Goal: Task Accomplishment & Management: Use online tool/utility

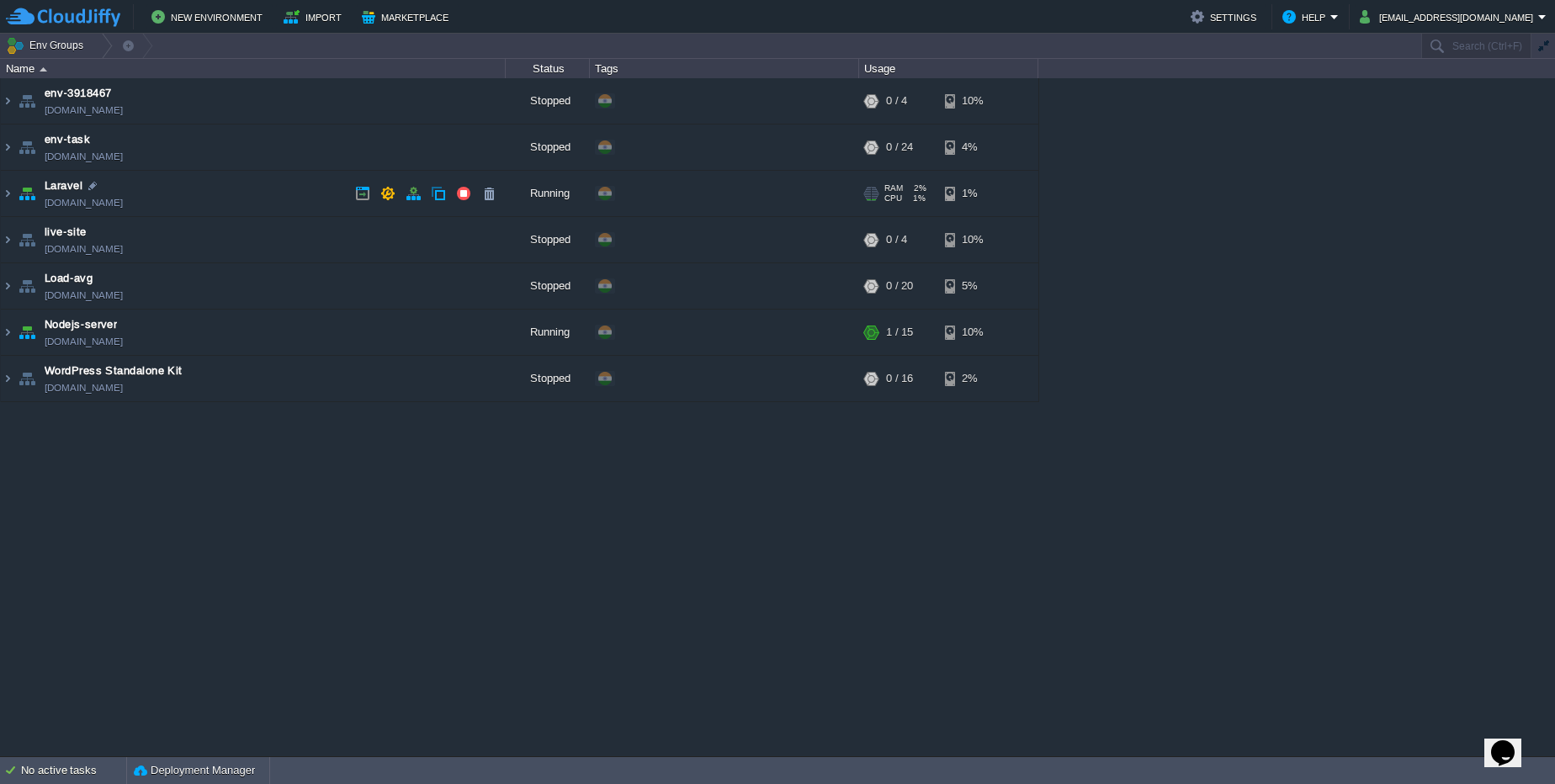
click at [79, 206] on link "env-6850006.cloudjiffy.net" at bounding box center [83, 202] width 78 height 17
click at [6, 197] on img at bounding box center [7, 193] width 13 height 46
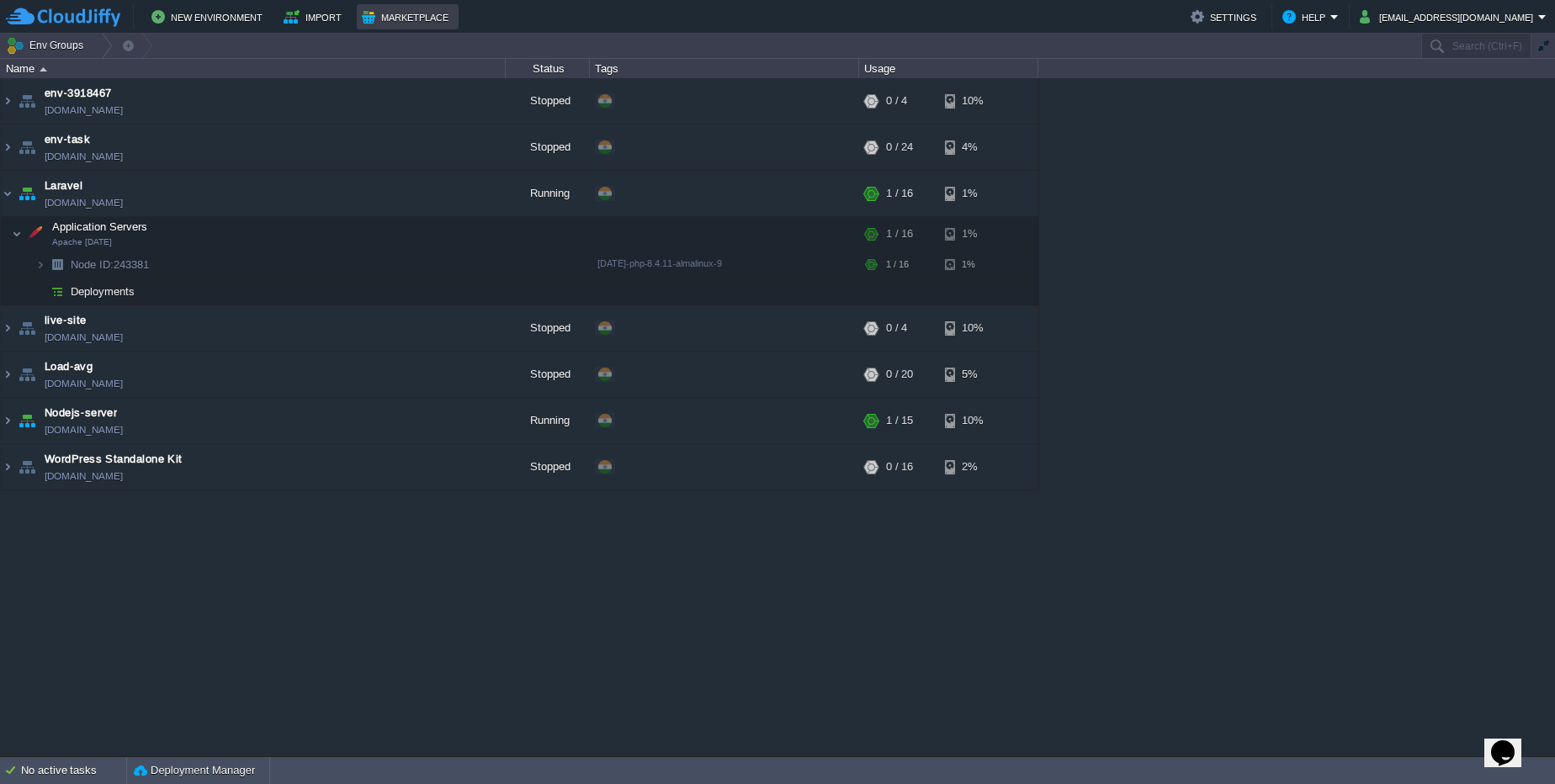
click at [418, 26] on button "Marketplace" at bounding box center [407, 17] width 91 height 21
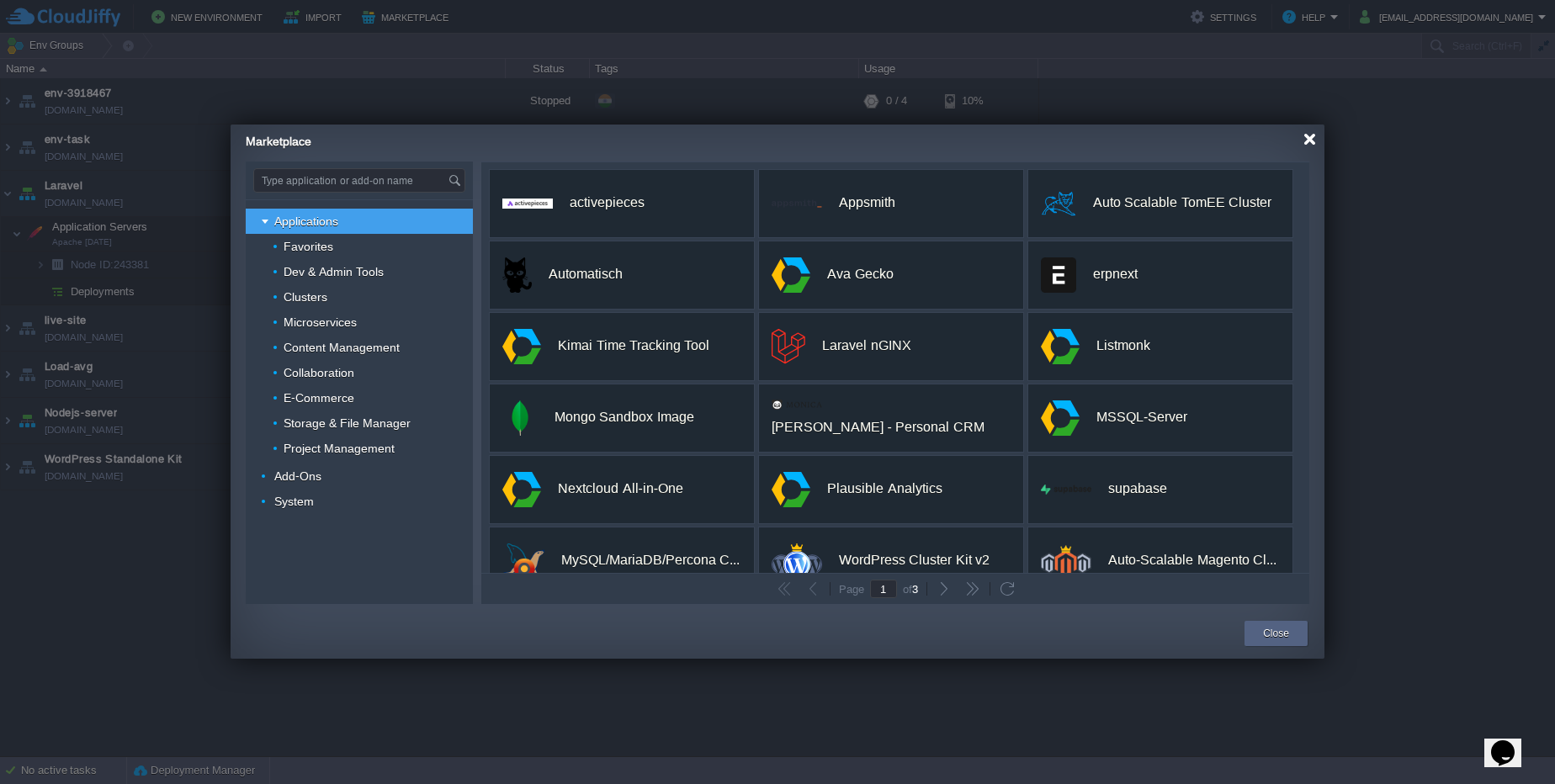
click at [1312, 139] on div at bounding box center [1310, 140] width 13 height 13
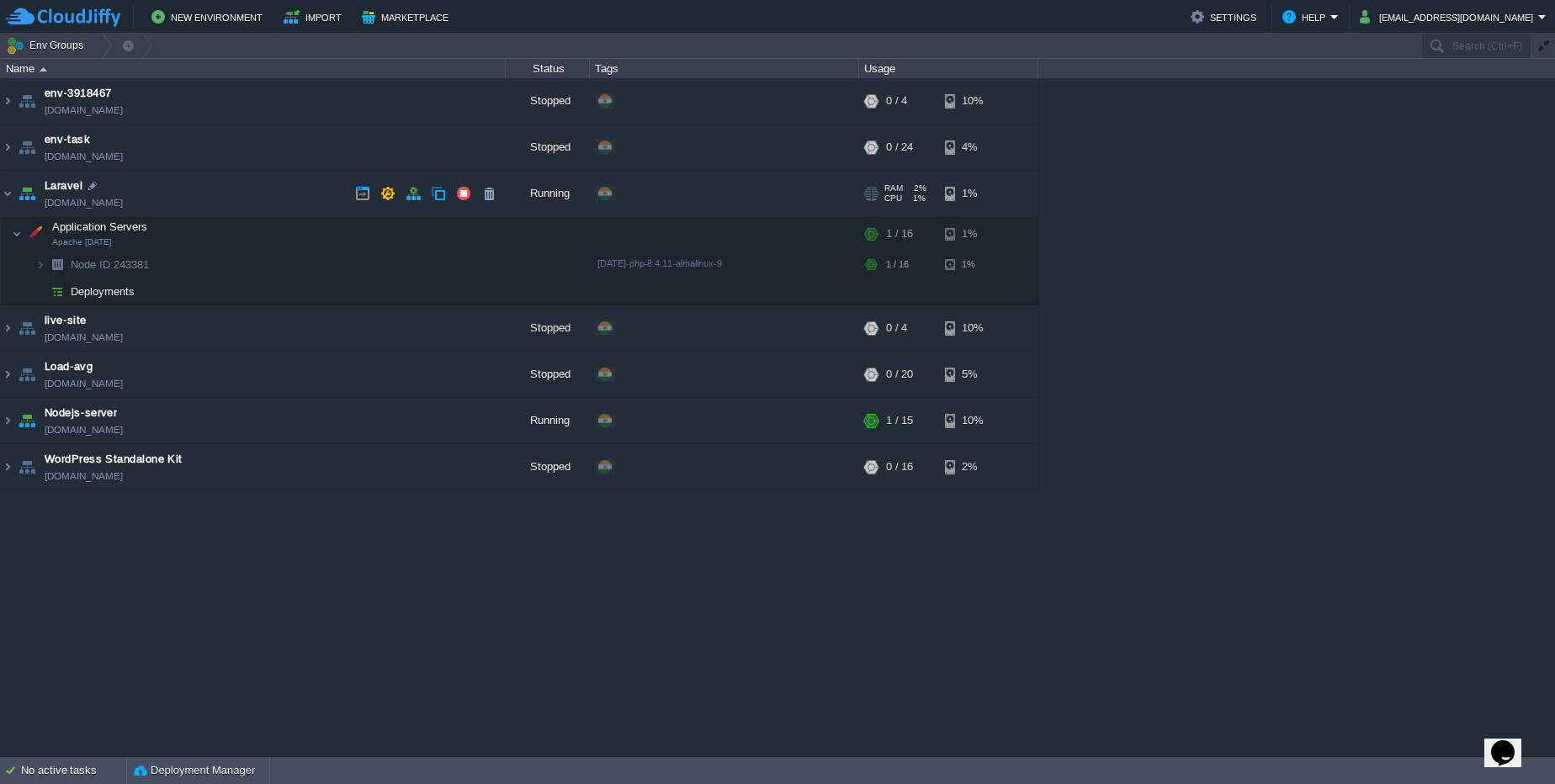
click at [122, 203] on link "[DOMAIN_NAME]" at bounding box center [83, 202] width 78 height 17
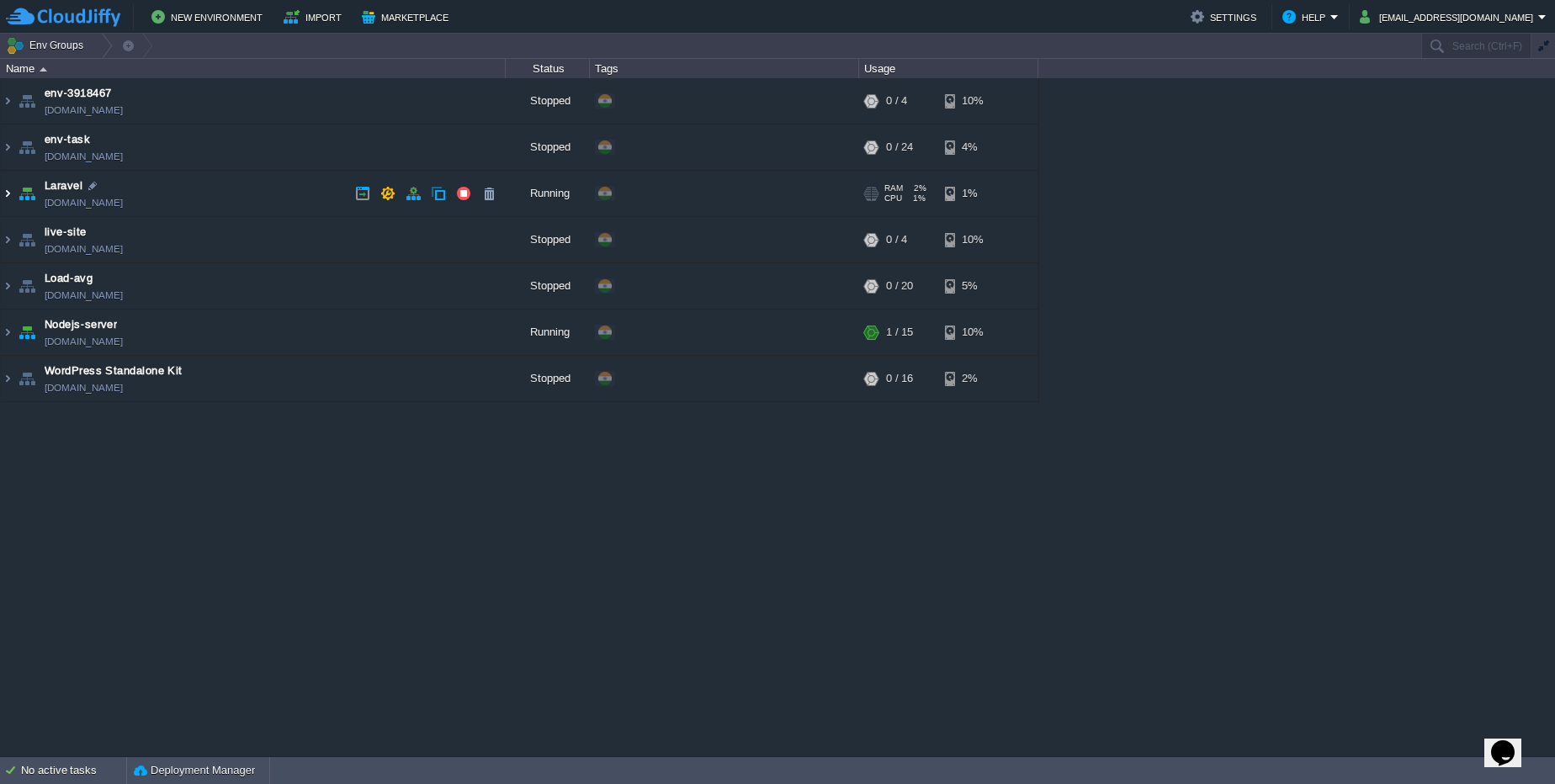
click at [9, 191] on img at bounding box center [7, 193] width 13 height 46
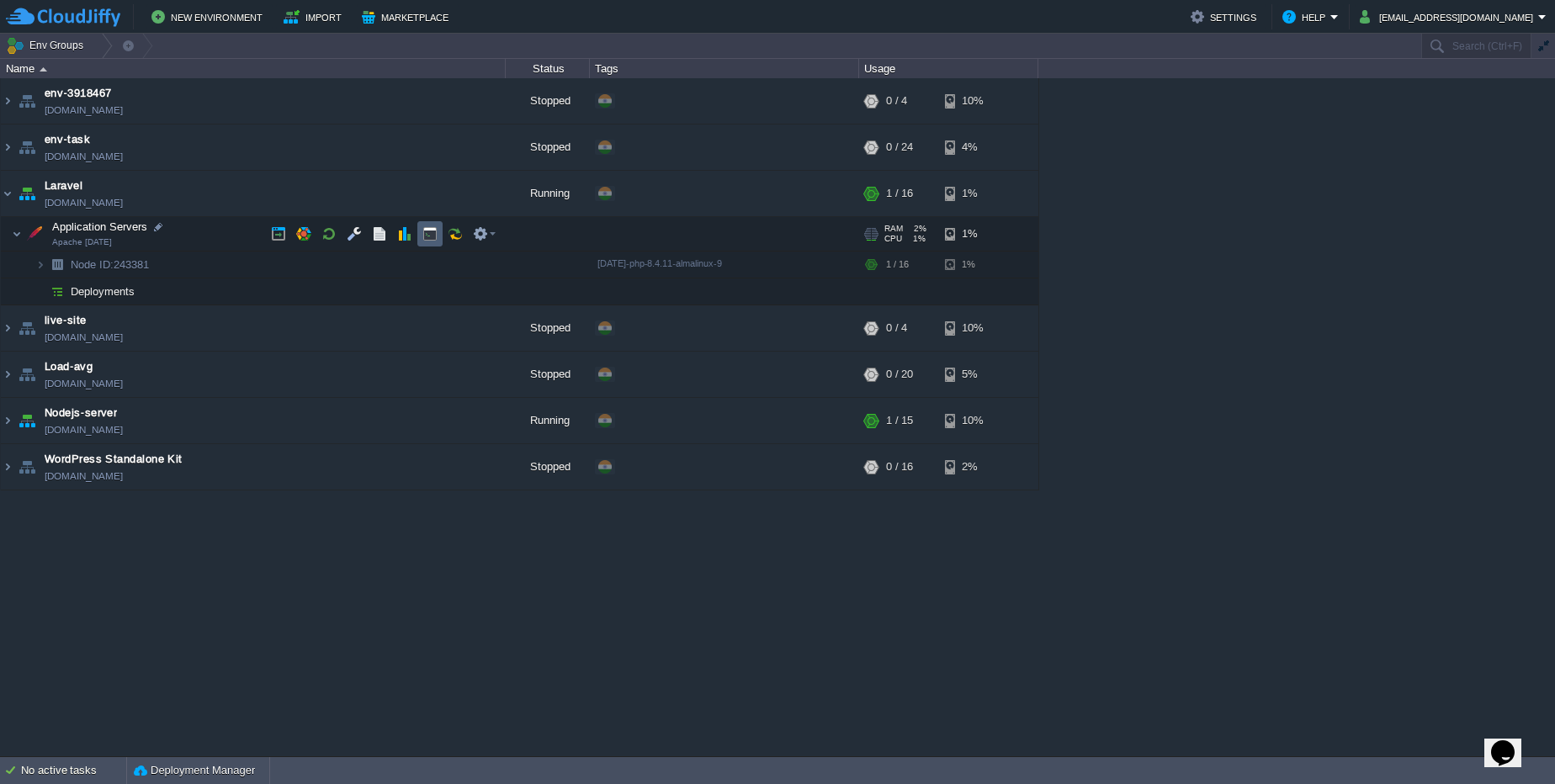
click at [420, 226] on td at bounding box center [430, 234] width 25 height 25
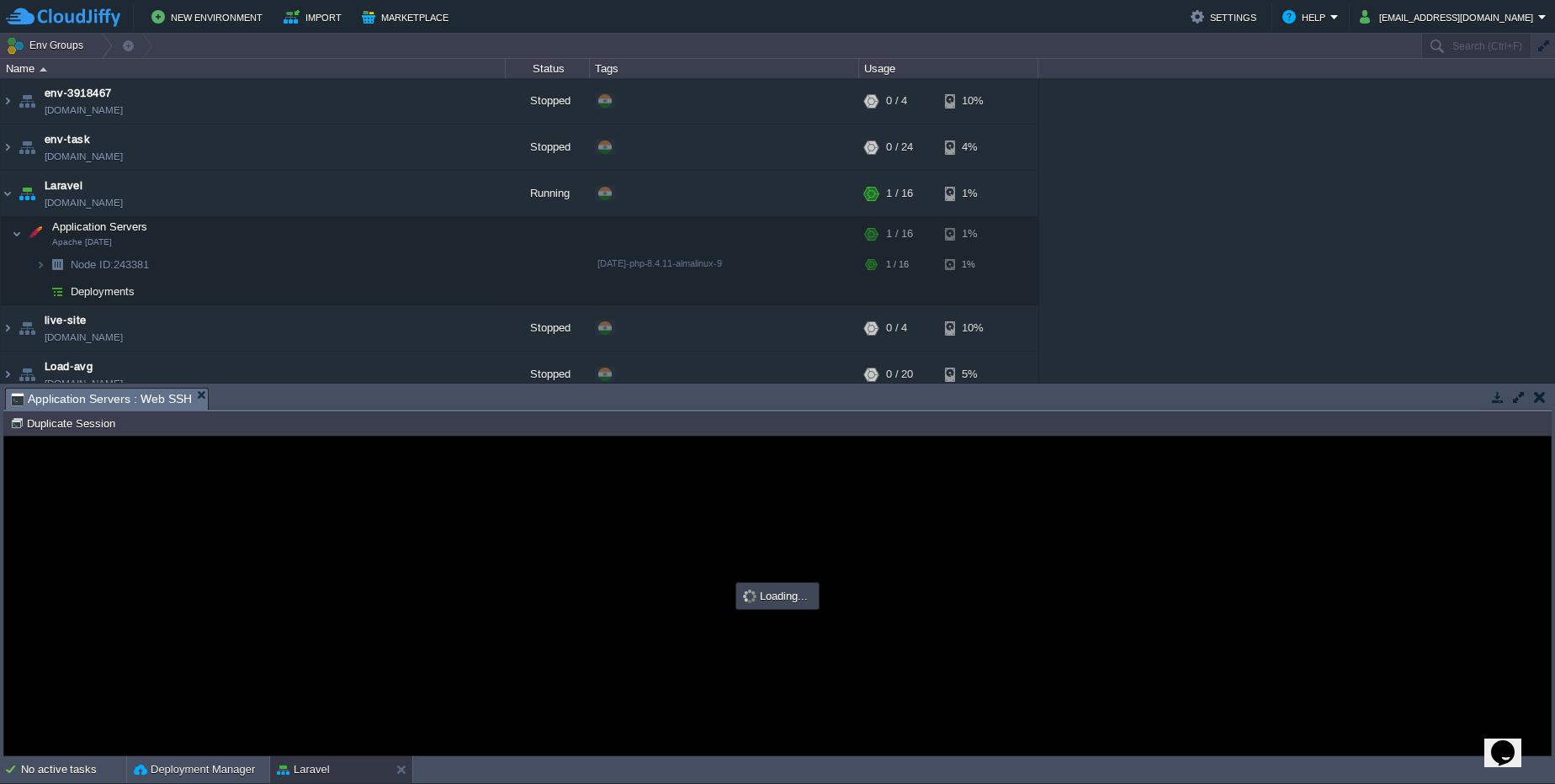
type input "#000000"
drag, startPoint x: 677, startPoint y: 553, endPoint x: 617, endPoint y: 549, distance: 60.1
click at [617, 549] on div at bounding box center [778, 596] width 1547 height 319
click at [1520, 16] on button "[EMAIL_ADDRESS][DOMAIN_NAME]" at bounding box center [1448, 17] width 178 height 21
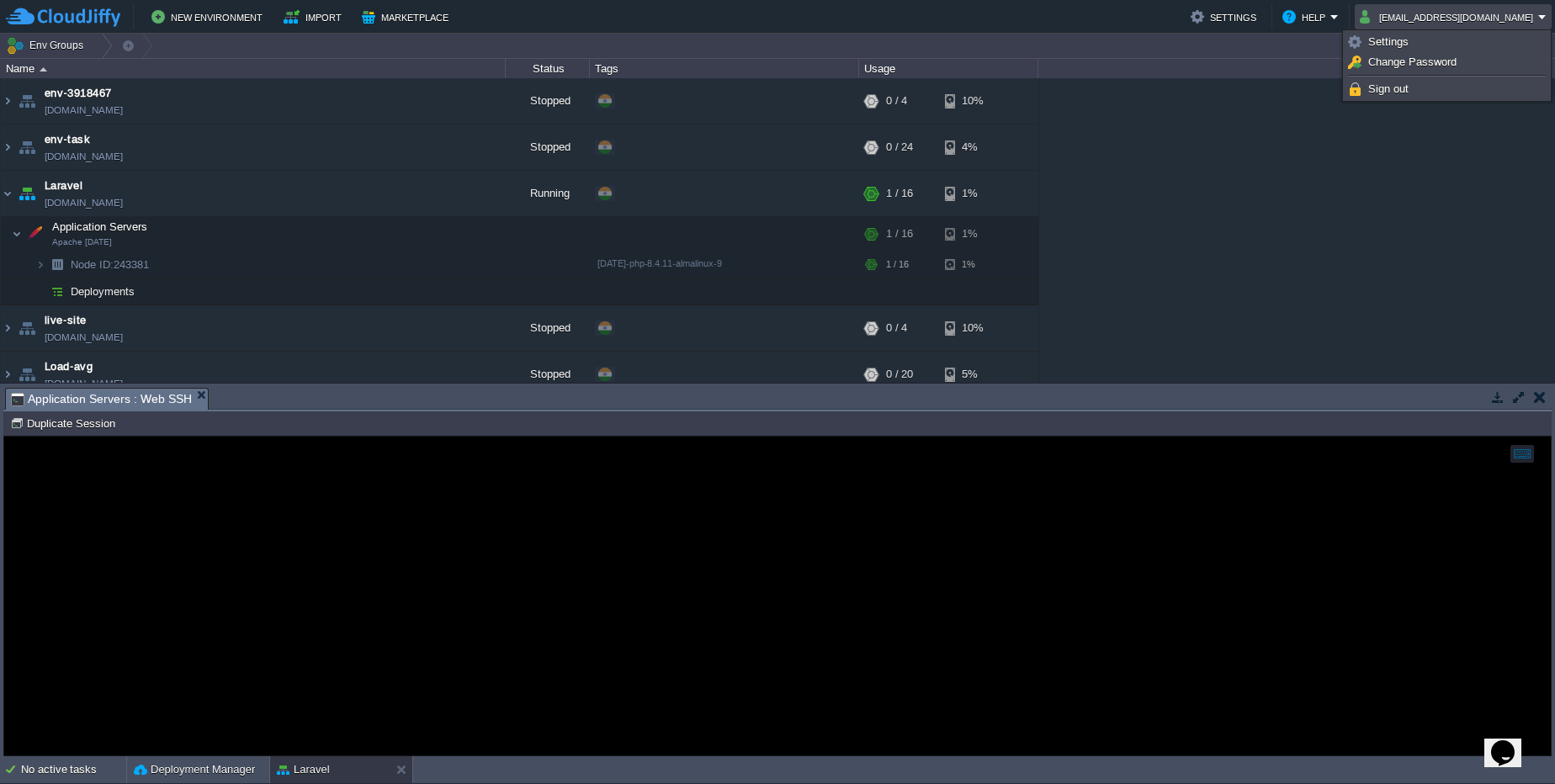
click at [1442, 243] on div "env-3918467 [DOMAIN_NAME] Stopped + Add to Env Group RAM 0% CPU 0% 0 / 4 10% en…" at bounding box center [777, 230] width 1555 height 304
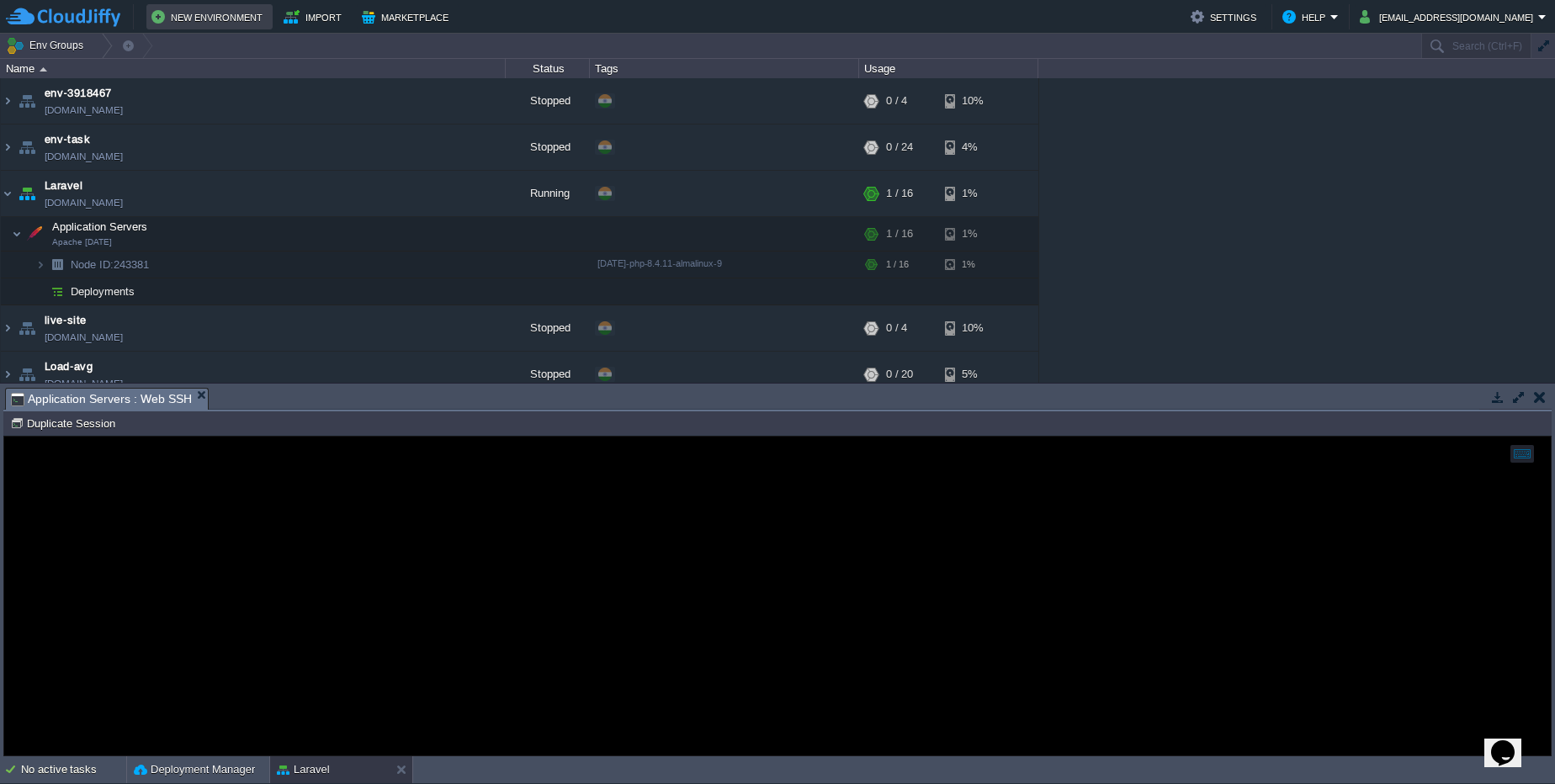
click at [214, 17] on button "New Environment" at bounding box center [209, 17] width 116 height 21
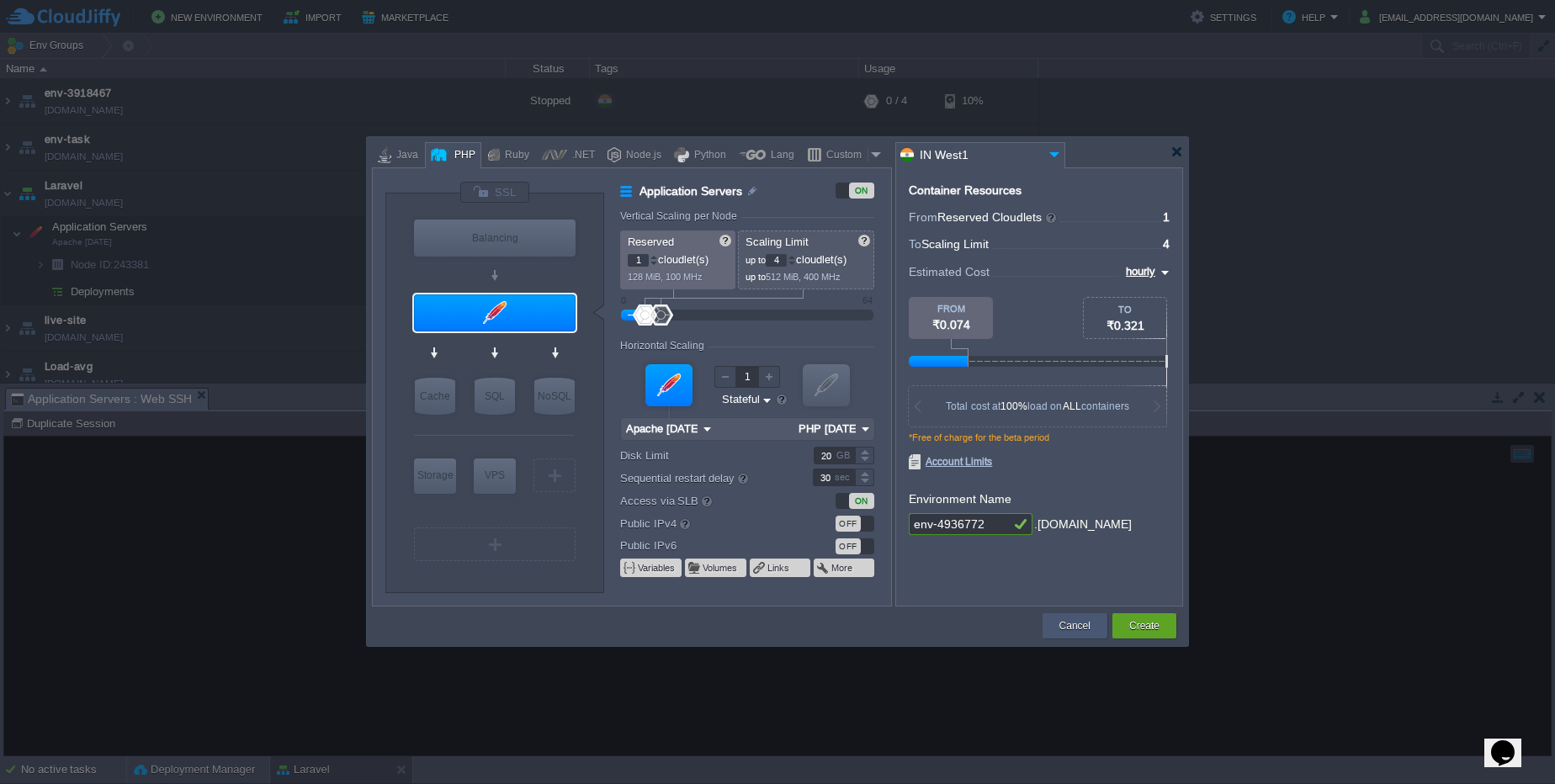
click at [1067, 621] on button "Cancel" at bounding box center [1074, 626] width 31 height 17
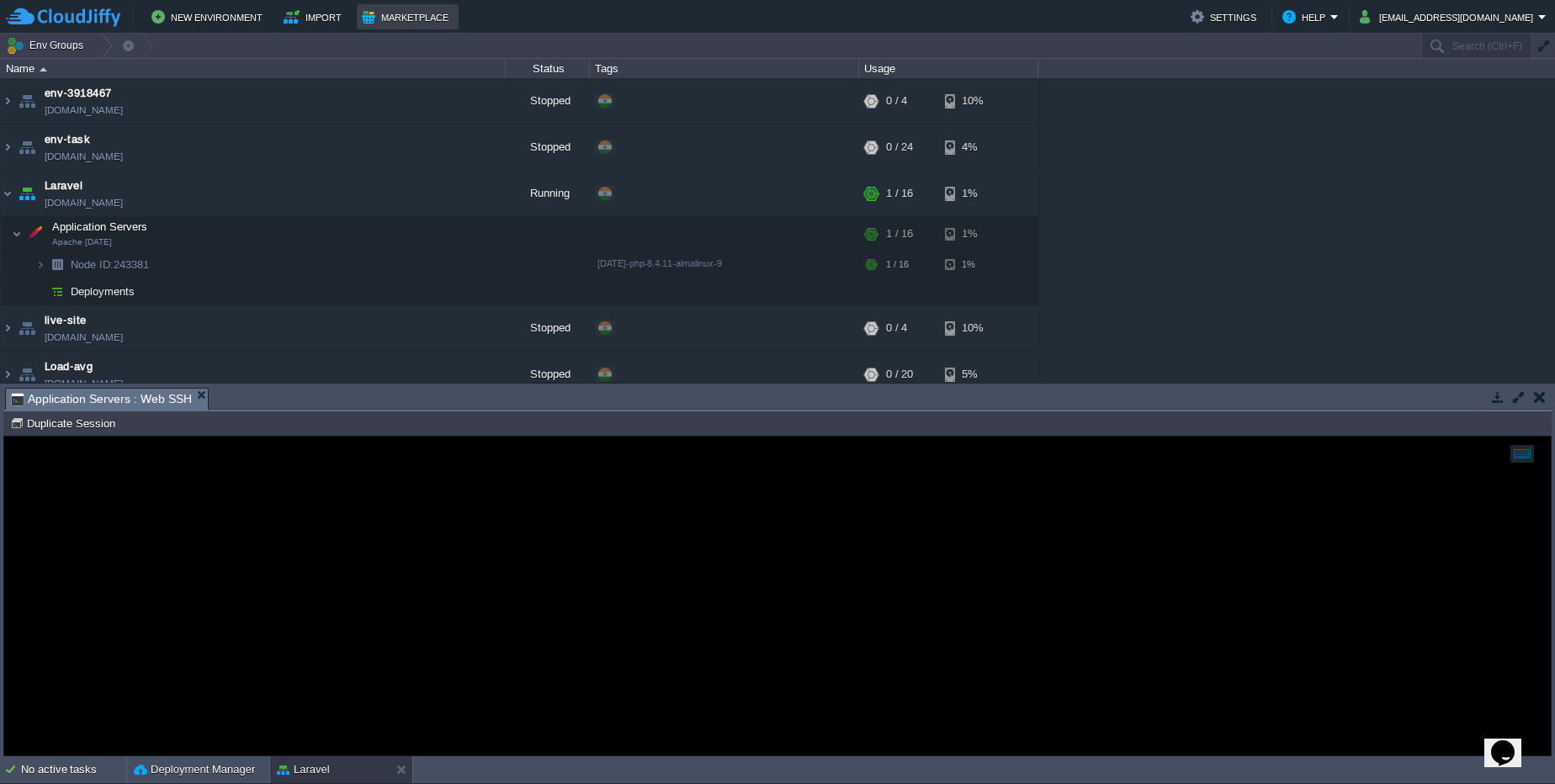
click at [372, 13] on button "Marketplace" at bounding box center [407, 17] width 91 height 21
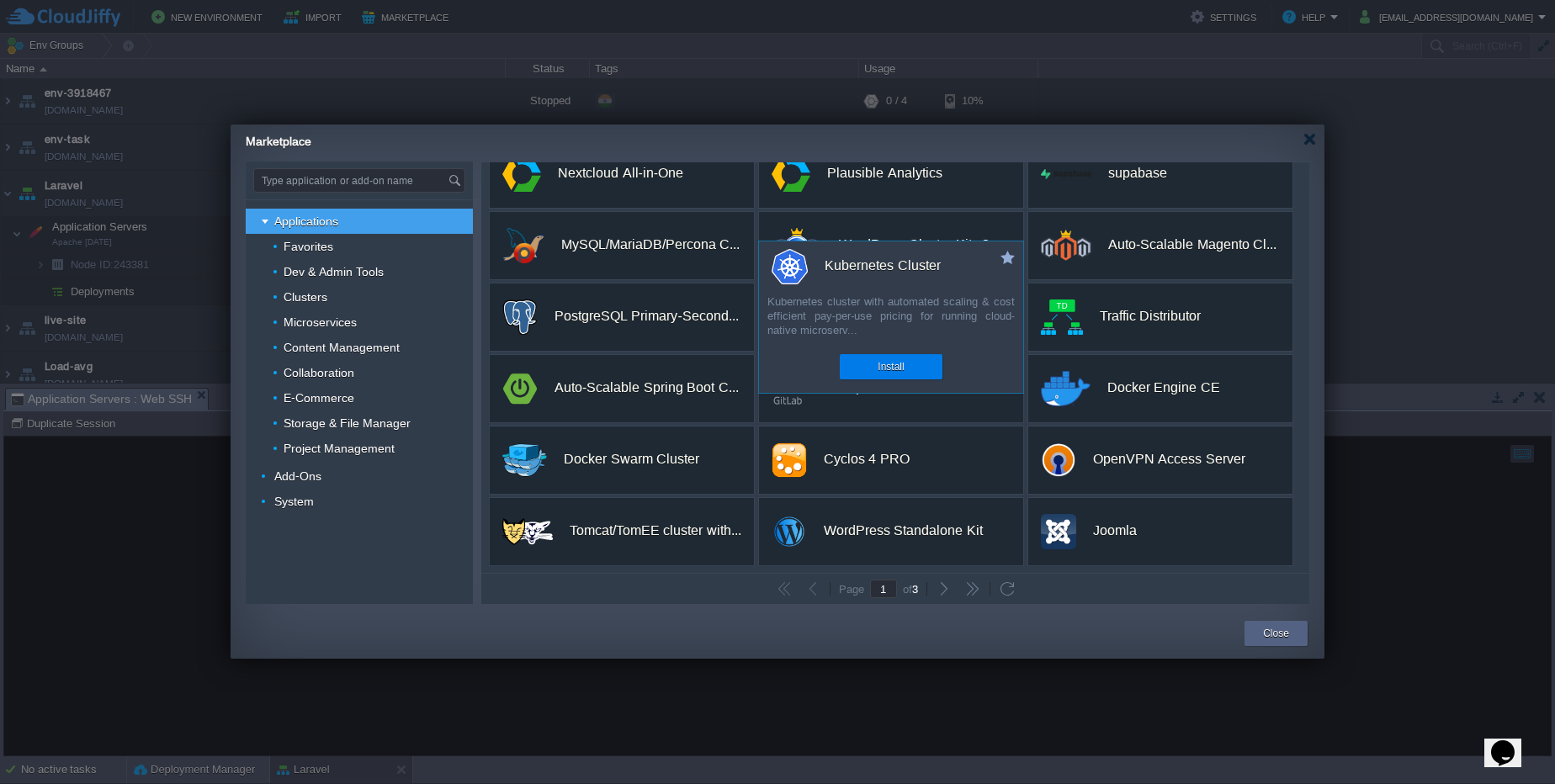
scroll to position [13, 0]
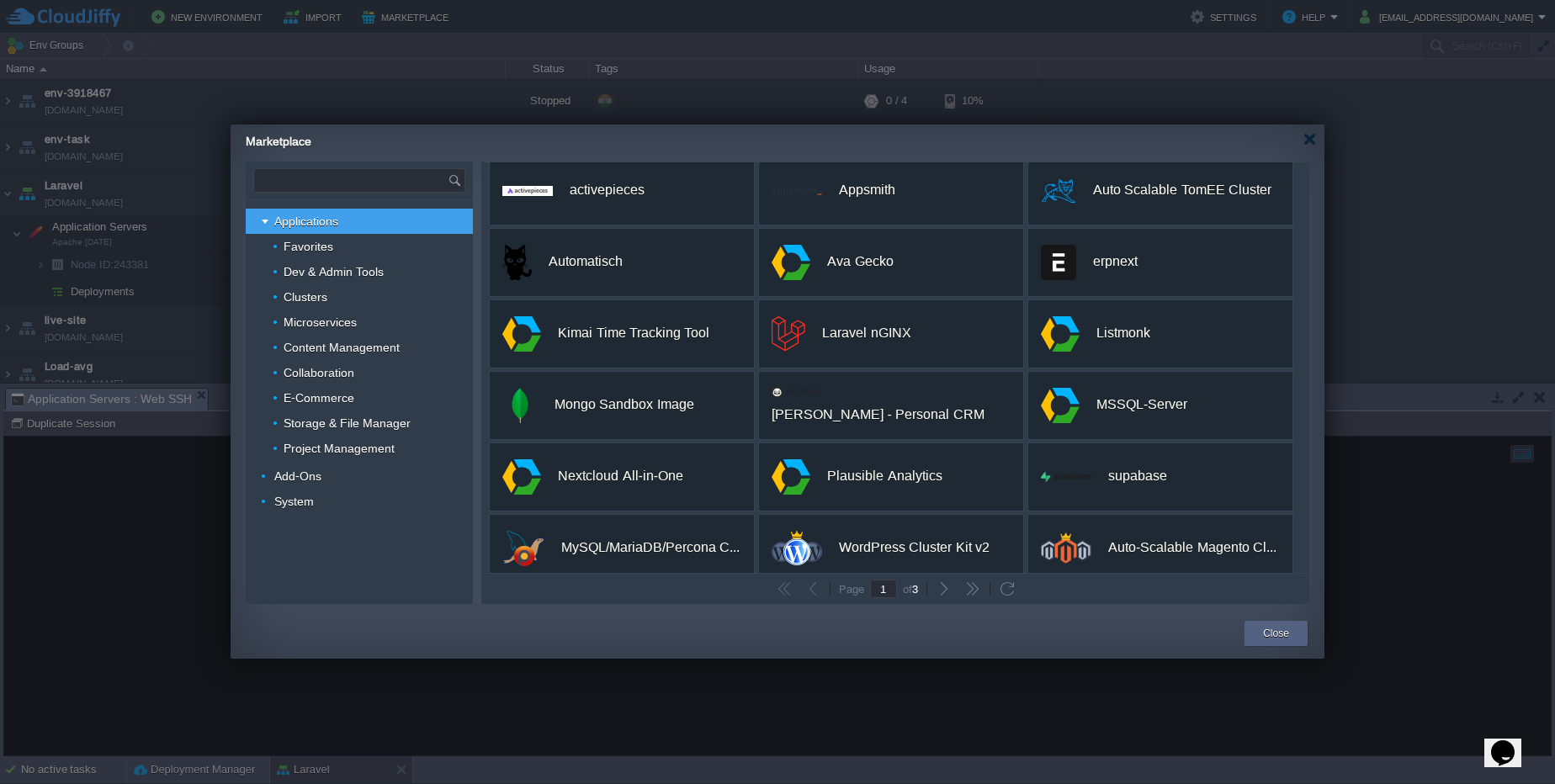
click at [329, 176] on input "text" at bounding box center [351, 180] width 193 height 22
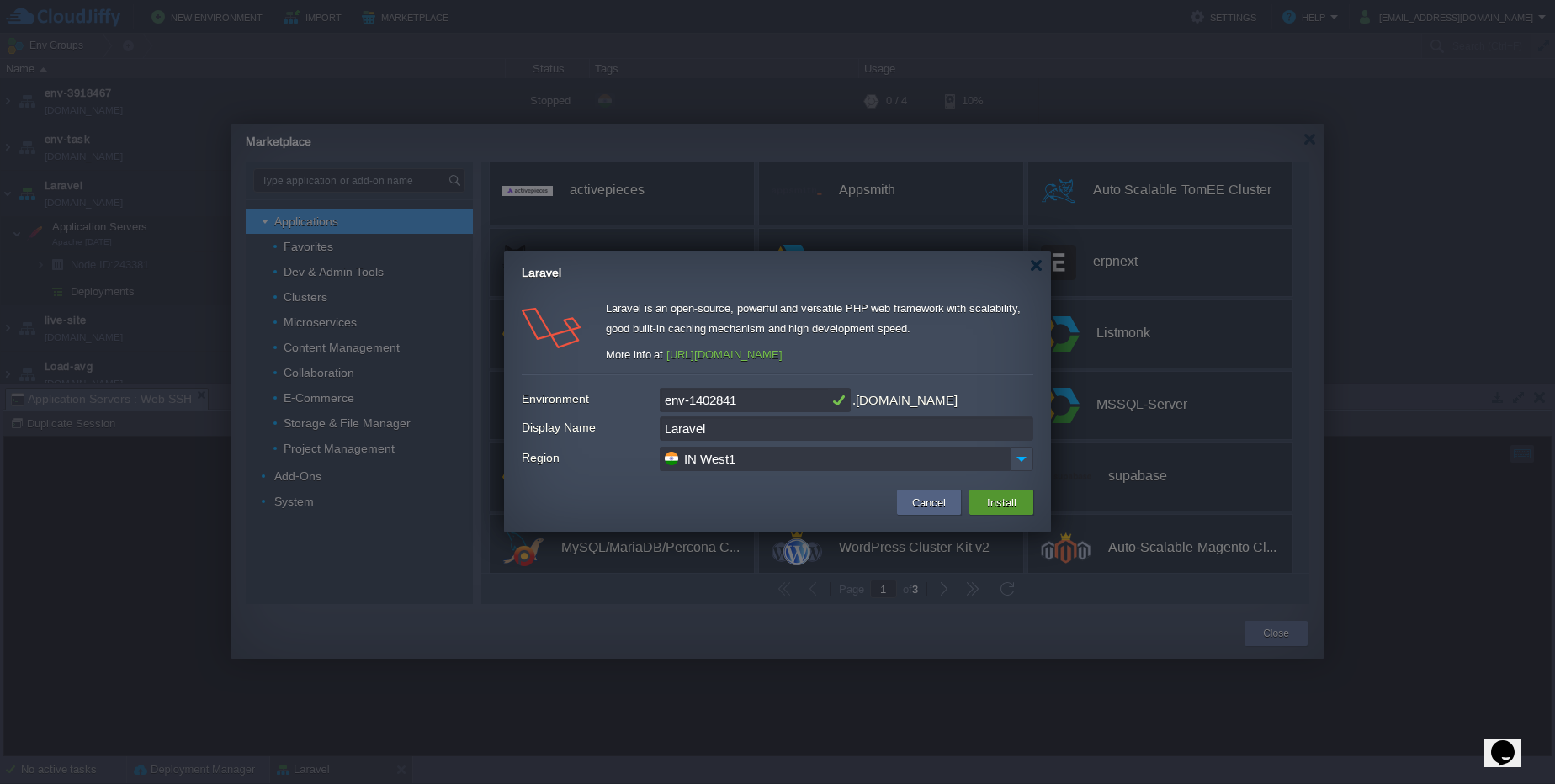
type input "Type application or add-on name"
click at [993, 498] on button "Install" at bounding box center [1002, 502] width 39 height 21
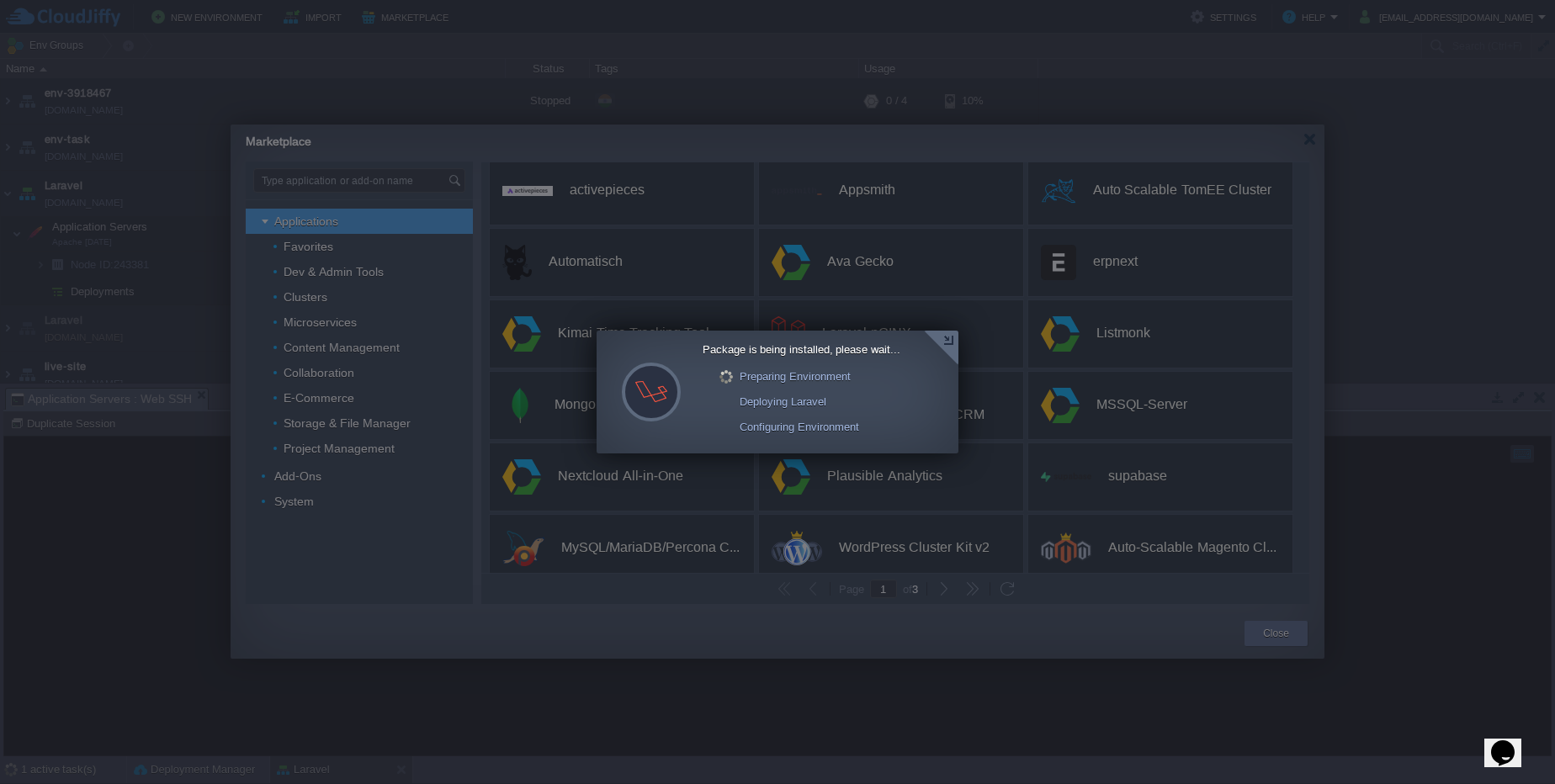
click at [944, 340] on div at bounding box center [941, 347] width 35 height 35
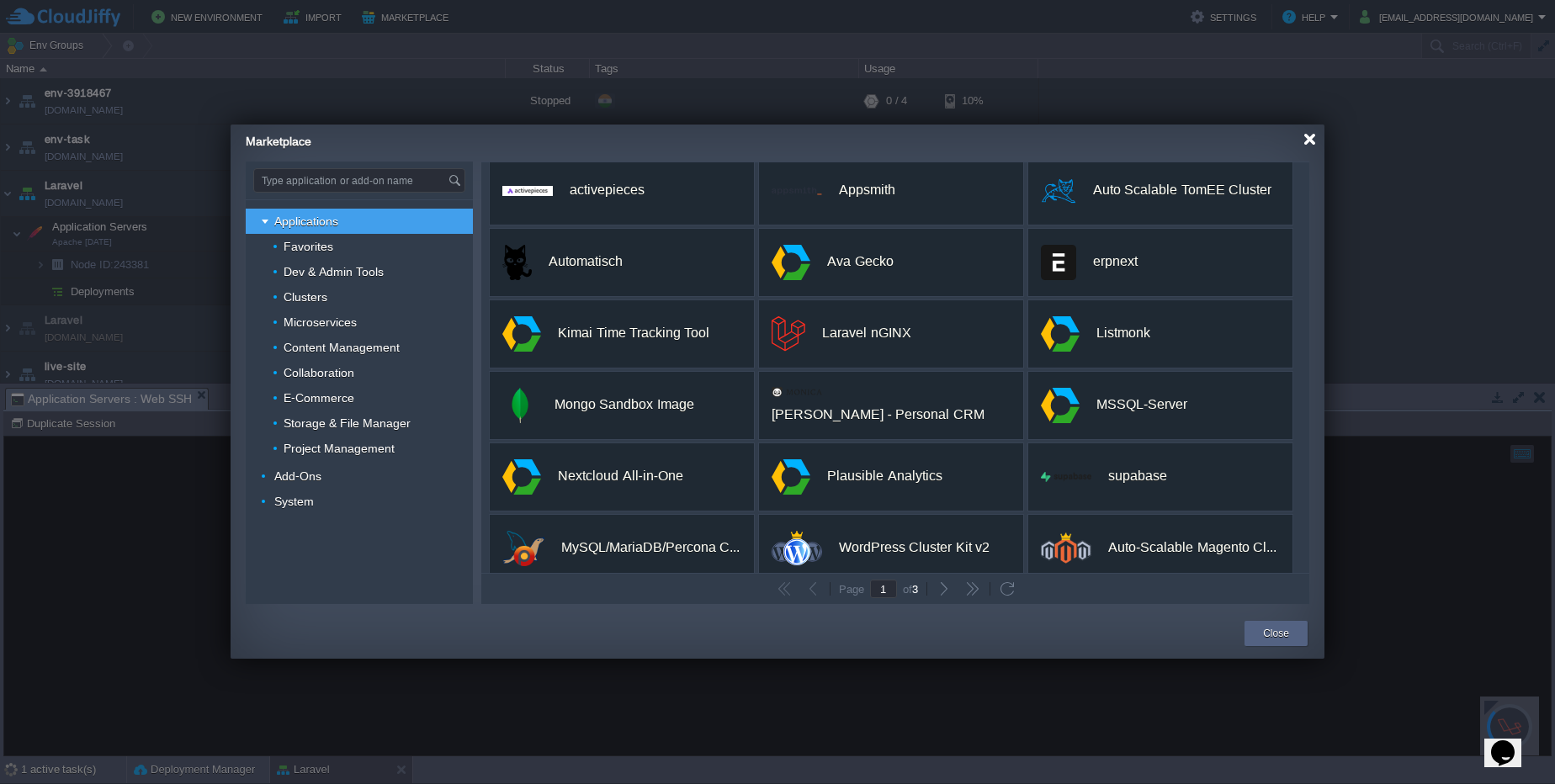
click at [1313, 138] on div at bounding box center [1310, 140] width 13 height 13
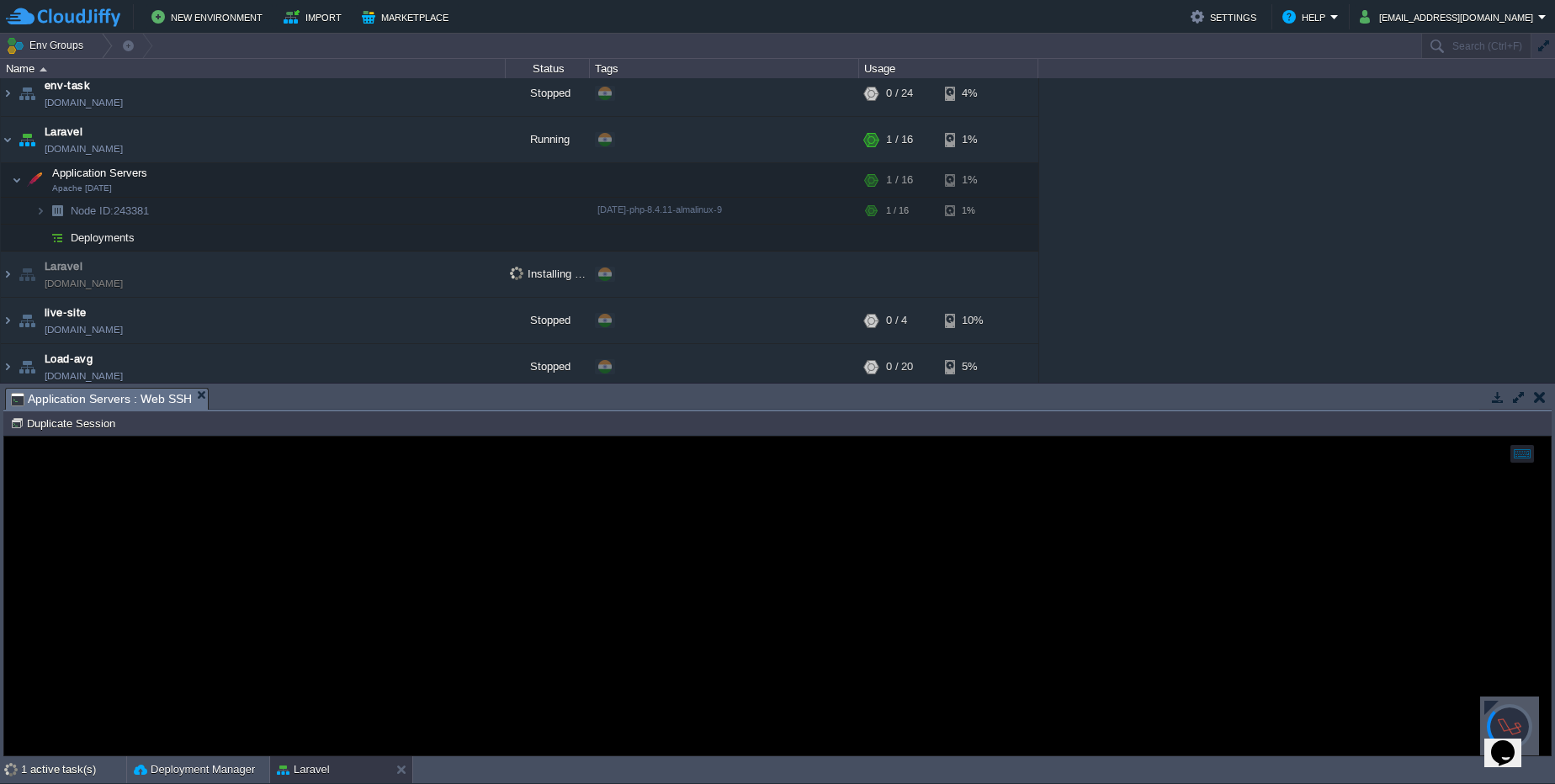
scroll to position [154, 0]
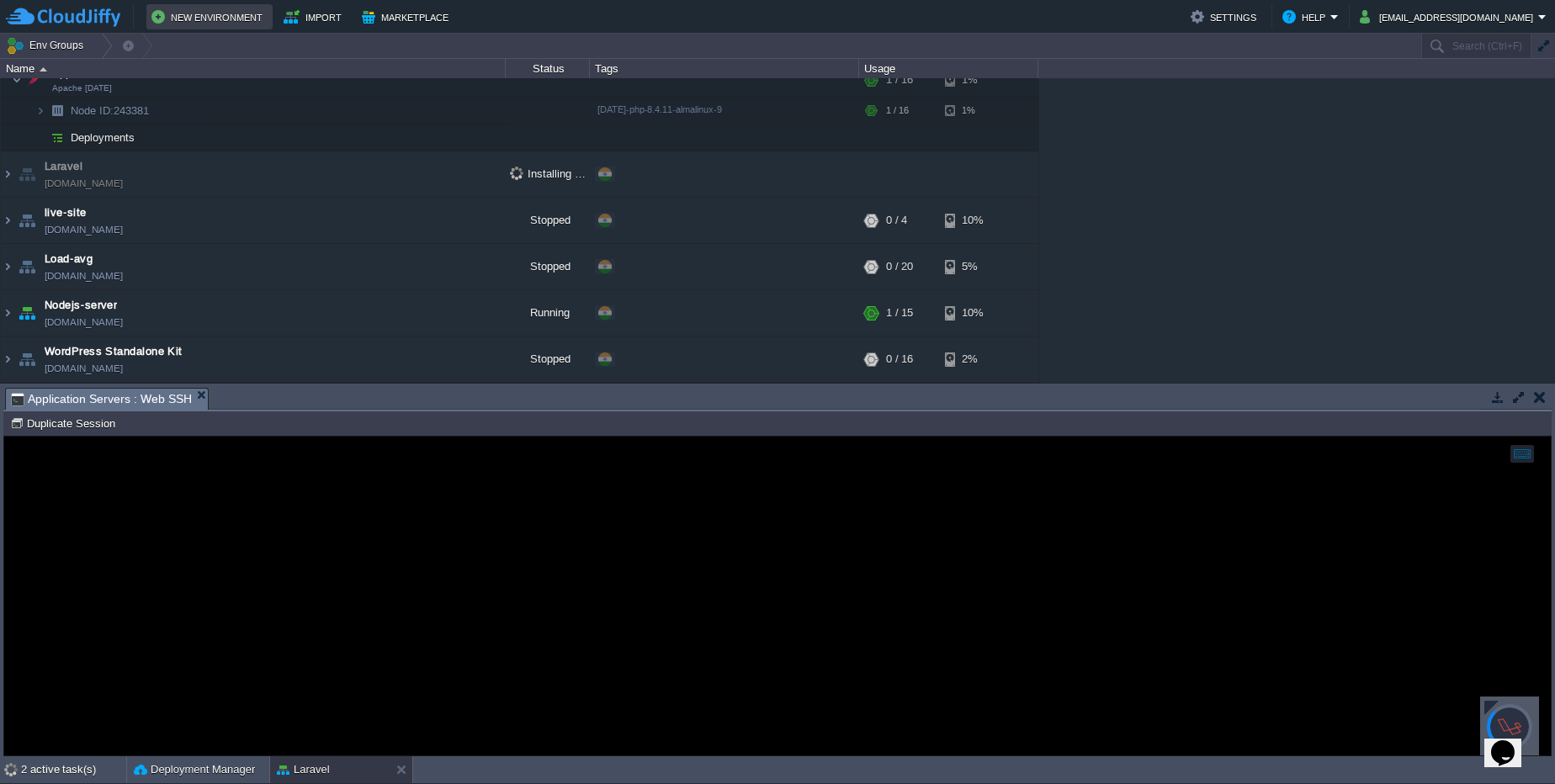
click at [189, 15] on button "New Environment" at bounding box center [209, 17] width 116 height 21
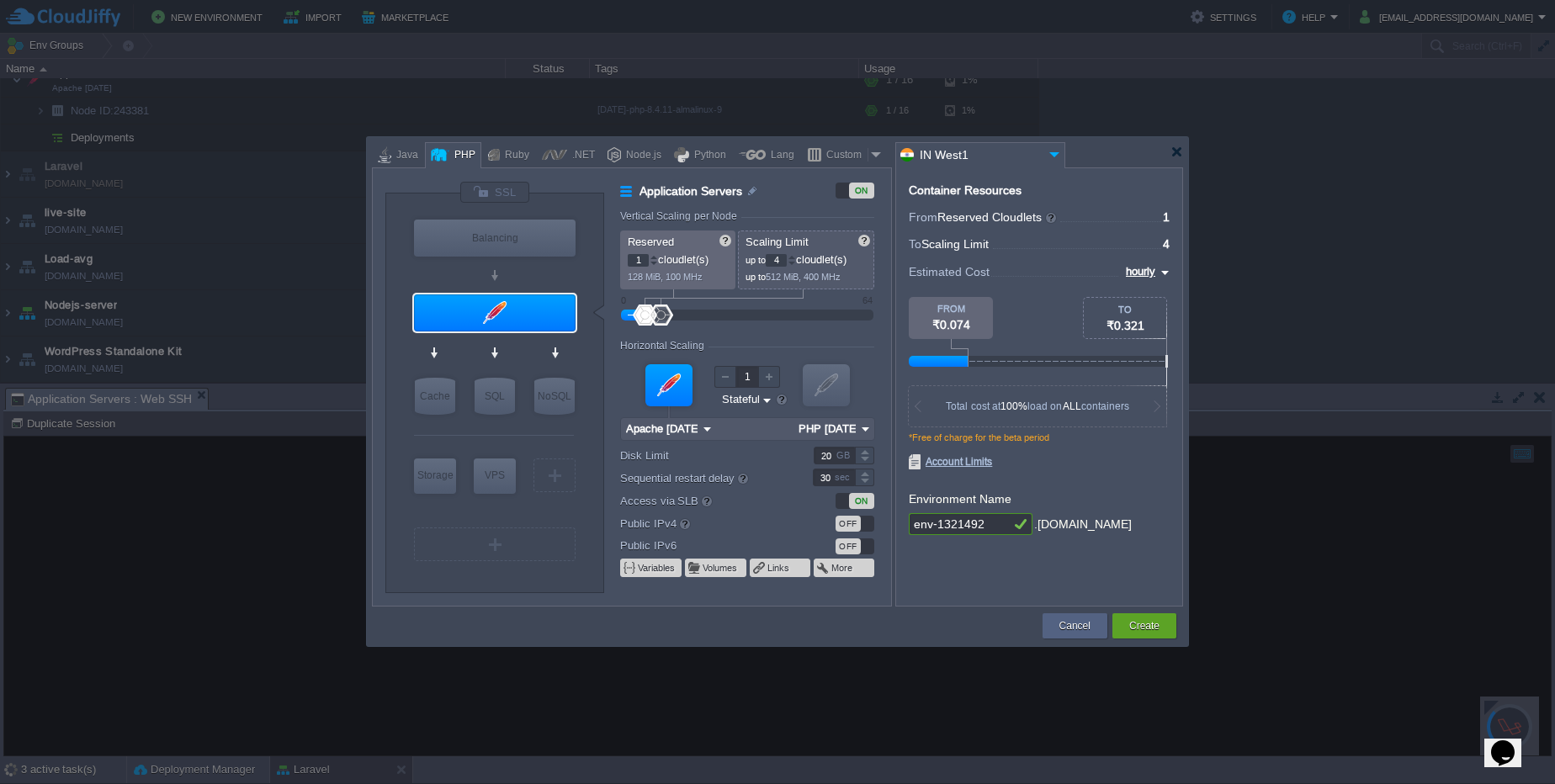
type input "AlmaLinux 9.6"
click at [551, 519] on div "AlmaLinux 9.6" at bounding box center [517, 508] width 90 height 21
click at [546, 511] on img at bounding box center [552, 508] width 13 height 17
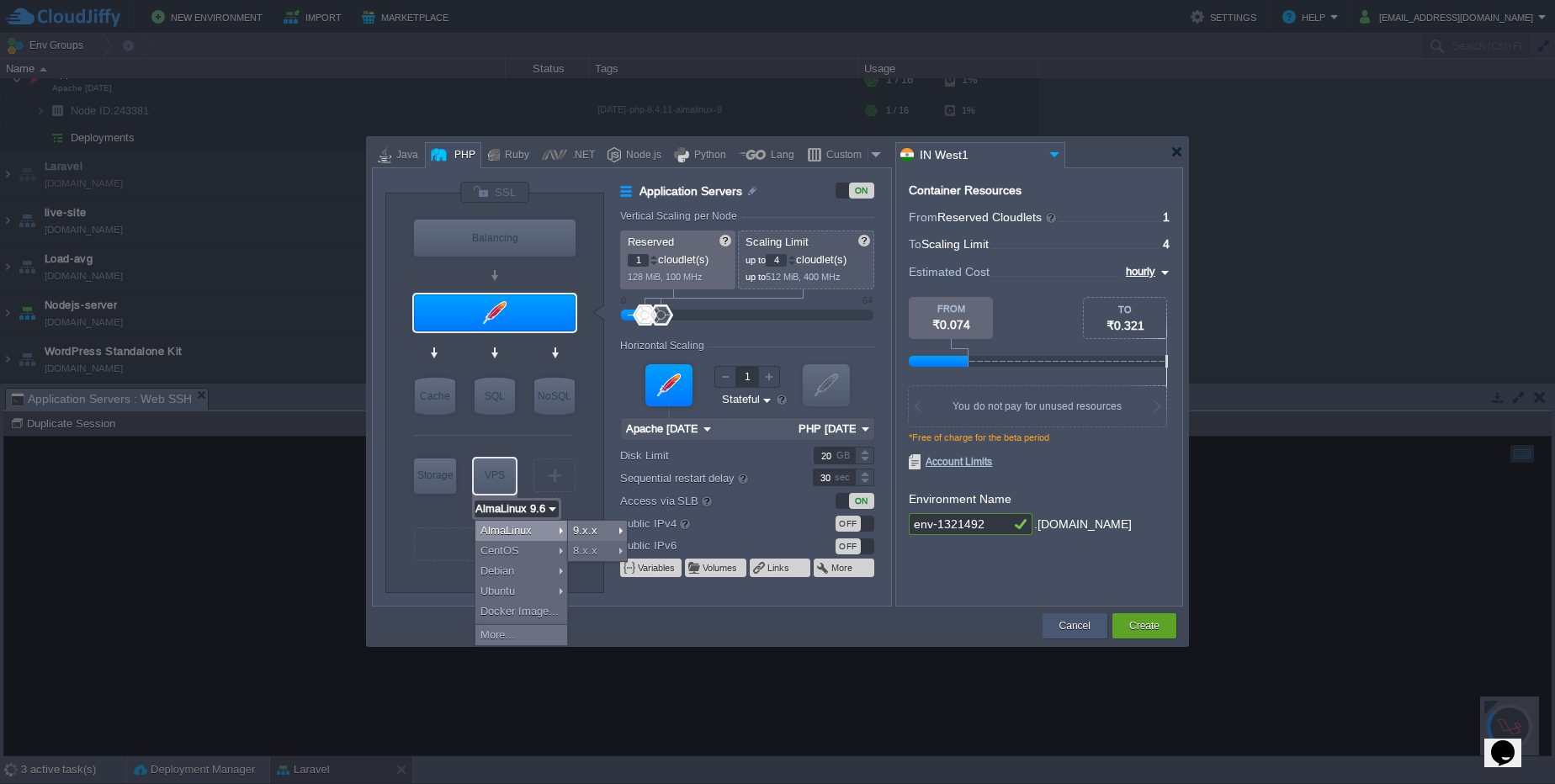
click at [1083, 629] on button "Cancel" at bounding box center [1074, 626] width 31 height 17
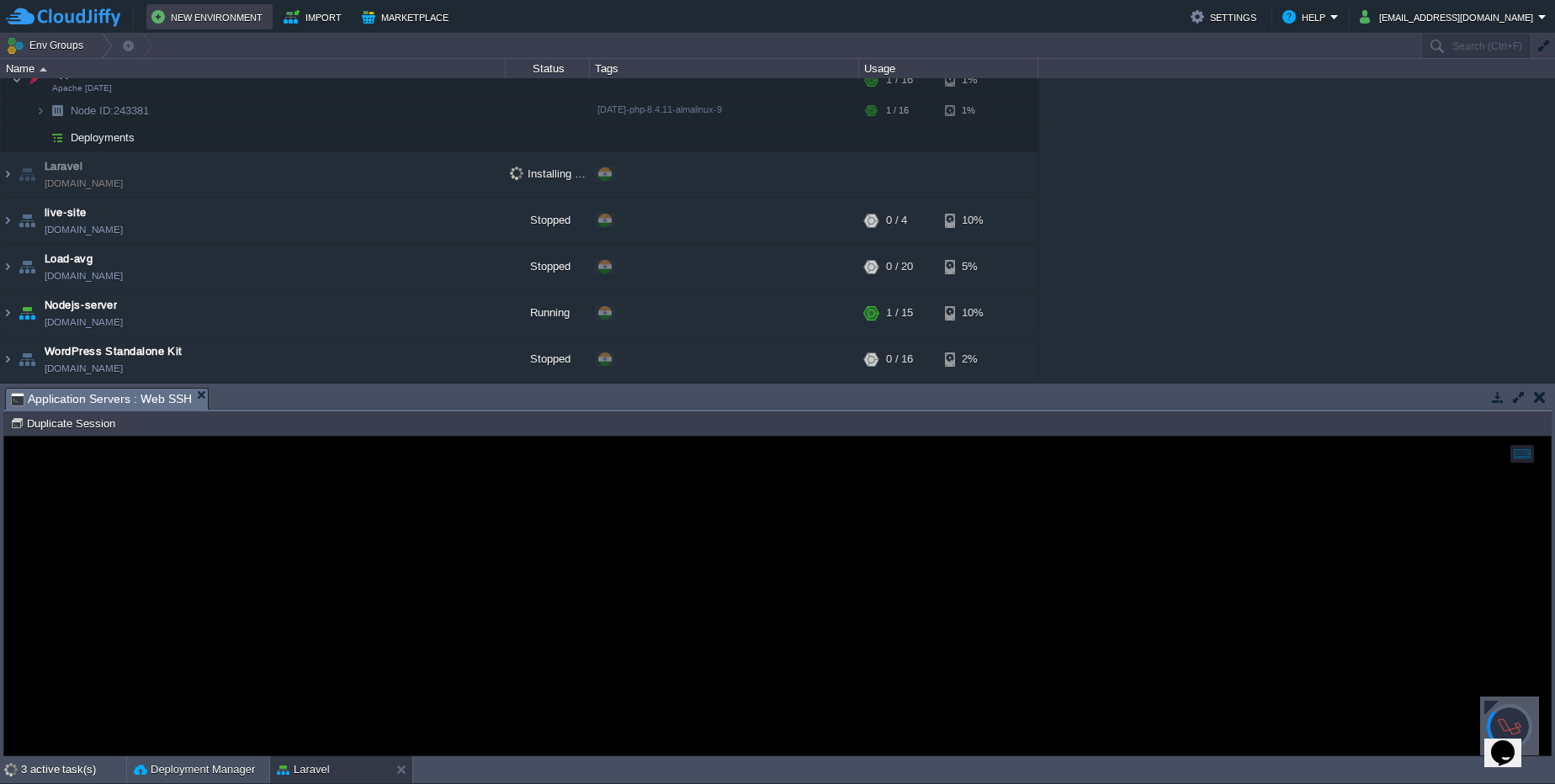
click at [209, 15] on button "New Environment" at bounding box center [209, 17] width 116 height 21
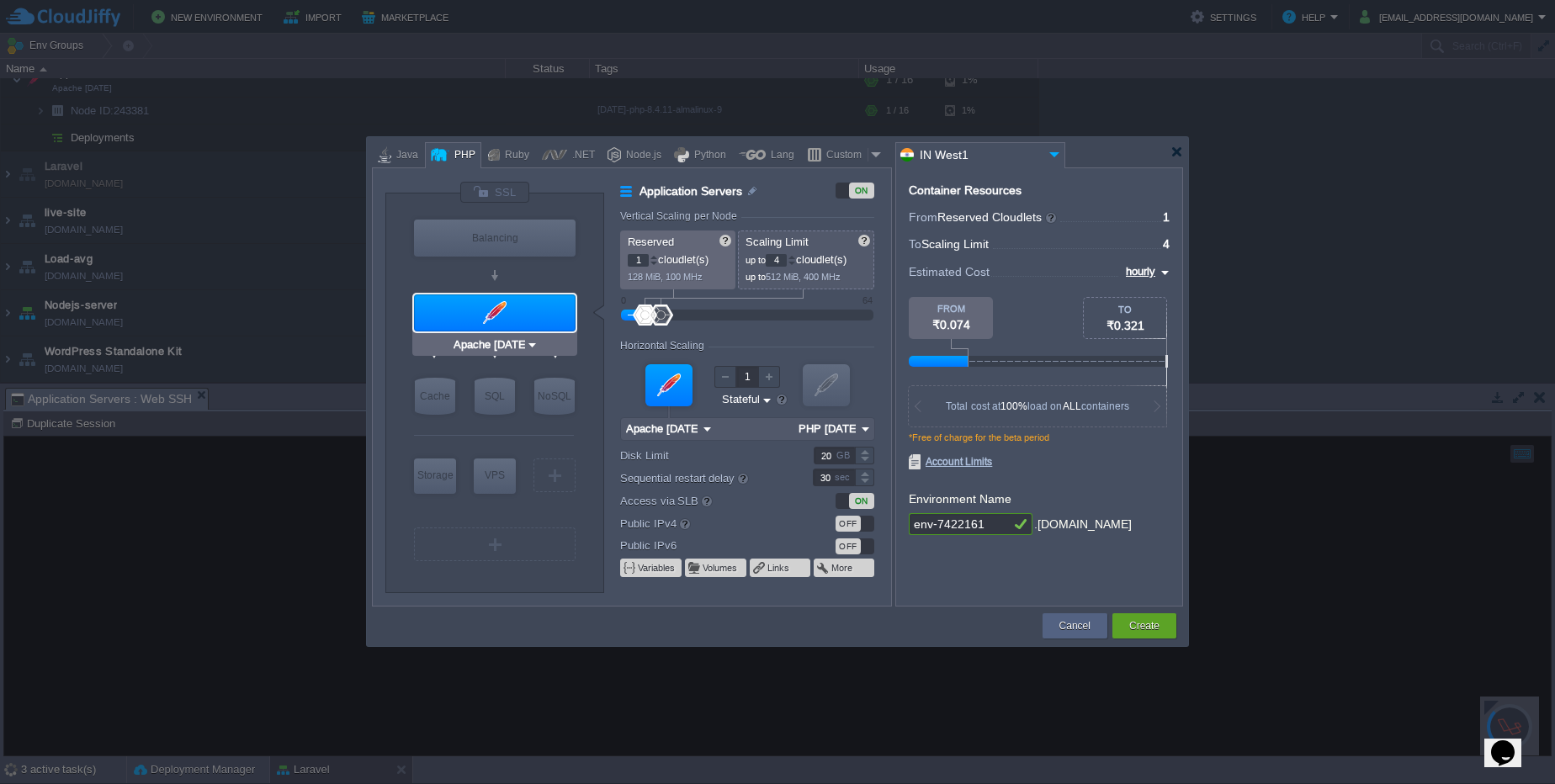
type input "NGINX 1.28.0"
click at [845, 157] on div "Custom" at bounding box center [844, 156] width 47 height 25
type input "Application Servers"
type input "16"
type input "Docker Image"
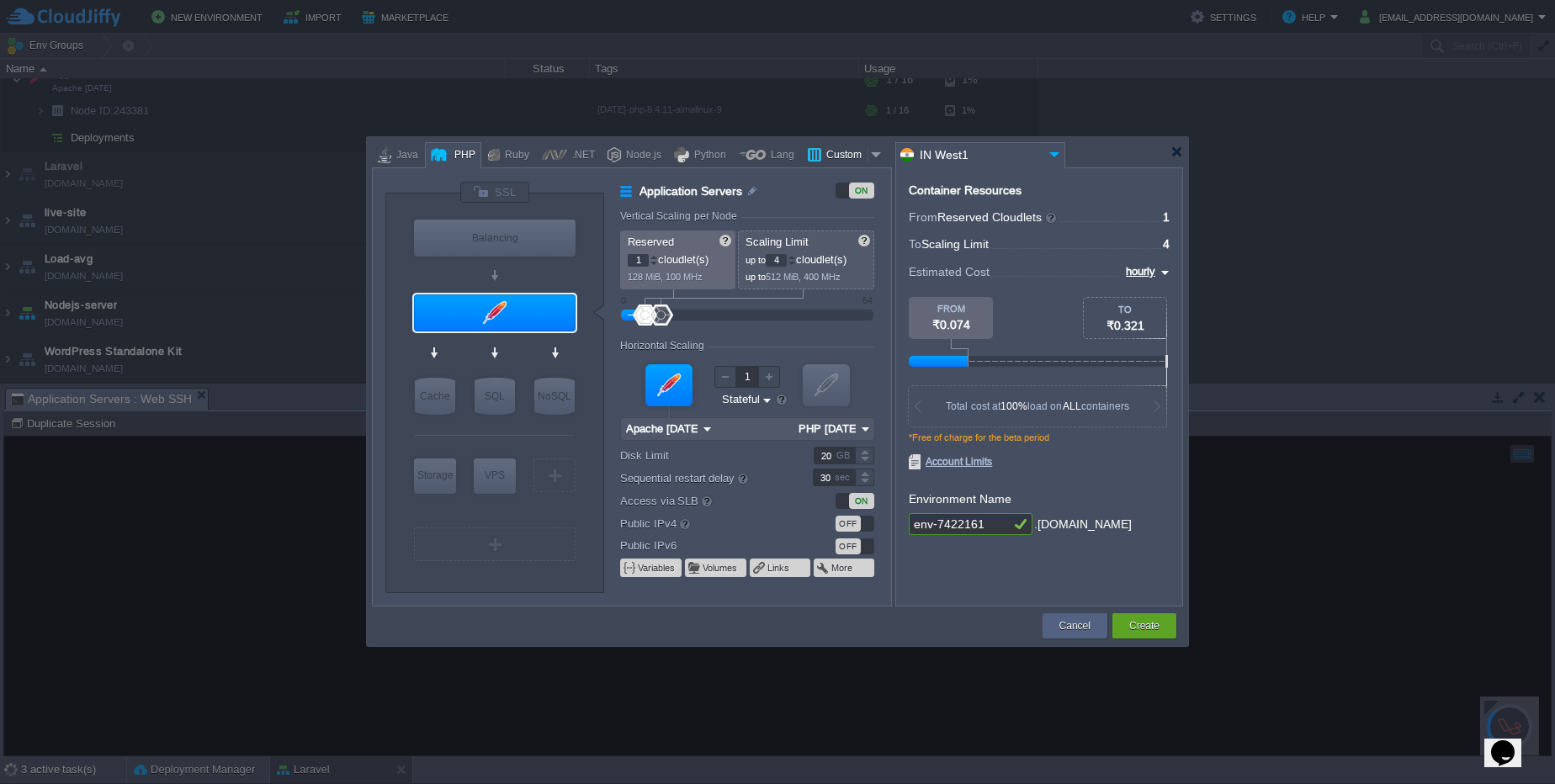
type input "Stateless"
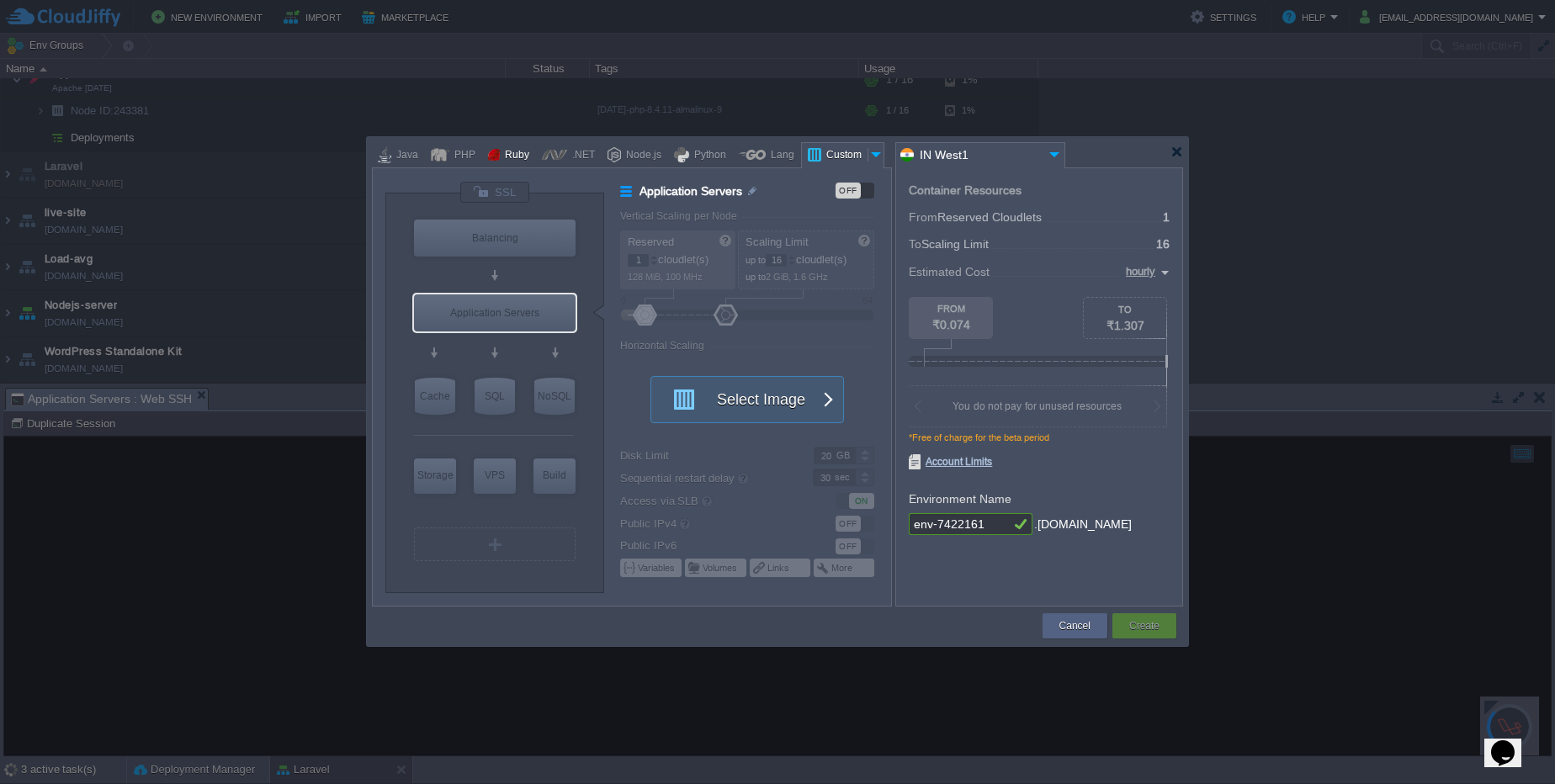
drag, startPoint x: 516, startPoint y: 149, endPoint x: 537, endPoint y: 147, distance: 21.1
click at [518, 148] on div "Ruby" at bounding box center [514, 156] width 30 height 25
type input "Application Servers"
type input "8"
type input "Apache Ruby [DATE]"
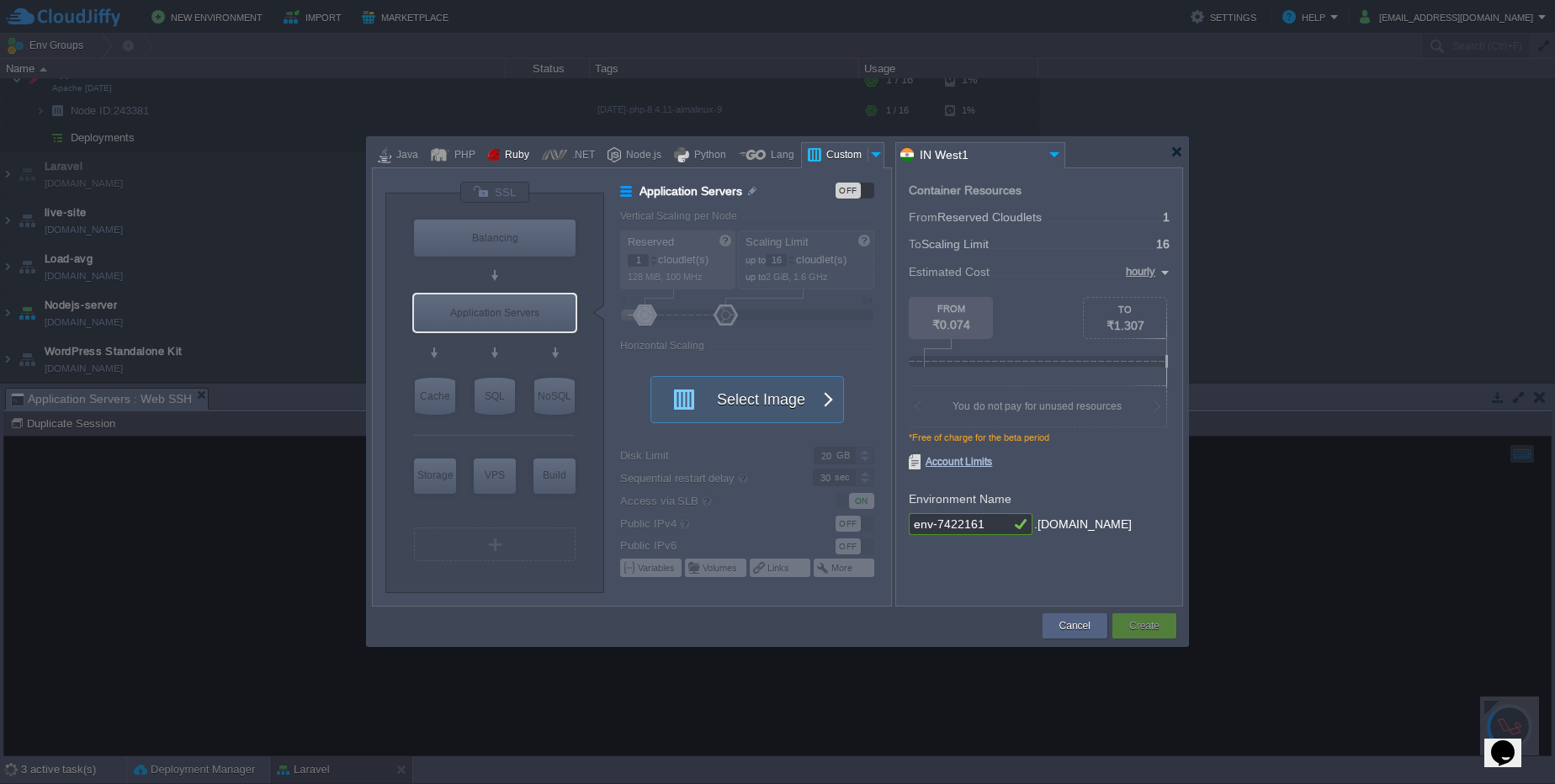
type input "Ruby 3.4.5"
type input "Stateful"
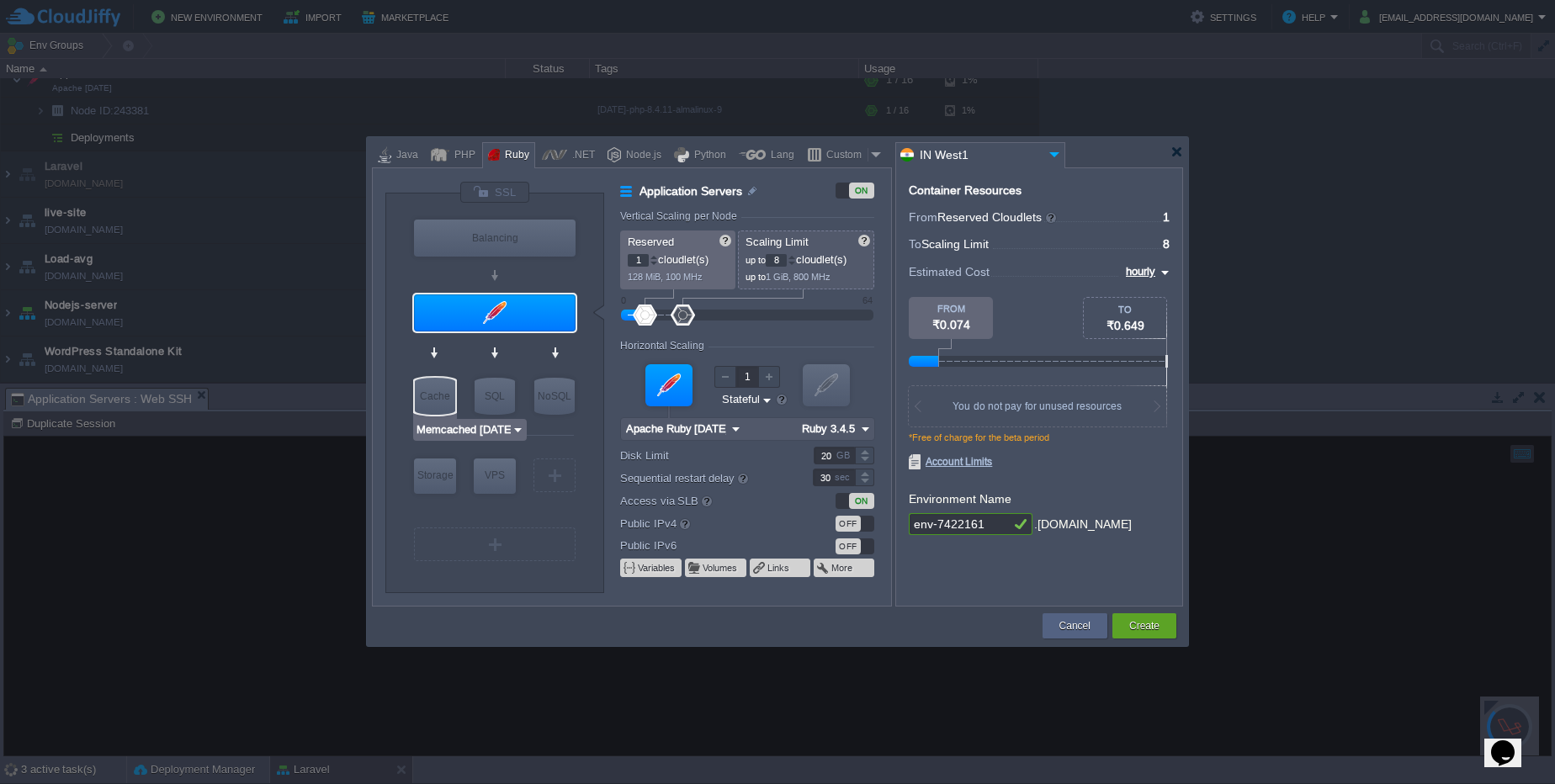
type input "MariaDB 12.0.2"
click at [560, 431] on img at bounding box center [560, 430] width 13 height 17
click at [539, 647] on div at bounding box center [777, 392] width 1555 height 784
click at [1174, 153] on div at bounding box center [1176, 152] width 13 height 13
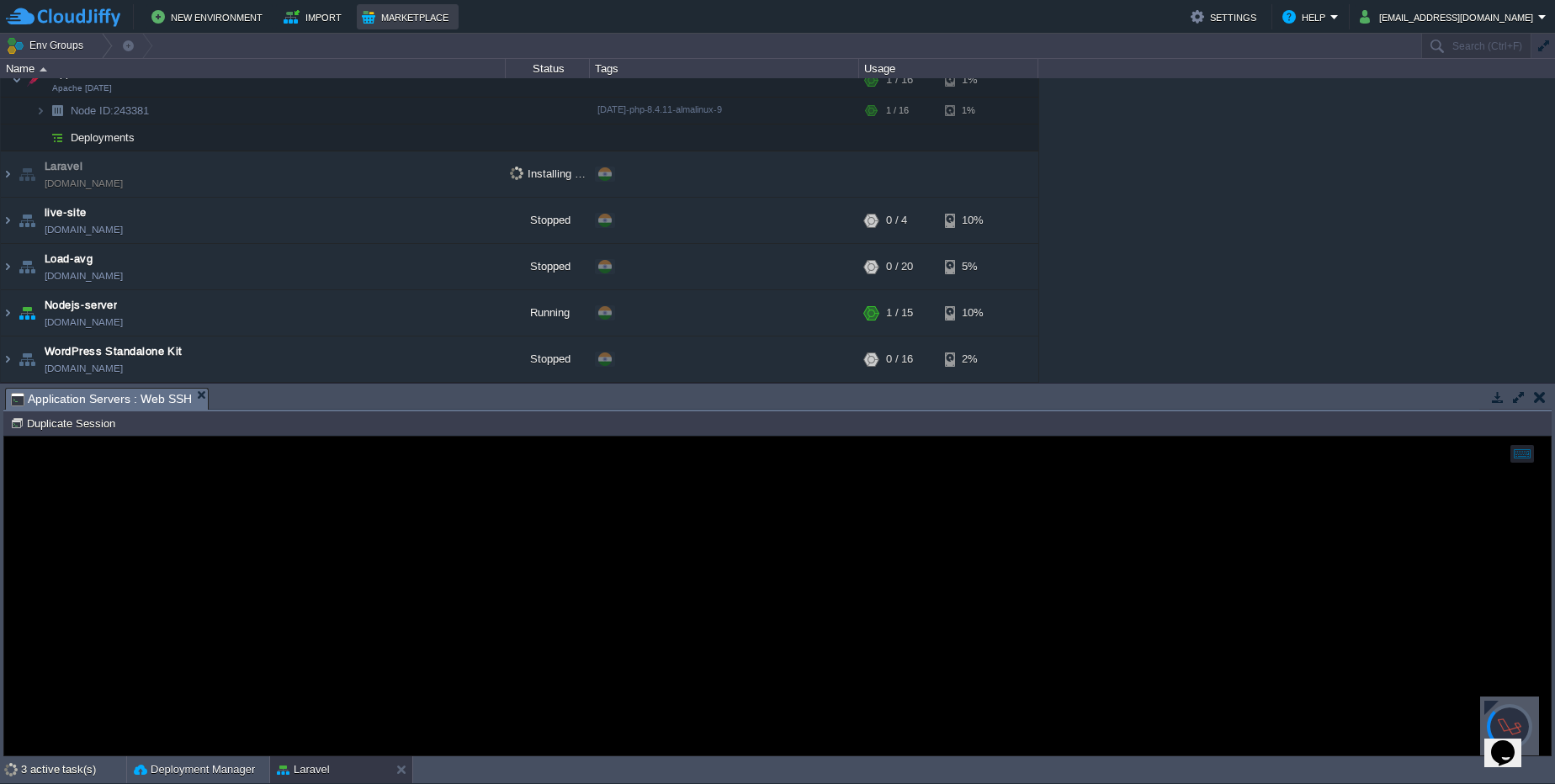
click at [449, 21] on button "Marketplace" at bounding box center [407, 17] width 91 height 21
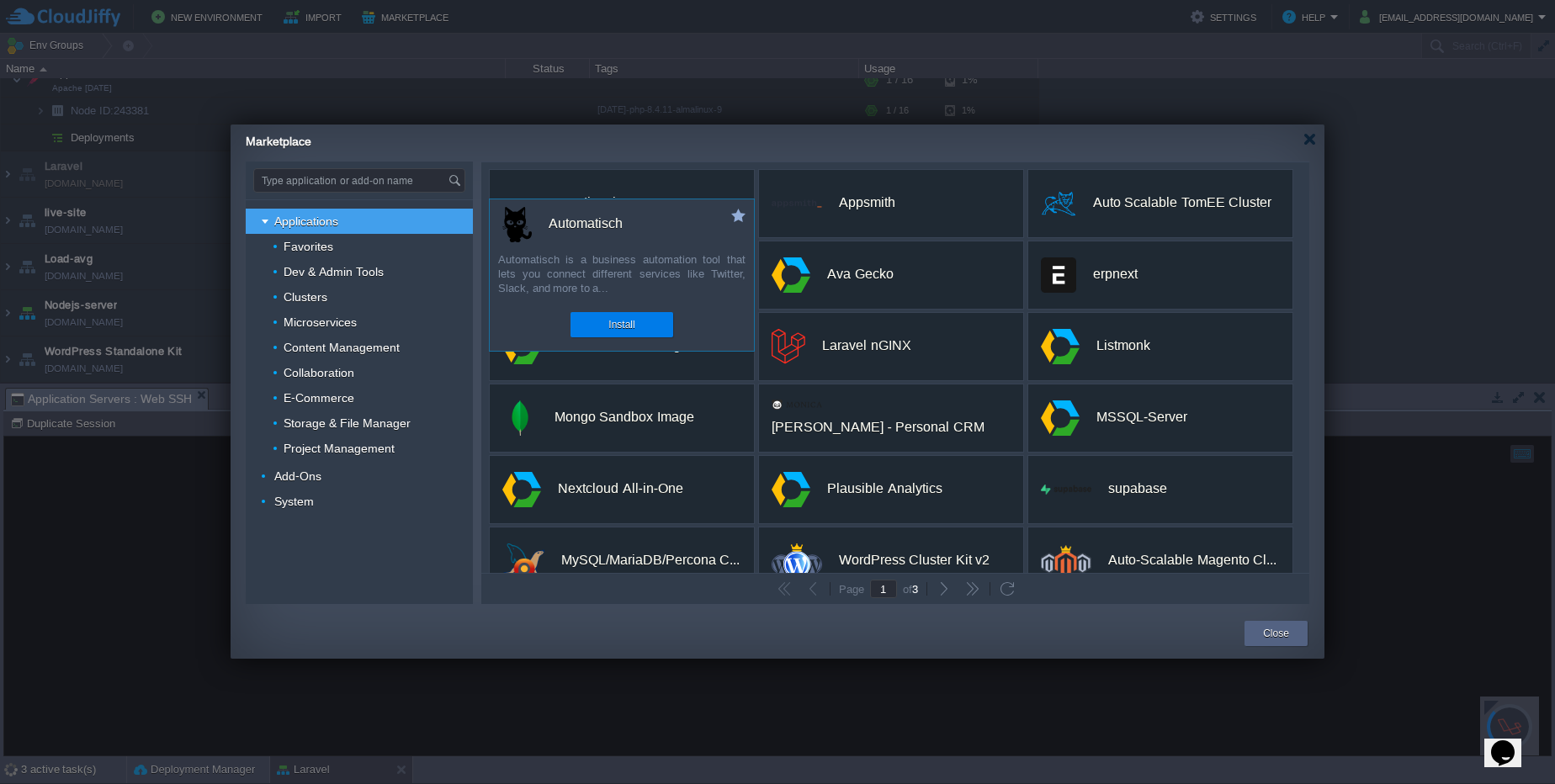
scroll to position [315, 0]
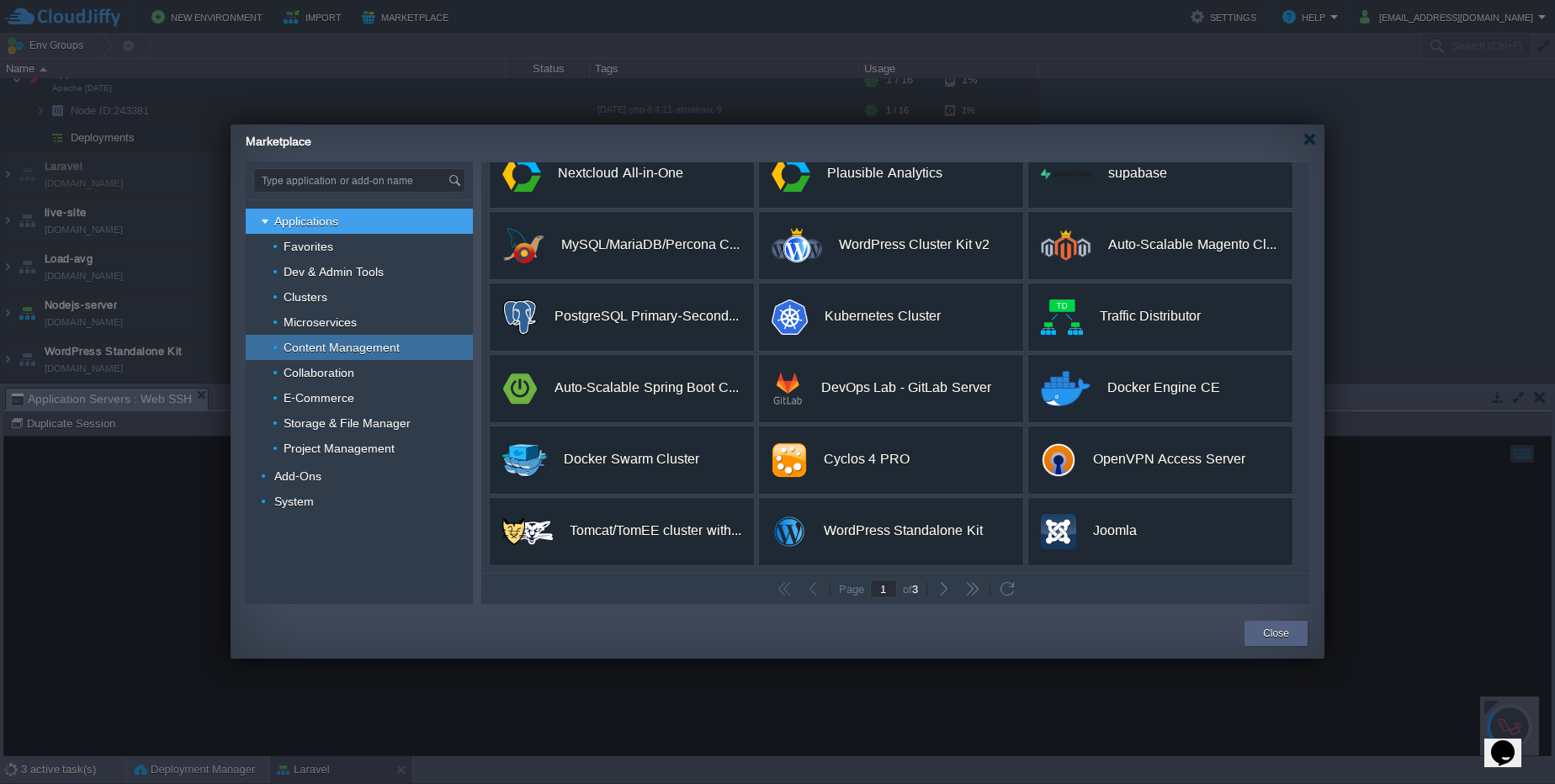
click at [381, 344] on span "Content Management" at bounding box center [342, 347] width 120 height 15
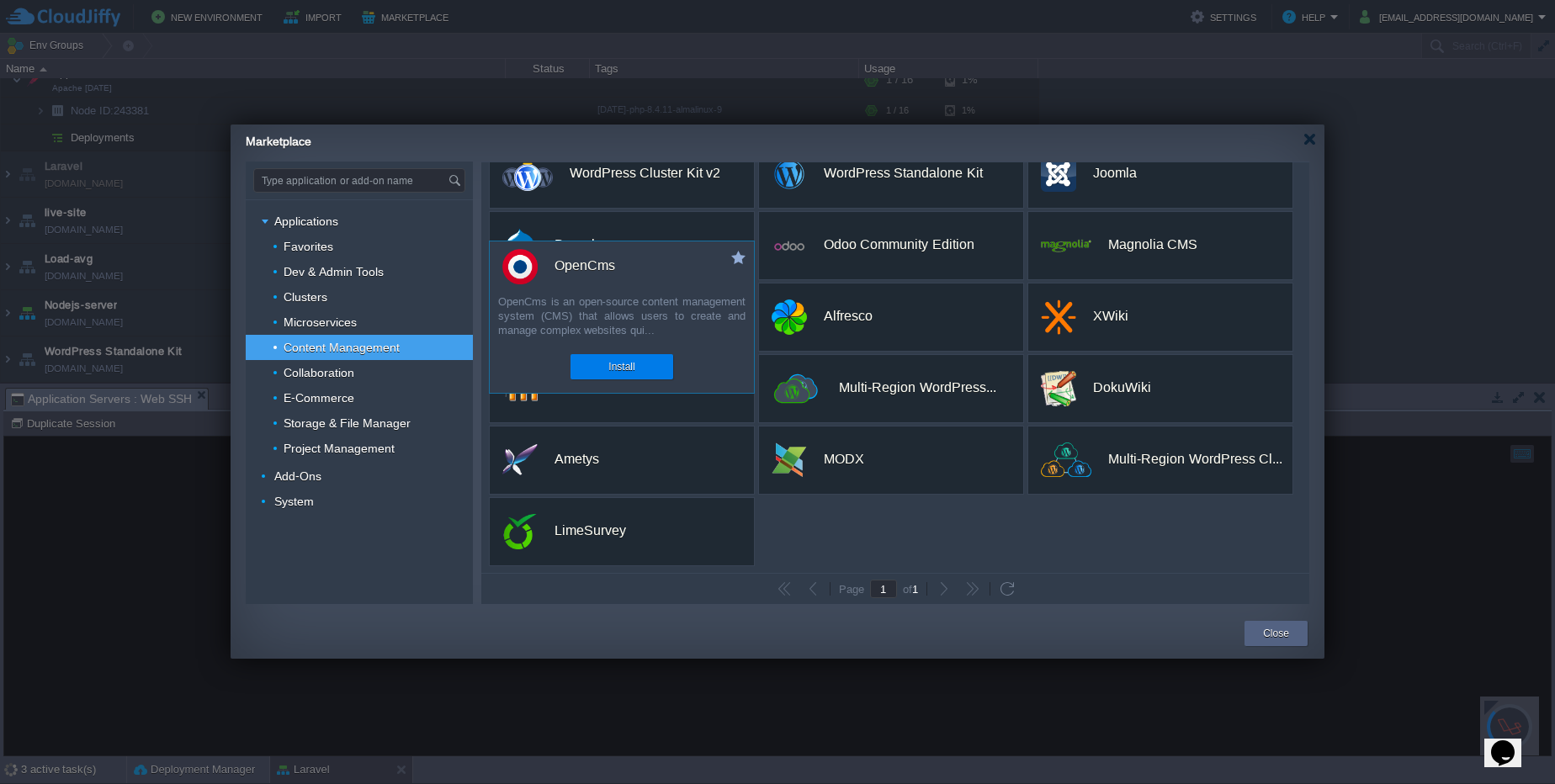
scroll to position [0, 0]
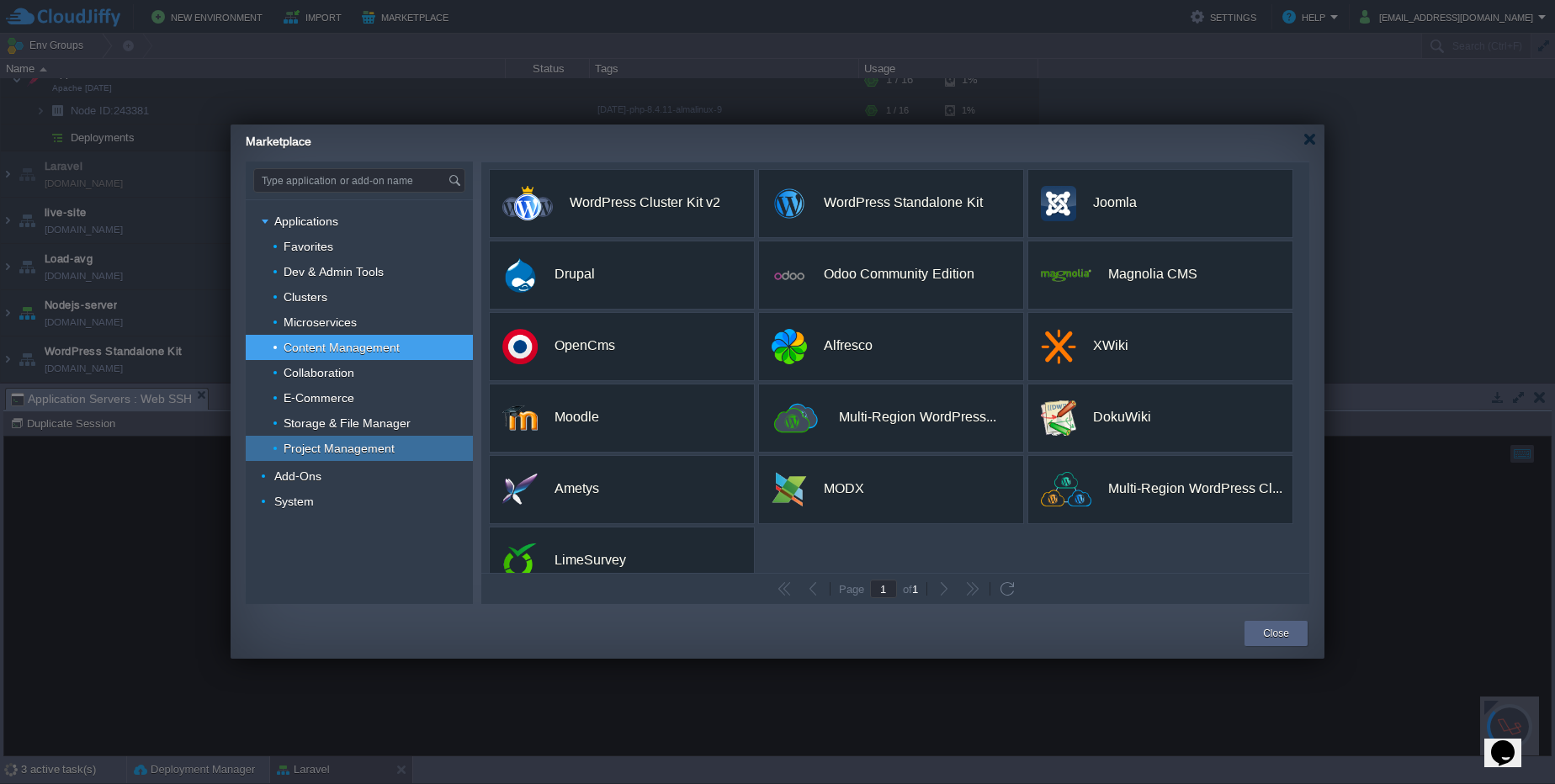
click at [374, 456] on div "Project Management" at bounding box center [359, 448] width 227 height 25
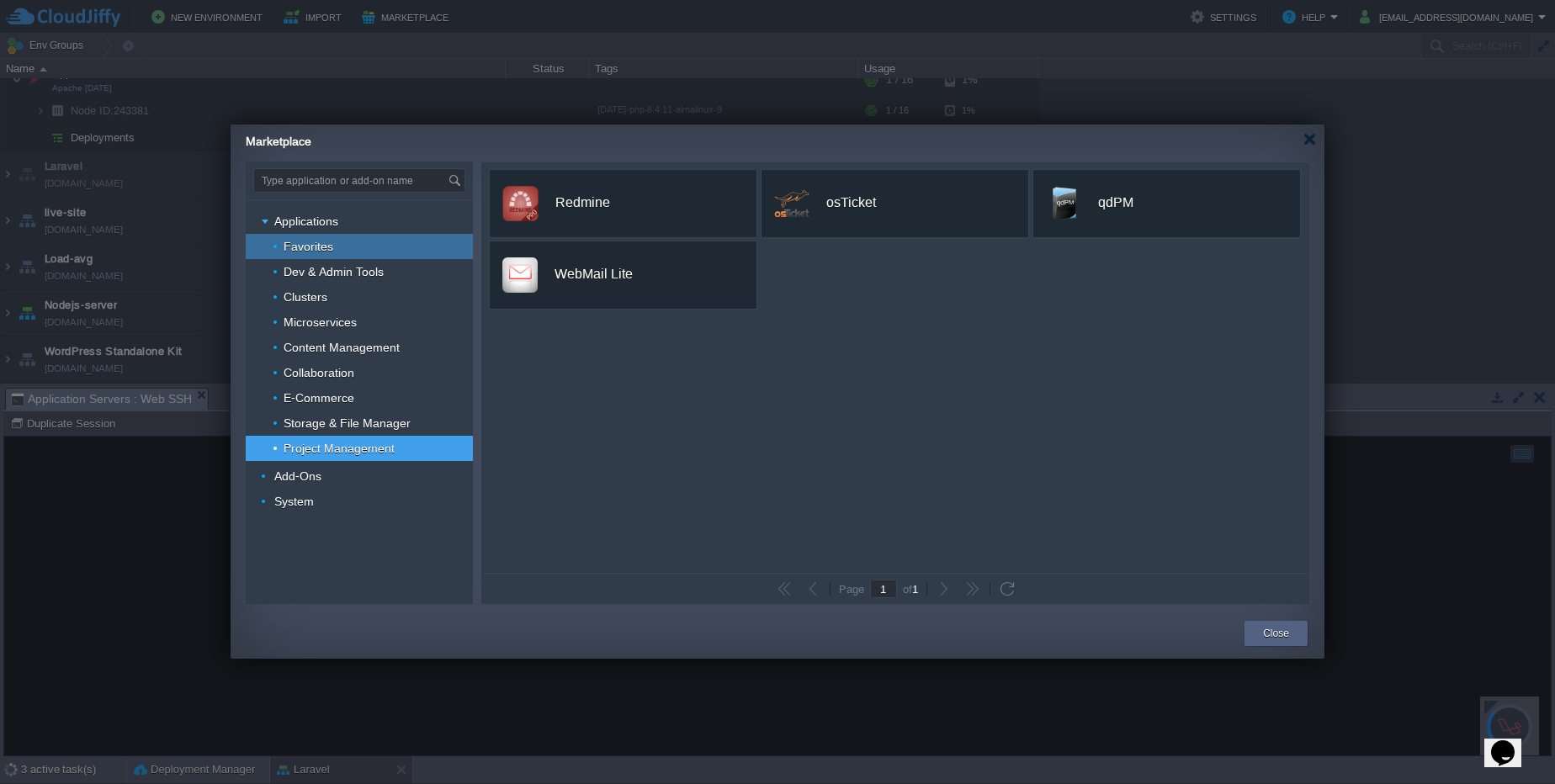
click at [298, 252] on span "Favorites" at bounding box center [309, 246] width 54 height 15
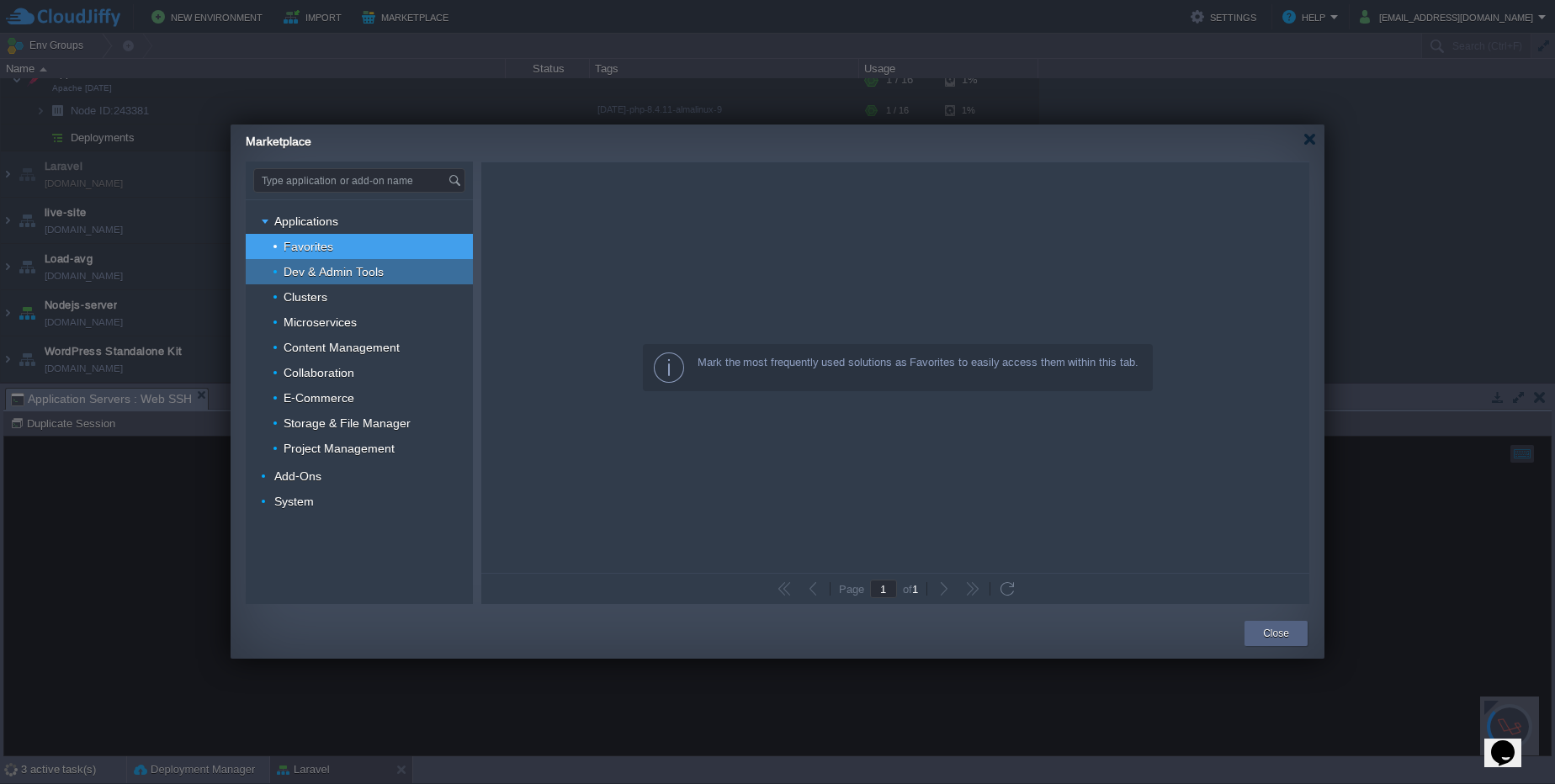
click at [389, 274] on div "Dev & Admin Tools" at bounding box center [359, 272] width 227 height 25
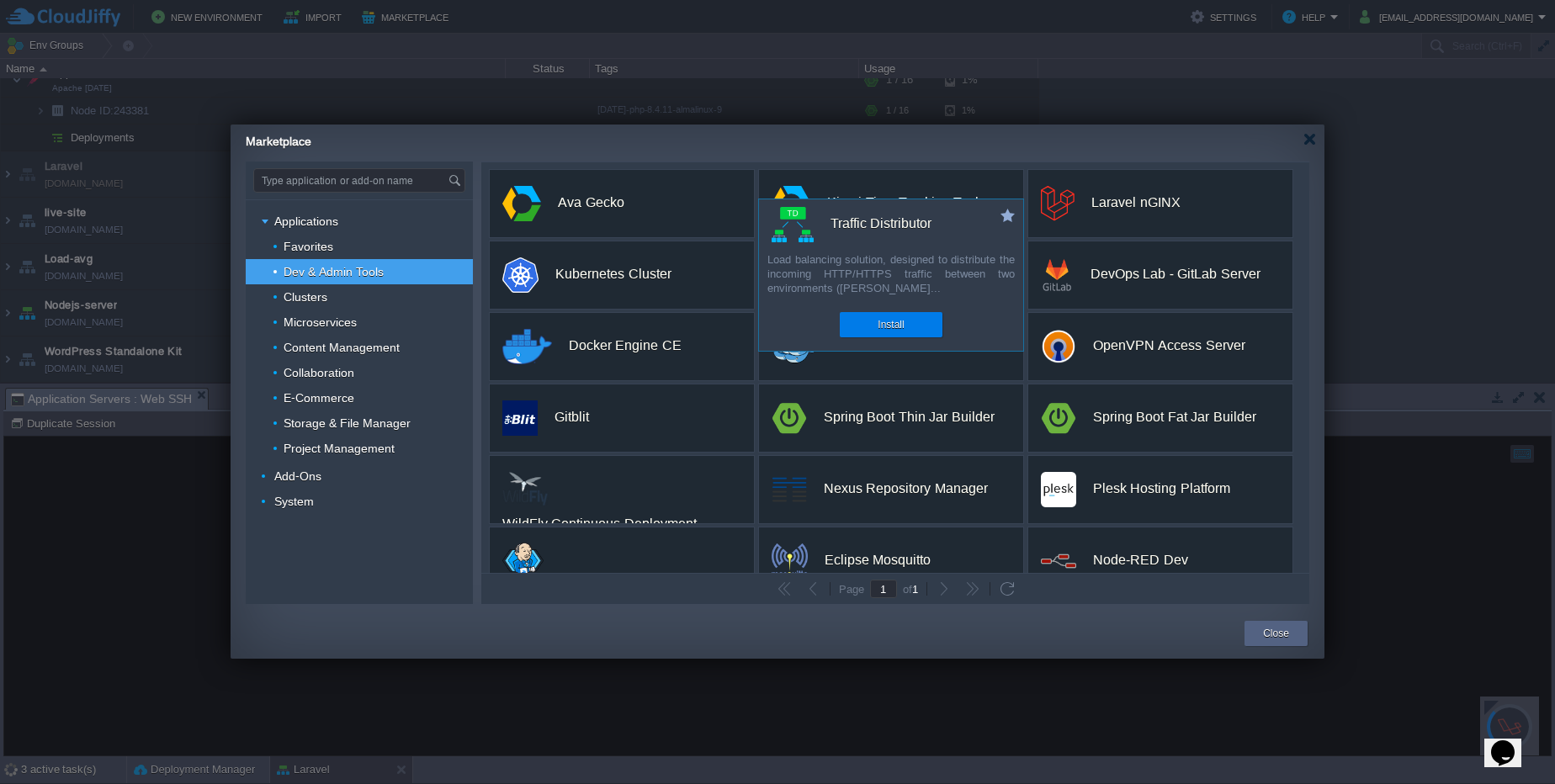
scroll to position [244, 0]
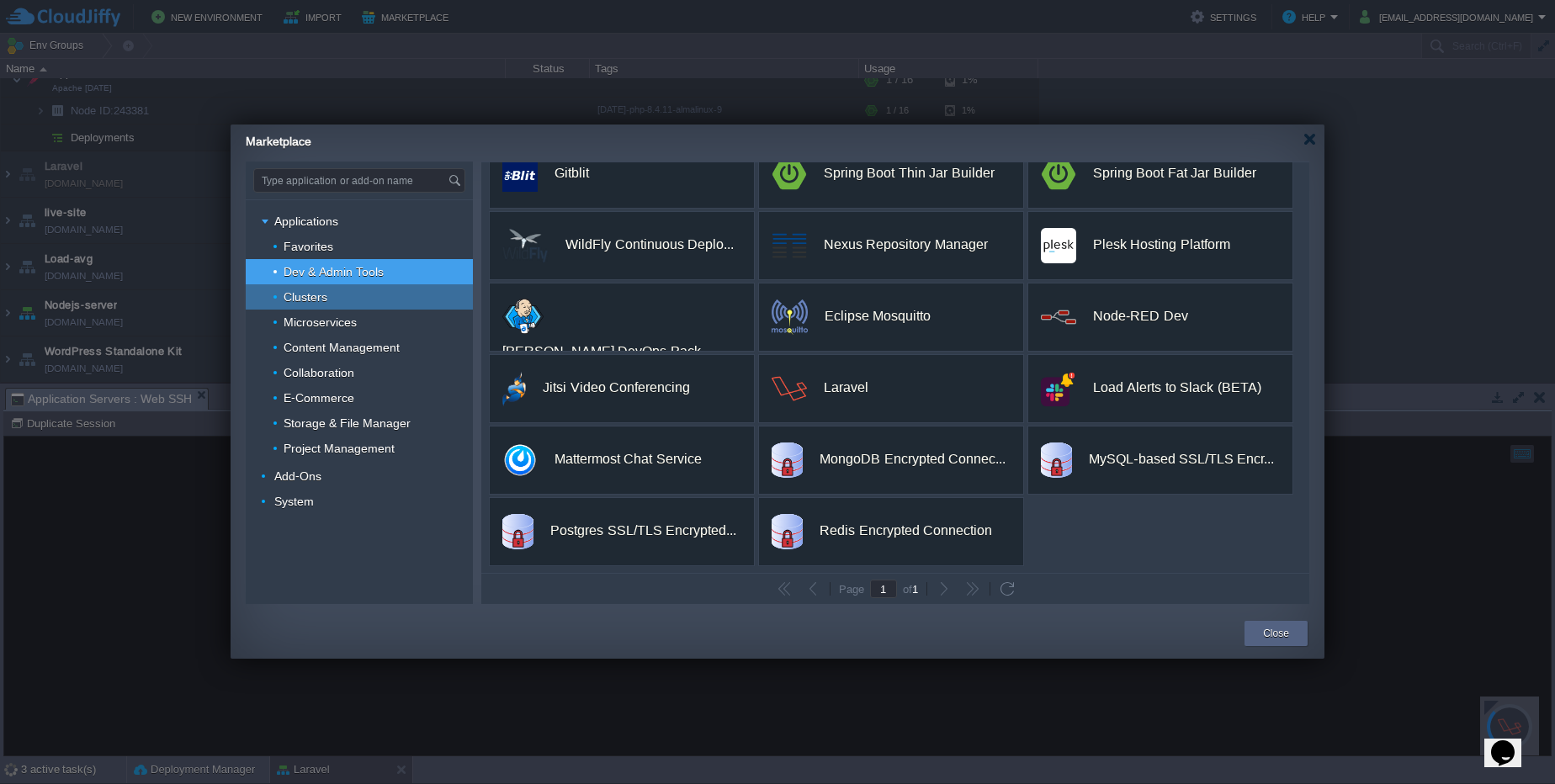
click at [430, 299] on div "Clusters" at bounding box center [359, 297] width 227 height 25
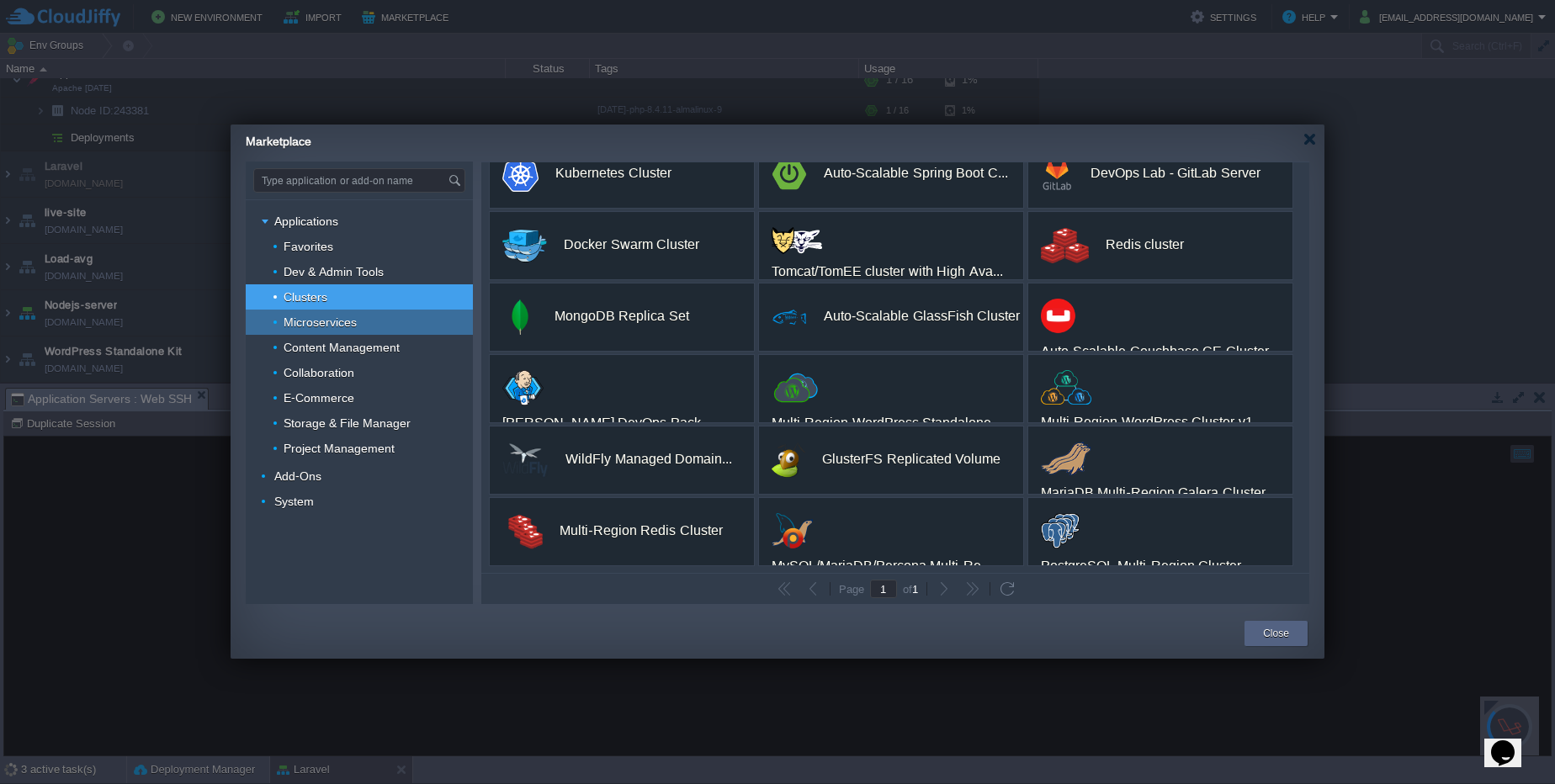
scroll to position [0, 0]
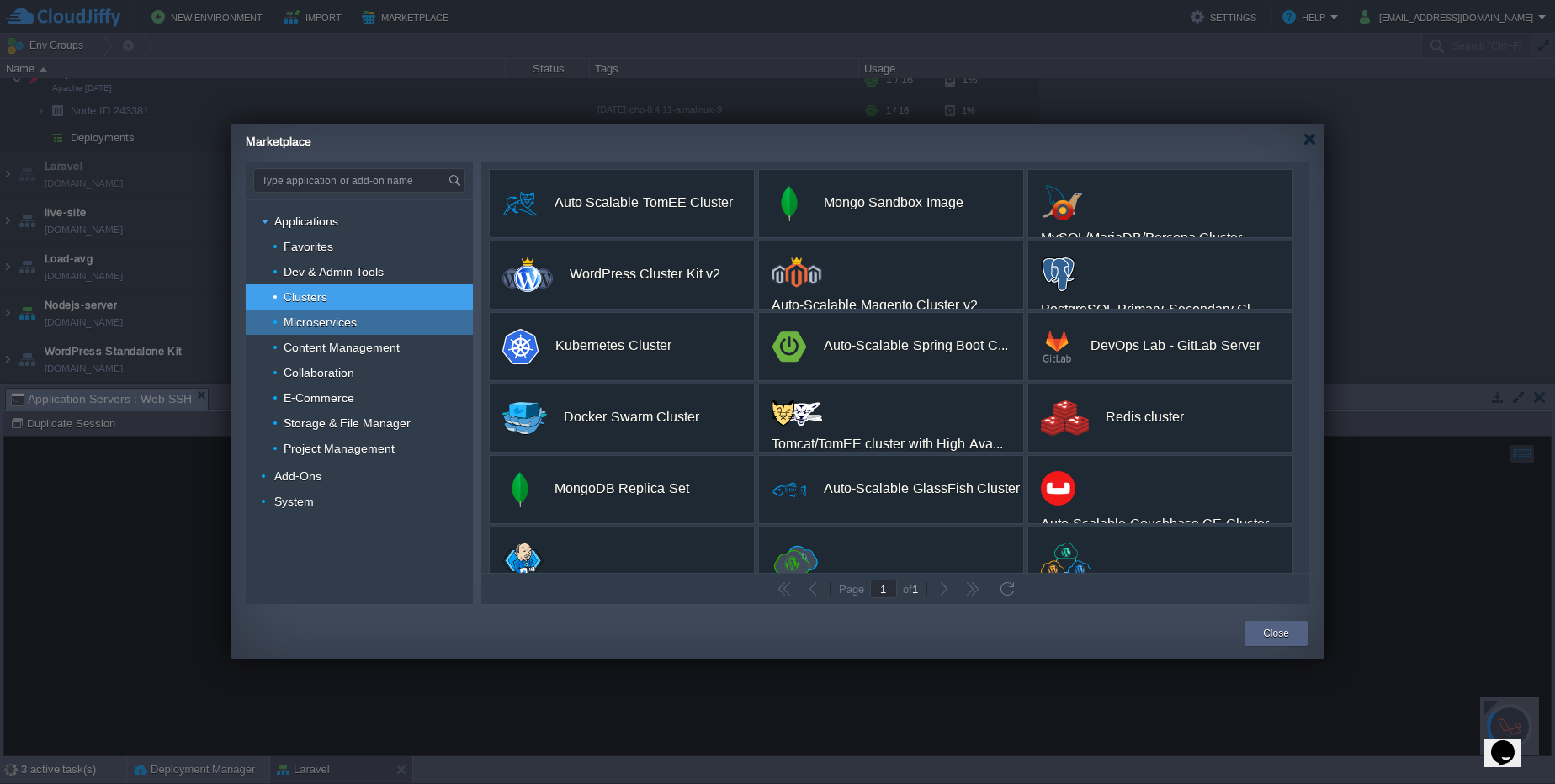
click at [427, 322] on div "Microservices" at bounding box center [359, 322] width 227 height 25
type input "Type application or add-on name"
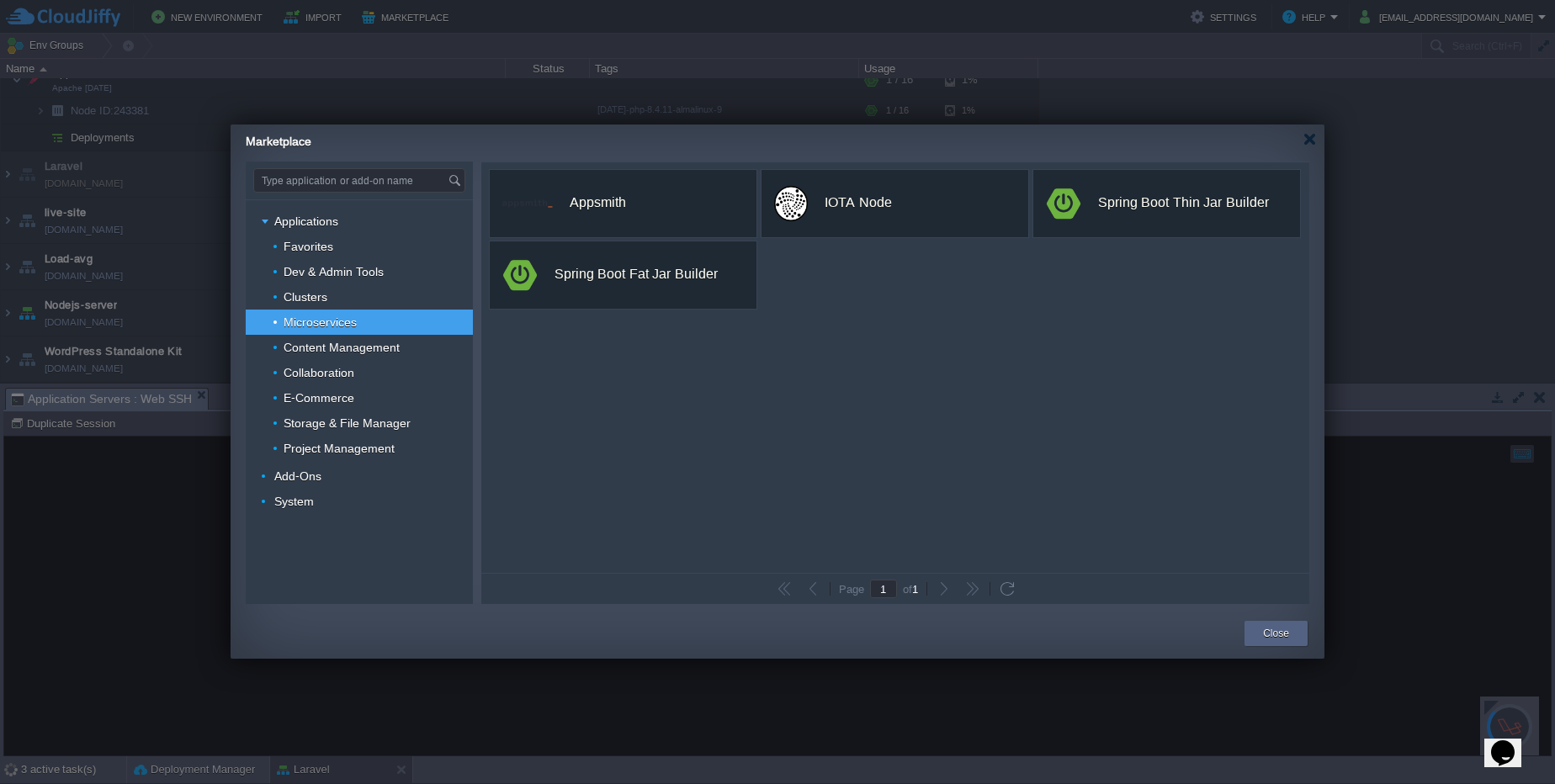
click at [1319, 143] on div "Marketplace" at bounding box center [784, 139] width 1079 height 30
click at [1308, 141] on div at bounding box center [1310, 140] width 13 height 13
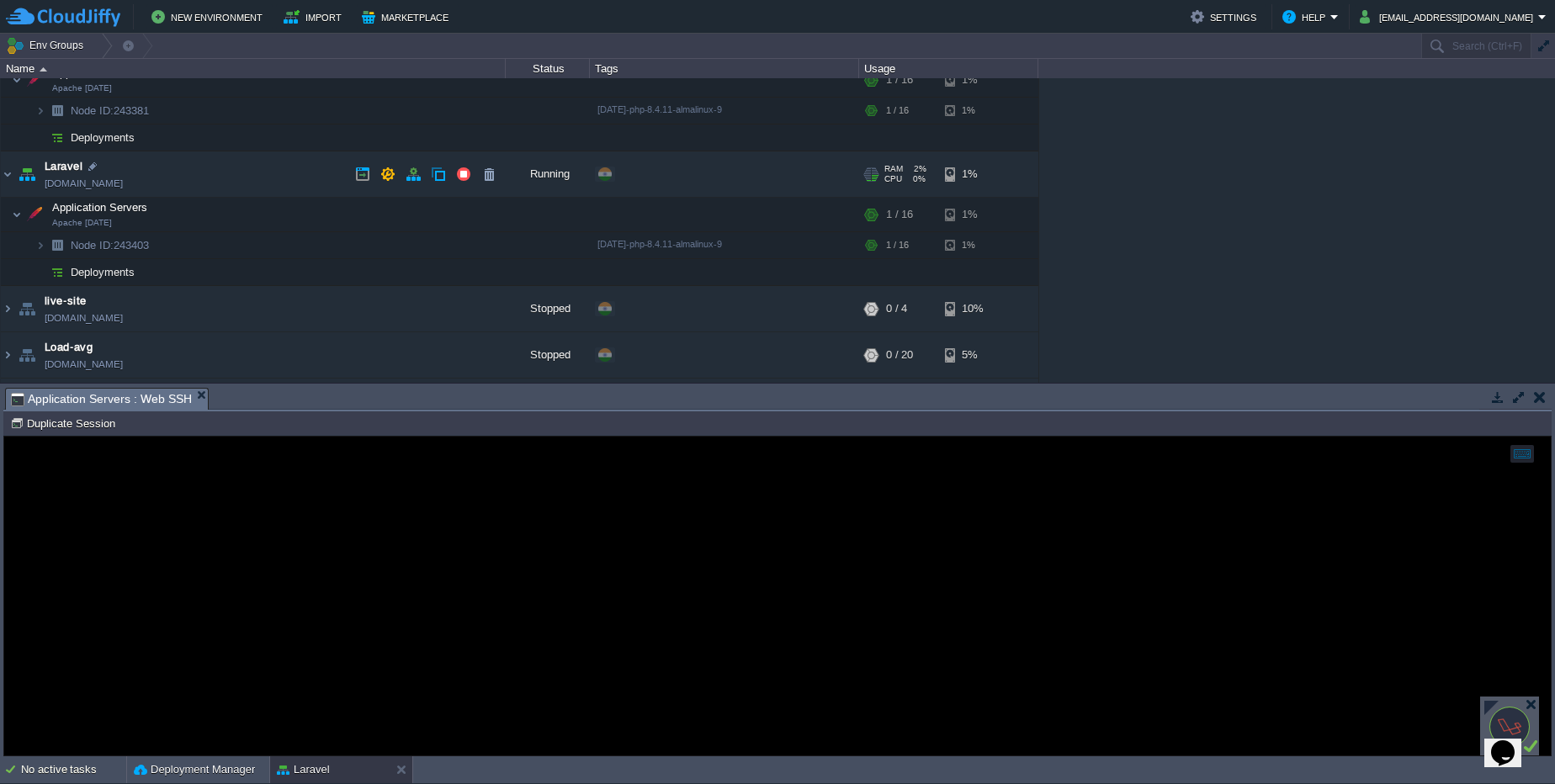
click at [123, 184] on link "[DOMAIN_NAME]" at bounding box center [83, 183] width 78 height 17
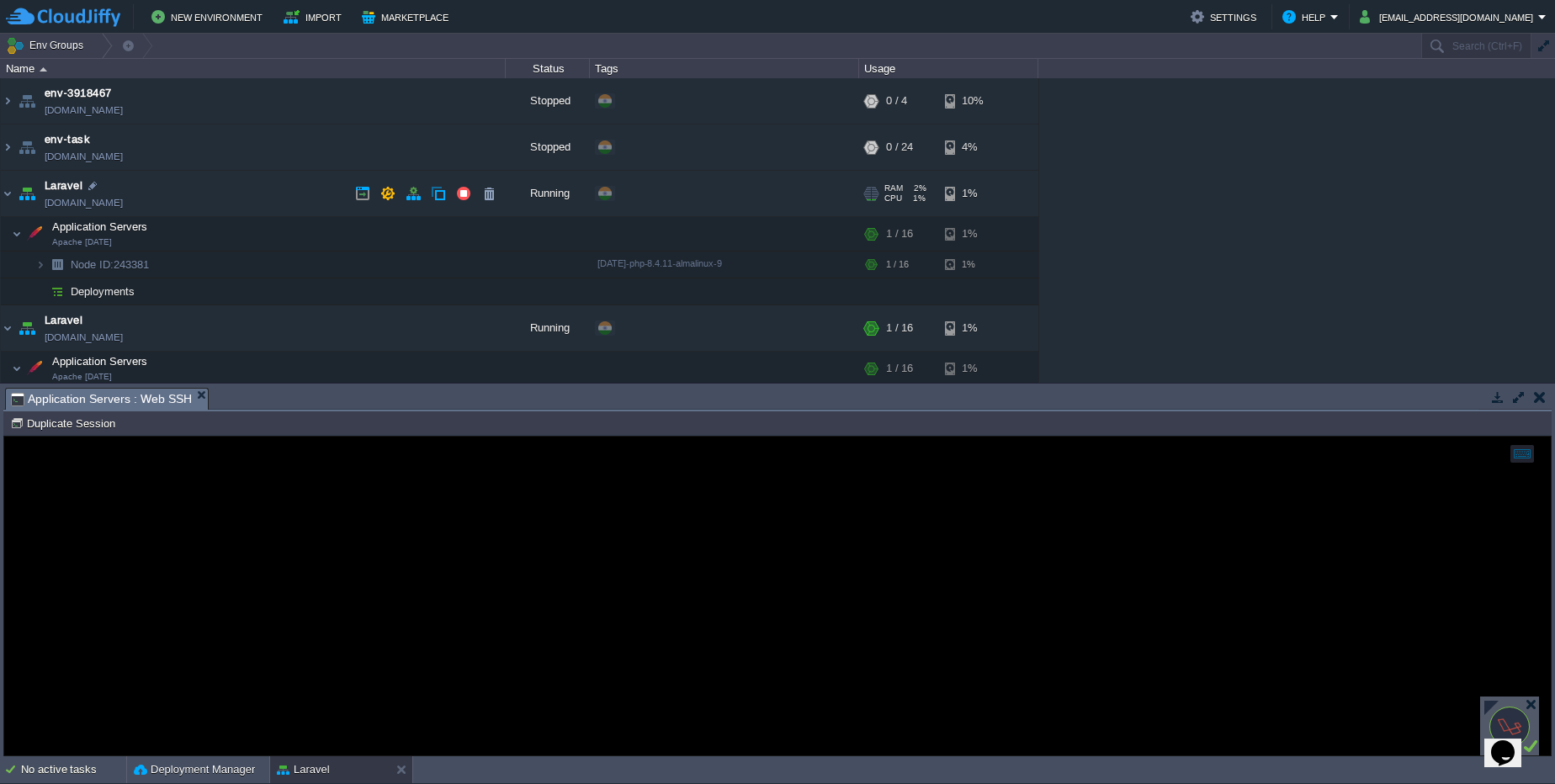
click at [110, 209] on link "[DOMAIN_NAME]" at bounding box center [83, 202] width 78 height 17
click at [472, 195] on td at bounding box center [464, 193] width 25 height 25
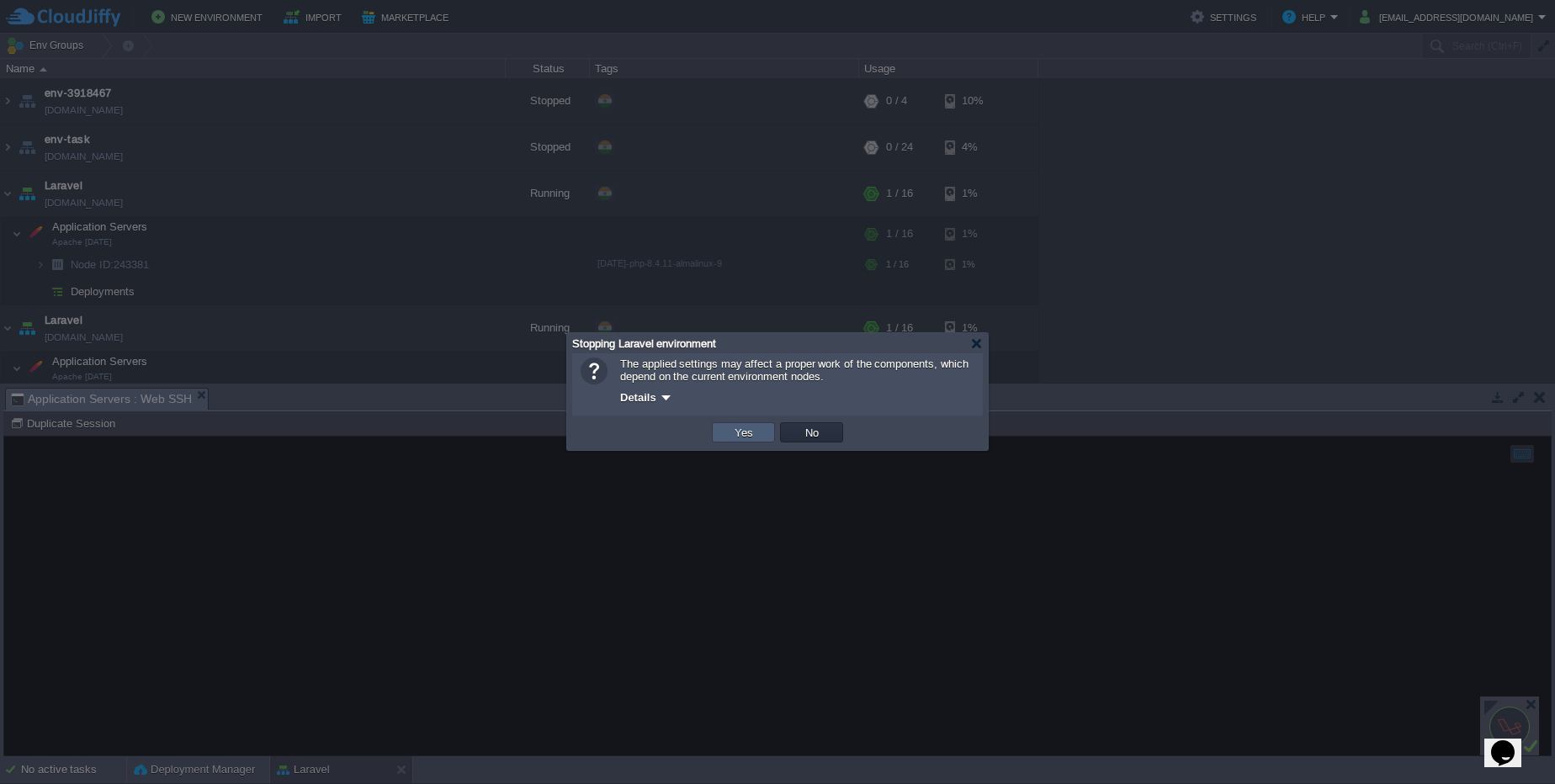
click at [756, 431] on button "Yes" at bounding box center [744, 432] width 29 height 15
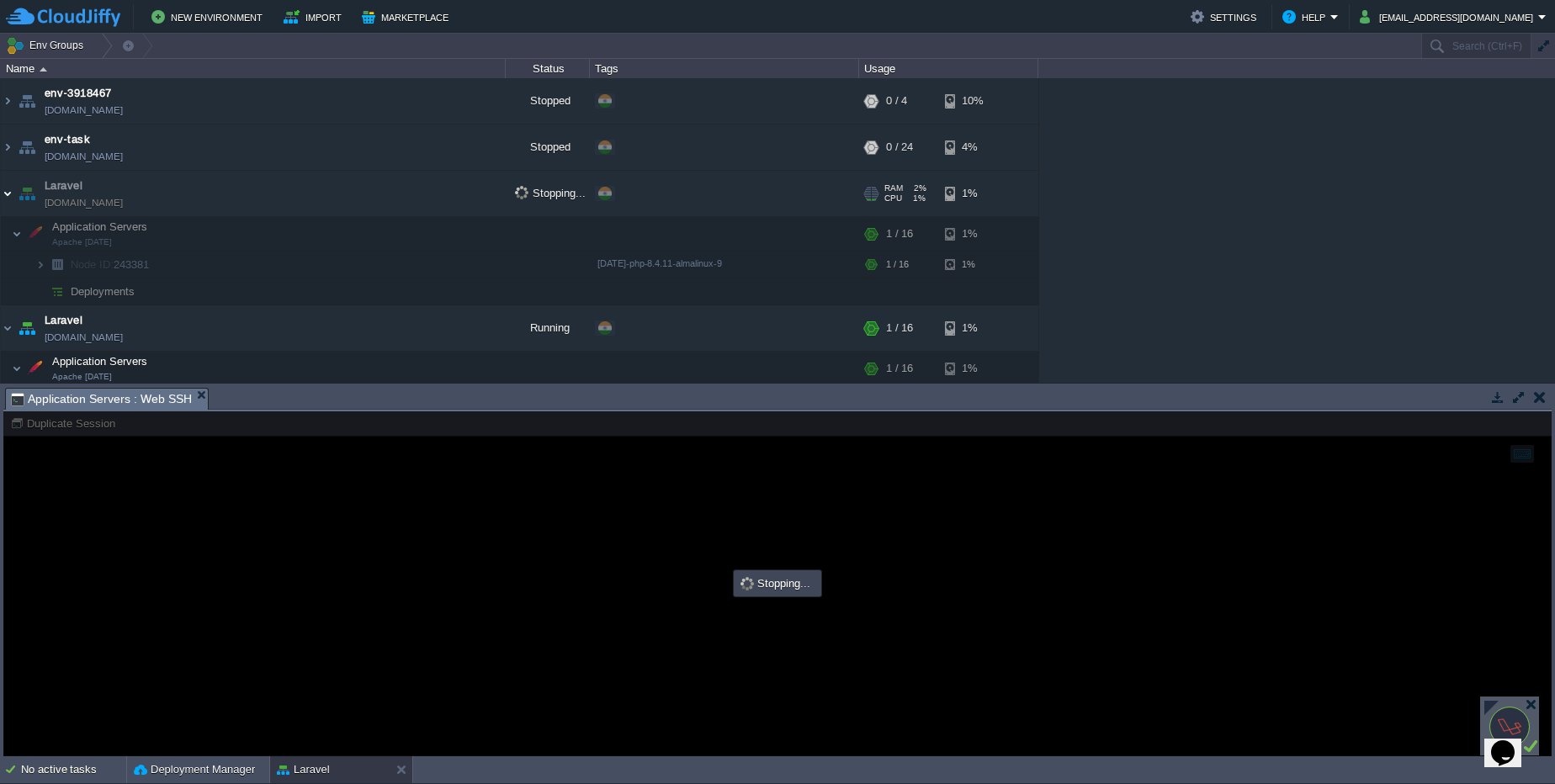
click at [4, 189] on img at bounding box center [7, 193] width 13 height 46
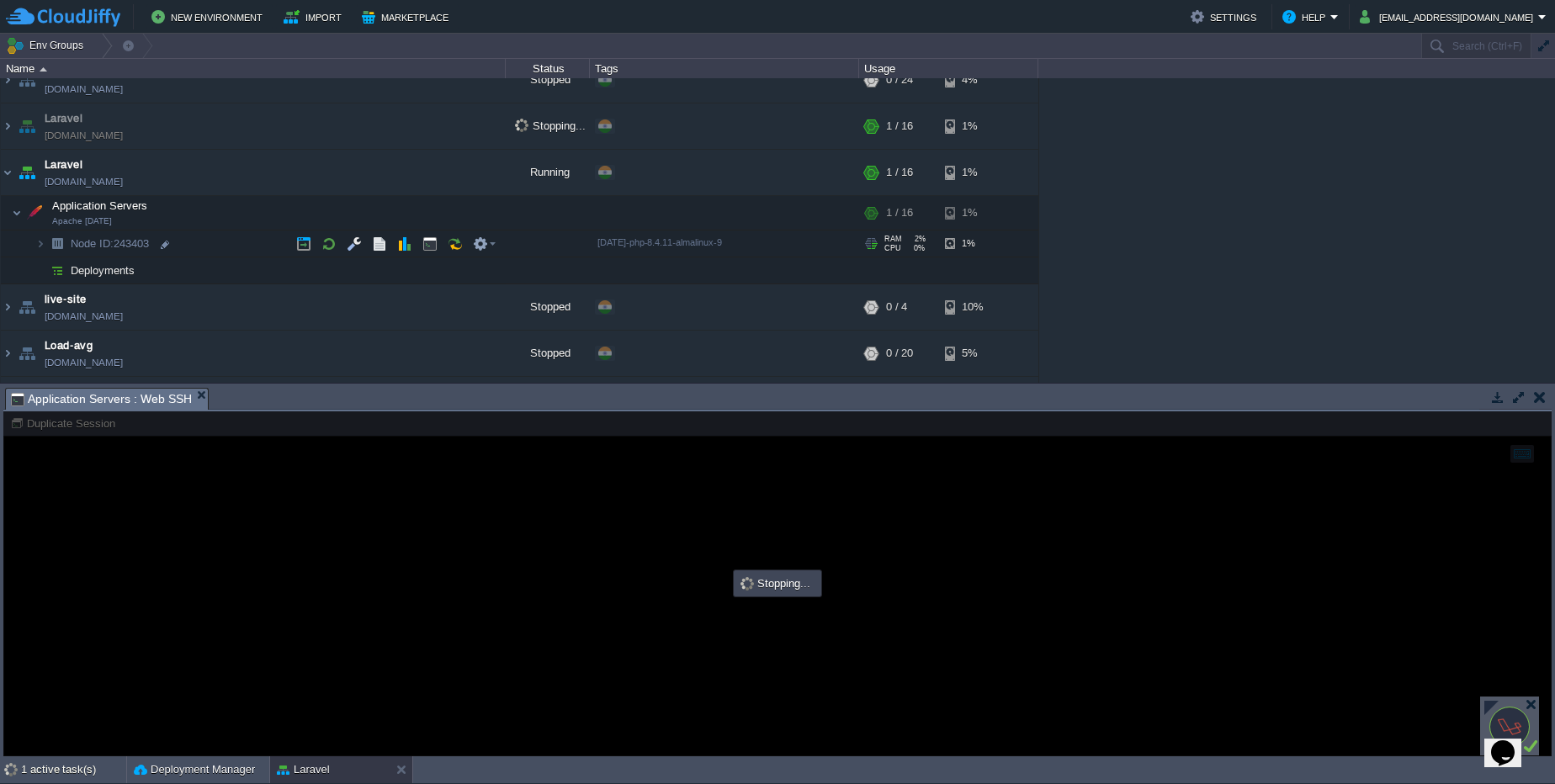
scroll to position [101, 0]
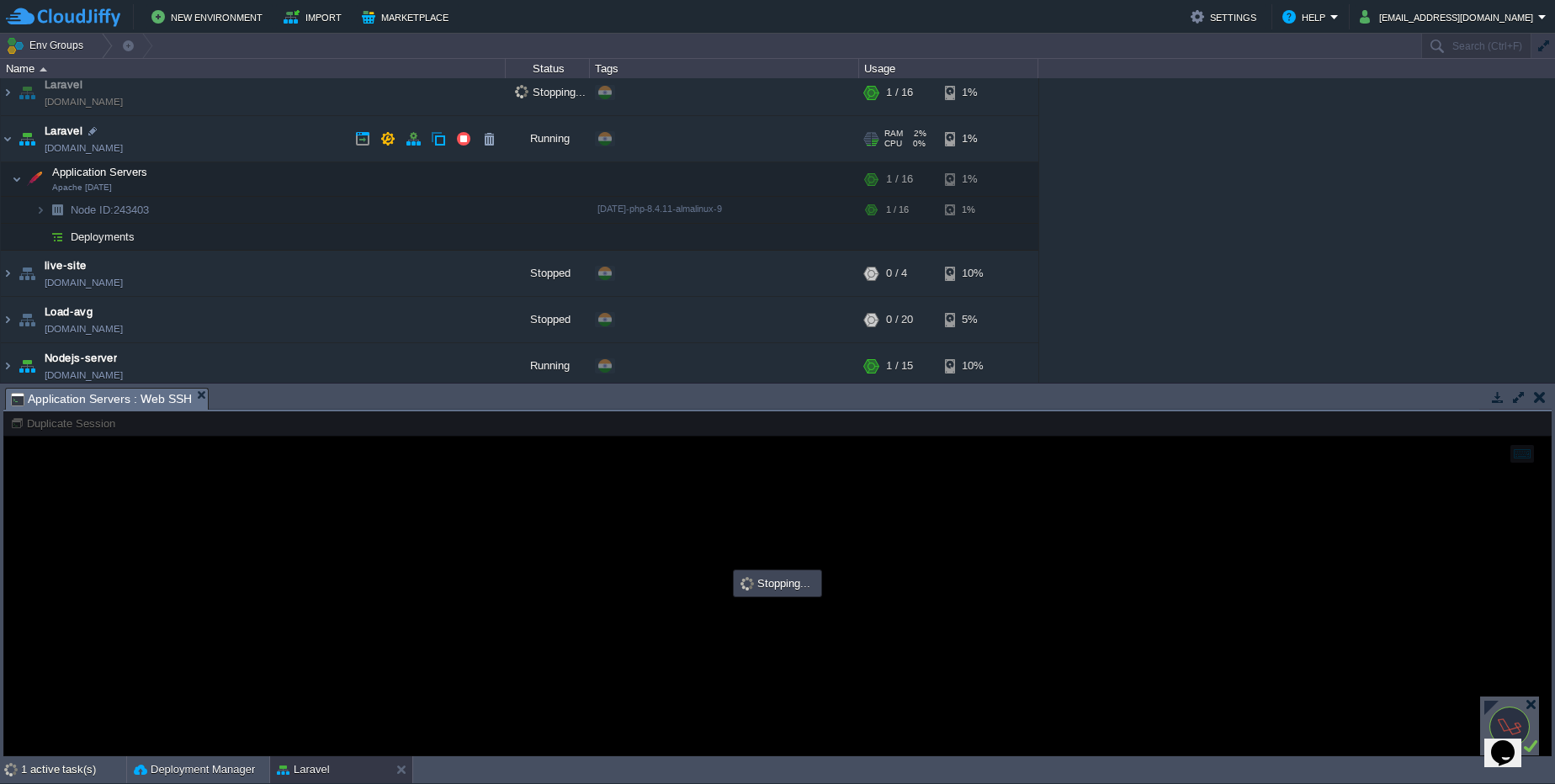
click at [109, 150] on link "[DOMAIN_NAME]" at bounding box center [83, 148] width 78 height 17
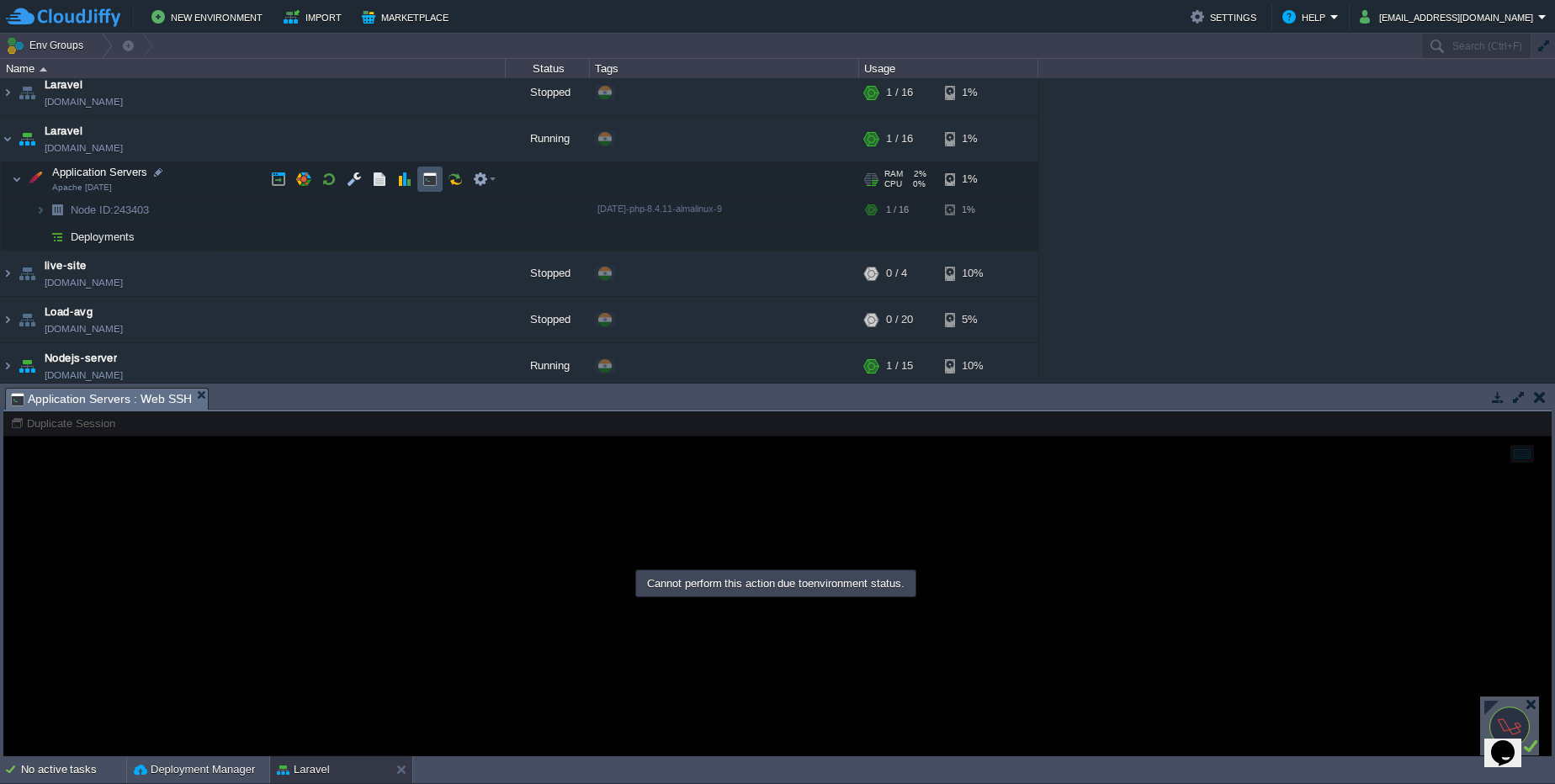
click at [431, 178] on button "button" at bounding box center [430, 179] width 15 height 15
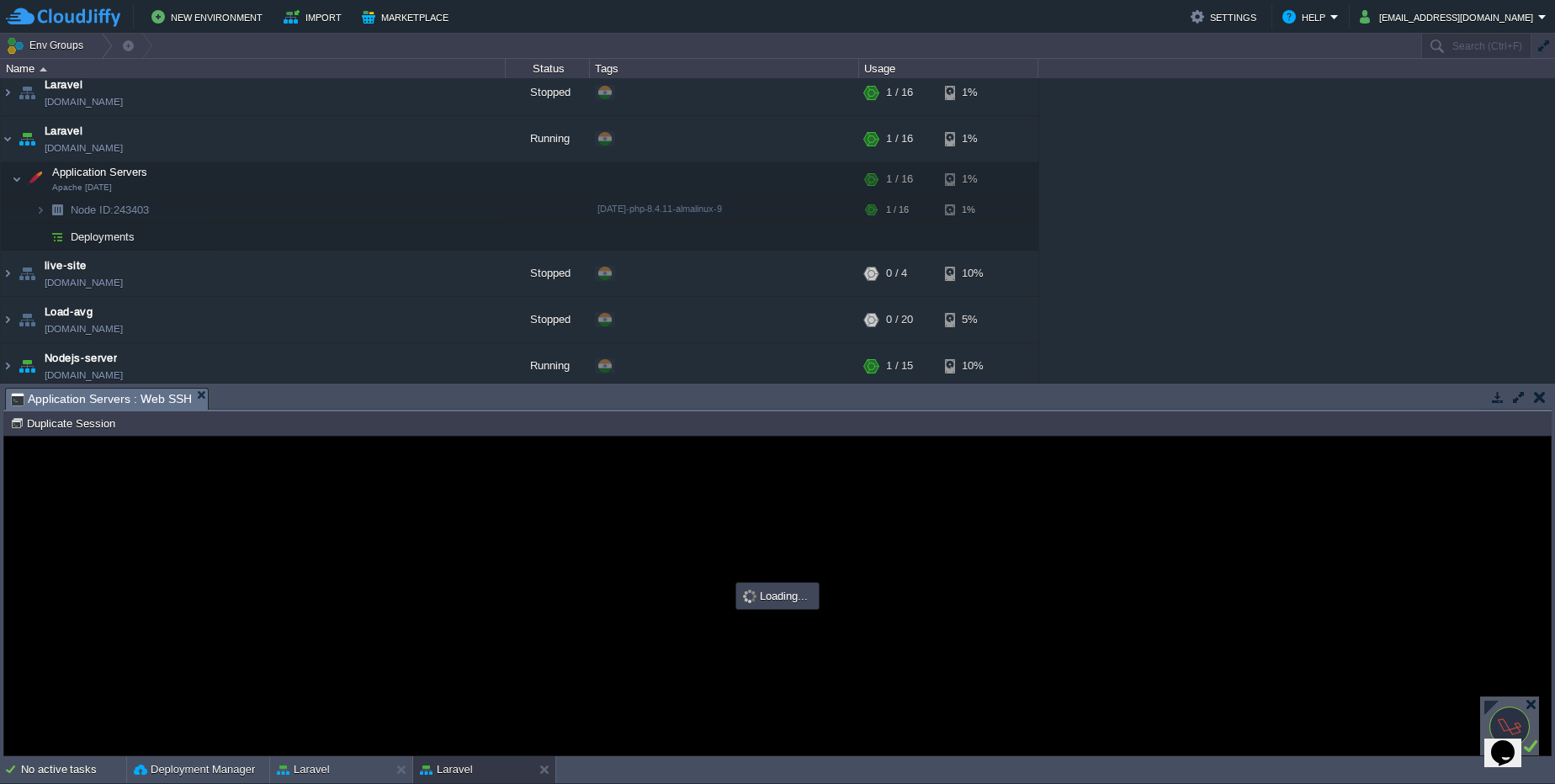
click at [1538, 393] on button "button" at bounding box center [1540, 396] width 12 height 15
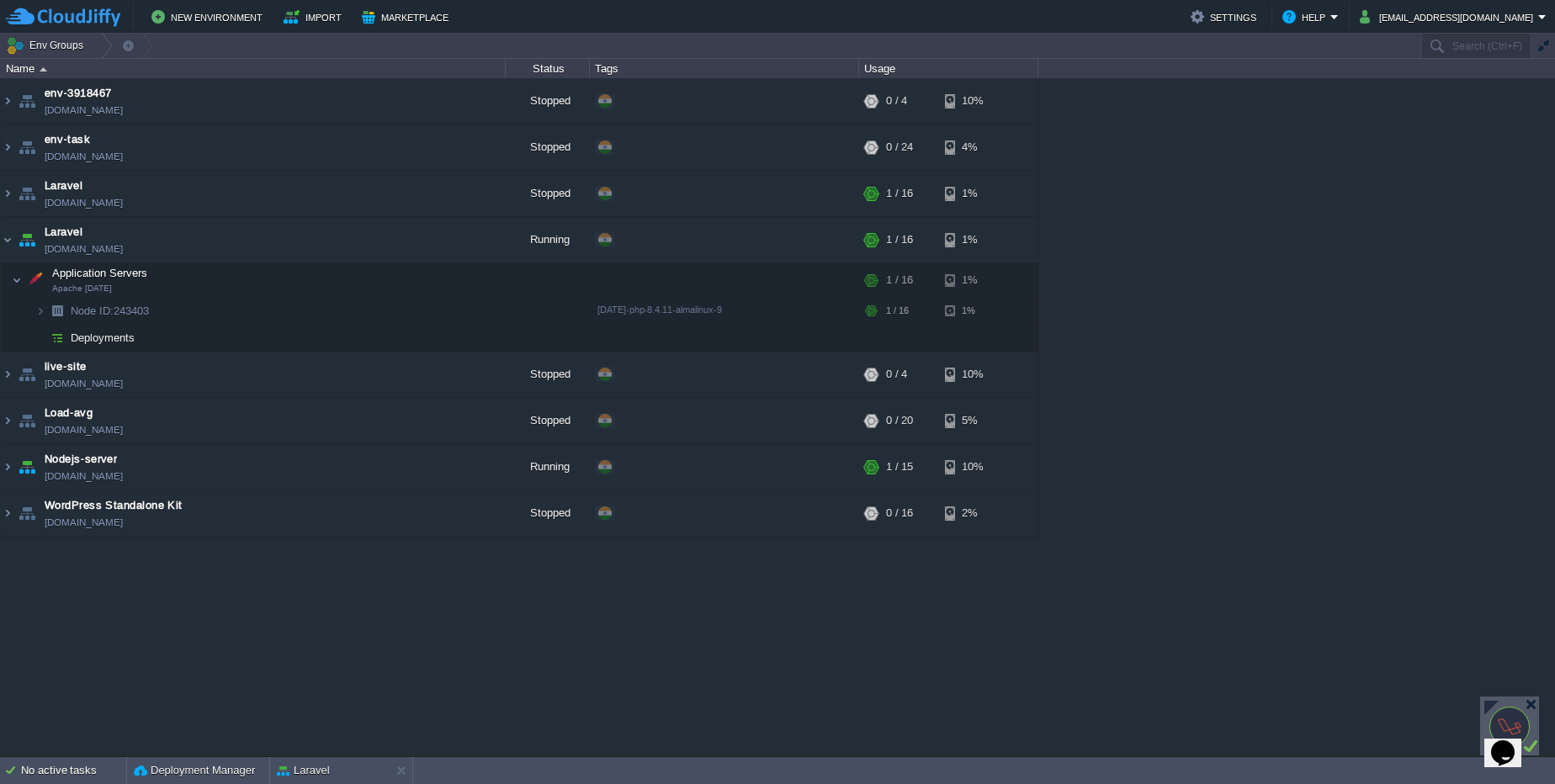
scroll to position [0, 0]
drag, startPoint x: 432, startPoint y: 280, endPoint x: 547, endPoint y: 336, distance: 127.9
click at [433, 278] on button "button" at bounding box center [430, 280] width 15 height 15
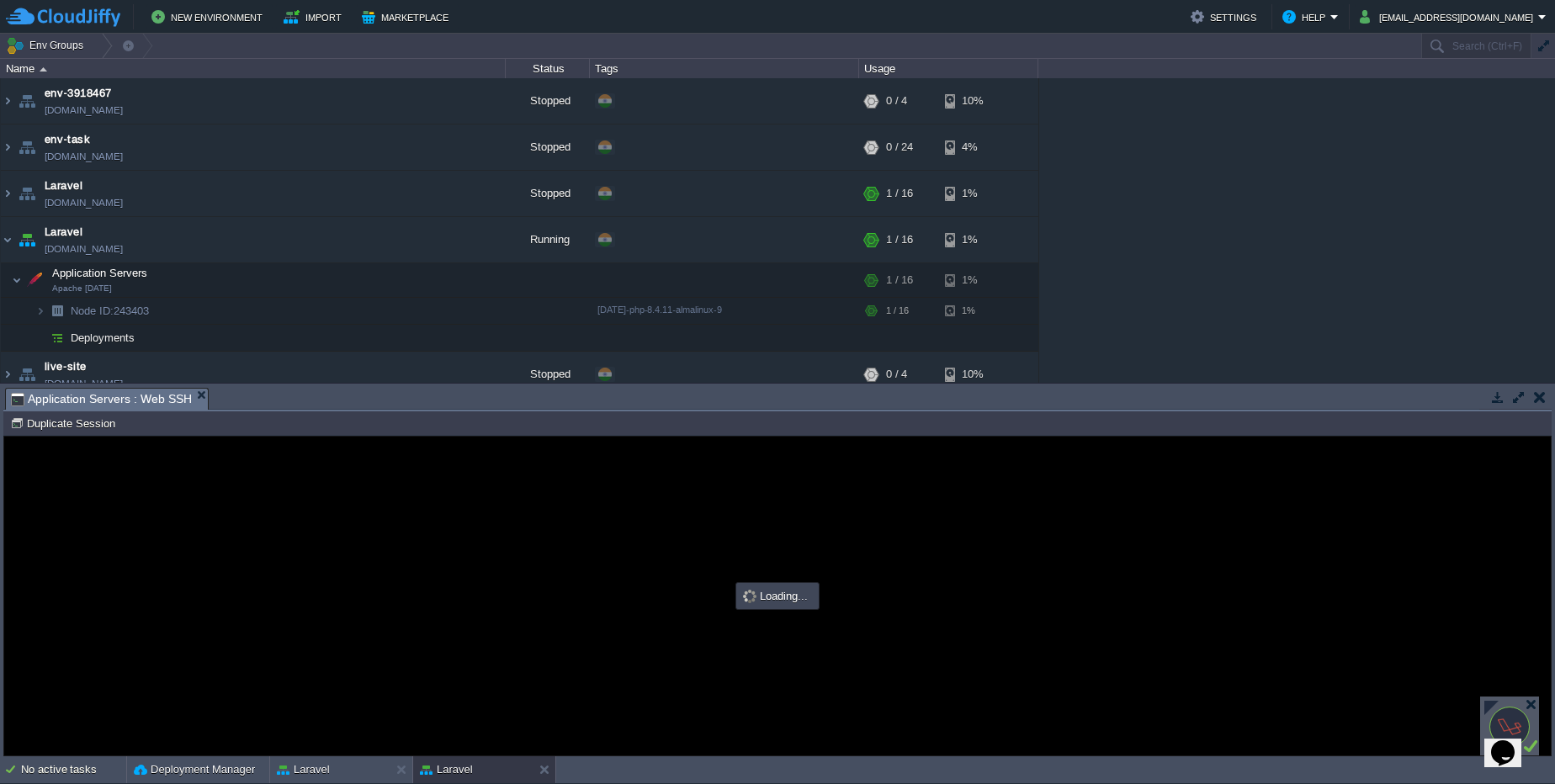
type input "#000000"
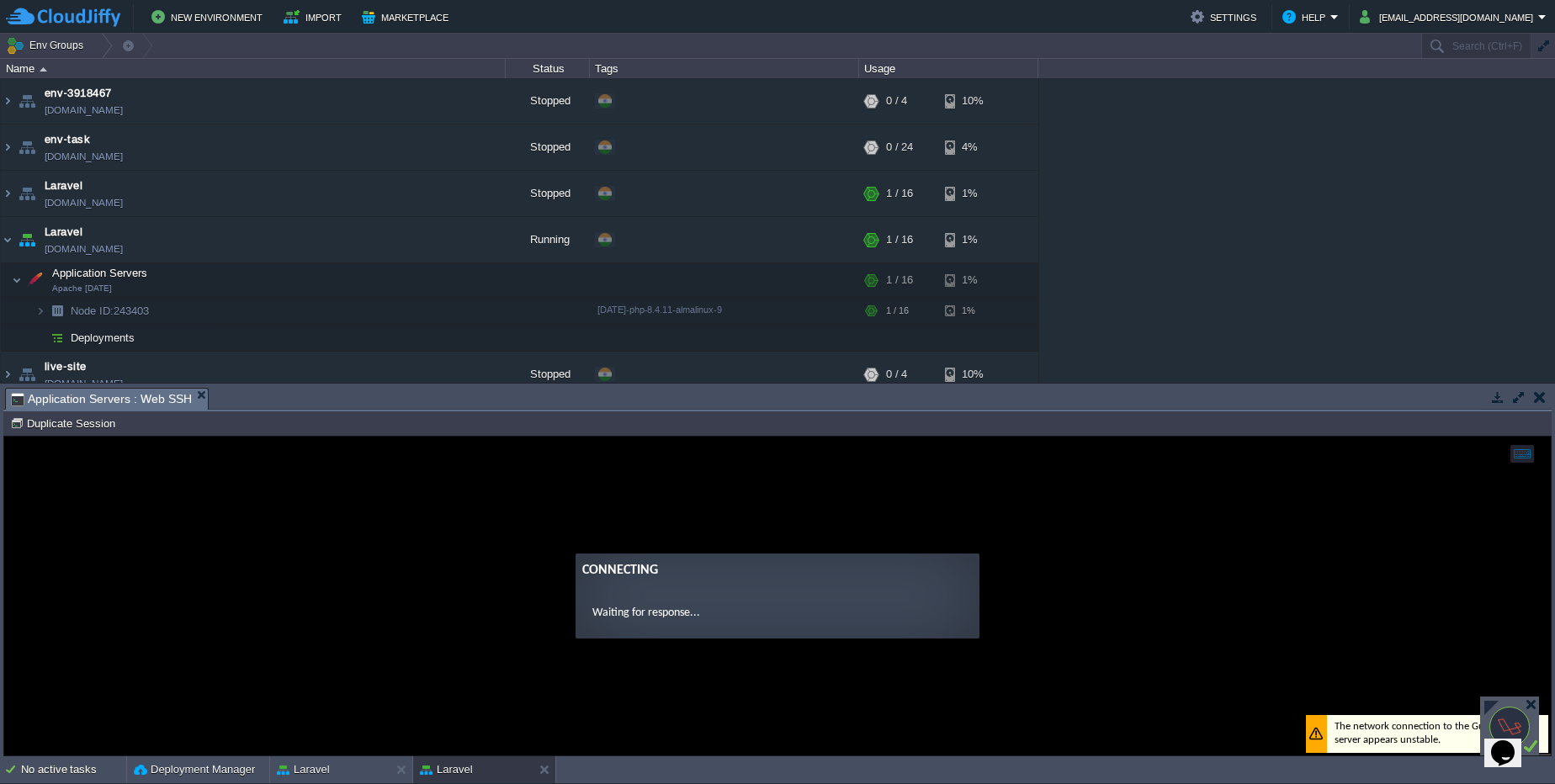
click at [1491, 702] on div at bounding box center [1491, 708] width 14 height 14
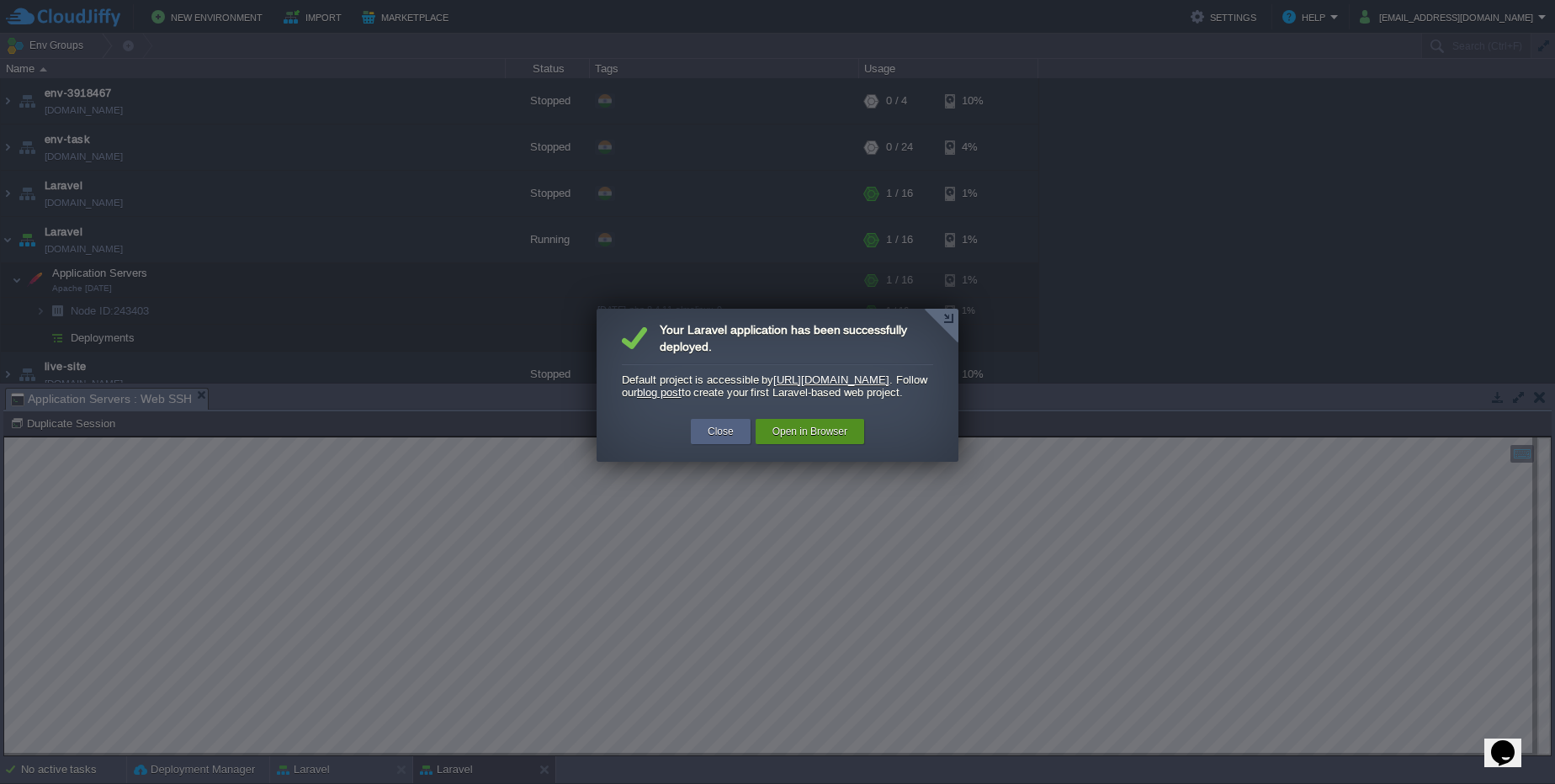
click at [824, 440] on button "Open in Browser" at bounding box center [810, 431] width 75 height 17
click at [949, 321] on div at bounding box center [941, 326] width 35 height 35
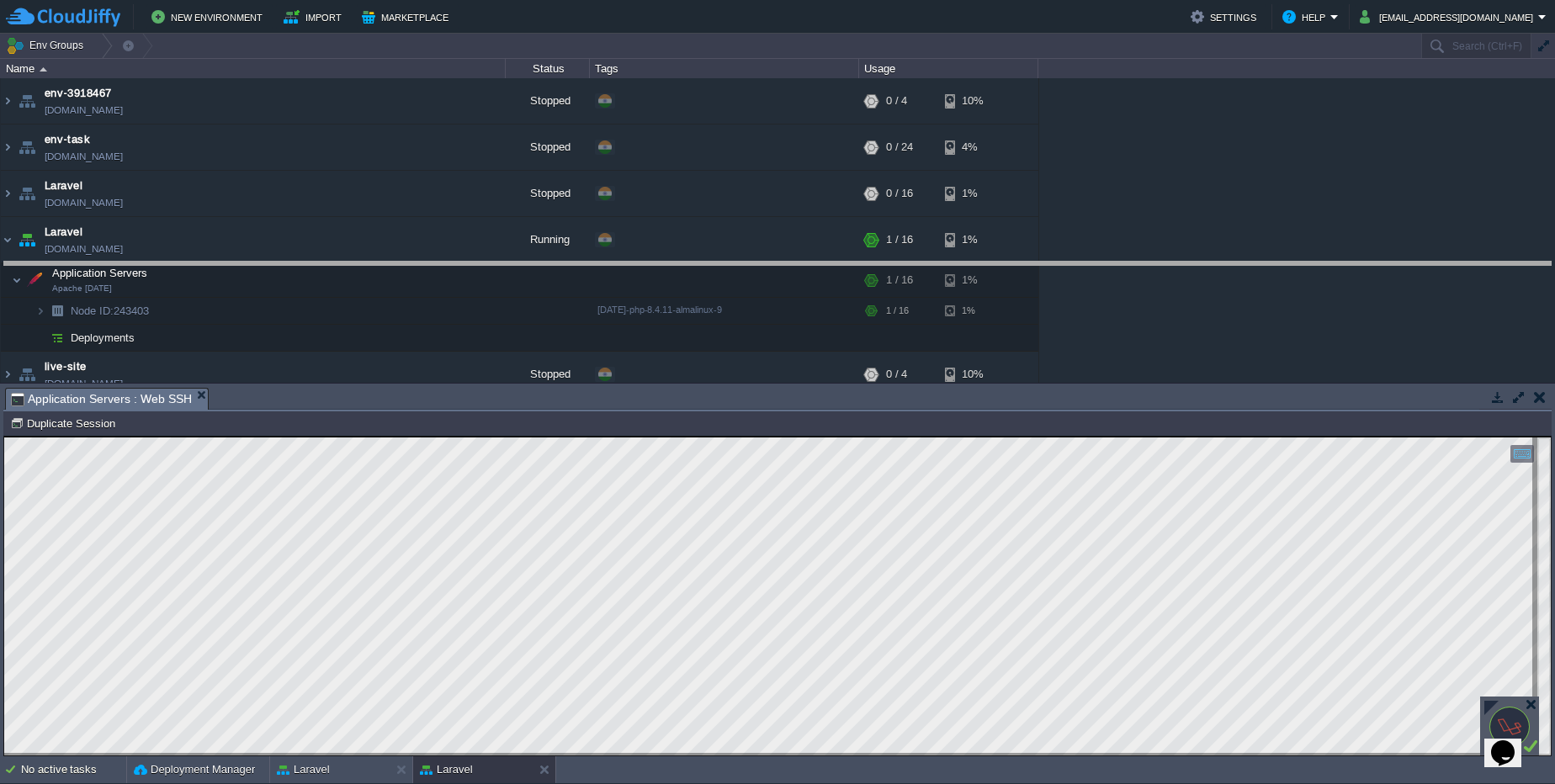
drag, startPoint x: 1156, startPoint y: 406, endPoint x: 1142, endPoint y: 281, distance: 125.8
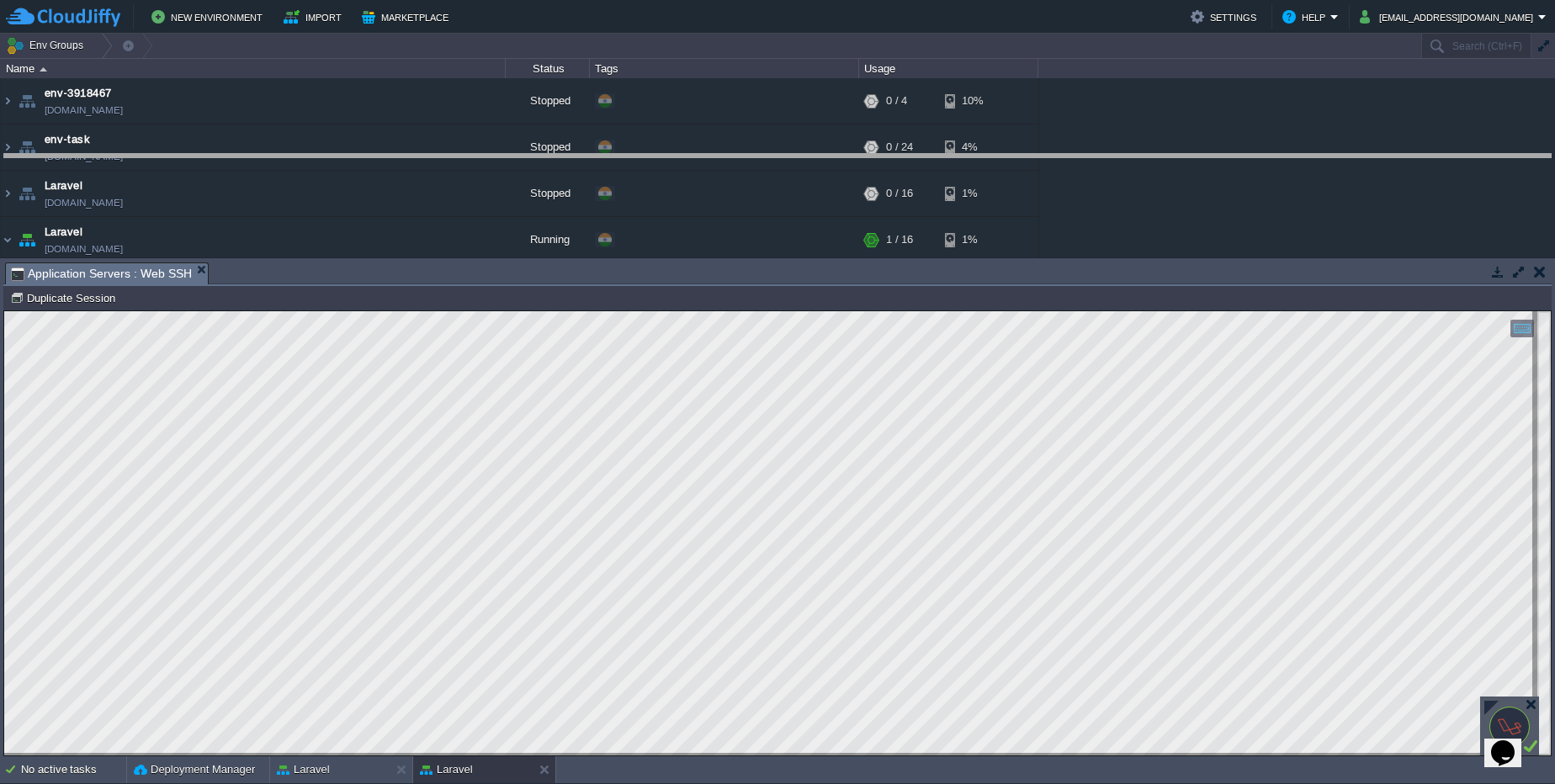
drag, startPoint x: 1142, startPoint y: 281, endPoint x: 1124, endPoint y: 192, distance: 90.8
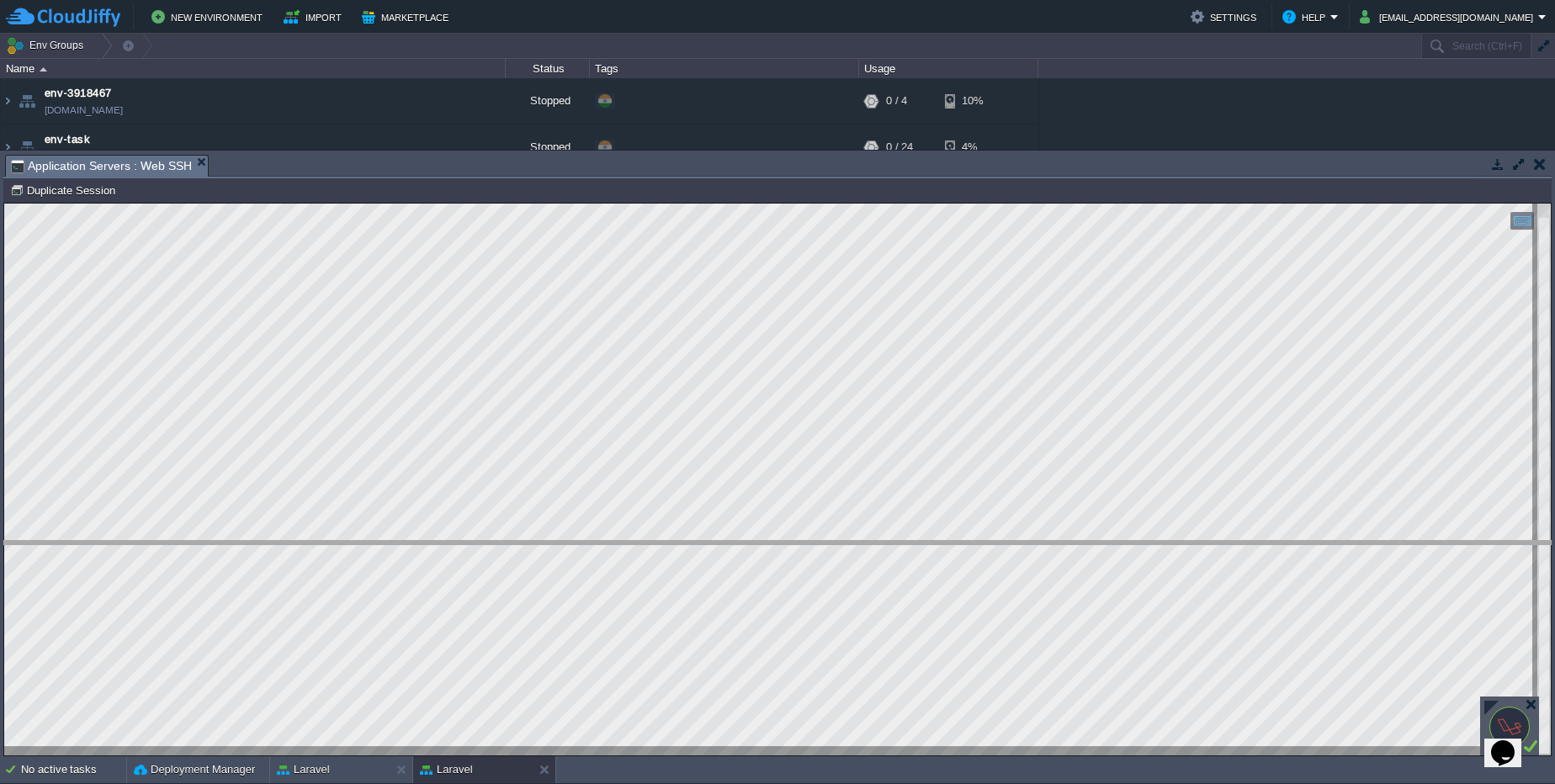
drag, startPoint x: 1436, startPoint y: 161, endPoint x: 1551, endPoint y: 720, distance: 570.7
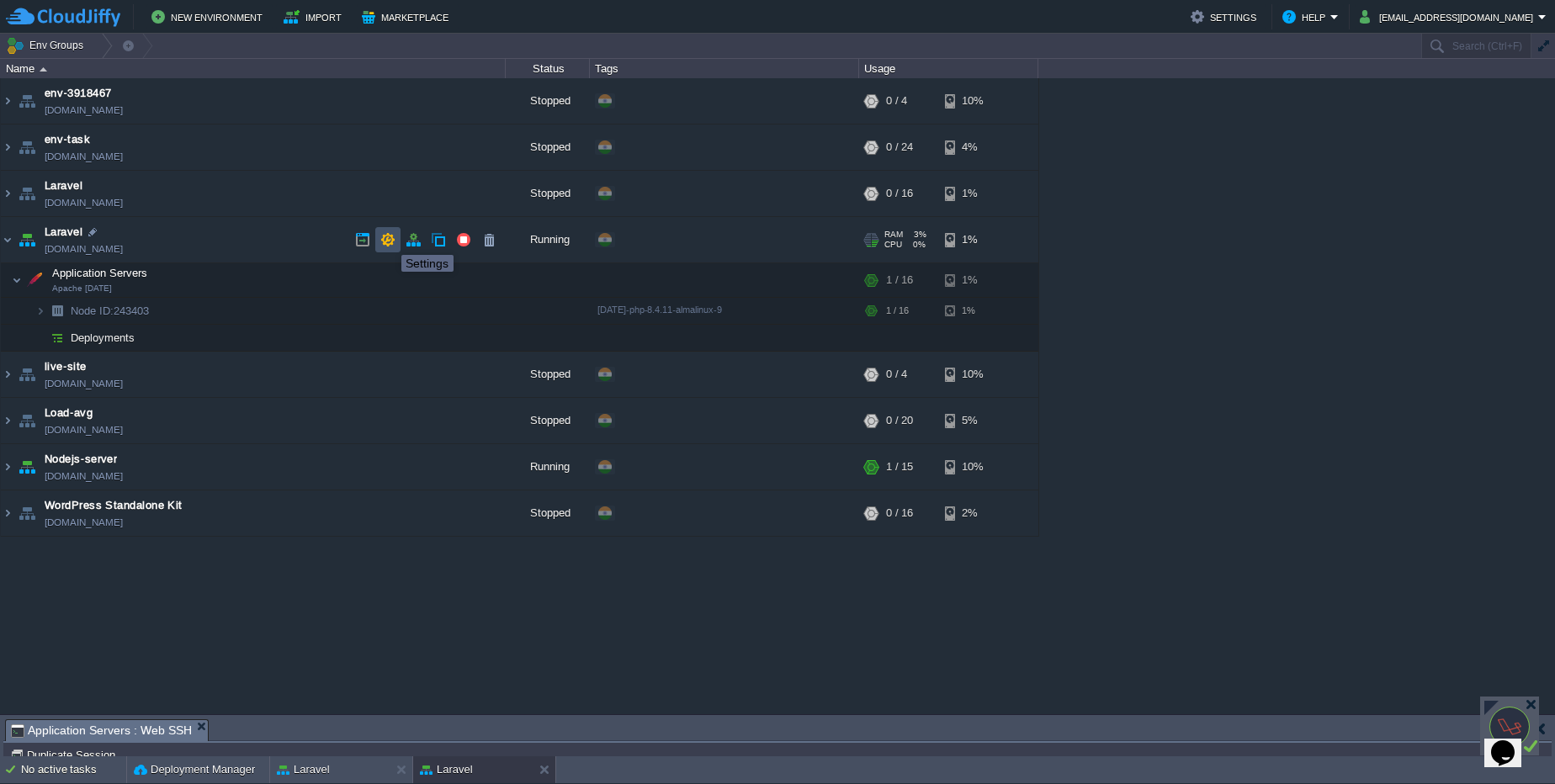
click at [388, 240] on button "button" at bounding box center [388, 239] width 15 height 15
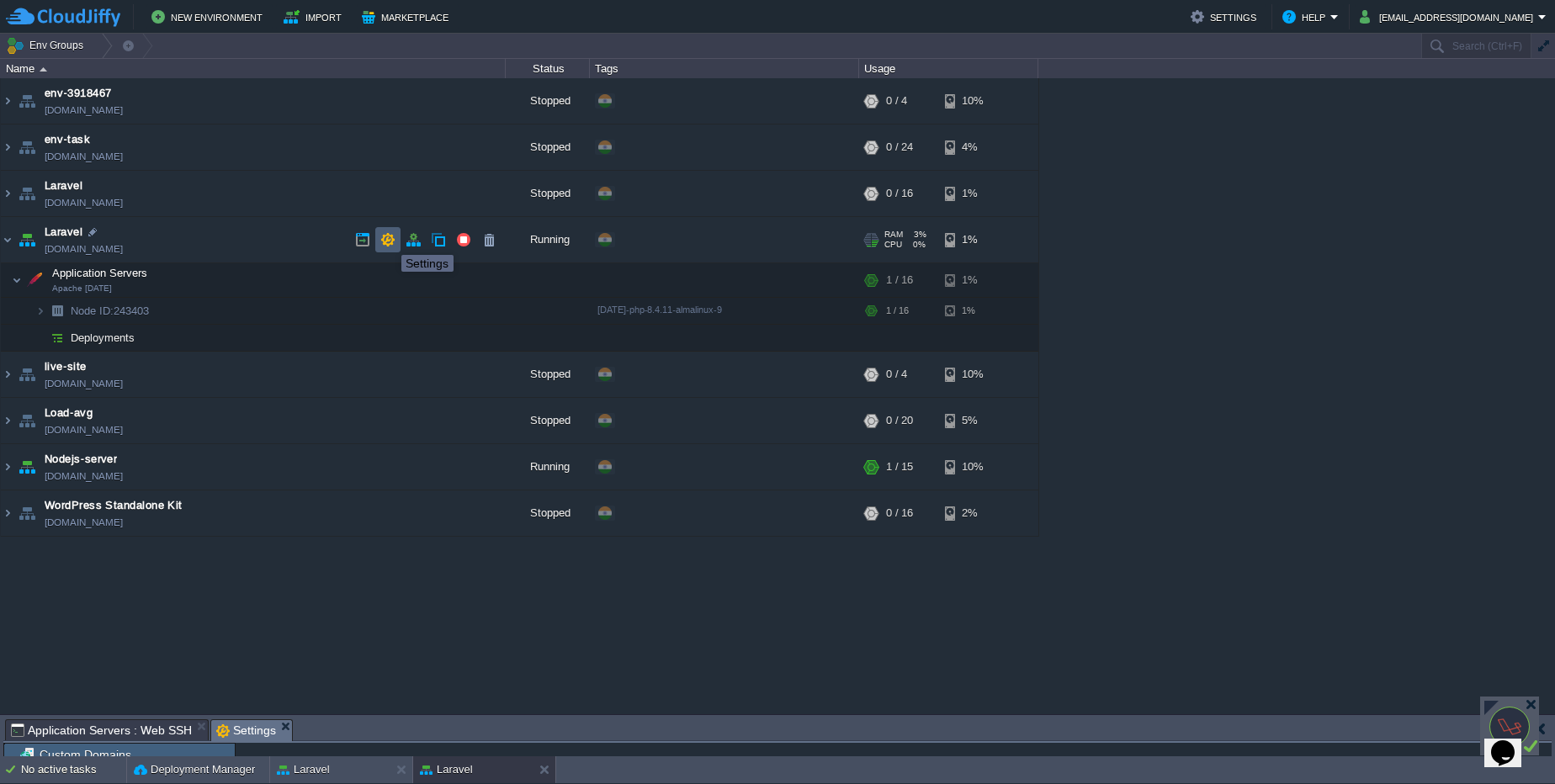
scroll to position [4, 0]
click at [415, 235] on button "button" at bounding box center [413, 239] width 15 height 15
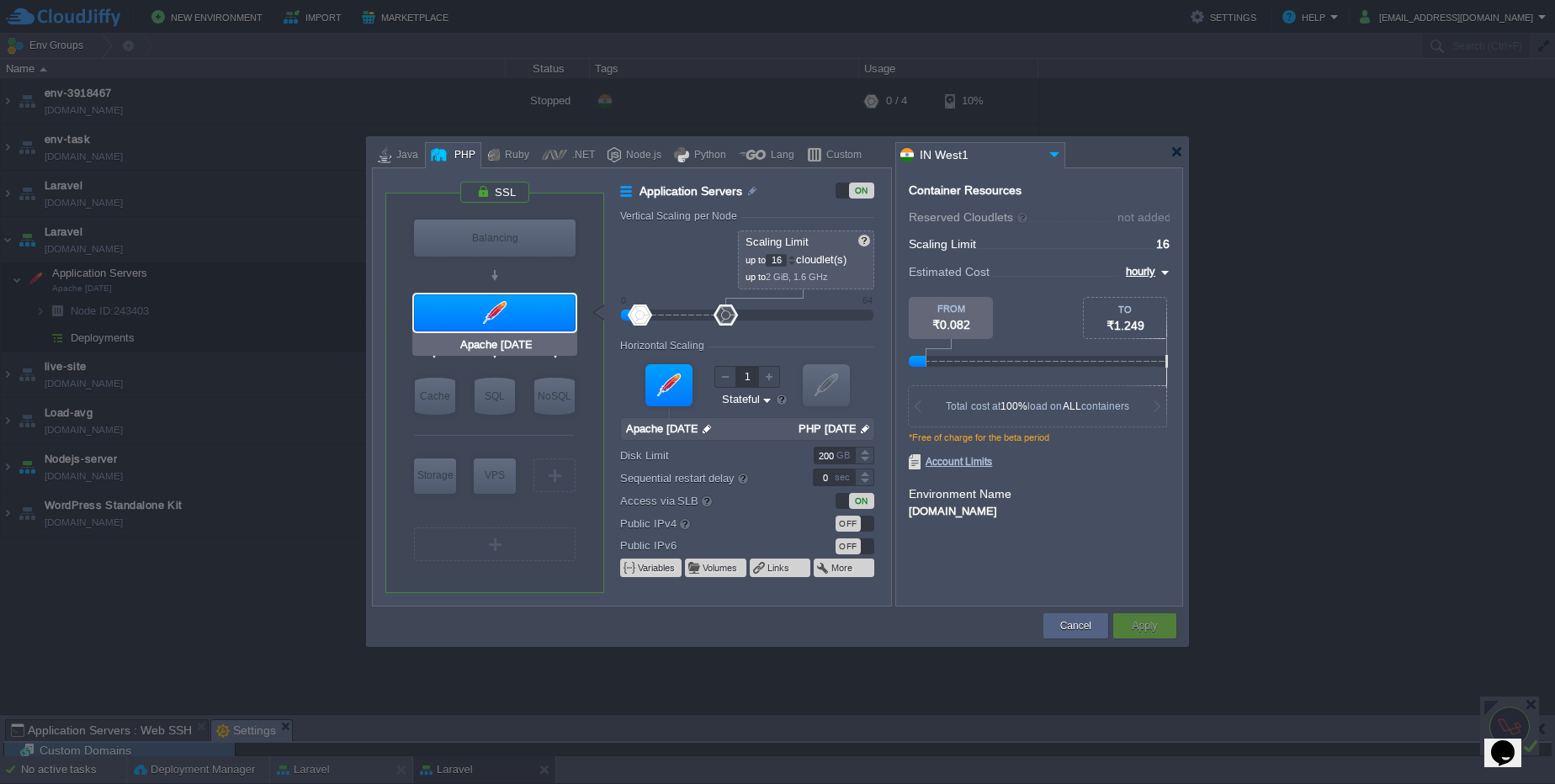
type input "MariaDB 12.0.2"
click at [555, 430] on img at bounding box center [560, 430] width 13 height 17
click at [1091, 635] on div "Cancel" at bounding box center [1076, 626] width 39 height 25
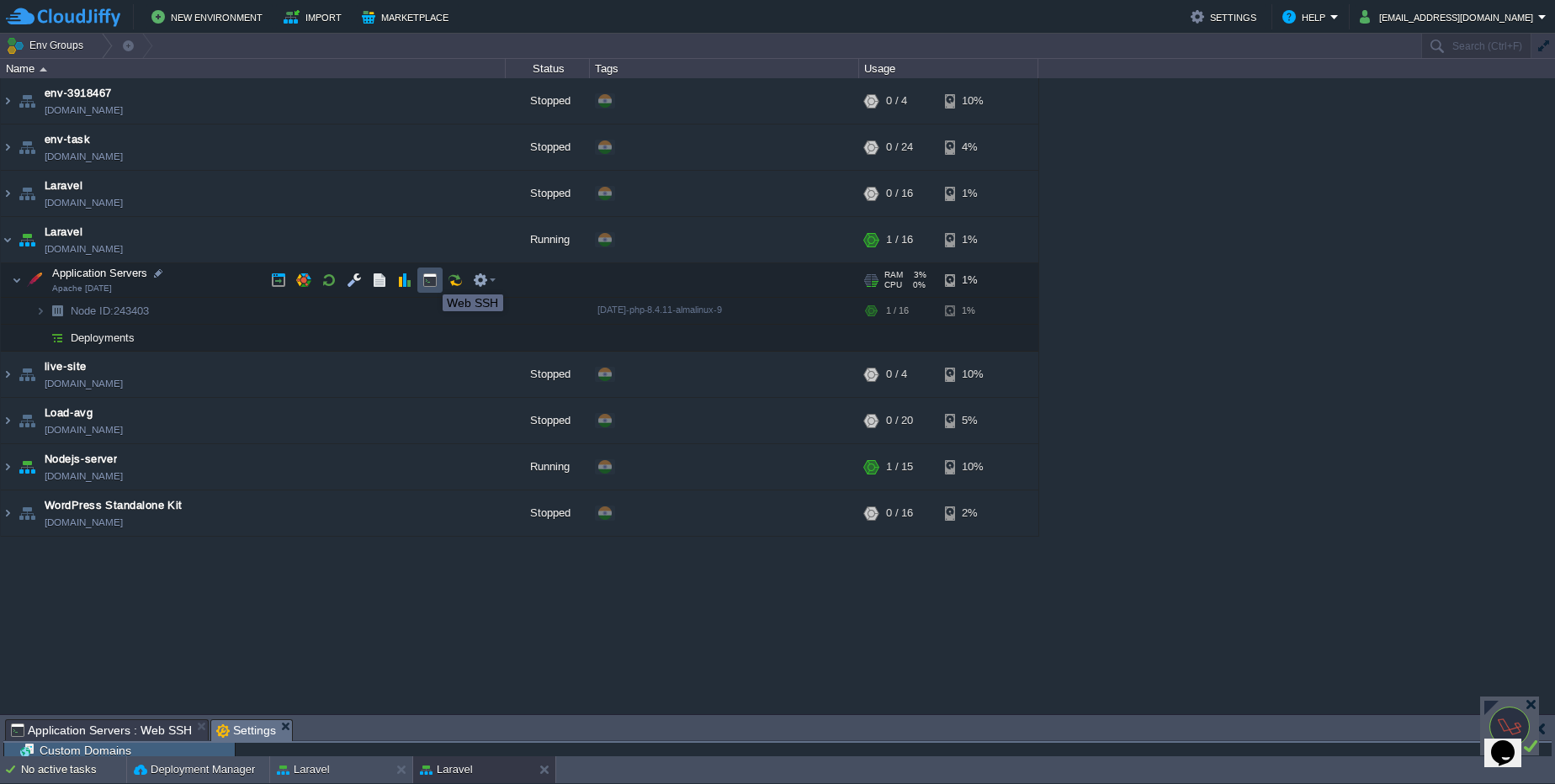
click at [430, 279] on button "button" at bounding box center [430, 280] width 15 height 15
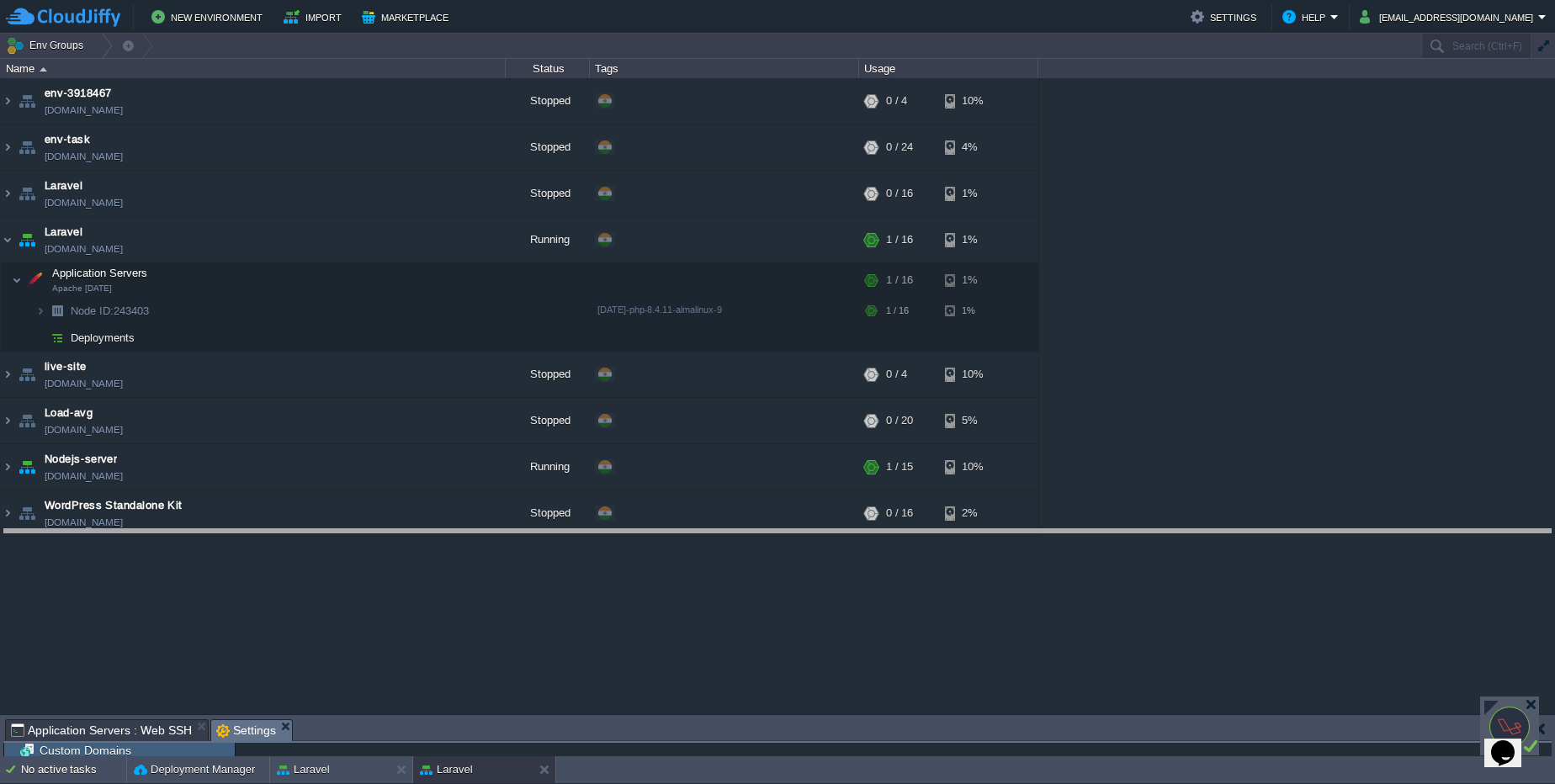
drag, startPoint x: 589, startPoint y: 723, endPoint x: 539, endPoint y: 509, distance: 219.8
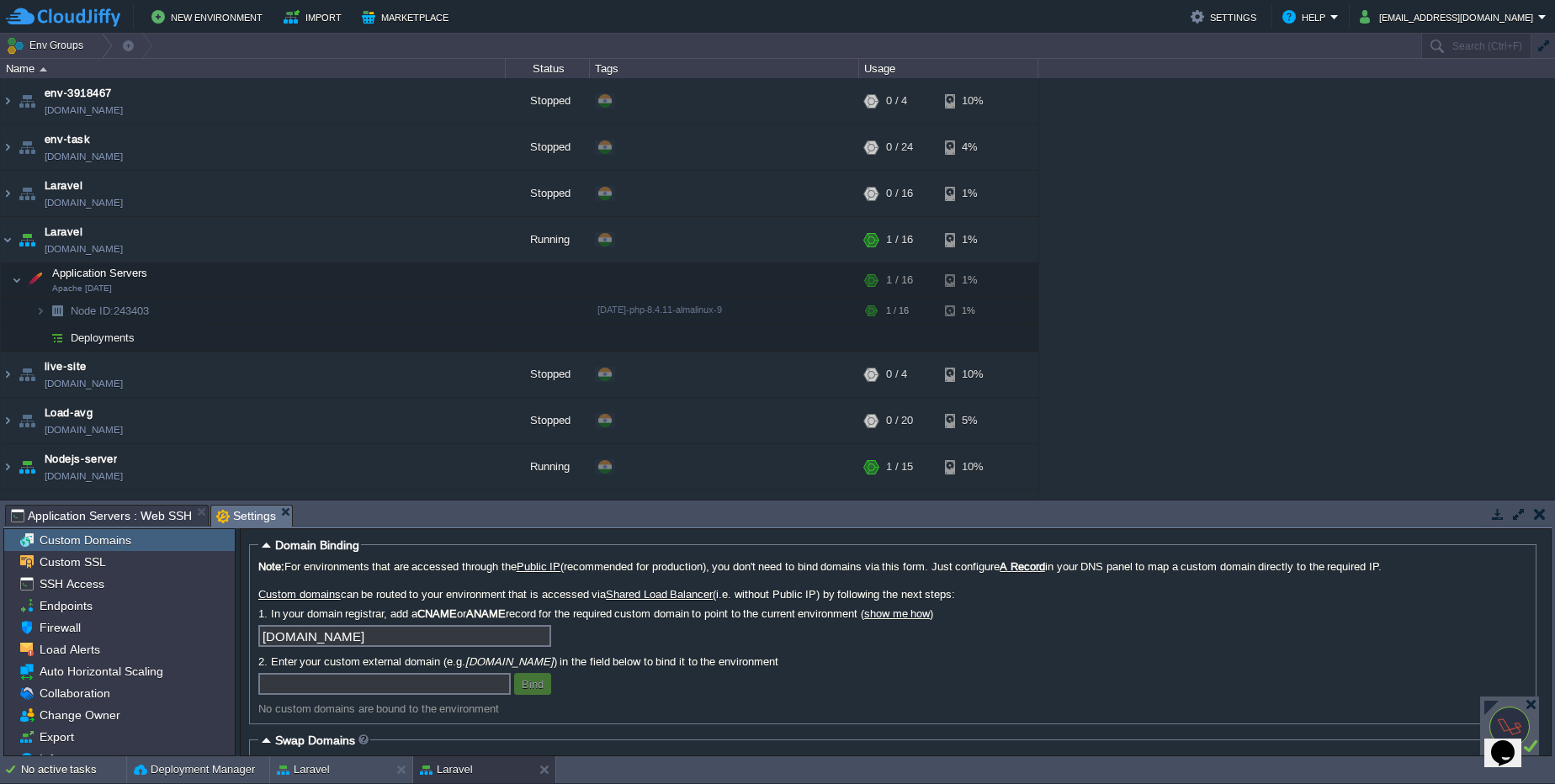
scroll to position [0, 0]
click at [431, 285] on button "button" at bounding box center [430, 280] width 15 height 15
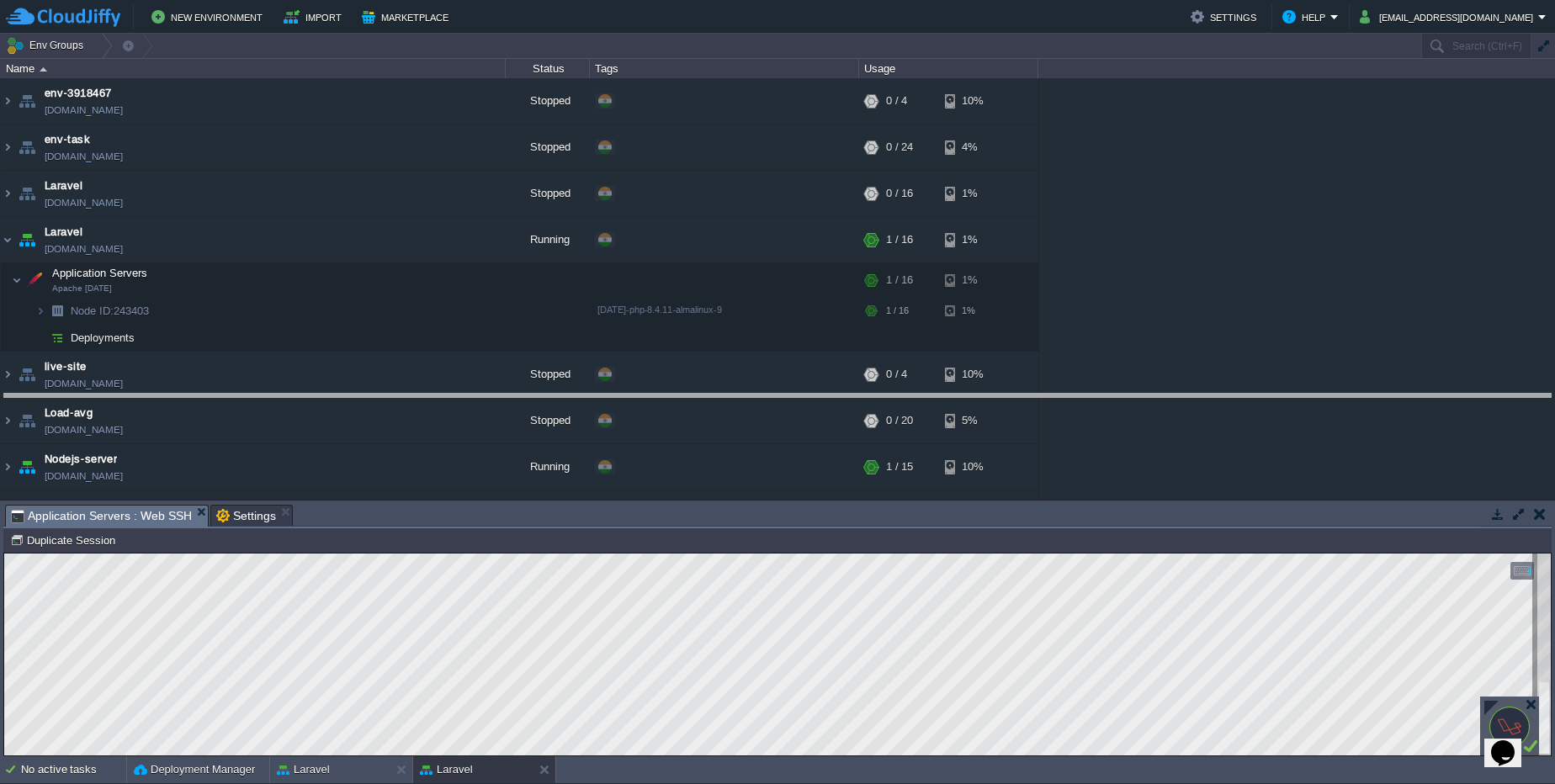
drag, startPoint x: 666, startPoint y: 504, endPoint x: 660, endPoint y: 389, distance: 115.2
click at [660, 389] on body "New Environment Import Marketplace Bonus ₹0.00 Upgrade Account Settings Help [E…" at bounding box center [777, 392] width 1555 height 784
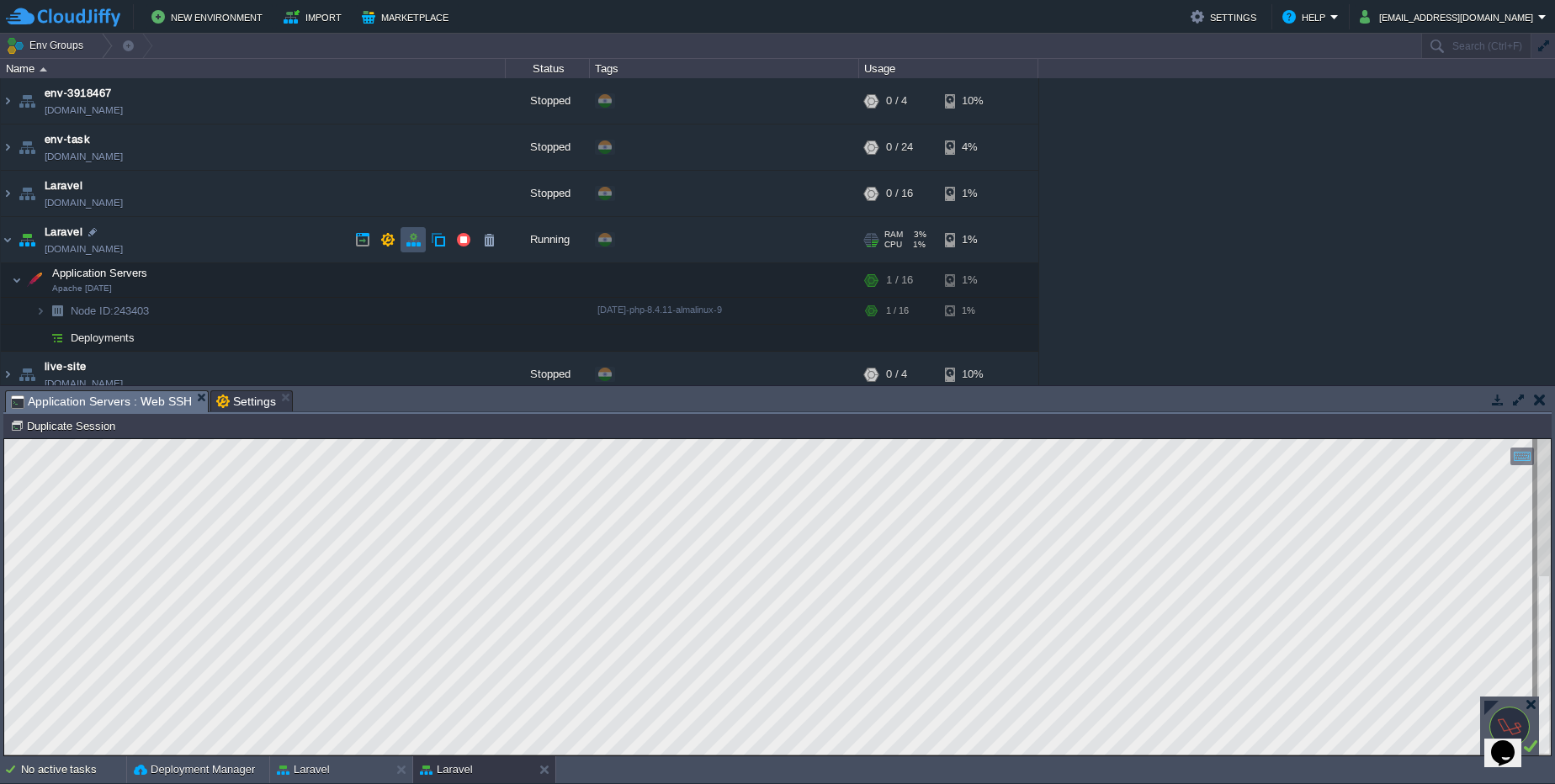
click at [409, 233] on button "button" at bounding box center [413, 239] width 15 height 15
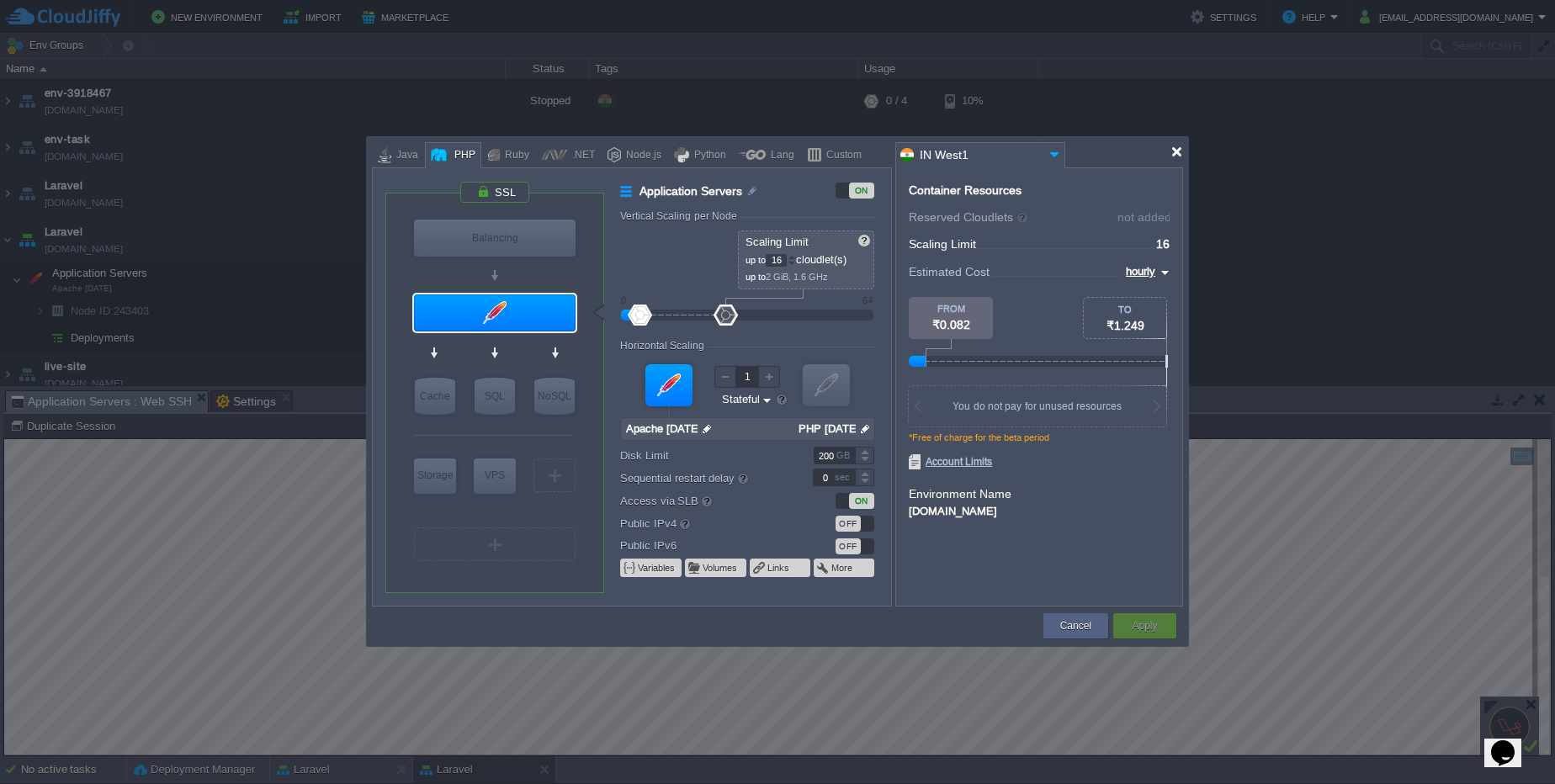
click at [1177, 155] on div at bounding box center [1176, 152] width 13 height 13
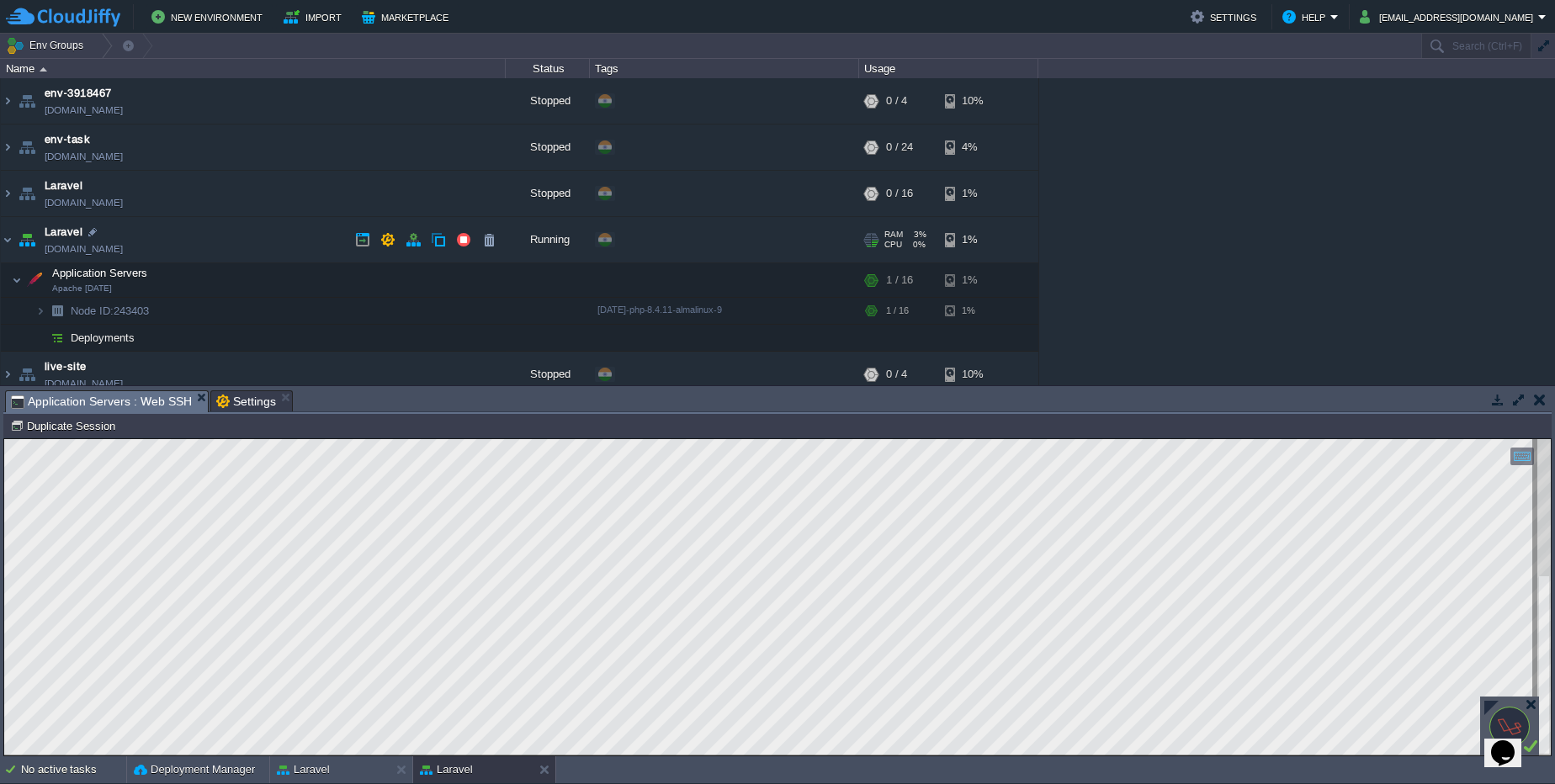
click at [412, 248] on td at bounding box center [413, 240] width 25 height 25
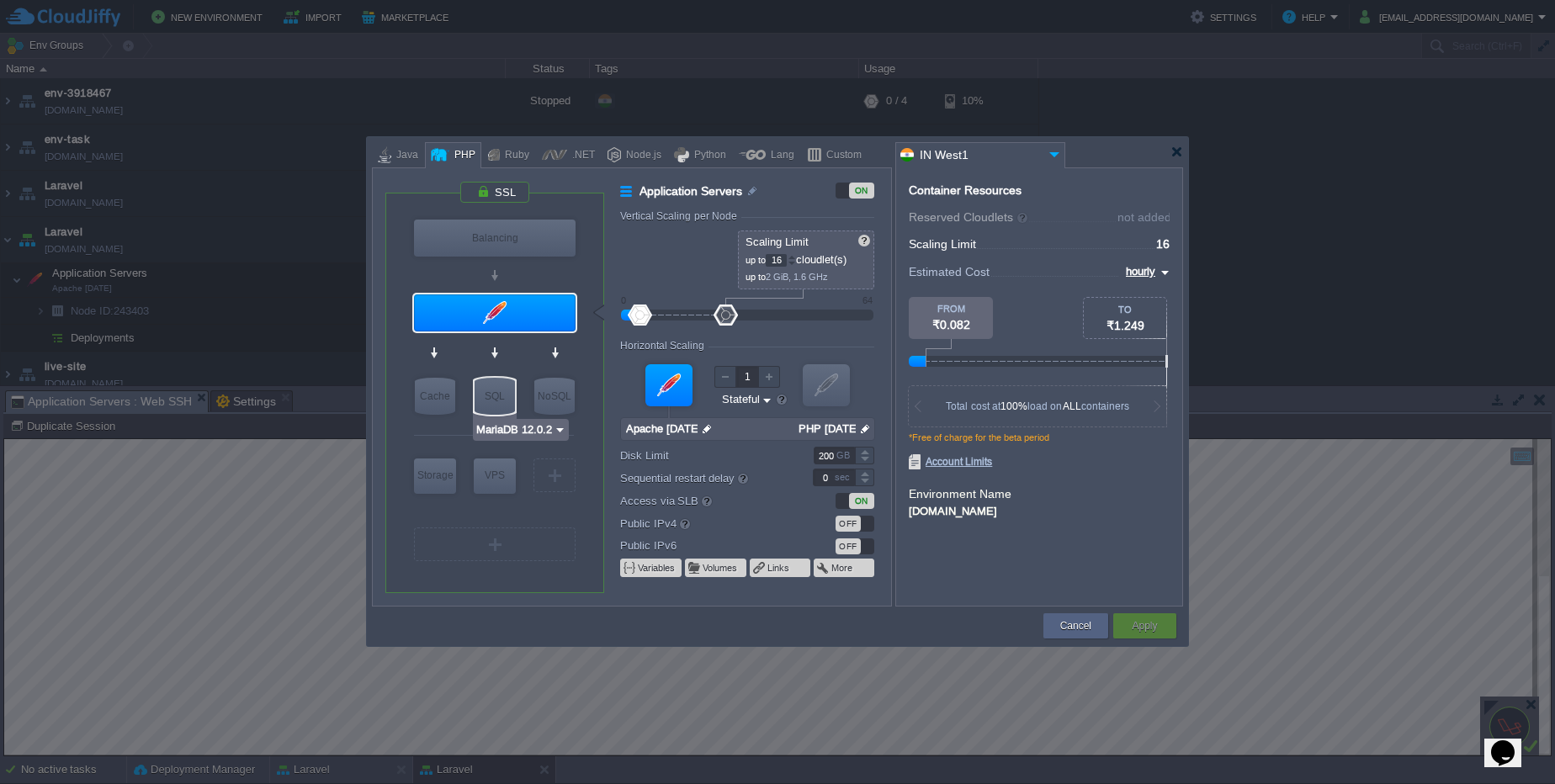
click at [558, 430] on img at bounding box center [560, 430] width 13 height 17
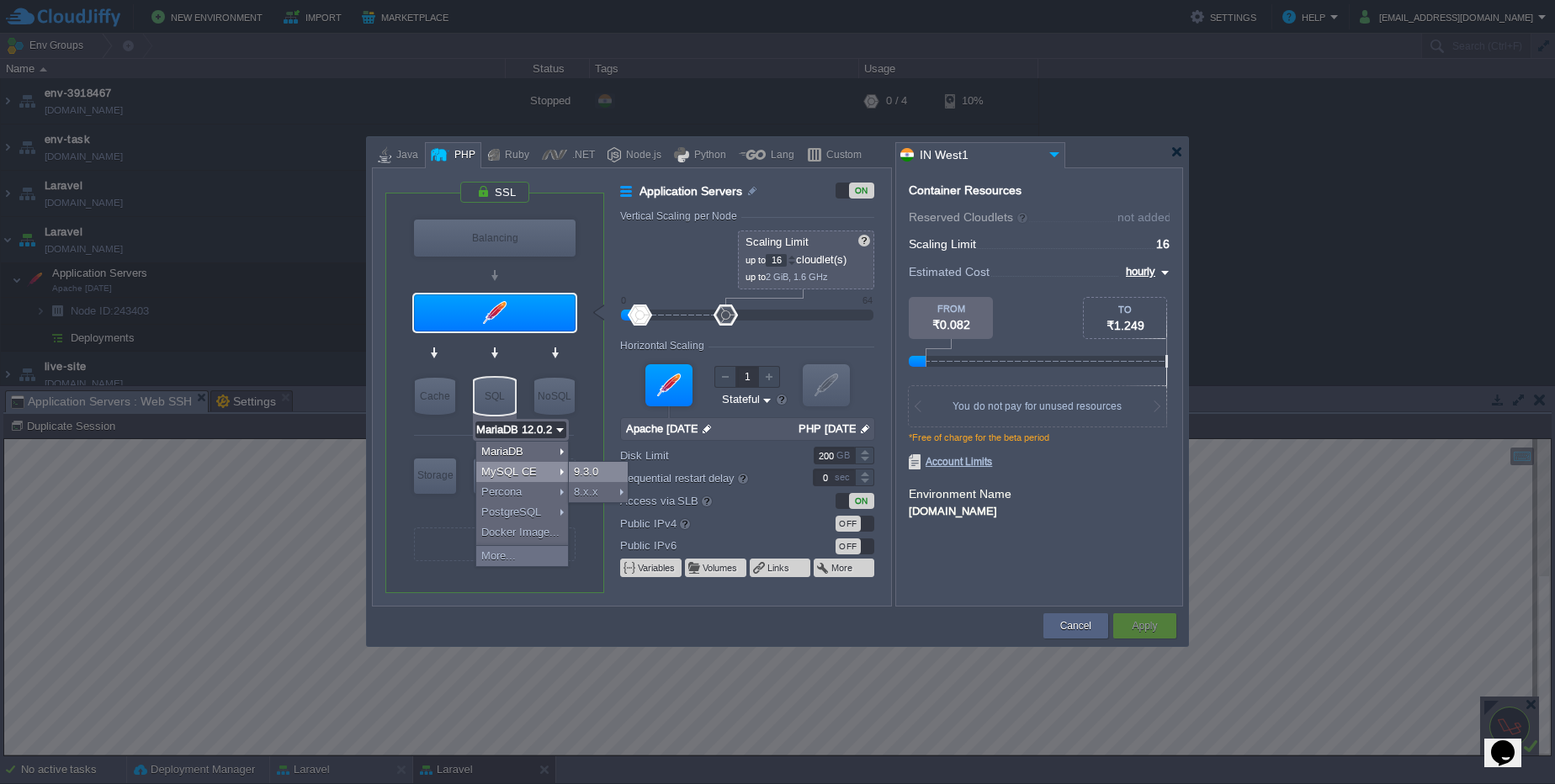
click at [585, 469] on div "9.3.0" at bounding box center [598, 472] width 59 height 21
type input "MySQL CE 9.3.0"
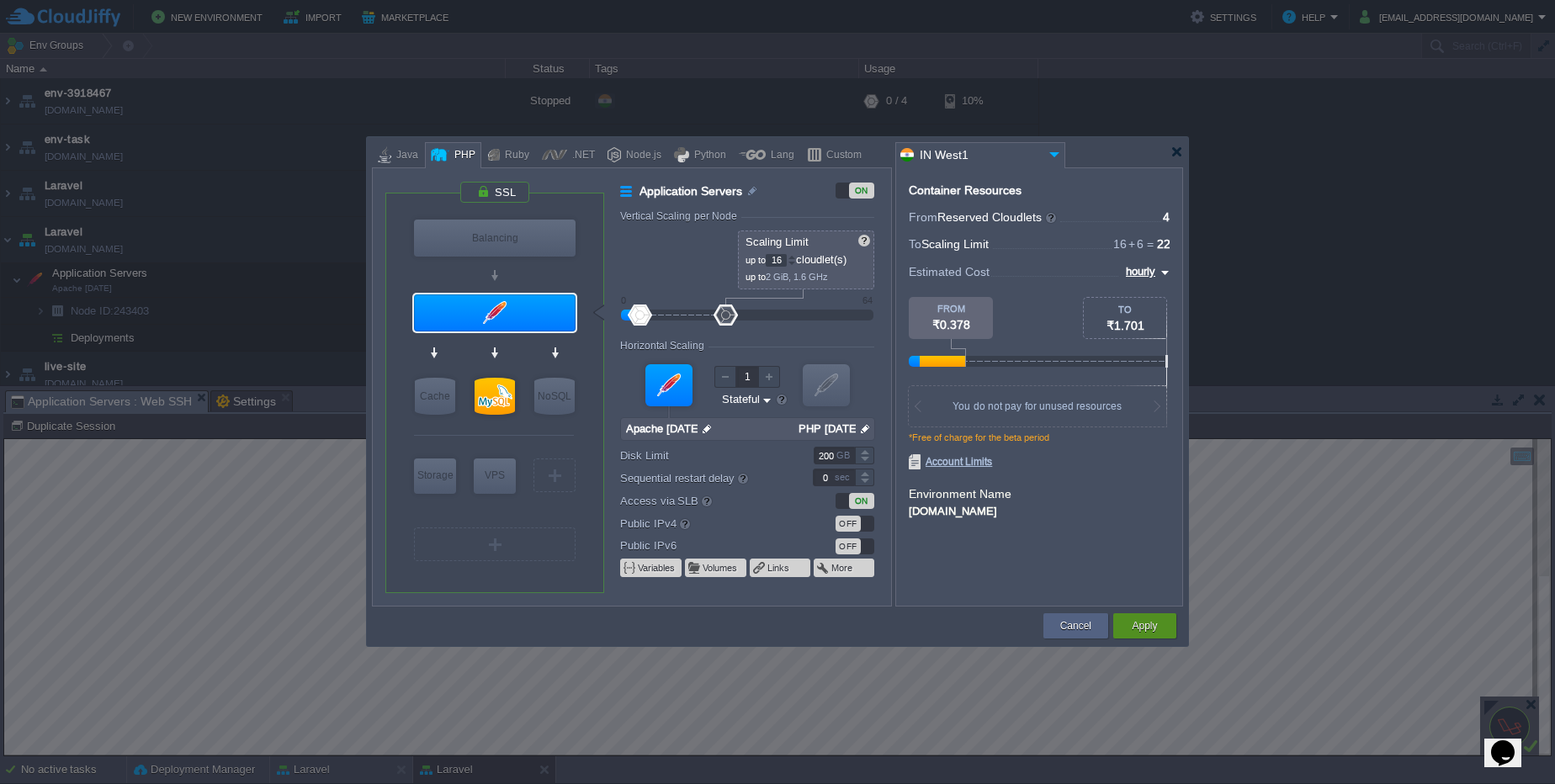
click at [1146, 621] on button "Apply" at bounding box center [1144, 626] width 25 height 17
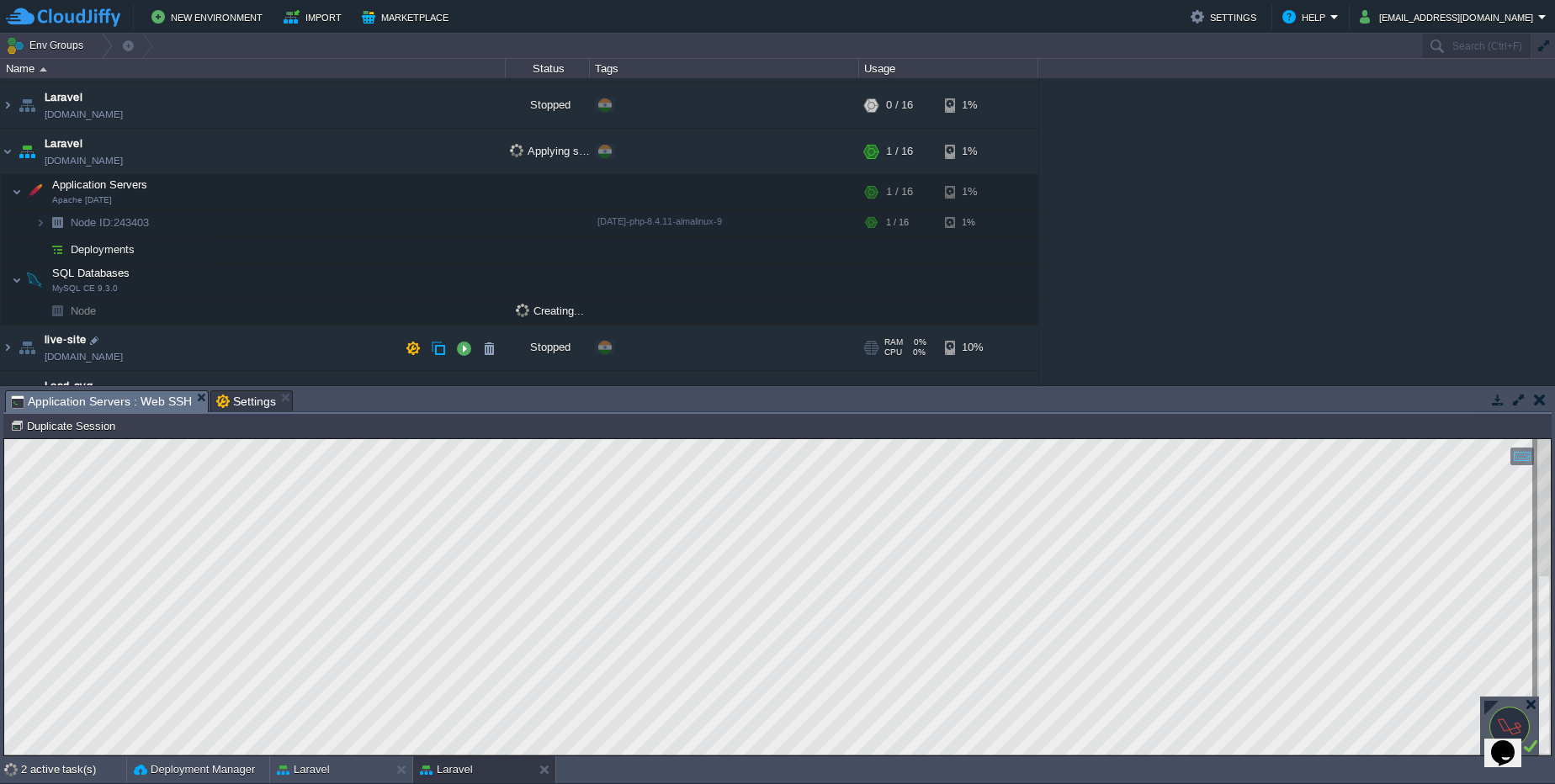
scroll to position [122, 0]
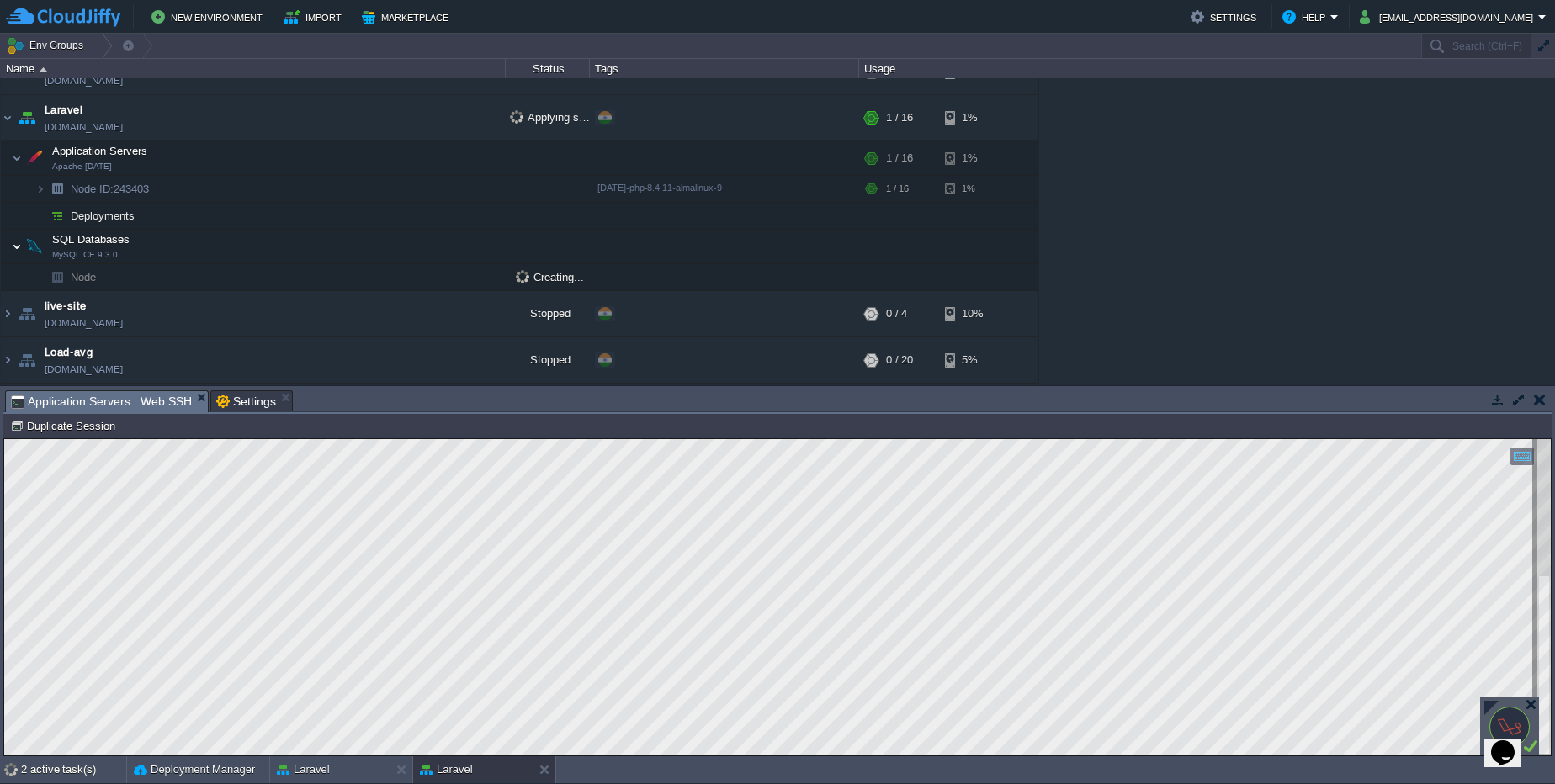
click at [20, 245] on img at bounding box center [16, 247] width 10 height 34
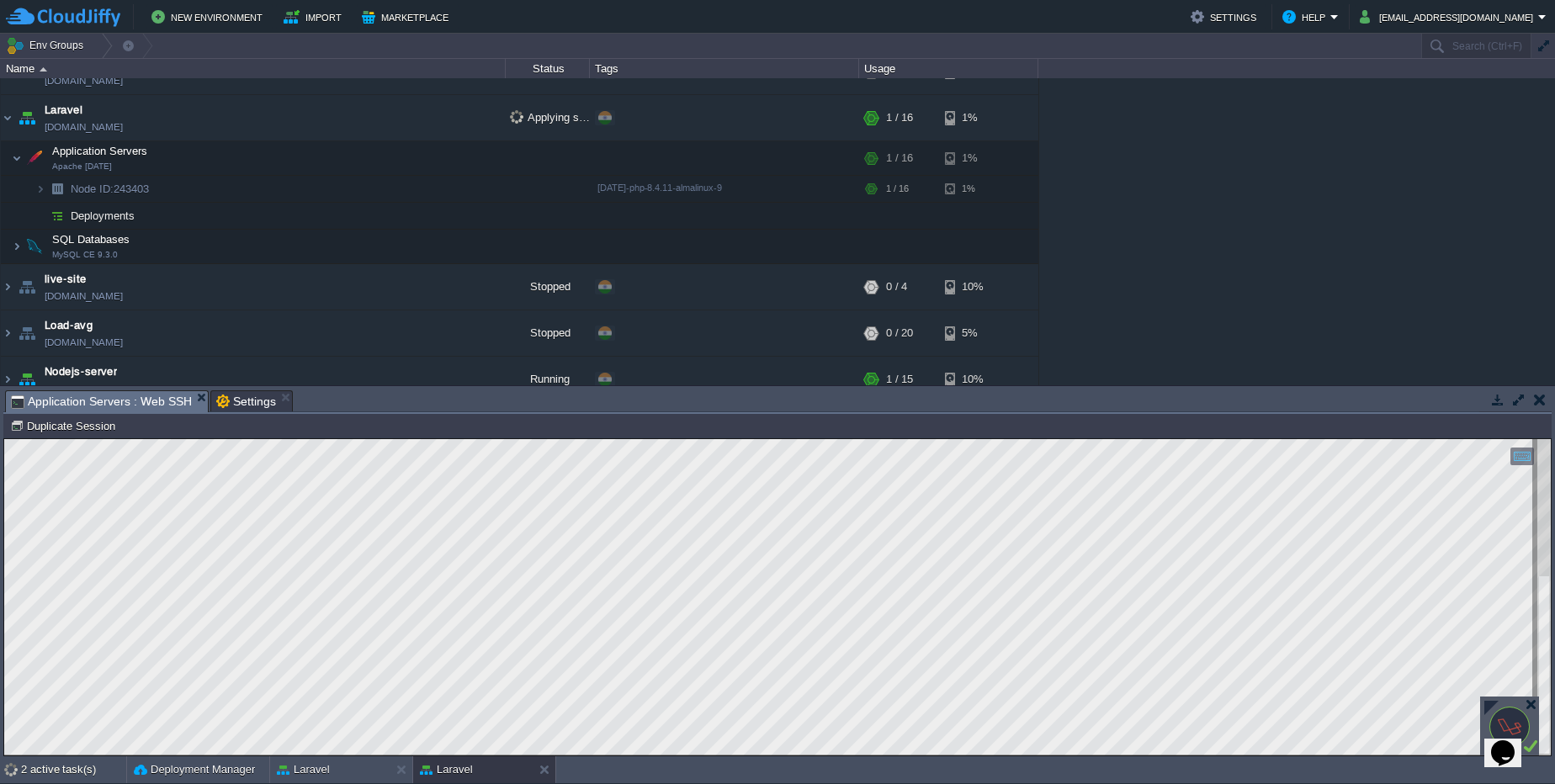
click at [22, 244] on img at bounding box center [34, 247] width 23 height 34
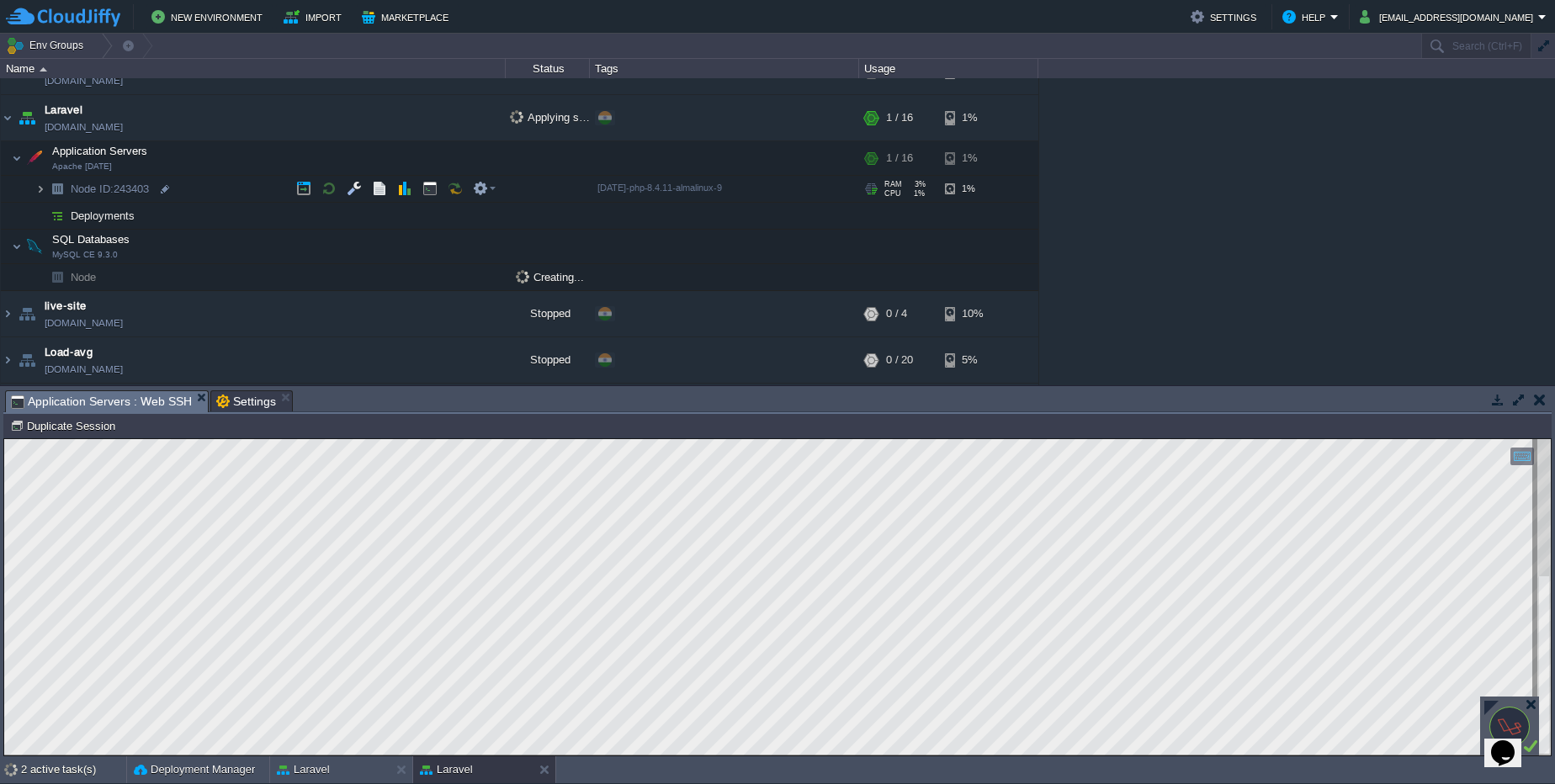
click at [41, 192] on img at bounding box center [39, 188] width 10 height 26
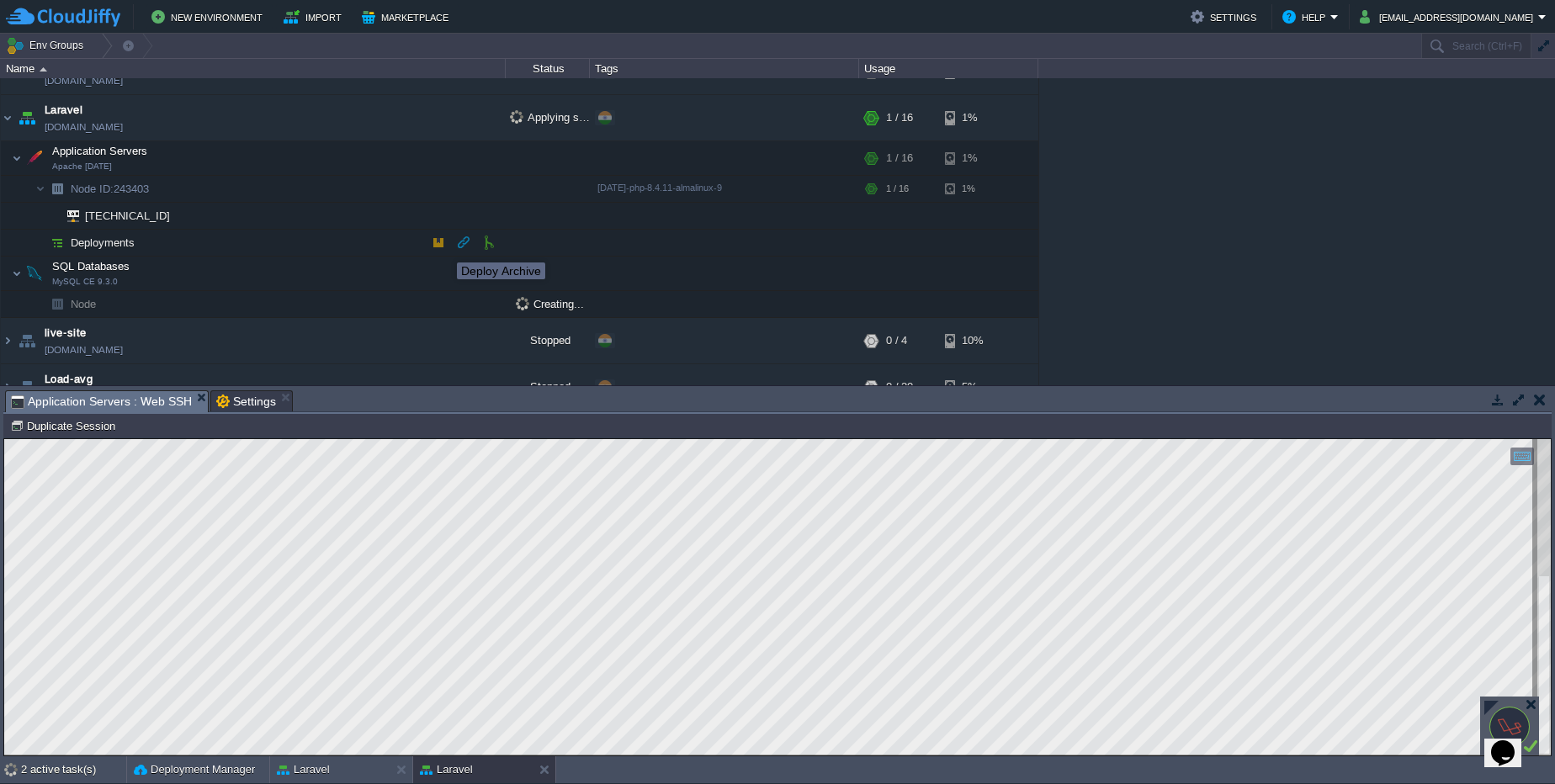
click at [441, 247] on button "button" at bounding box center [438, 242] width 15 height 15
click at [438, 244] on button "button" at bounding box center [438, 242] width 15 height 15
click at [437, 240] on button "button" at bounding box center [438, 242] width 15 height 15
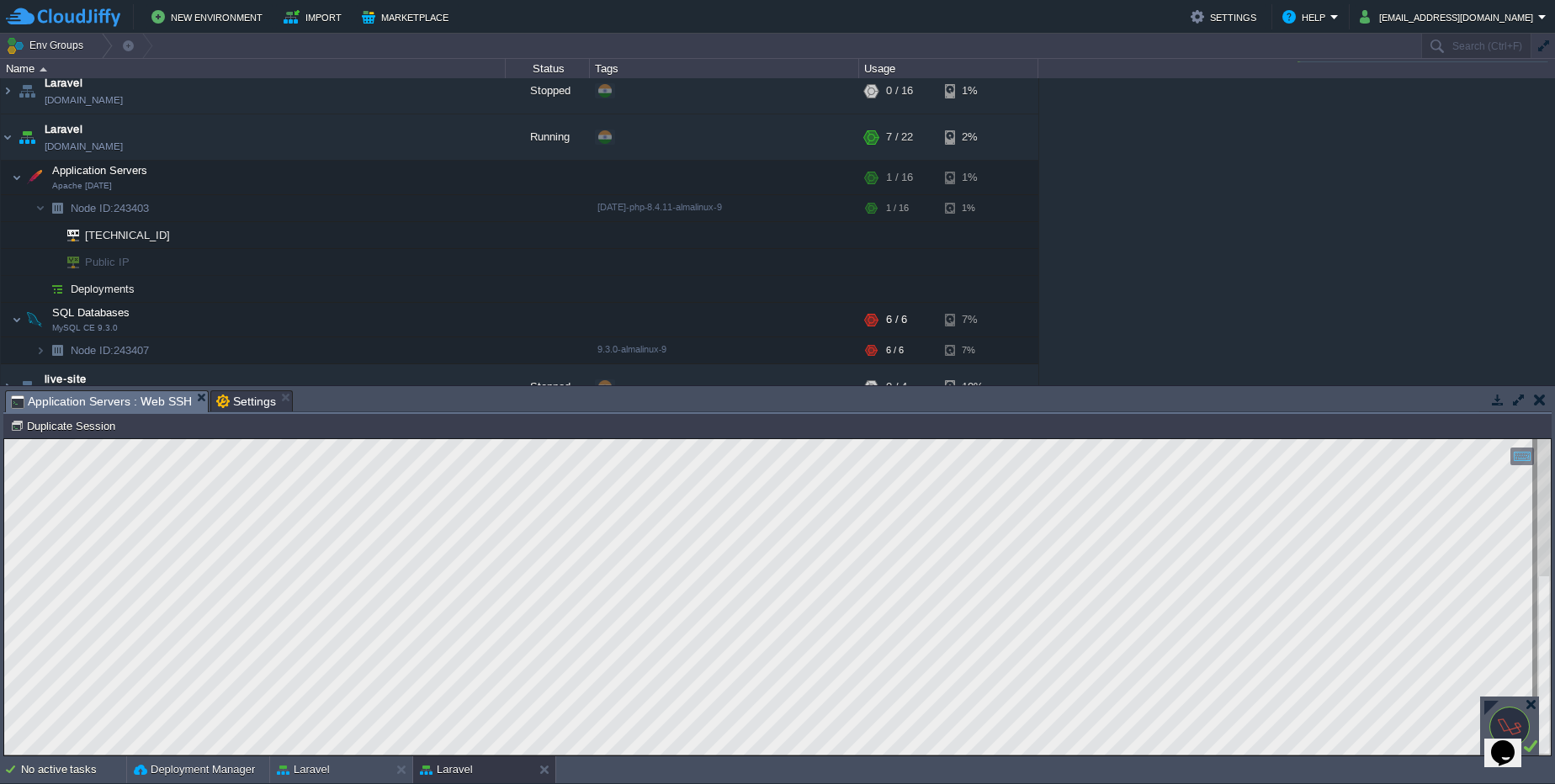
scroll to position [63, 0]
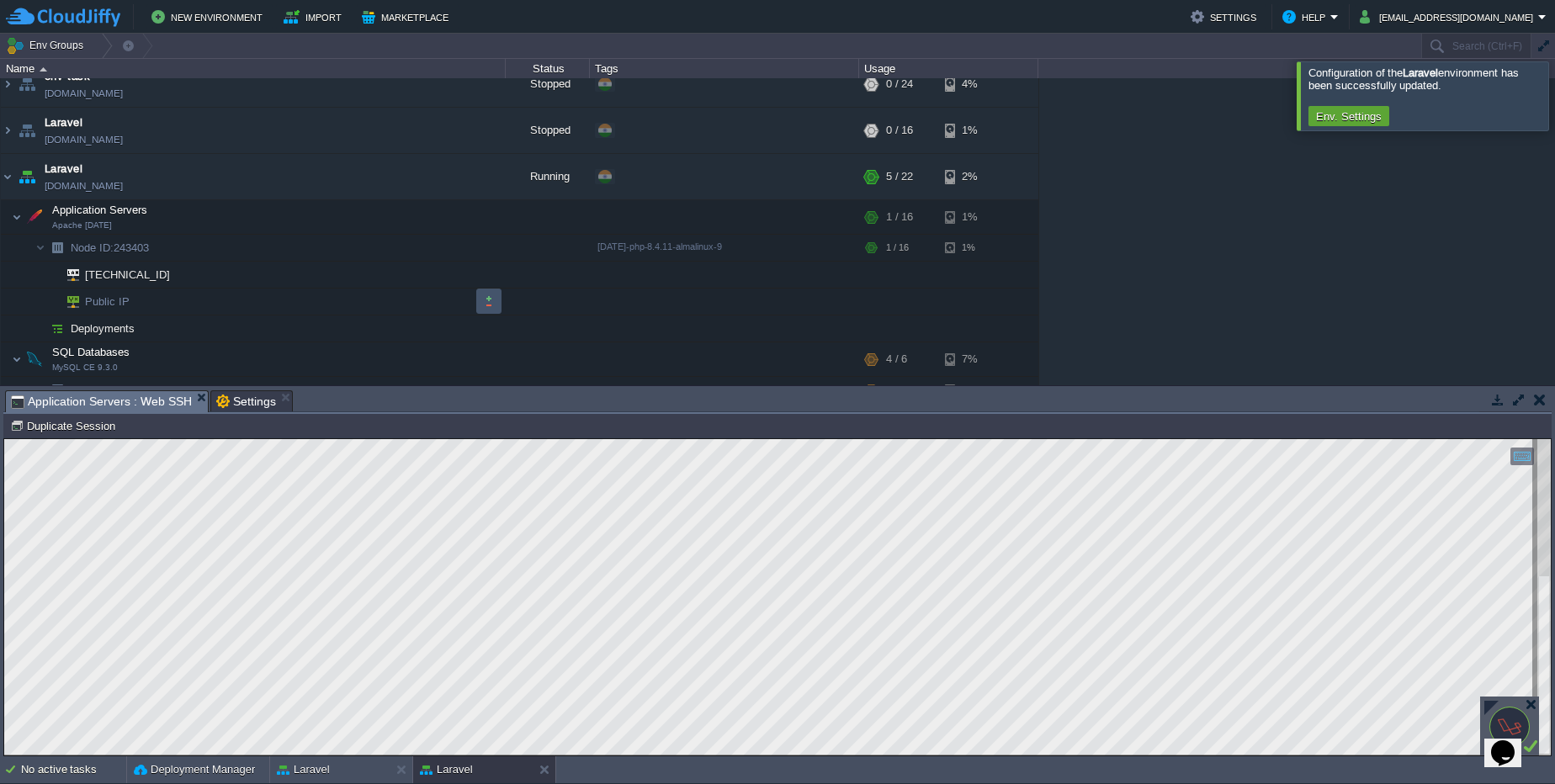
click at [492, 294] on button "button" at bounding box center [489, 301] width 15 height 15
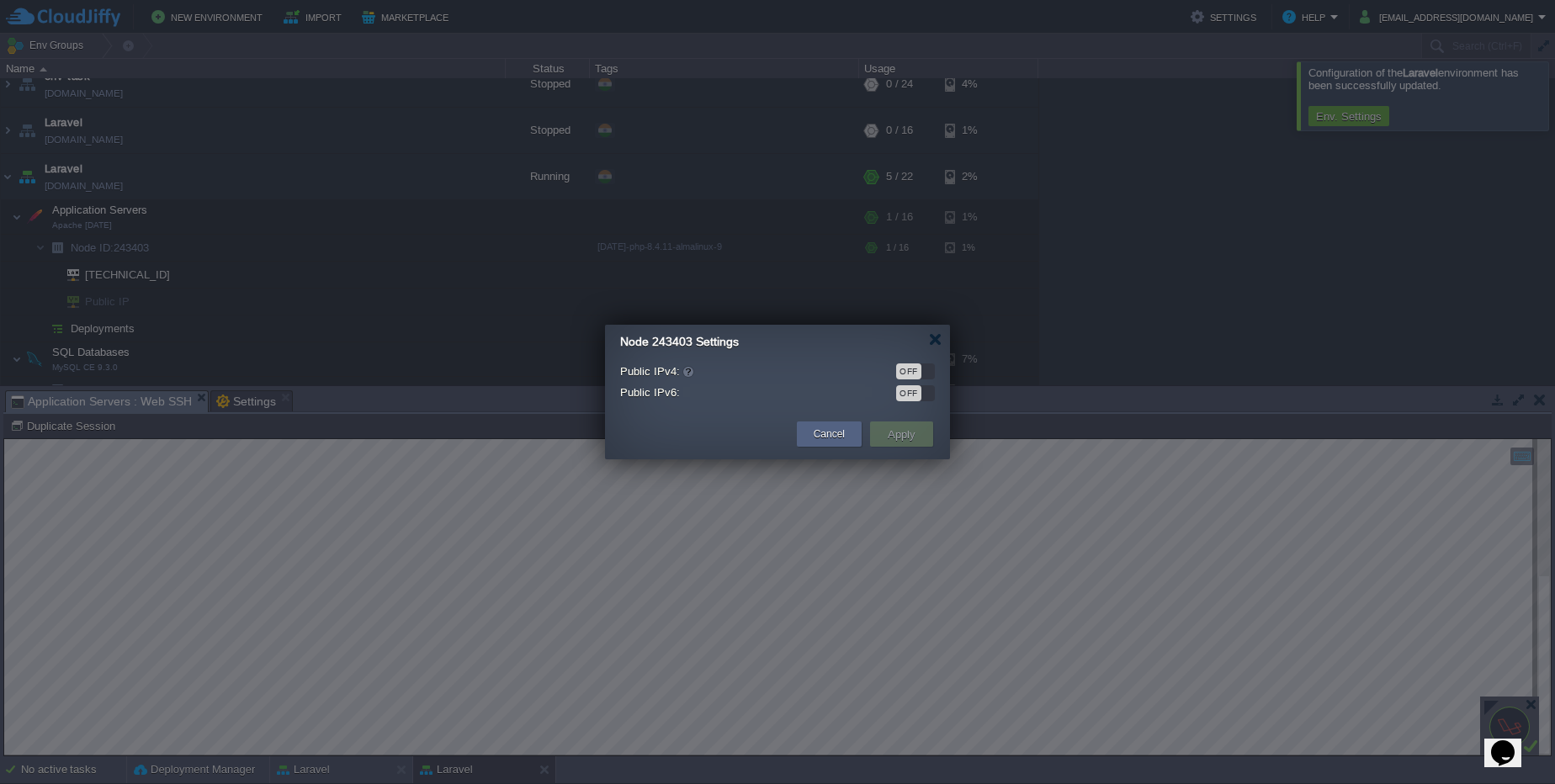
click at [906, 362] on div "OFF" at bounding box center [898, 371] width 75 height 18
click at [901, 364] on div "OFF" at bounding box center [909, 371] width 25 height 16
click at [923, 431] on td "Apply" at bounding box center [901, 434] width 63 height 25
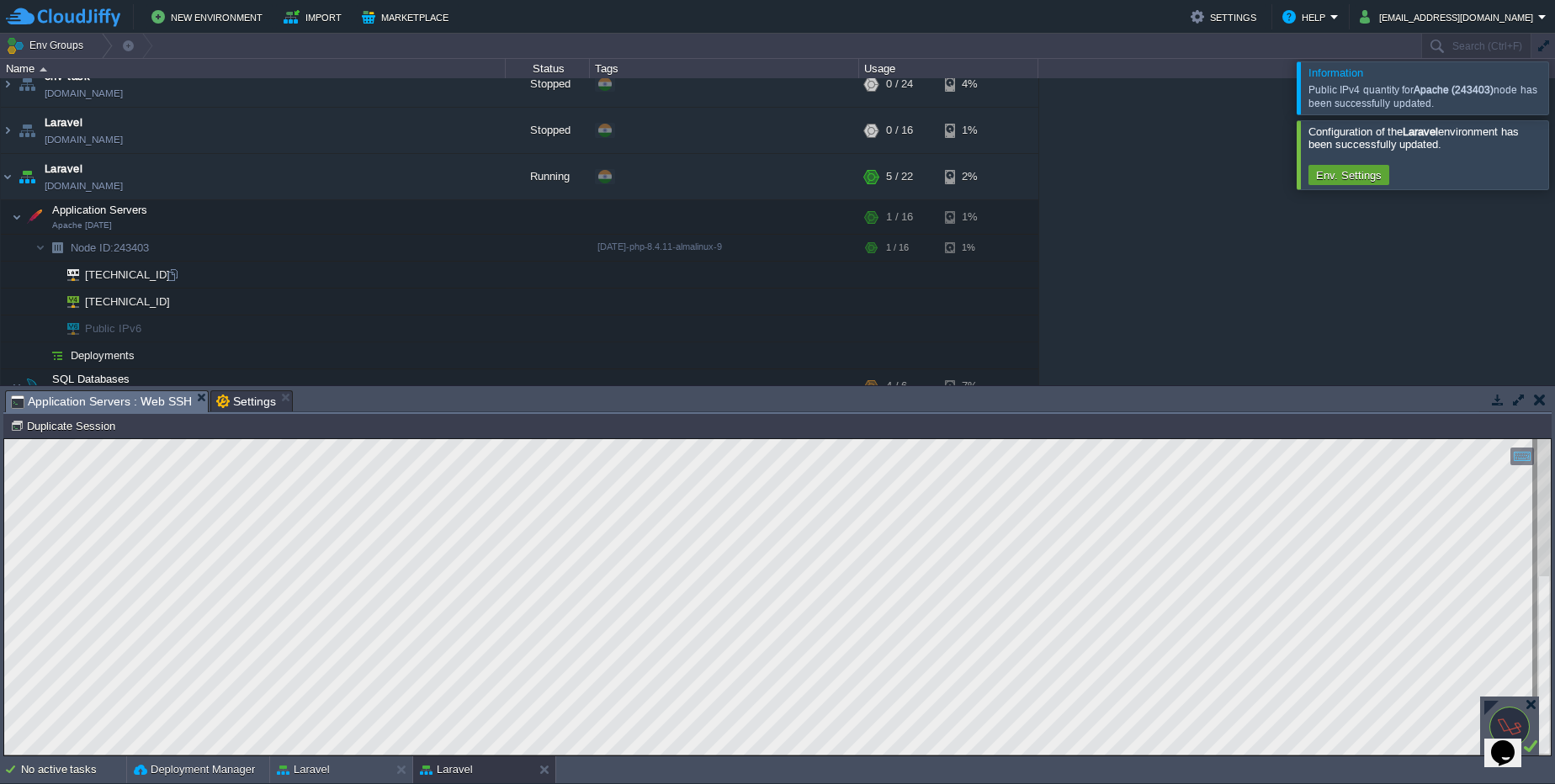
scroll to position [164, 0]
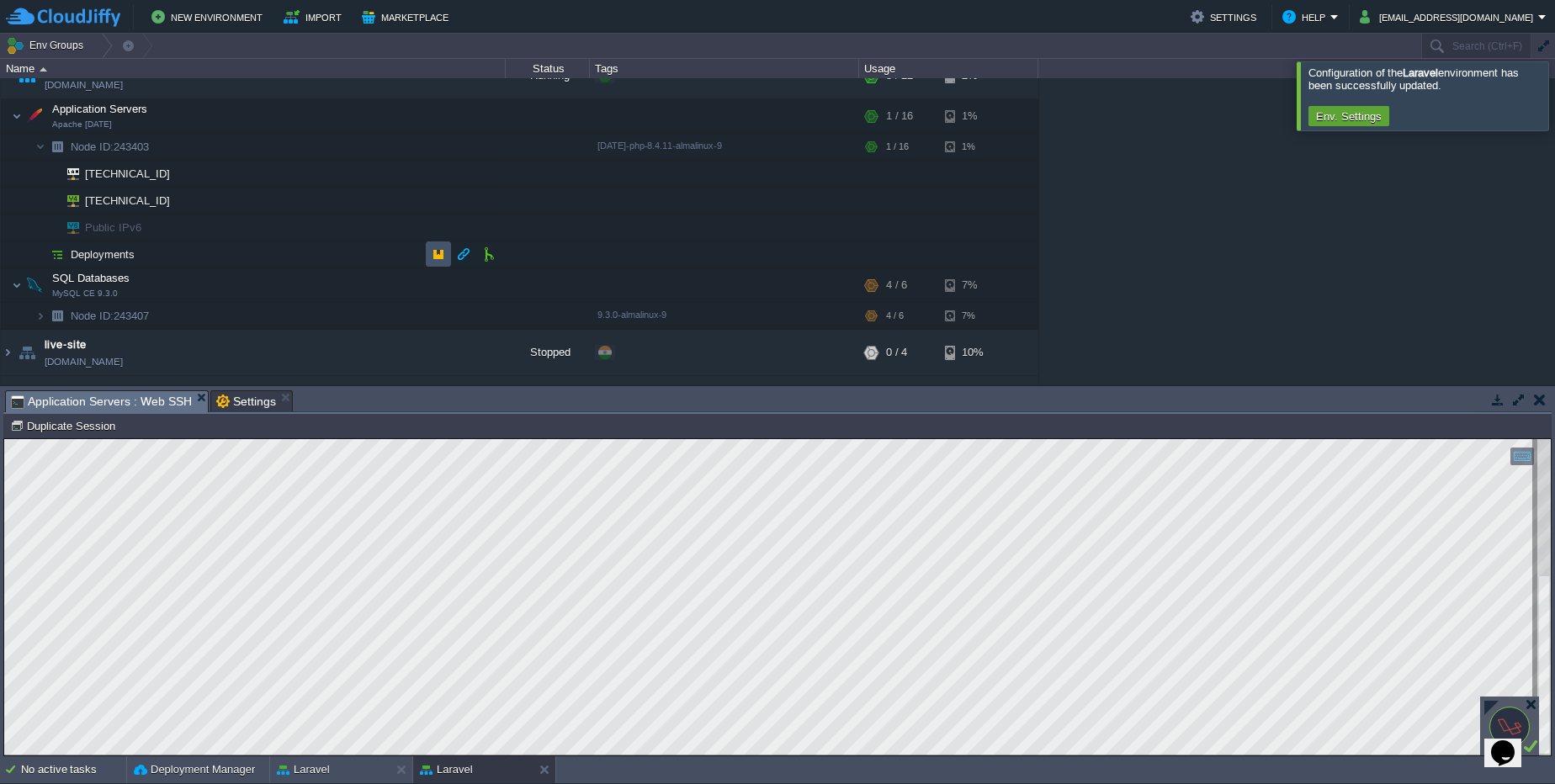
click at [438, 255] on button "button" at bounding box center [438, 253] width 15 height 15
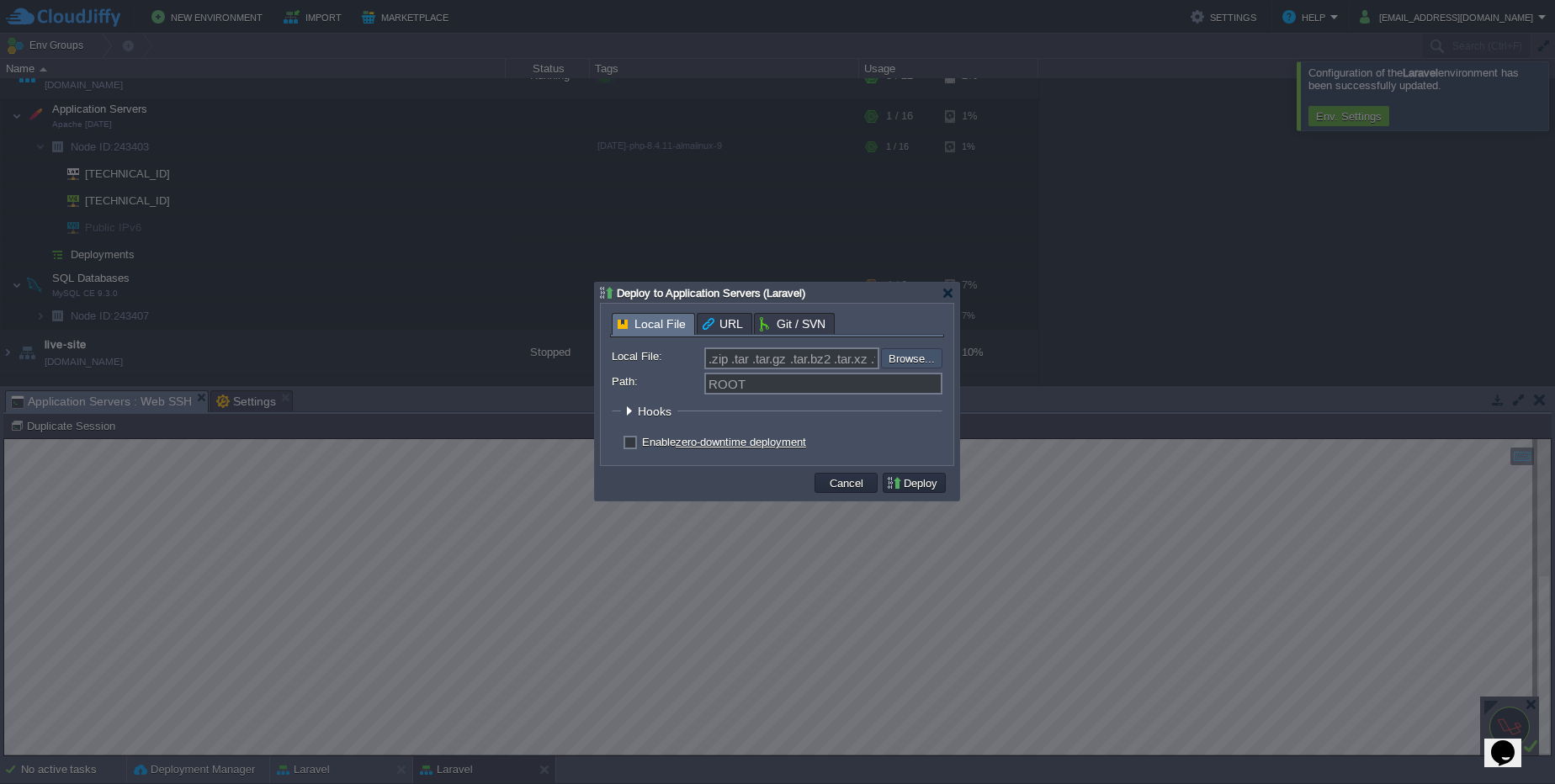
click at [895, 357] on input "file" at bounding box center [836, 358] width 213 height 21
type input "C:\fakepath\crud.zip"
type input "crud.zip"
click at [944, 483] on td "Deploy" at bounding box center [914, 482] width 63 height 21
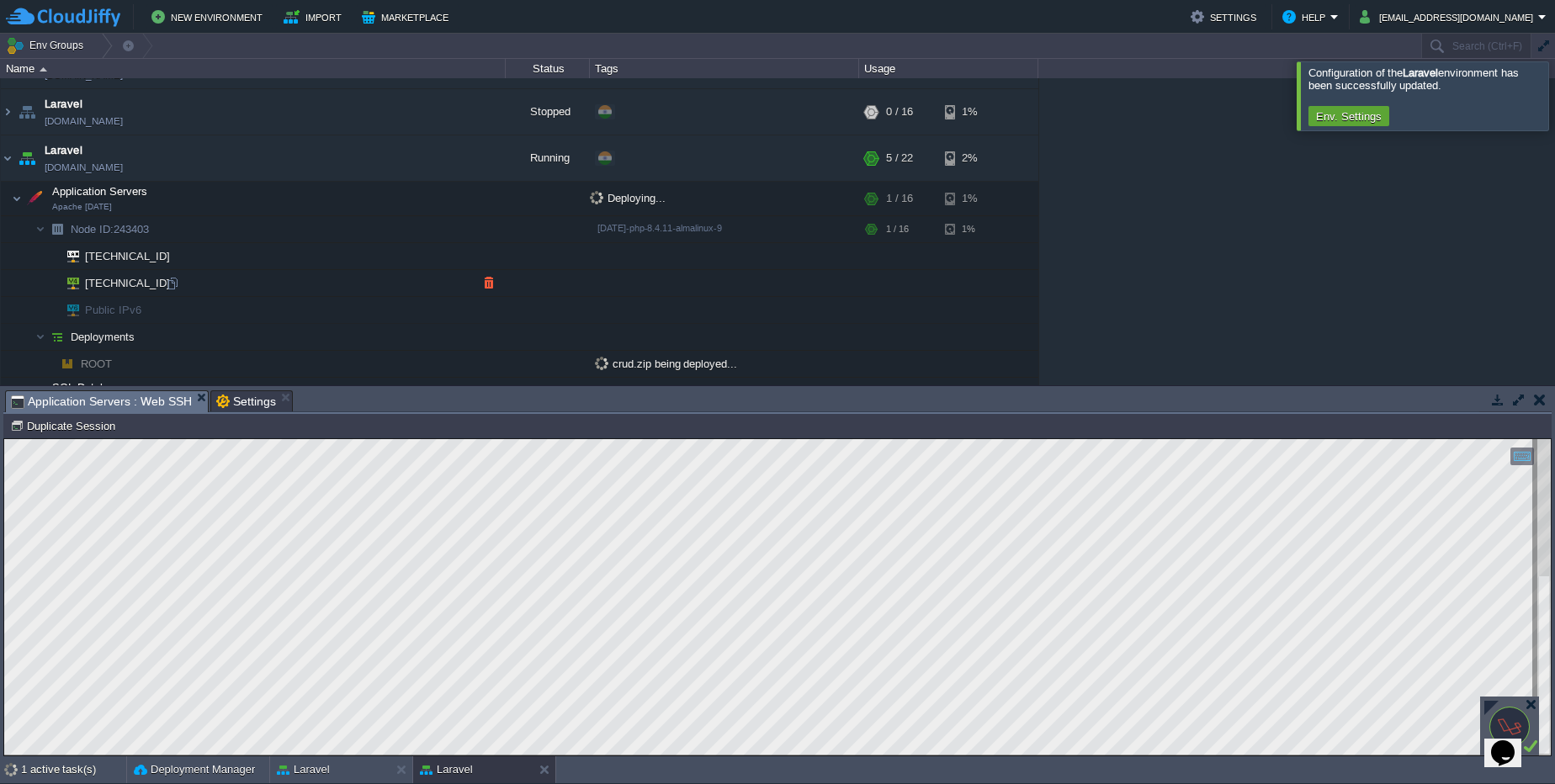
scroll to position [63, 0]
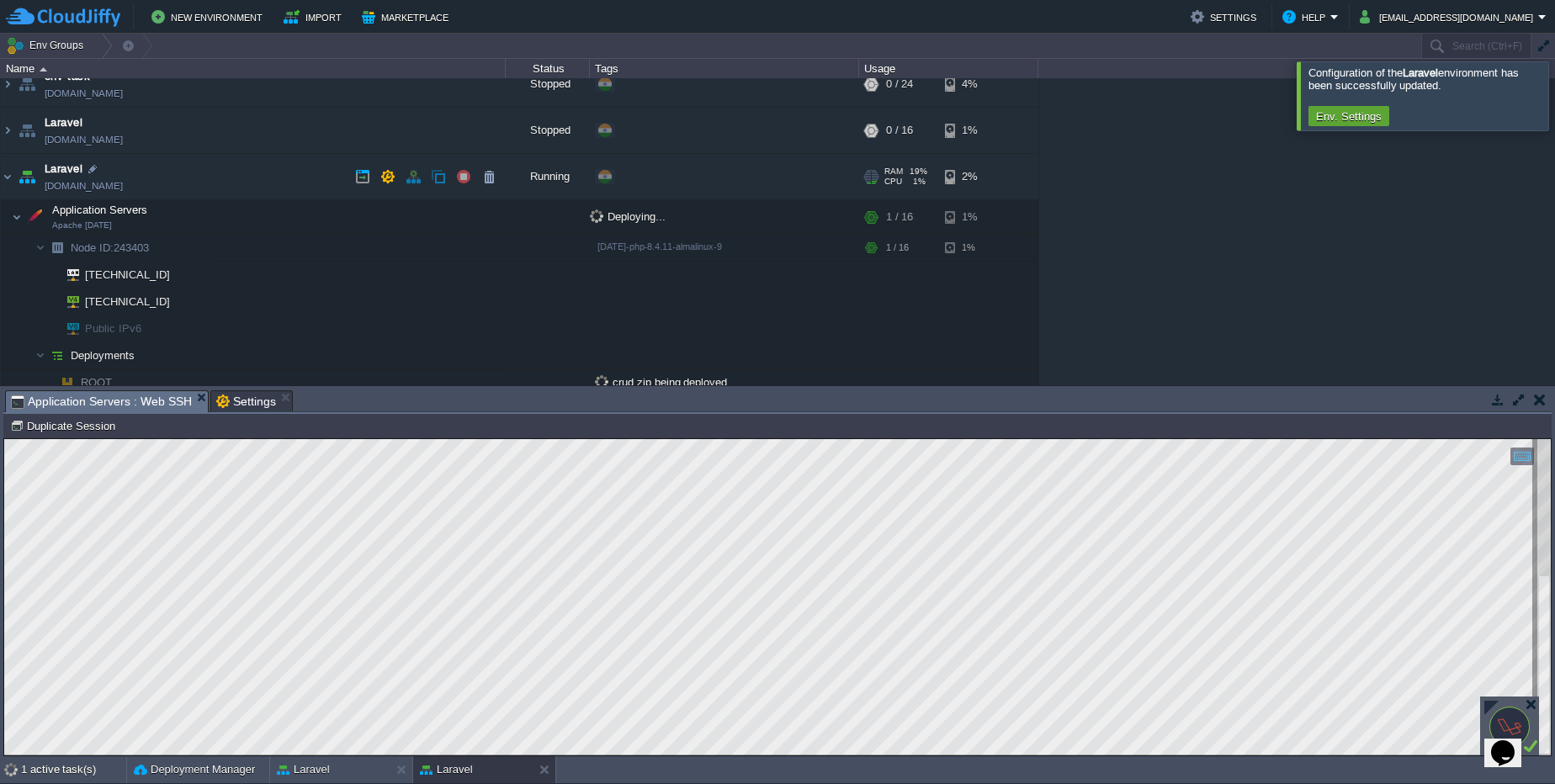
click at [123, 188] on link "[DOMAIN_NAME]" at bounding box center [83, 185] width 78 height 17
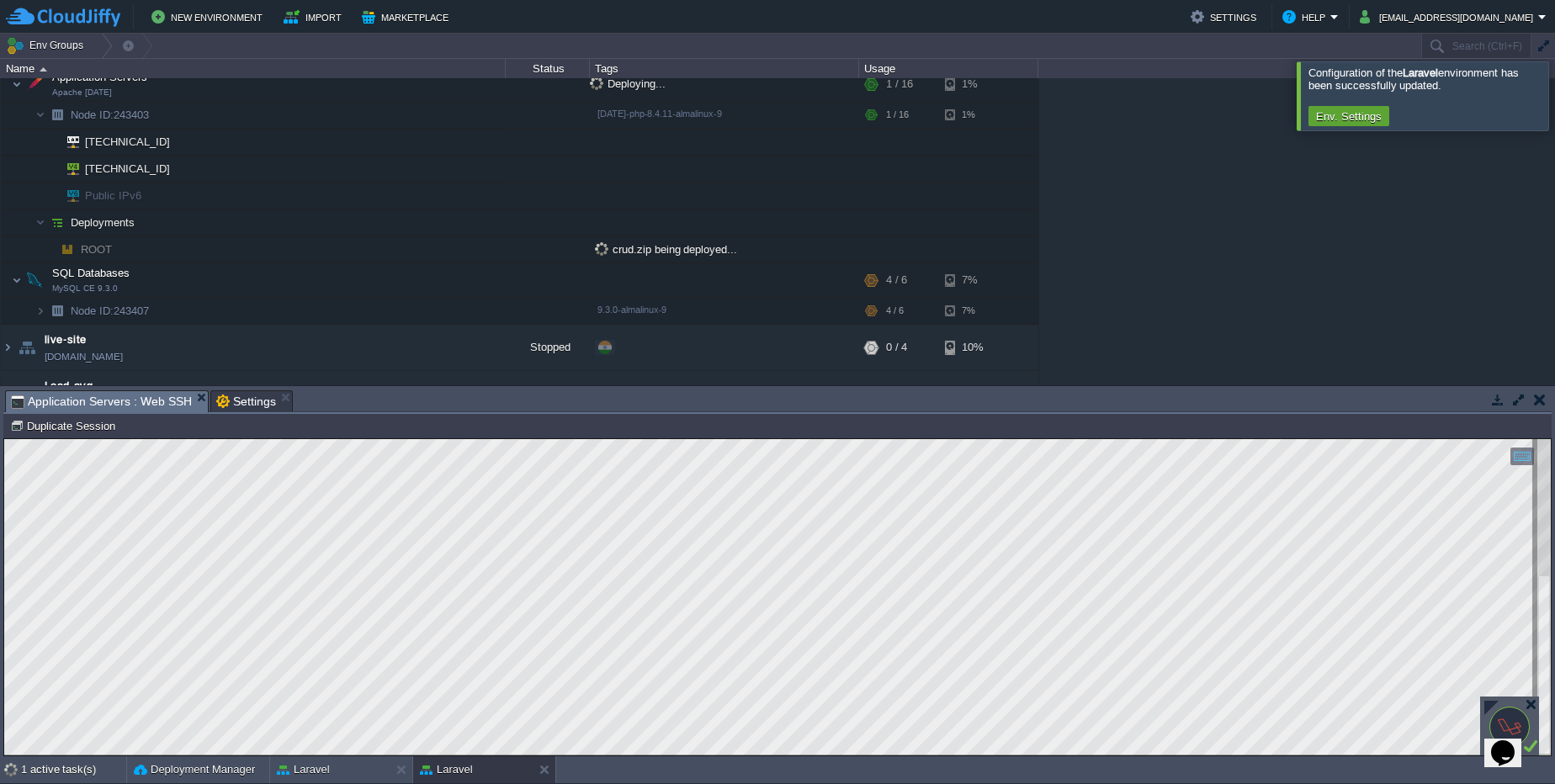
scroll to position [164, 0]
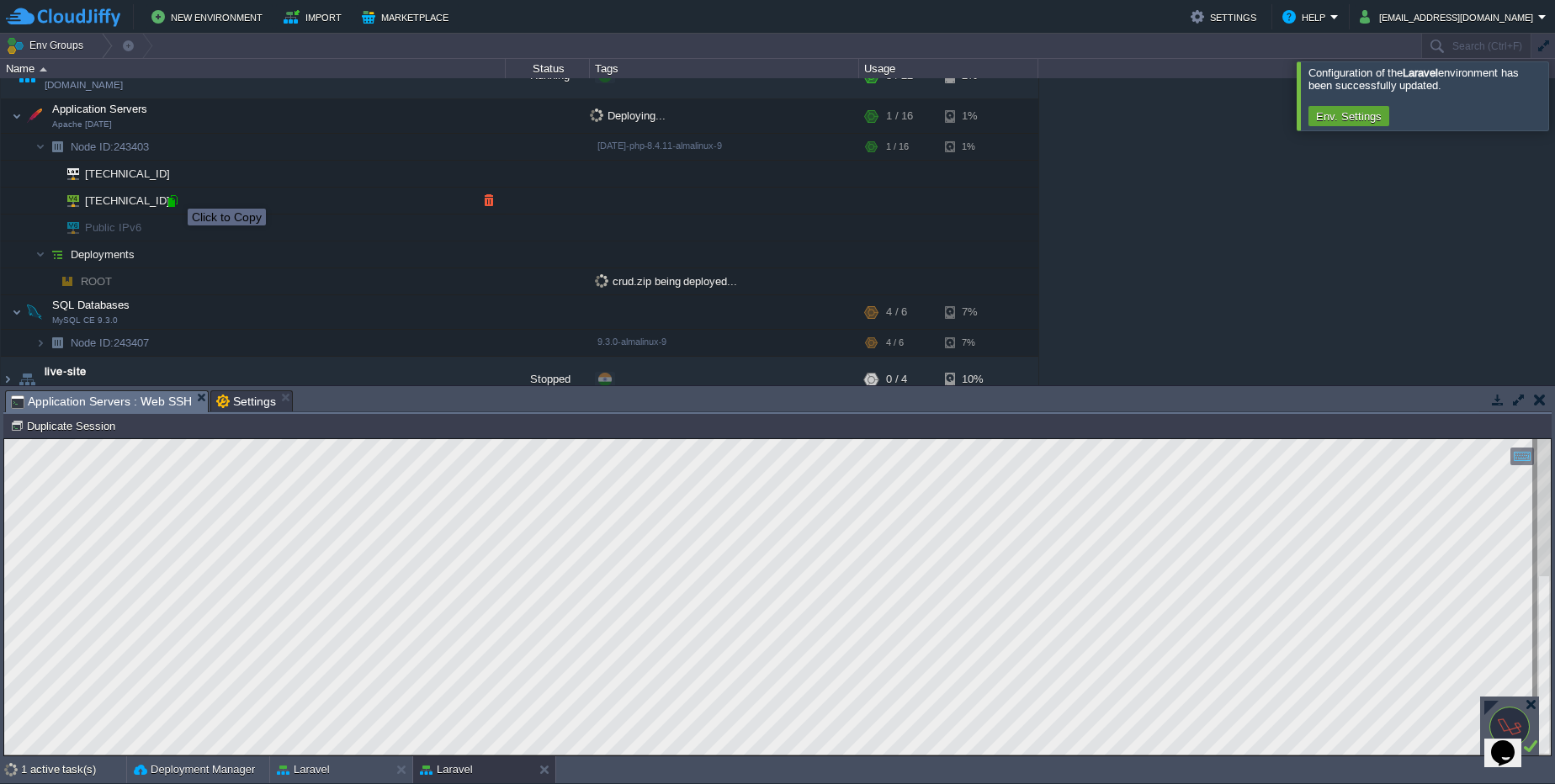
click at [175, 194] on div at bounding box center [172, 200] width 15 height 15
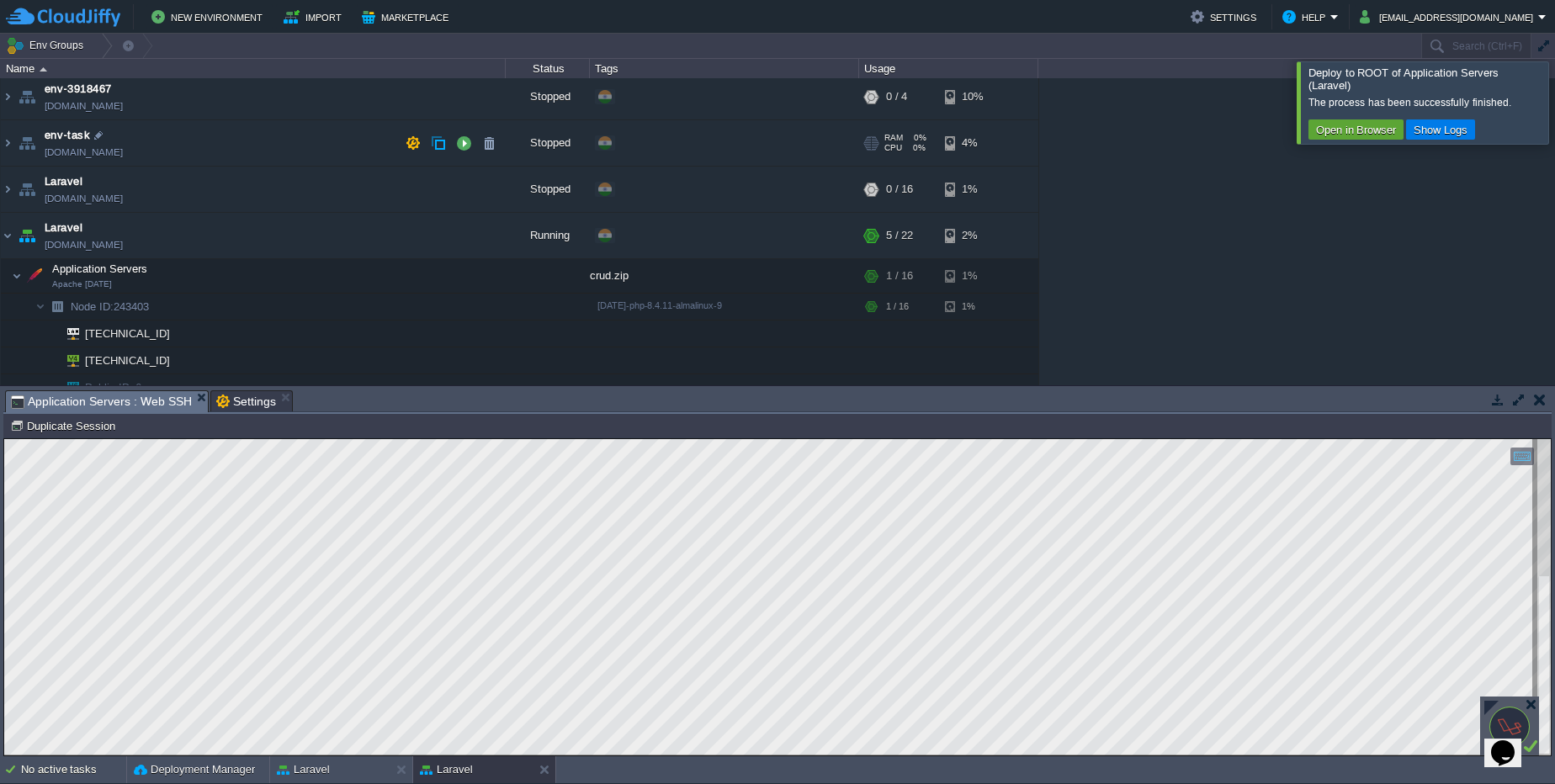
scroll to position [0, 0]
click at [123, 247] on link "[DOMAIN_NAME]" at bounding box center [83, 249] width 78 height 17
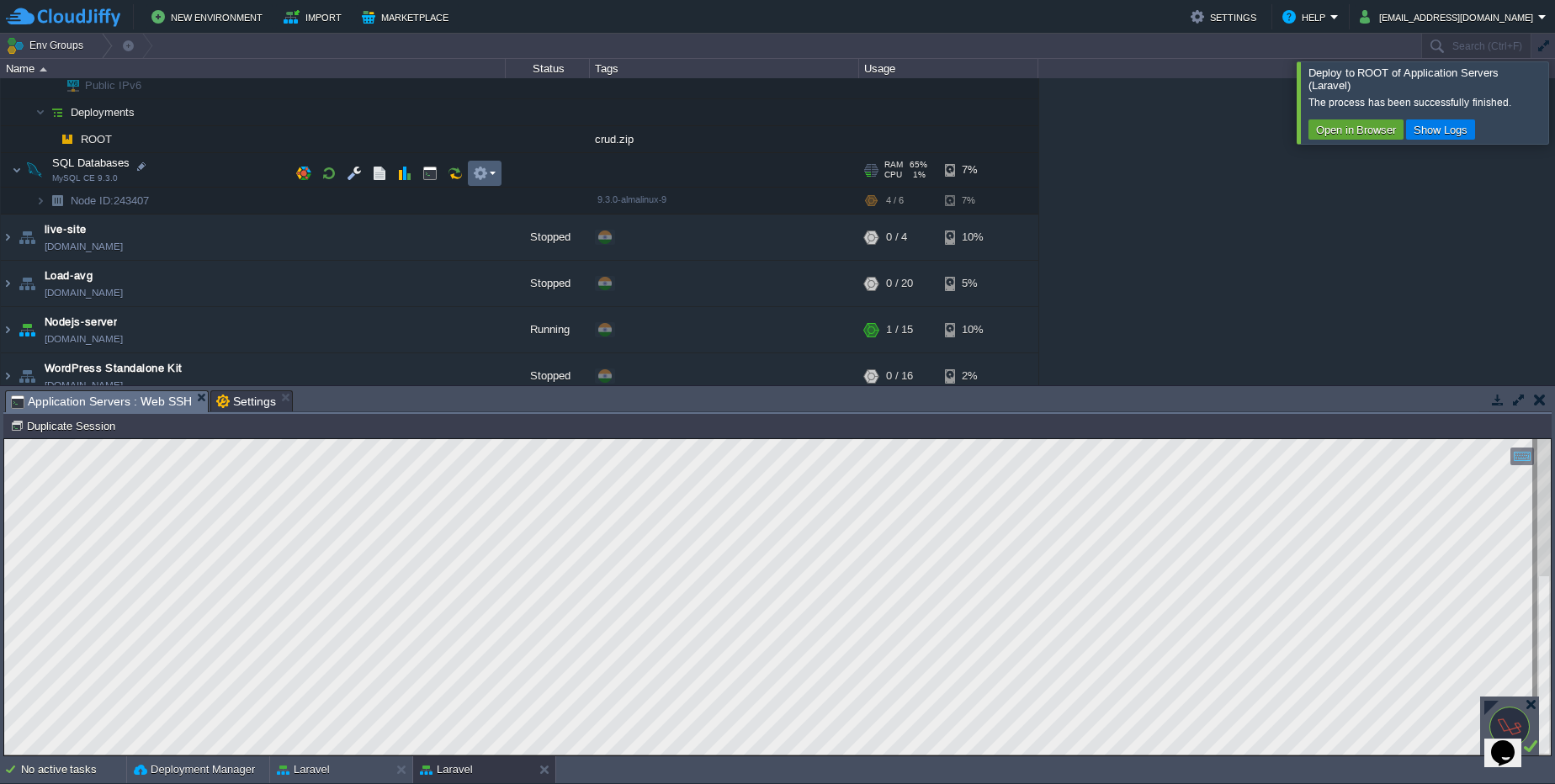
scroll to position [320, 0]
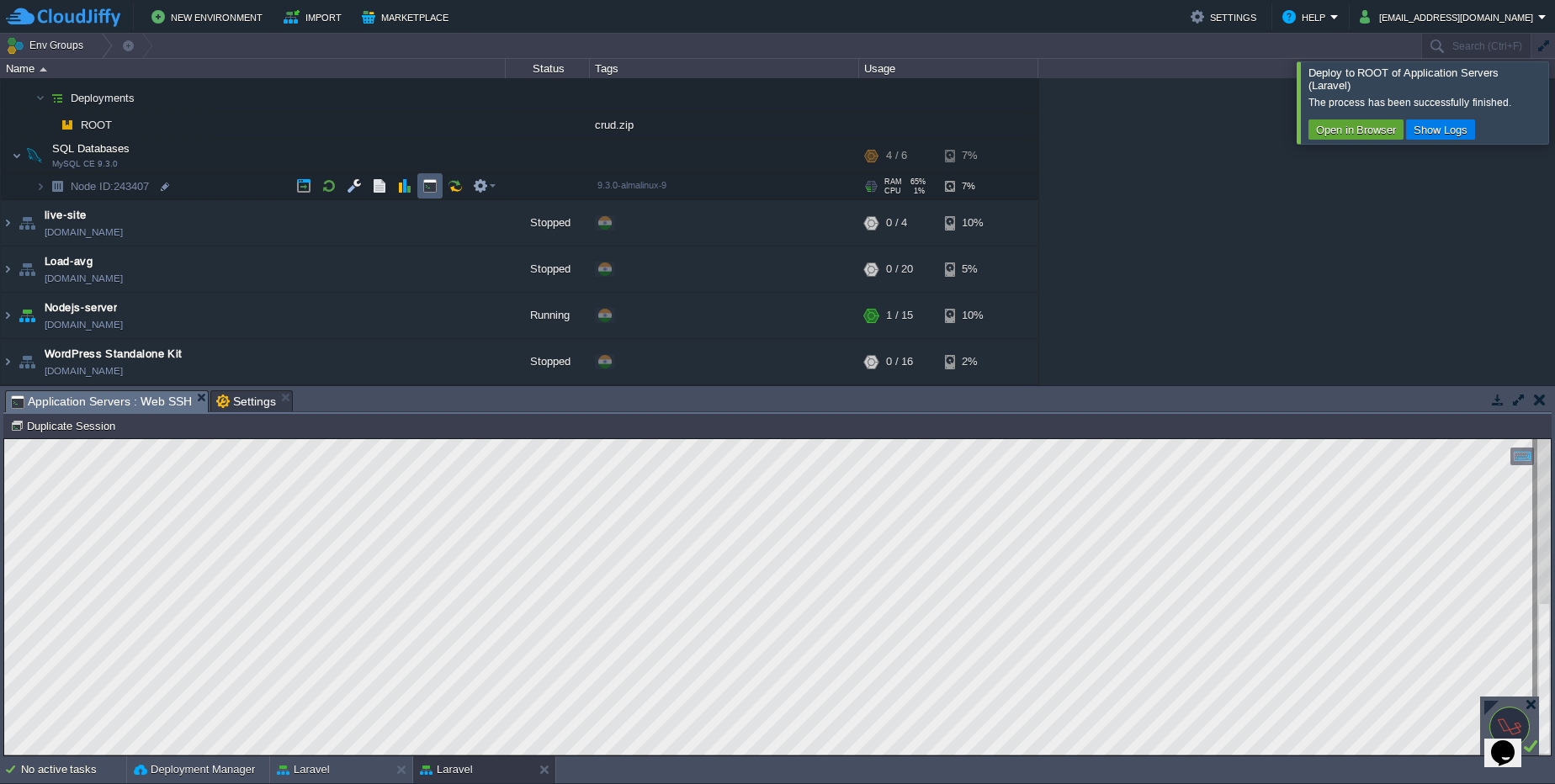
click at [430, 179] on td at bounding box center [430, 186] width 25 height 25
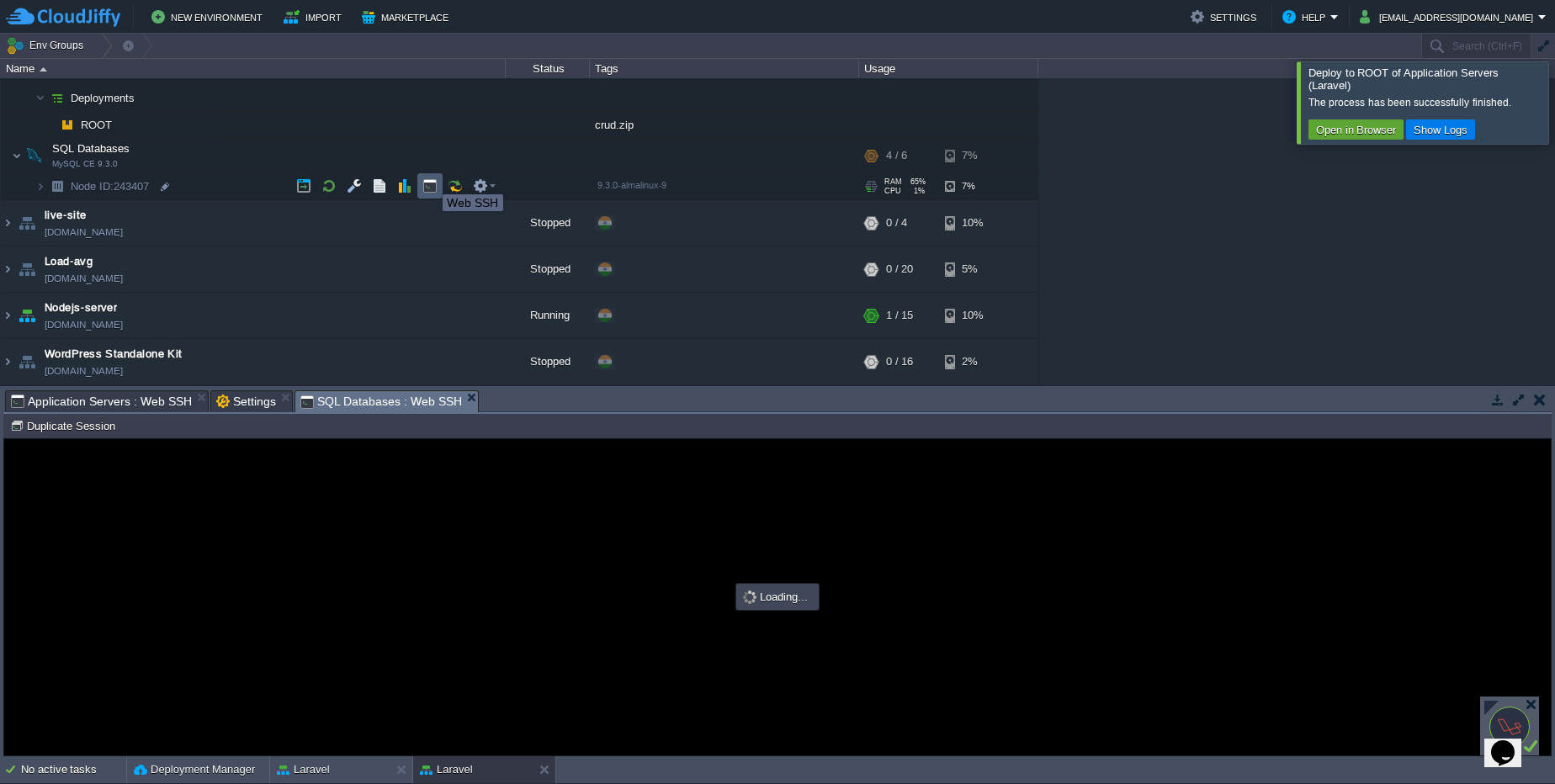
scroll to position [0, 0]
type input "#000000"
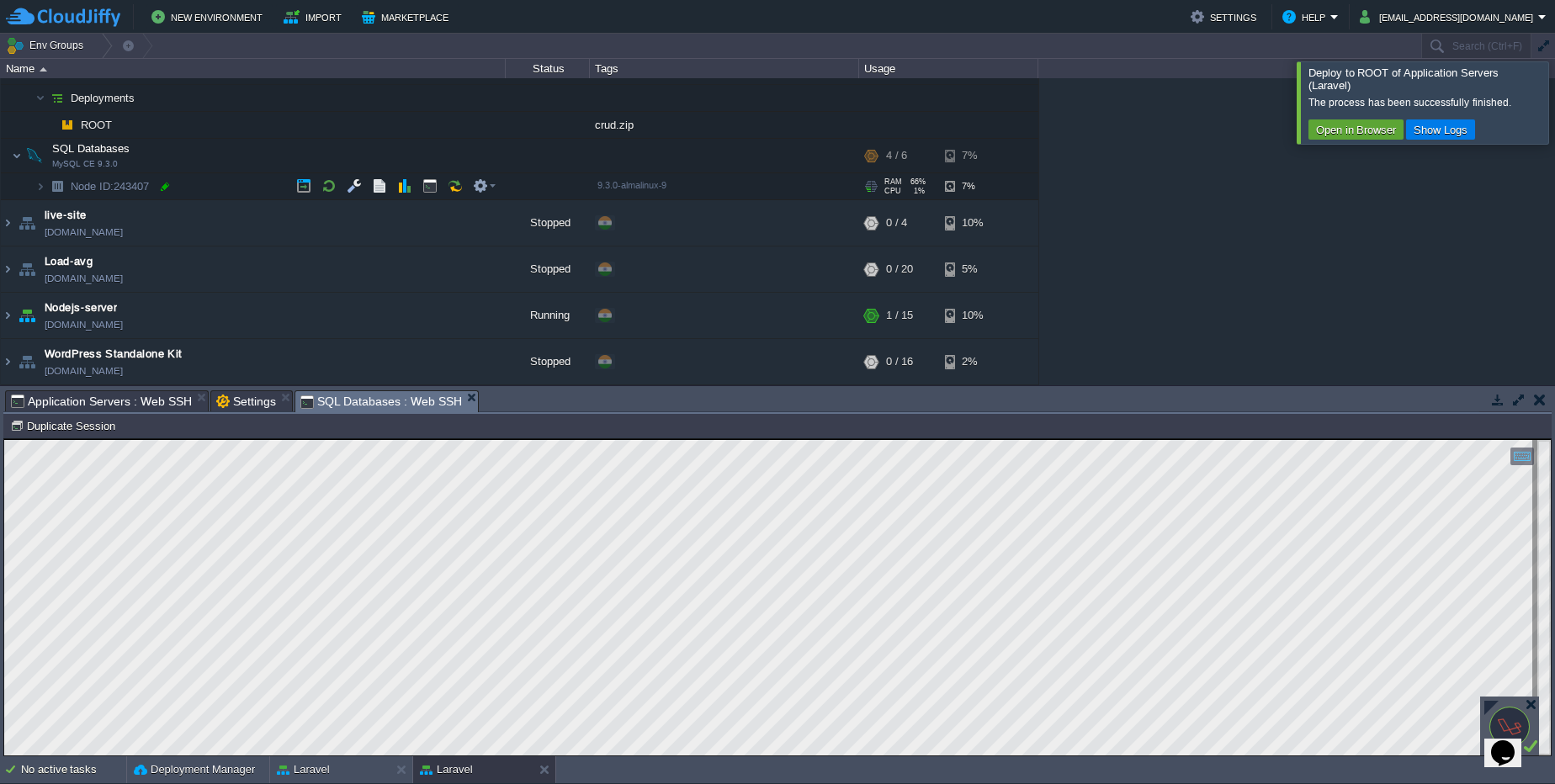
click at [167, 191] on div at bounding box center [165, 186] width 15 height 15
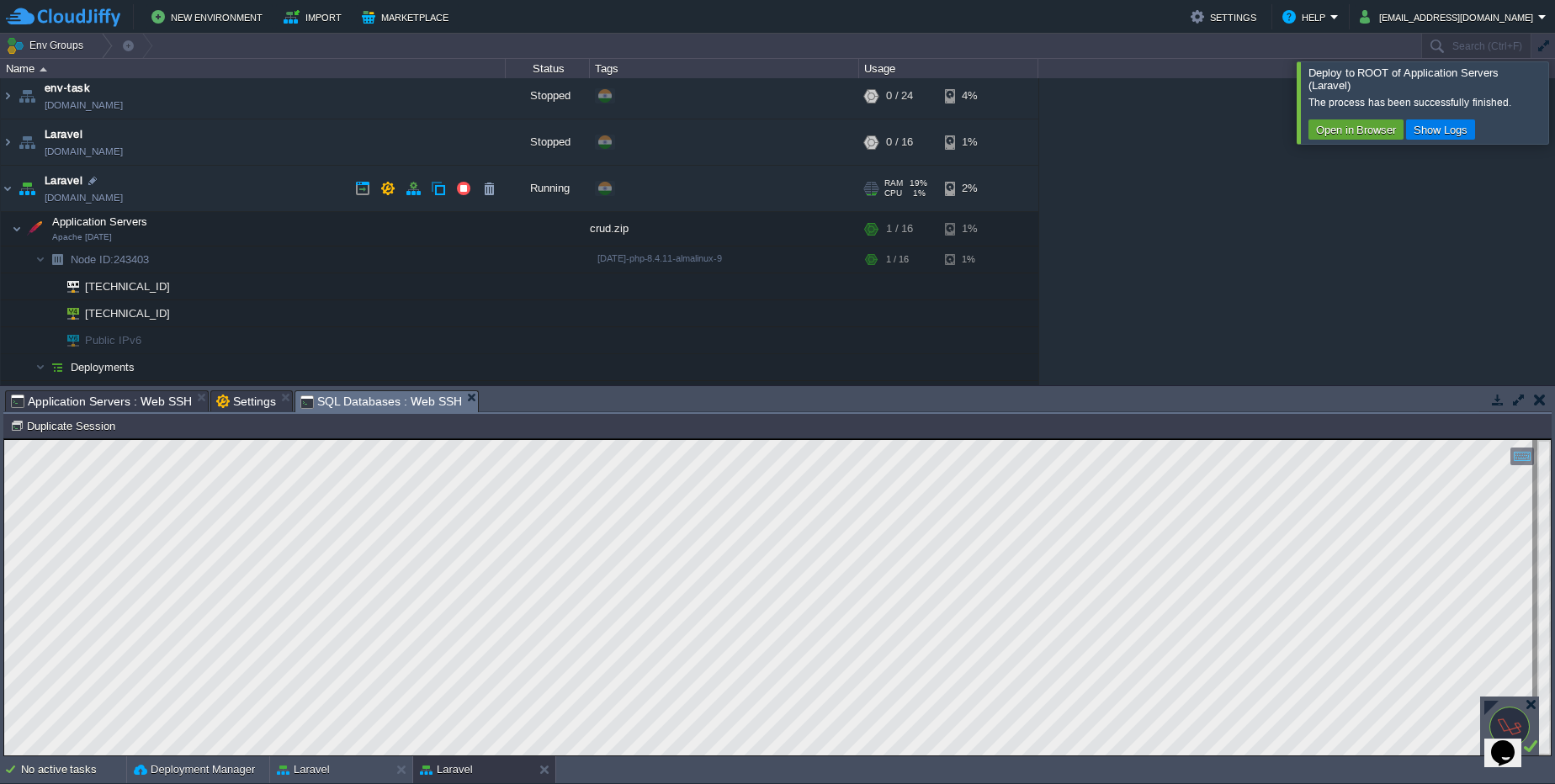
scroll to position [18, 0]
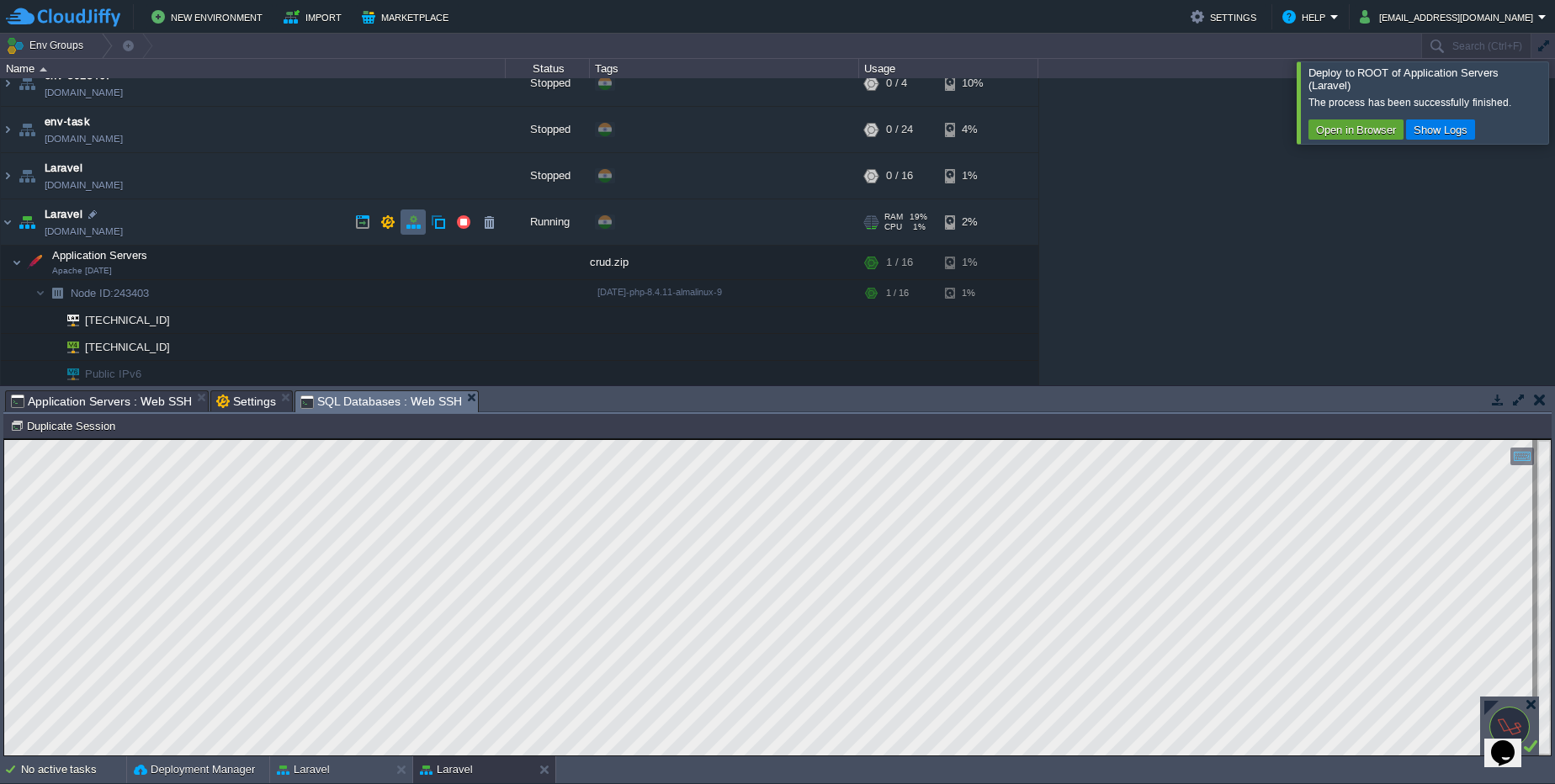
click at [410, 220] on button "button" at bounding box center [413, 222] width 15 height 15
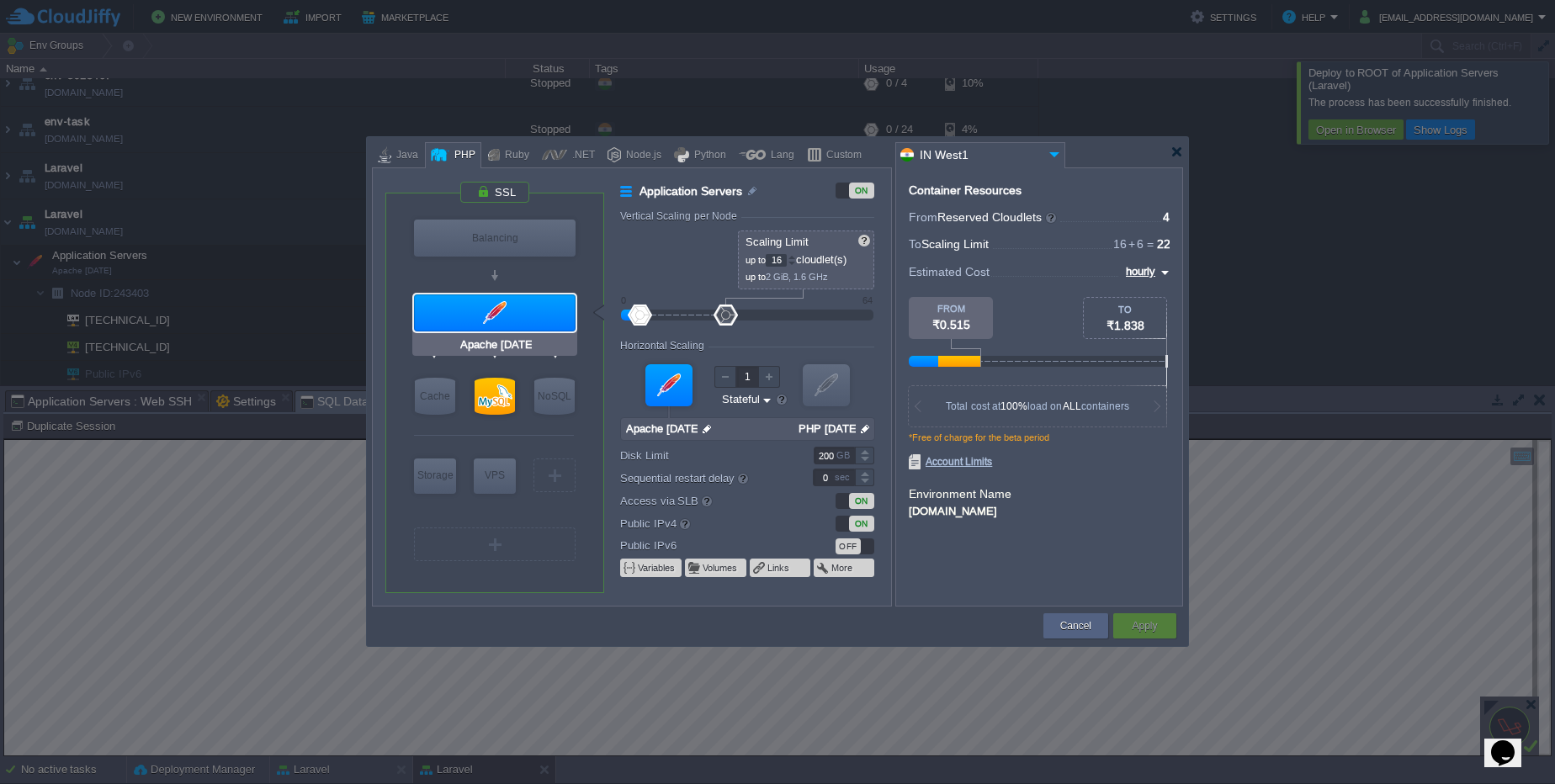
type input "MySQL CE 9.3.0"
click at [496, 388] on div at bounding box center [494, 396] width 40 height 37
type input "SQL Databases"
type input "4"
type input "6"
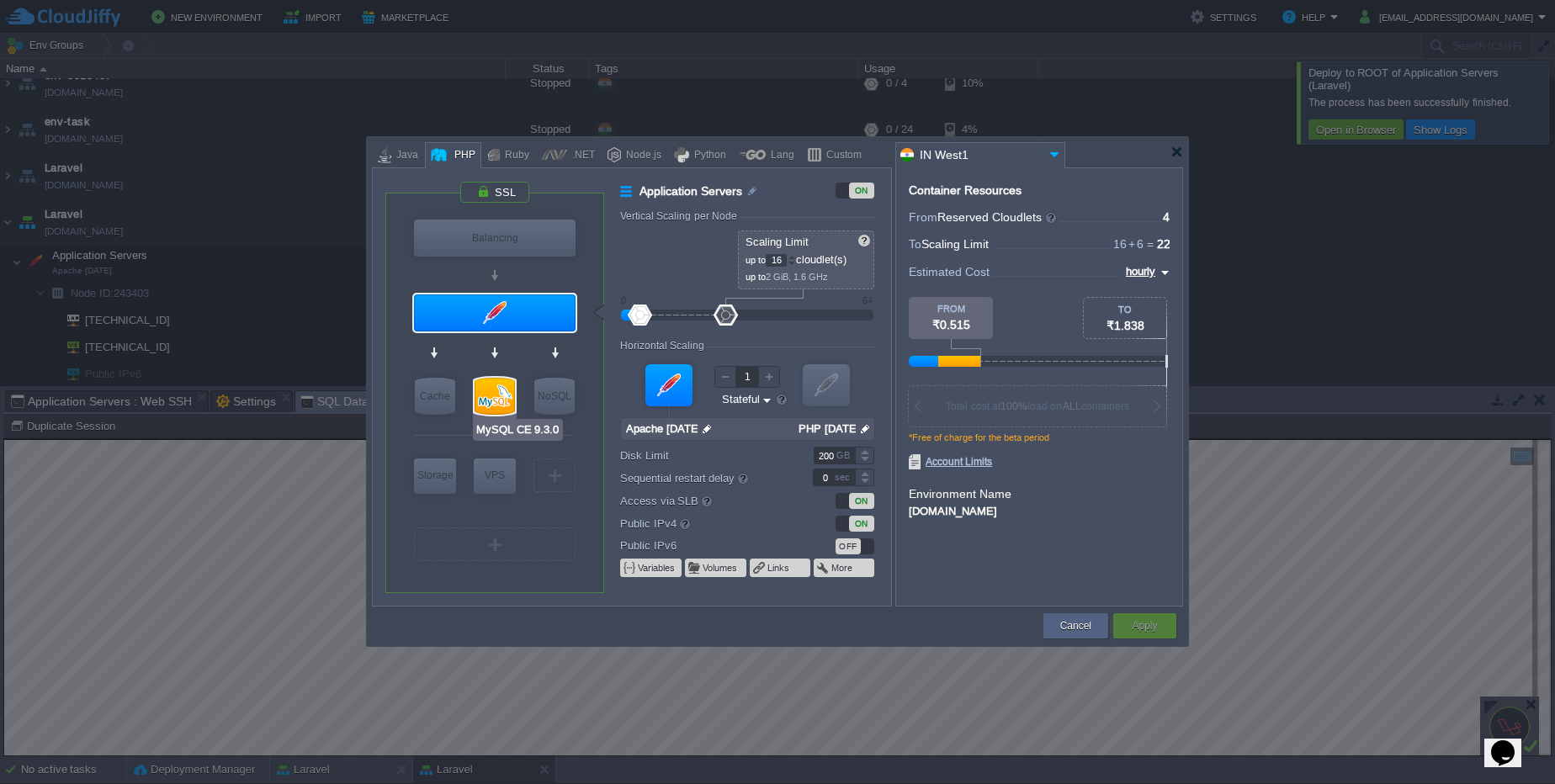
type input "MySQL CE 9.3.0"
type input "null"
type input "9.3.0-almalinux-9"
type input "Stateless"
type input "20"
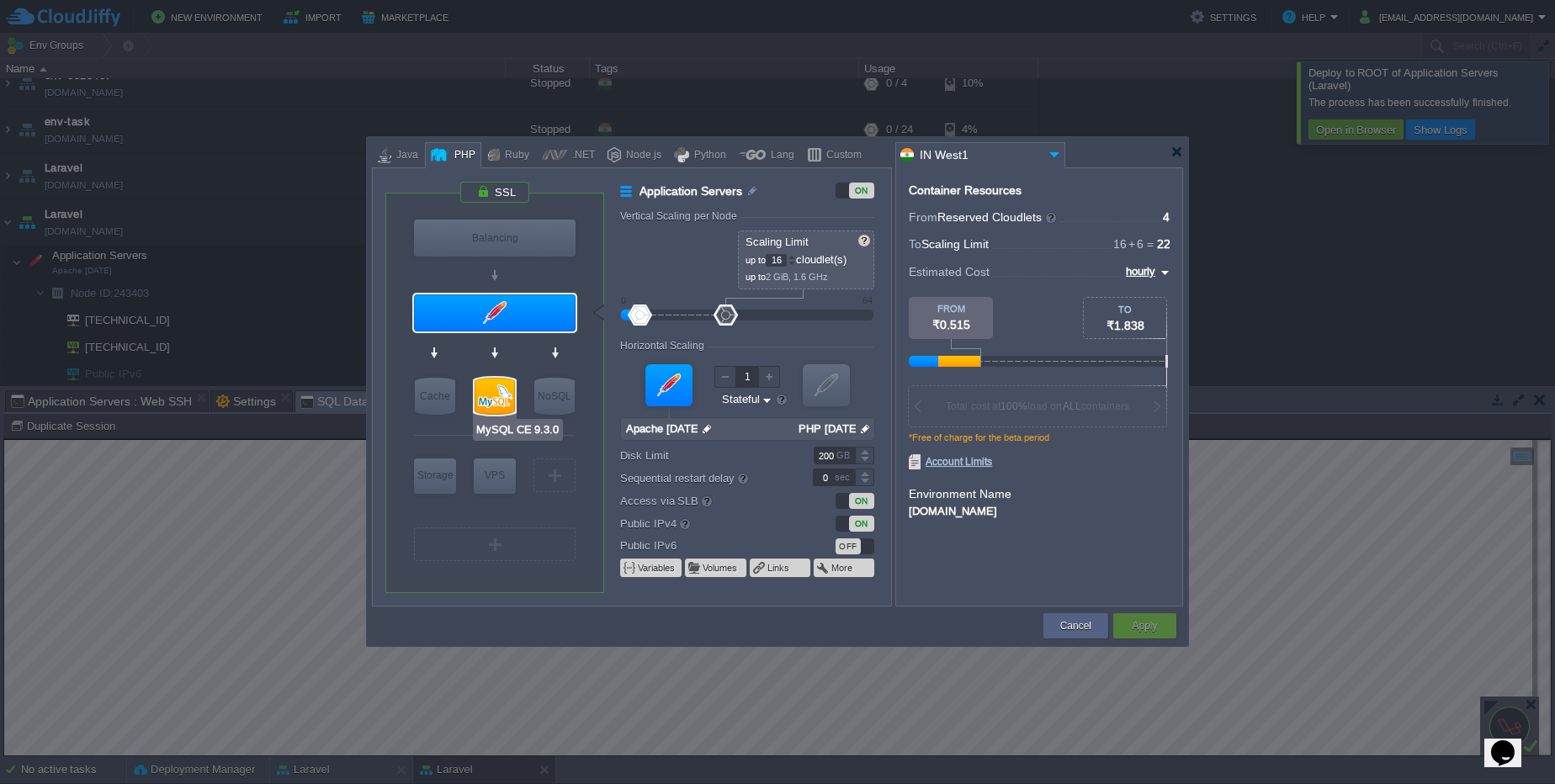
type input "30"
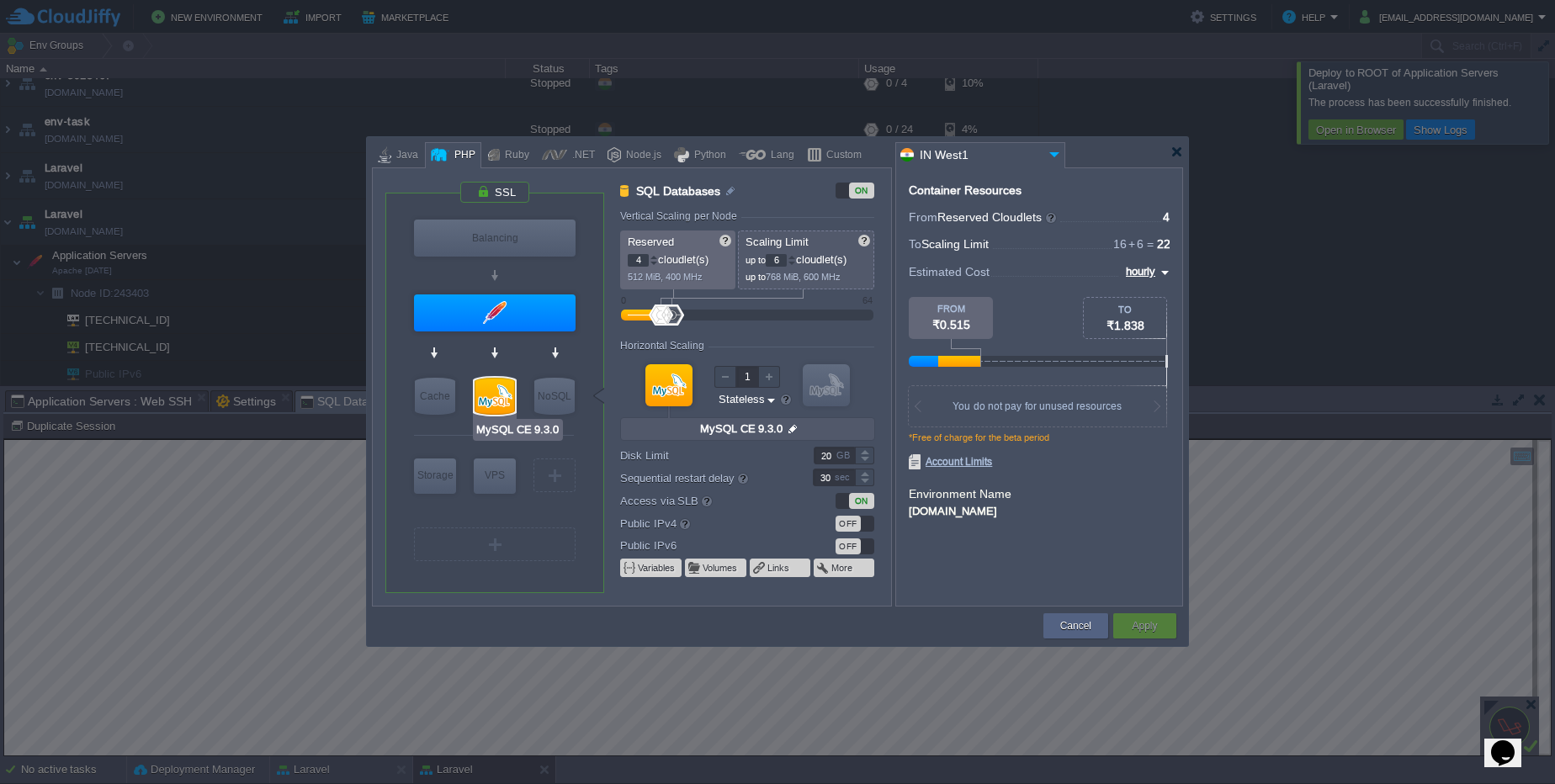
click at [499, 389] on div at bounding box center [494, 396] width 40 height 37
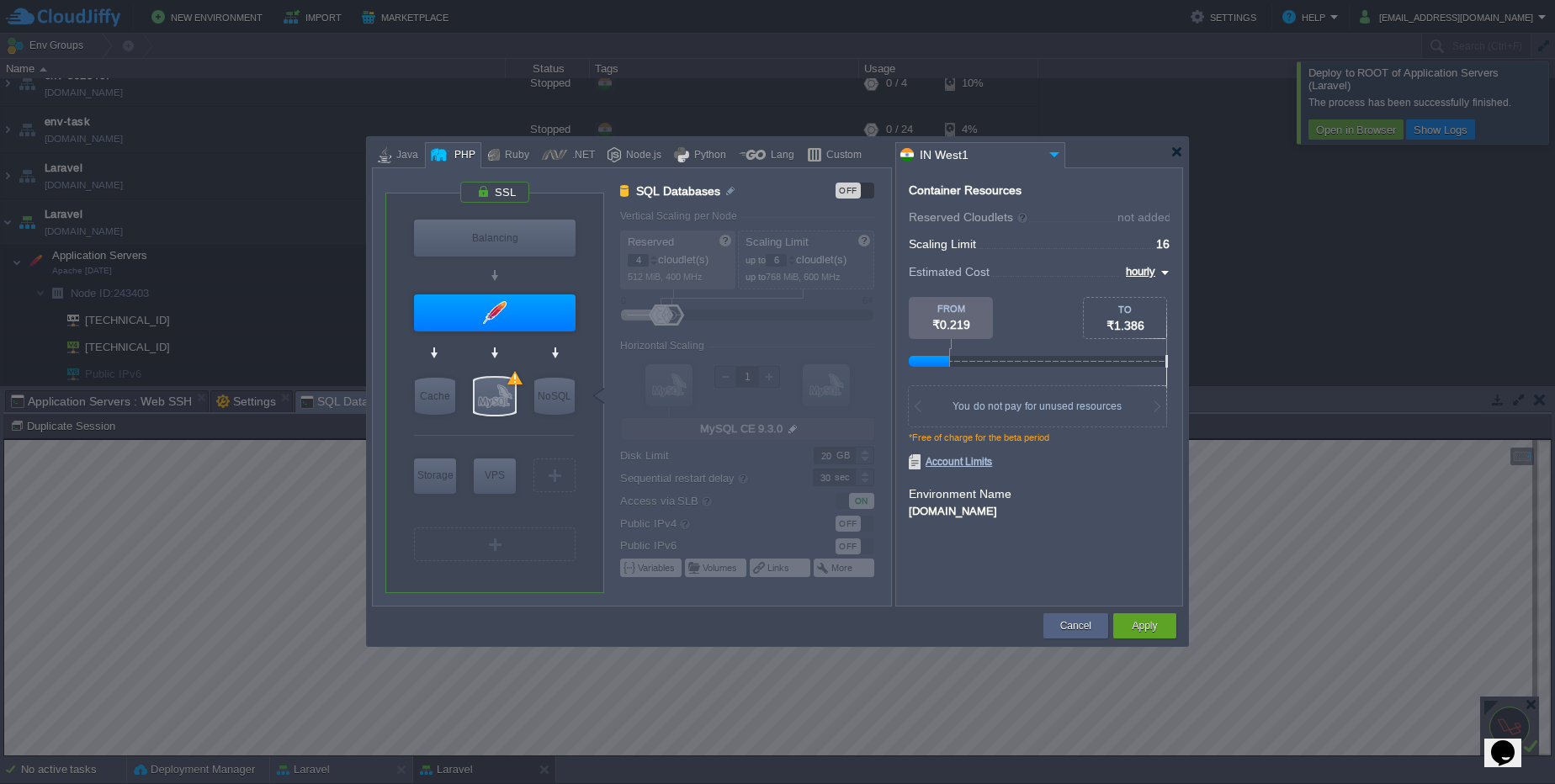
type input "Redis 7.2.4"
click at [1157, 623] on button "Apply" at bounding box center [1144, 626] width 25 height 17
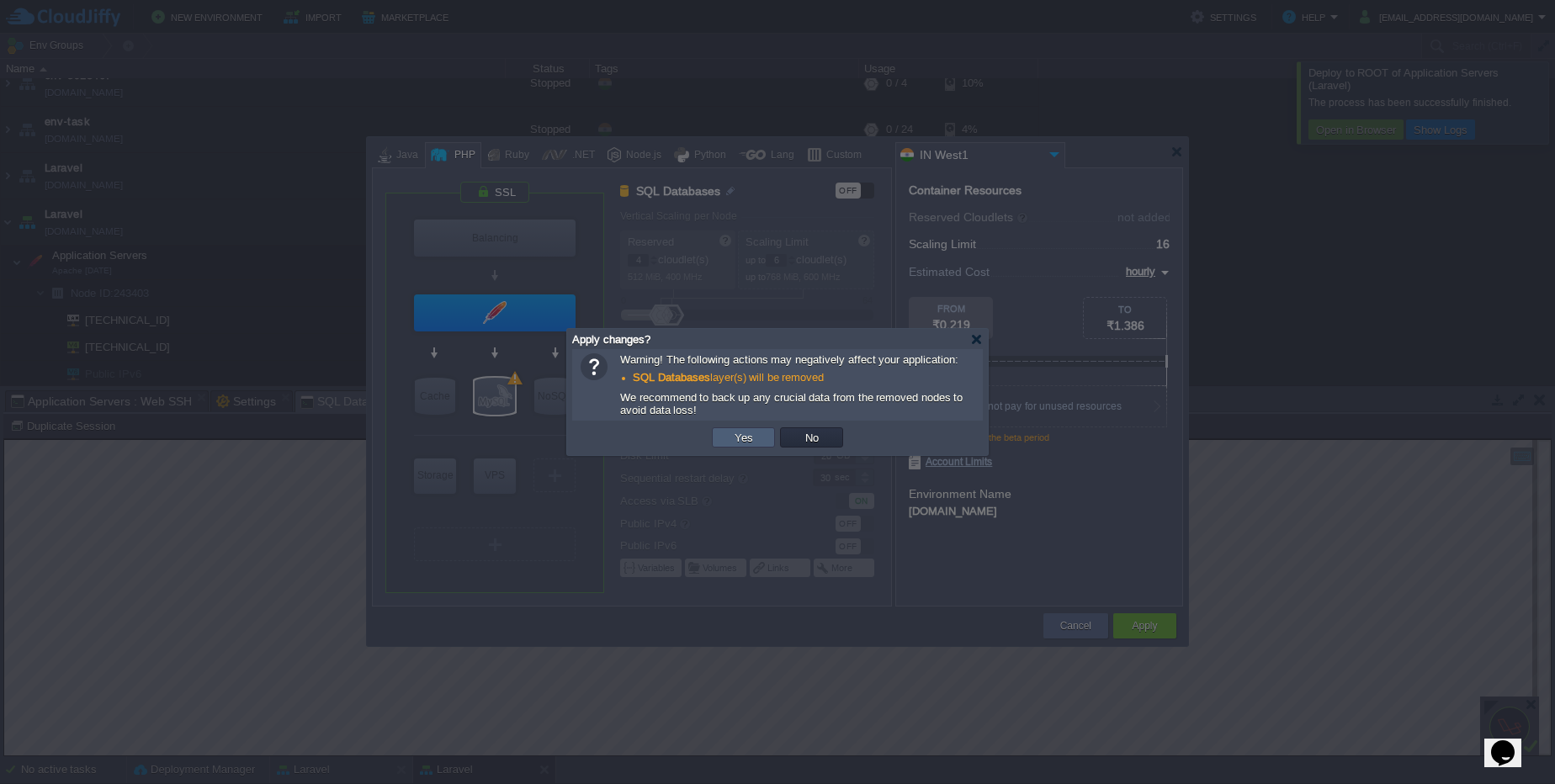
click at [737, 434] on button "Yes" at bounding box center [744, 437] width 29 height 15
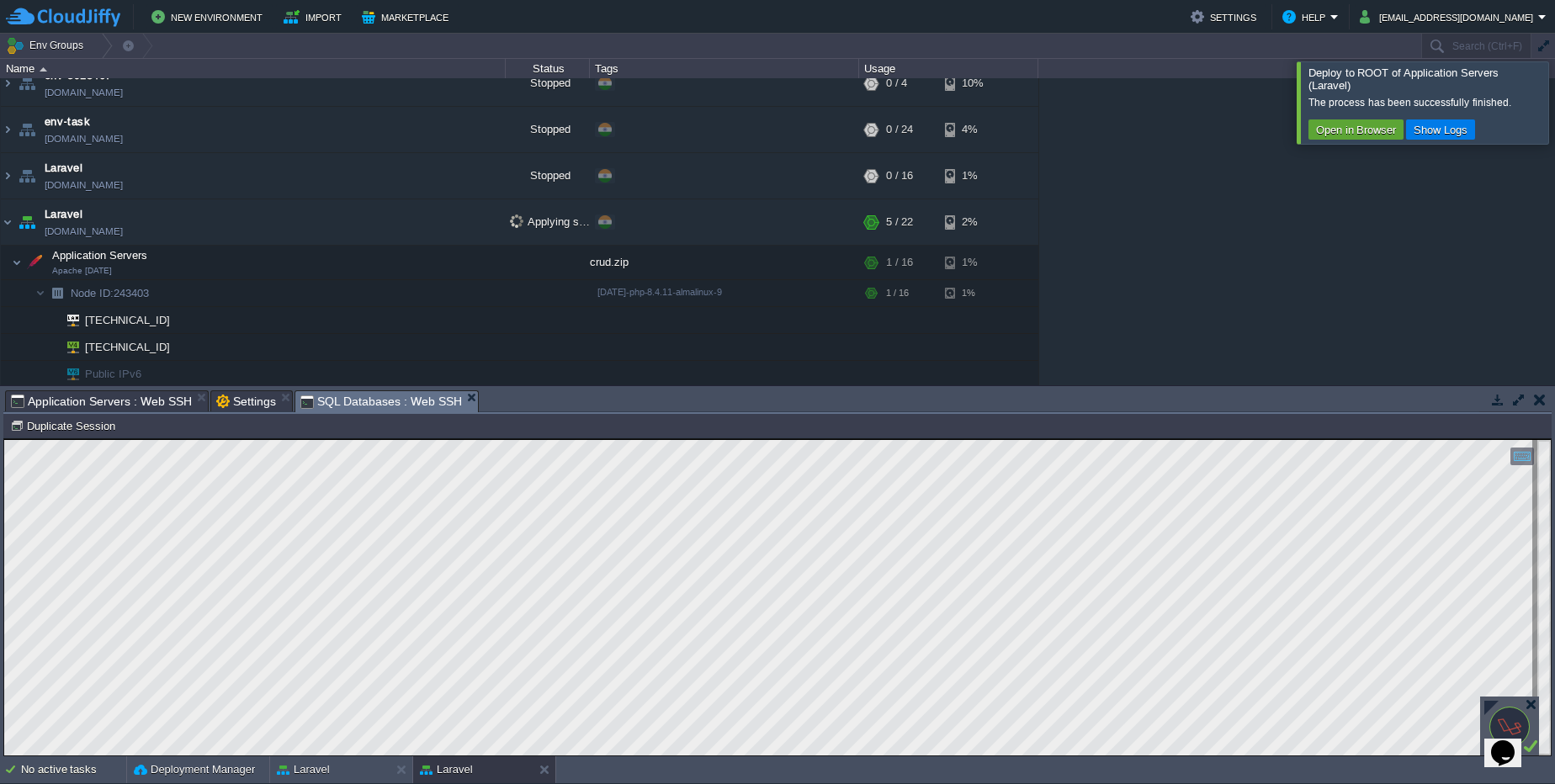
click at [1542, 400] on button "button" at bounding box center [1540, 399] width 12 height 15
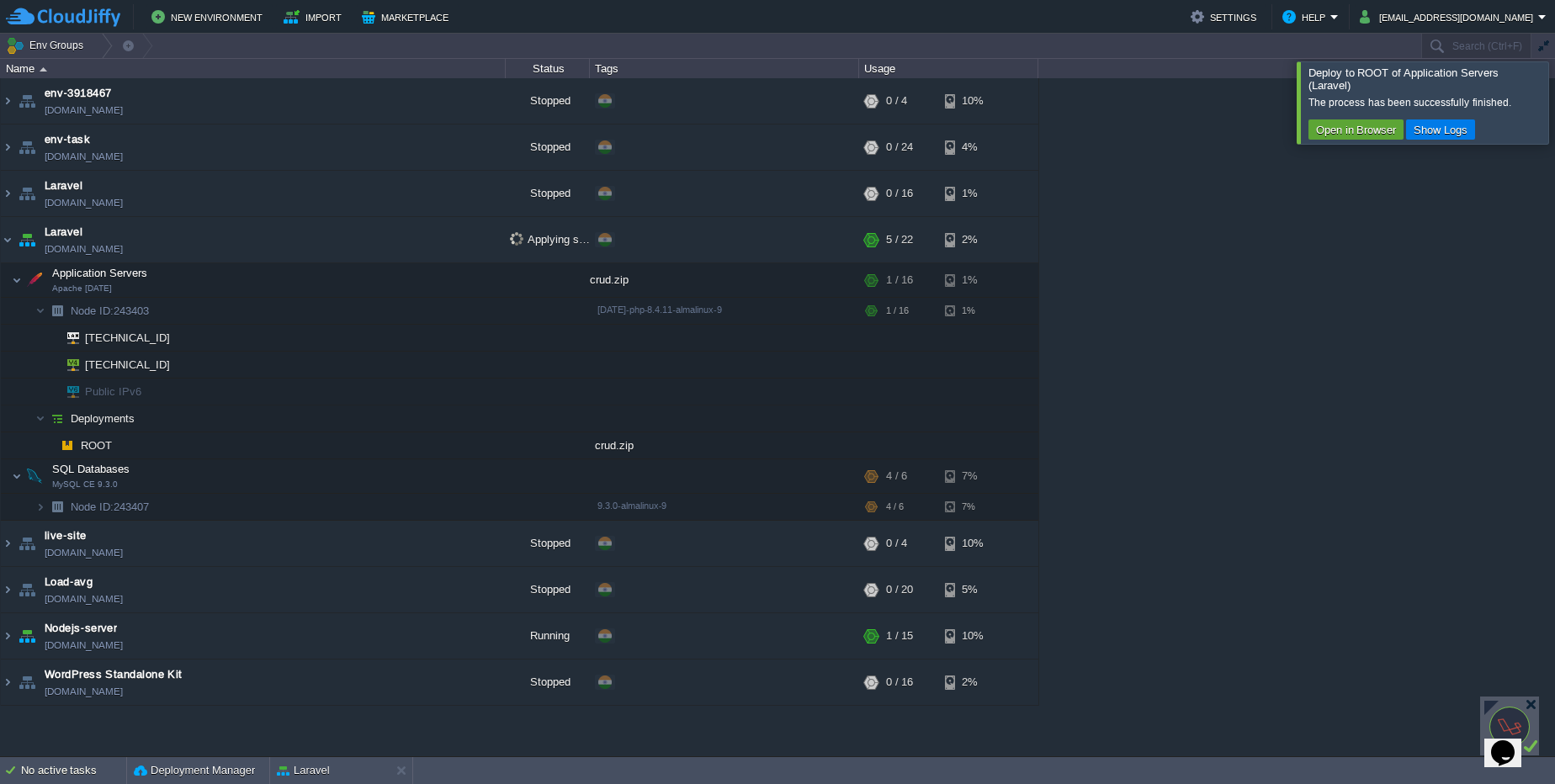
scroll to position [0, 0]
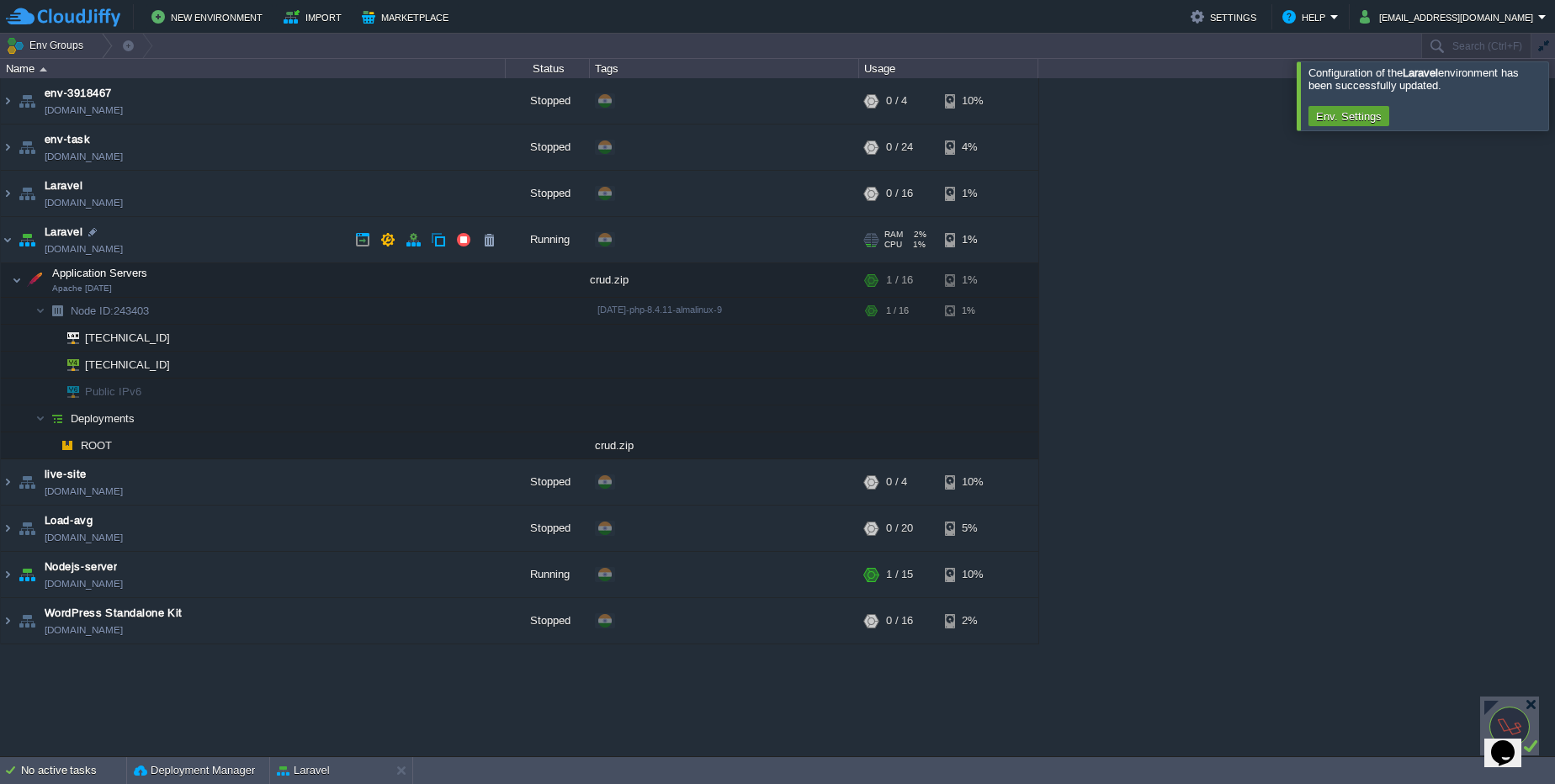
click at [78, 246] on link "[DOMAIN_NAME]" at bounding box center [83, 249] width 78 height 17
click at [432, 279] on button "button" at bounding box center [430, 280] width 15 height 15
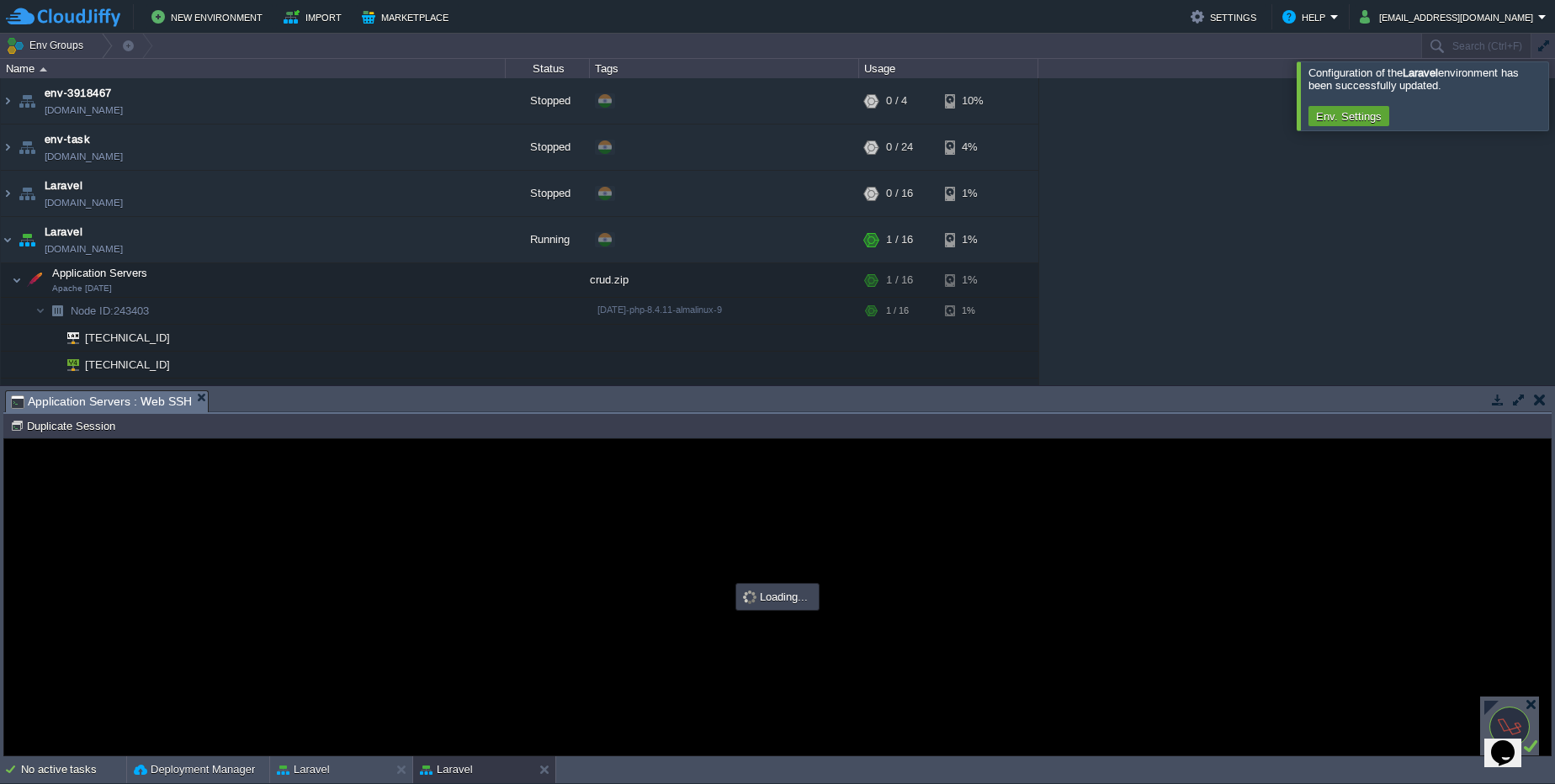
click at [820, 660] on div at bounding box center [778, 597] width 1547 height 316
type input "#000000"
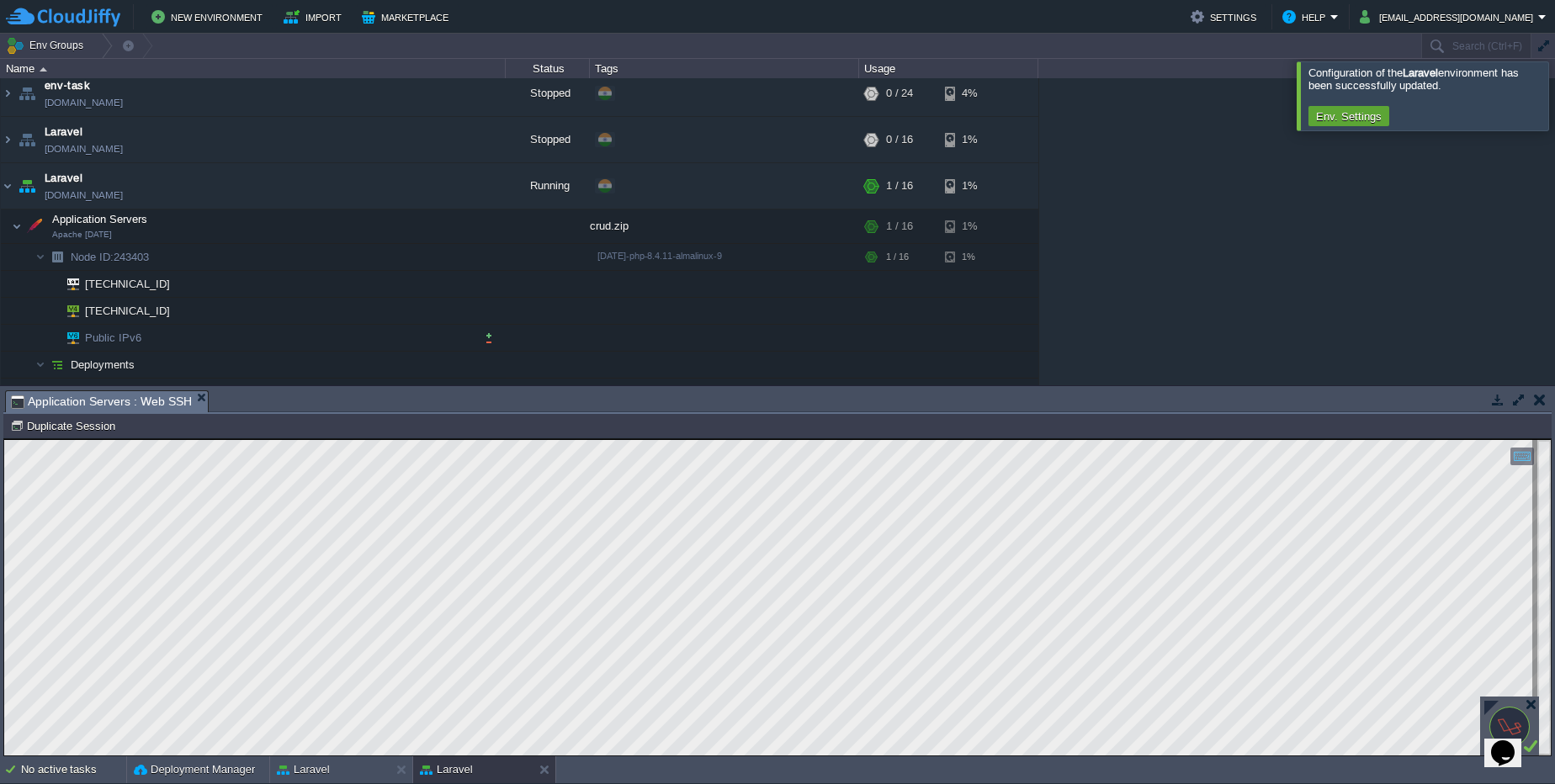
scroll to position [101, 0]
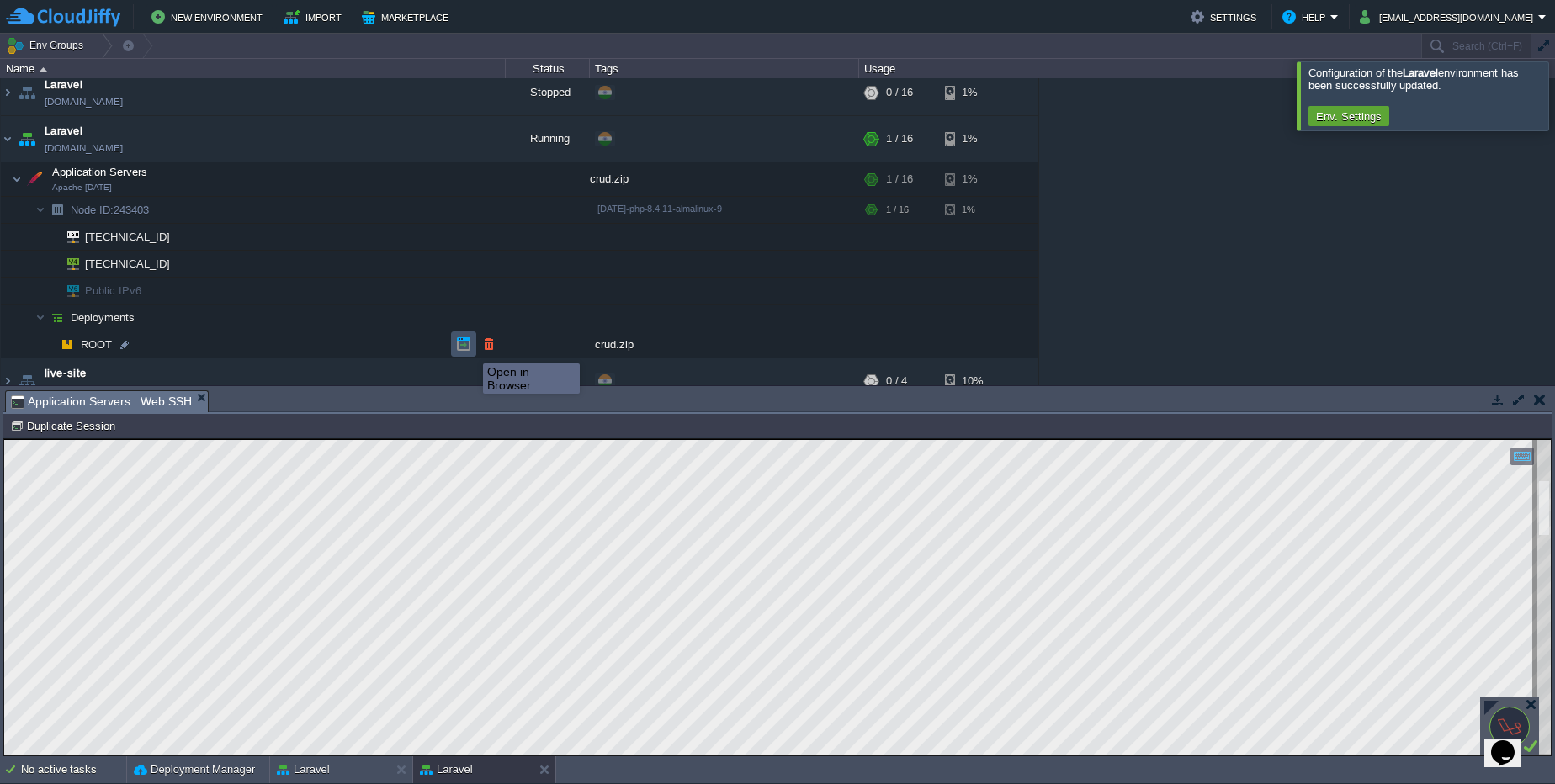
click at [469, 345] on button "button" at bounding box center [463, 344] width 15 height 15
click at [163, 203] on div at bounding box center [165, 210] width 15 height 15
type input "243403"
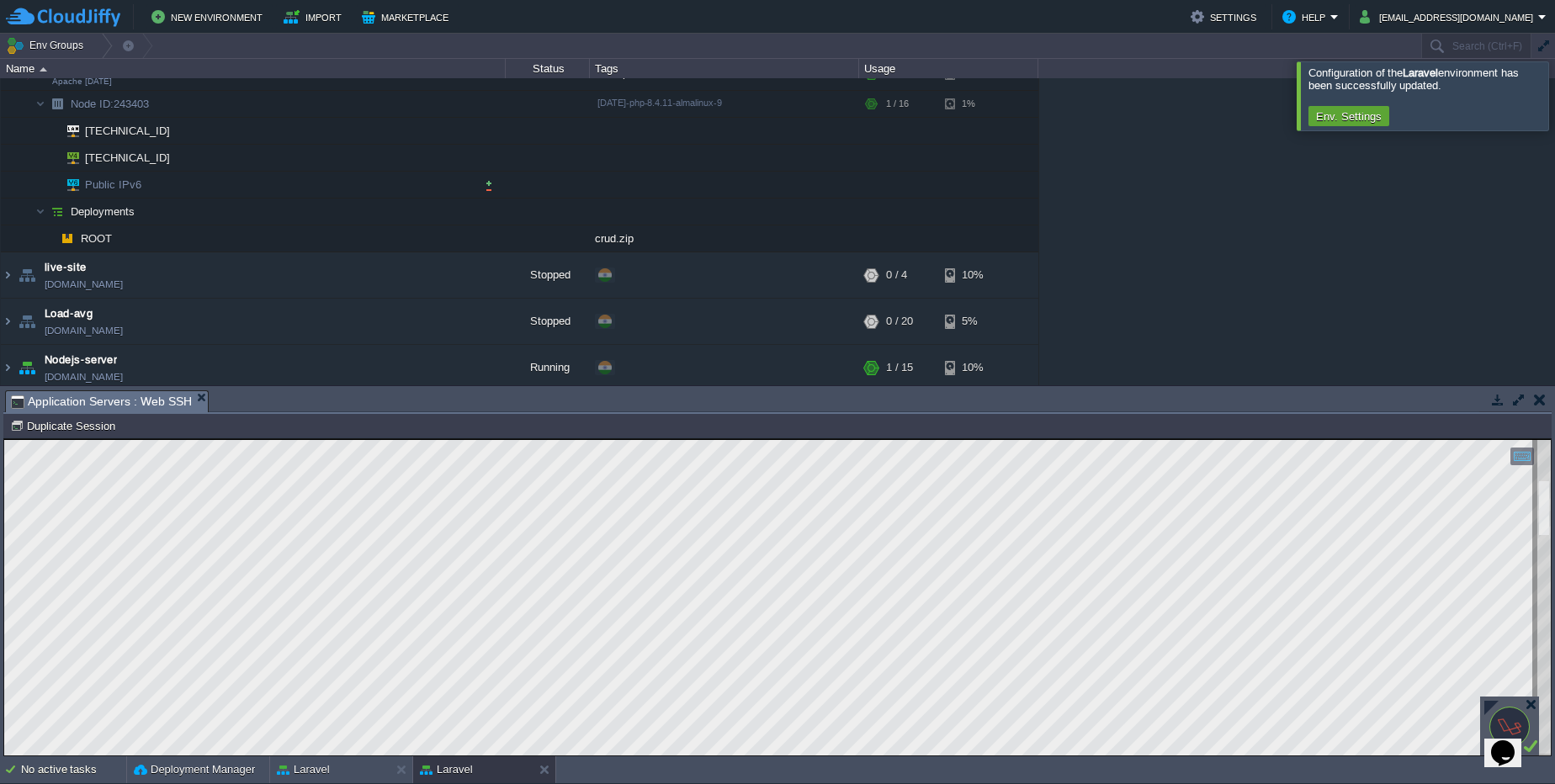
scroll to position [158, 0]
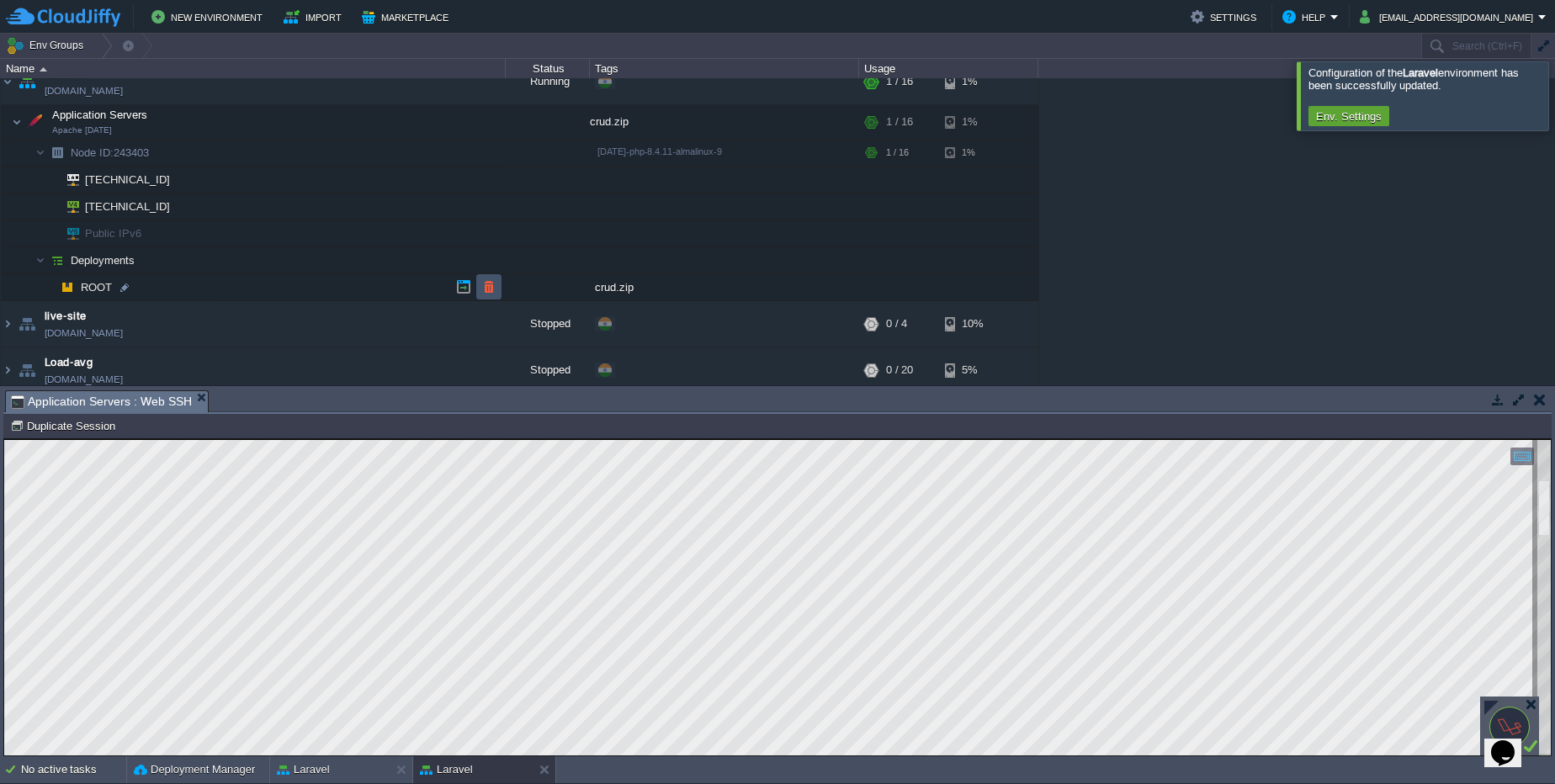
click at [485, 277] on td at bounding box center [489, 286] width 25 height 25
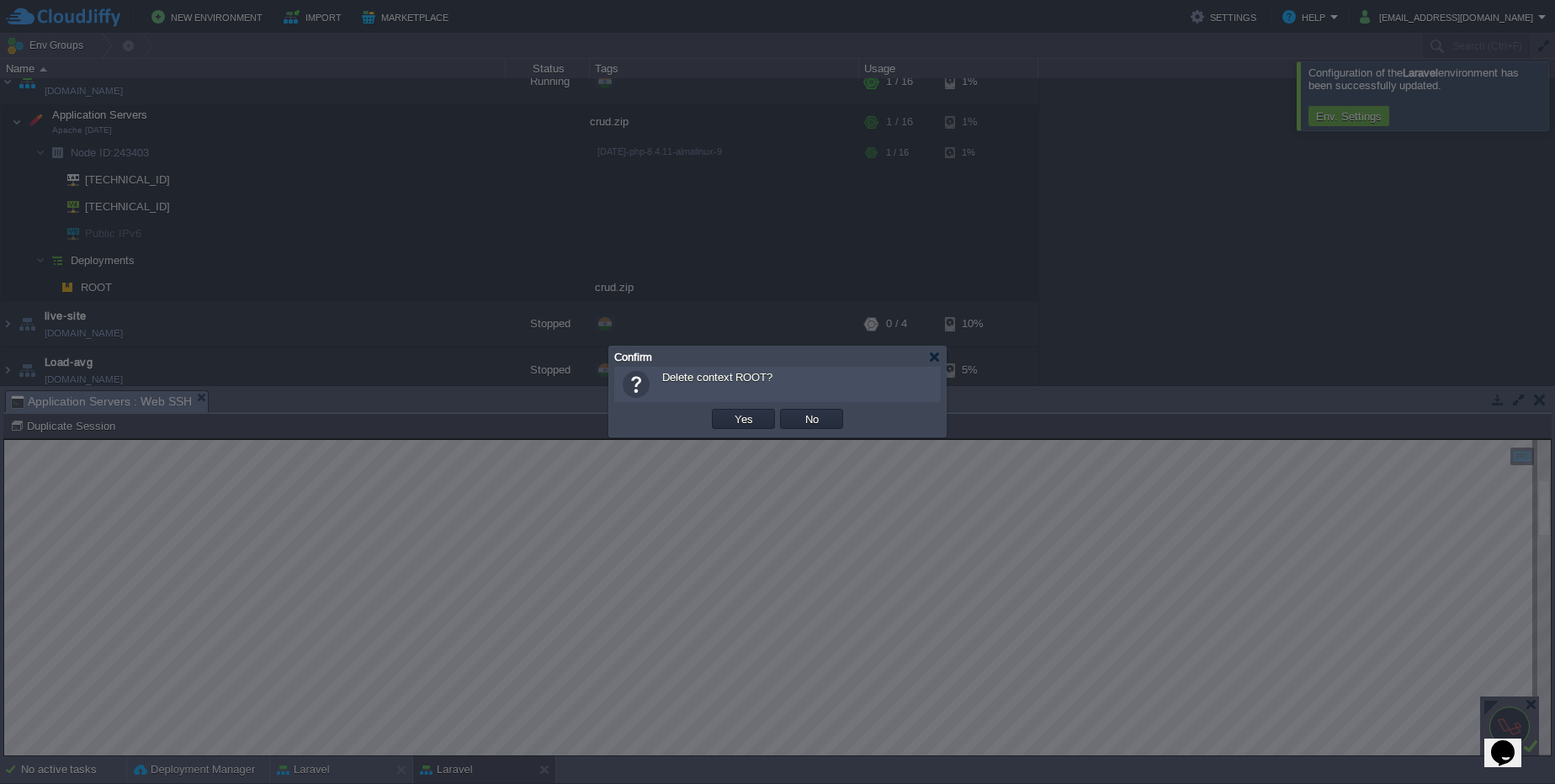
click at [668, 220] on div at bounding box center [777, 392] width 1555 height 784
click at [816, 425] on button "No" at bounding box center [812, 419] width 23 height 15
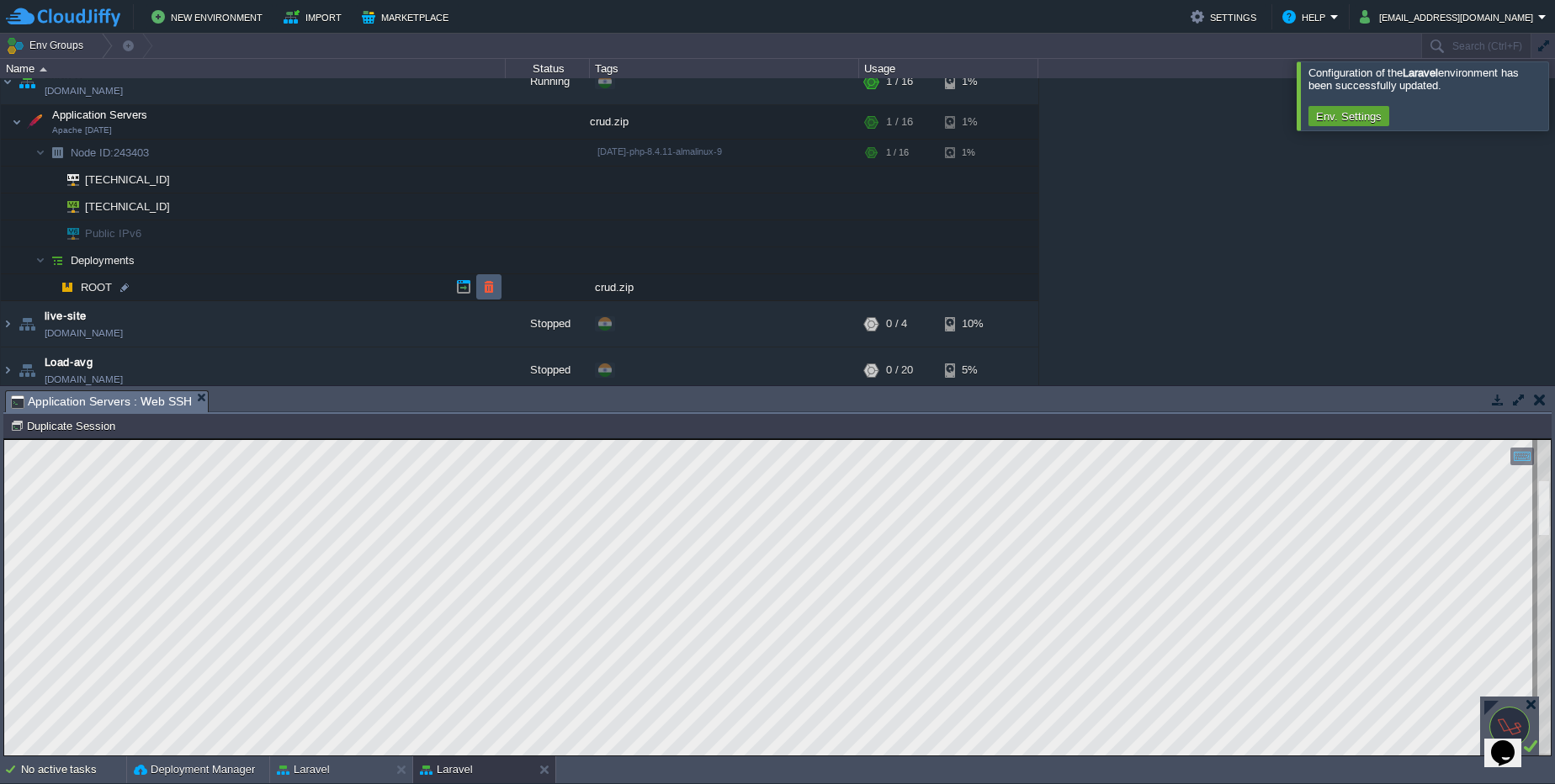
click at [499, 288] on td at bounding box center [489, 286] width 25 height 25
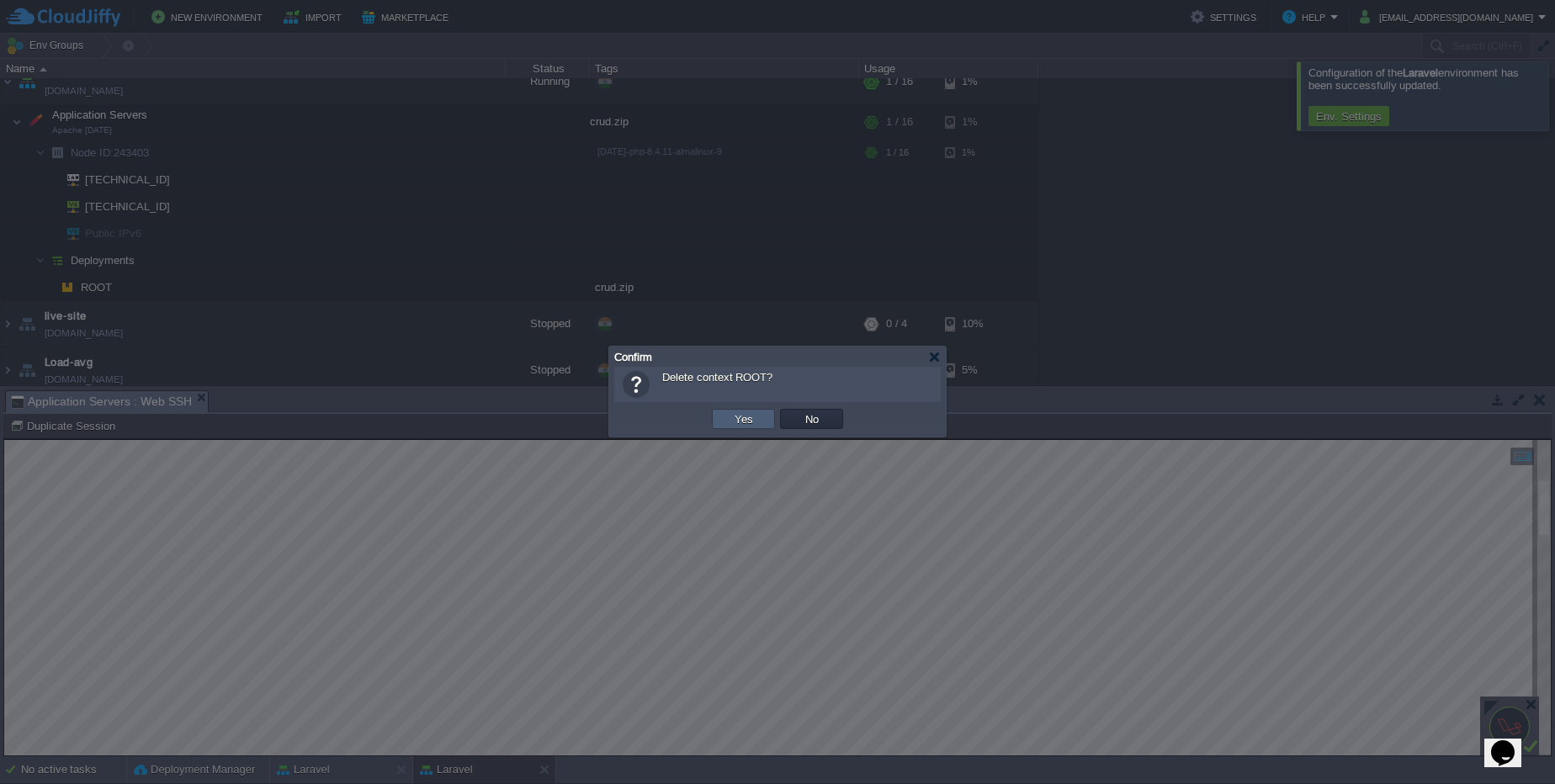
click at [746, 427] on td "Yes" at bounding box center [743, 419] width 63 height 21
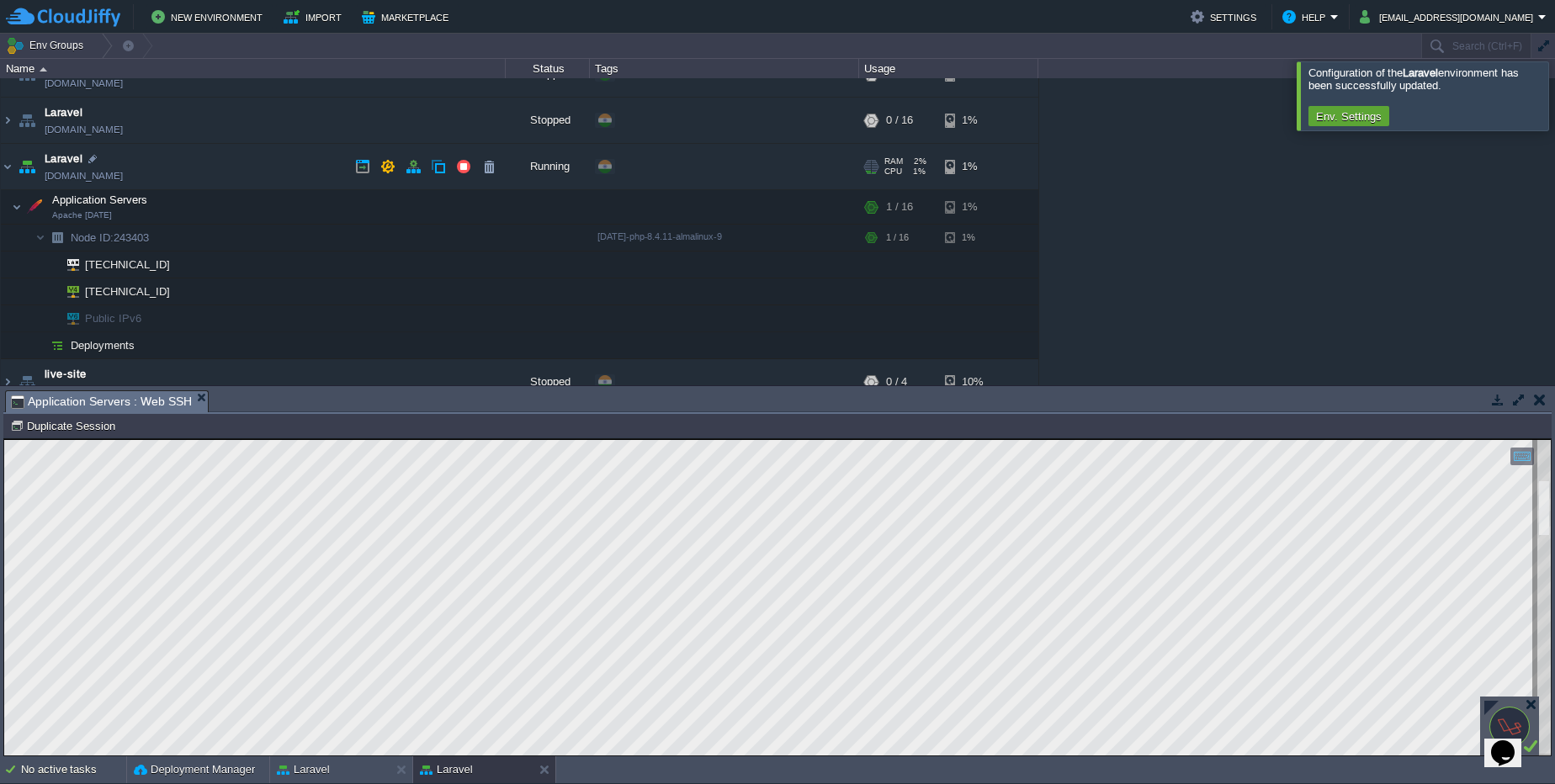
scroll to position [57, 0]
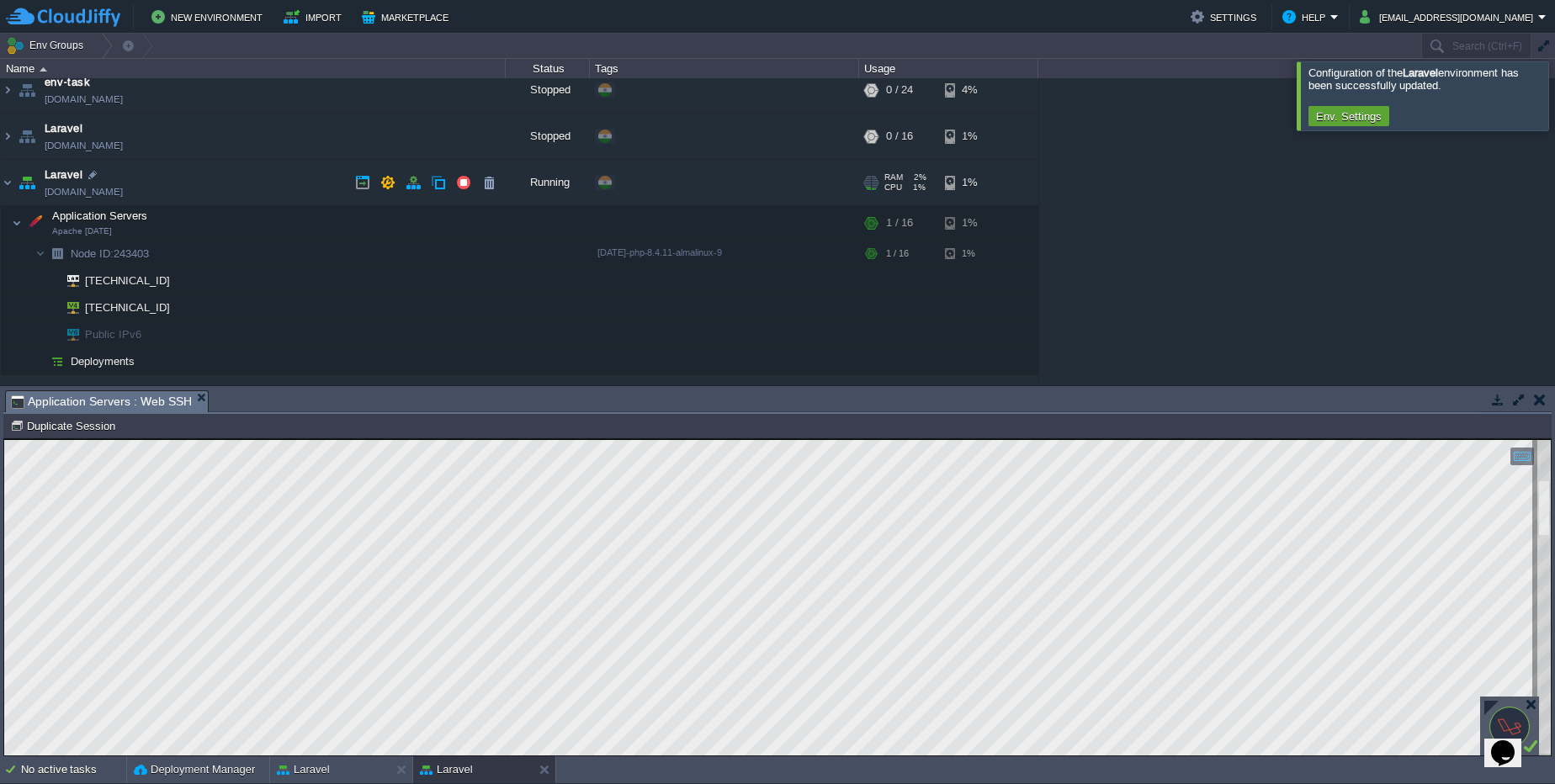
click at [123, 190] on link "[DOMAIN_NAME]" at bounding box center [83, 192] width 78 height 17
click at [462, 178] on button "button" at bounding box center [463, 183] width 15 height 15
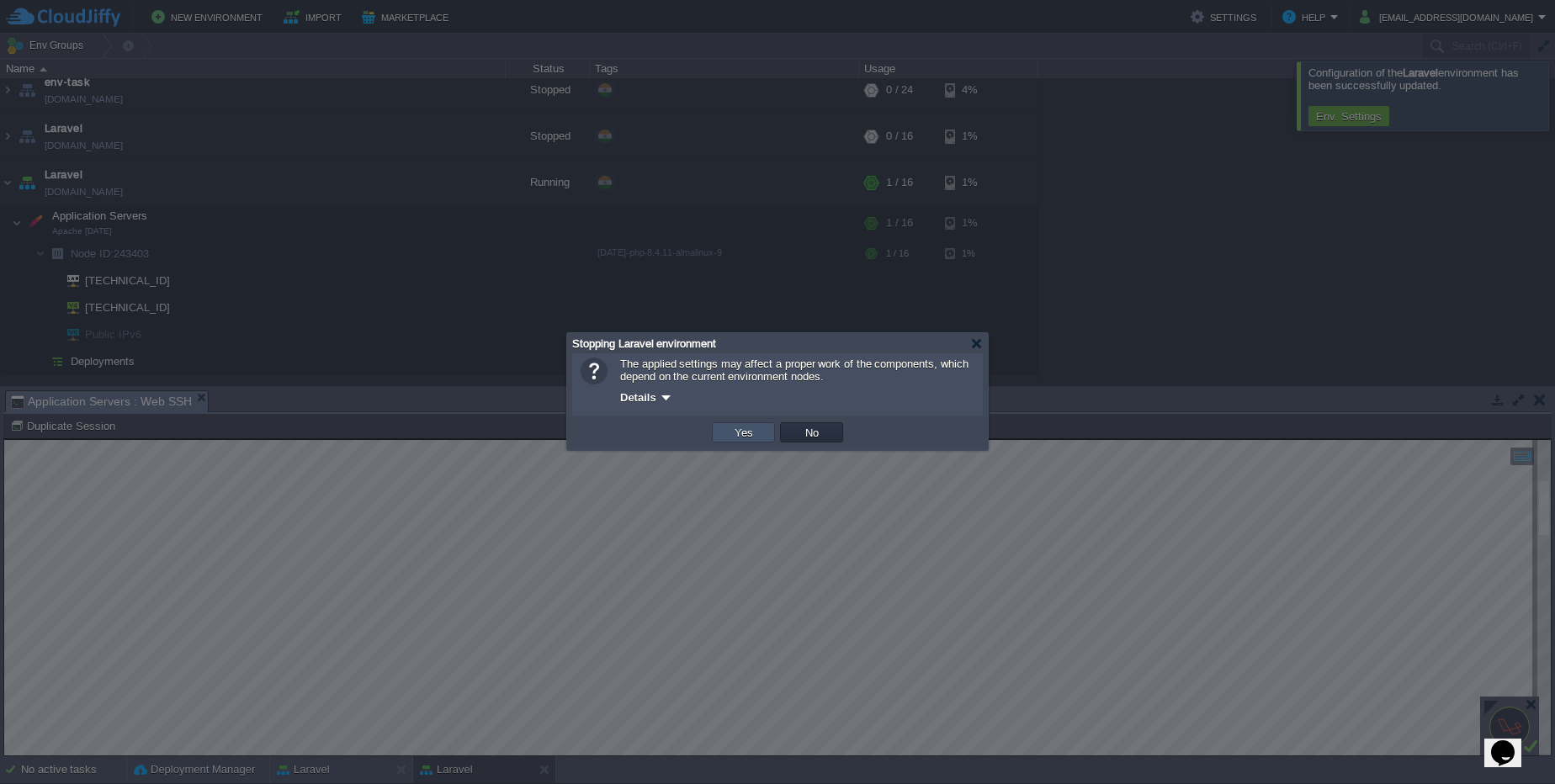
click at [757, 433] on button "Yes" at bounding box center [744, 432] width 29 height 15
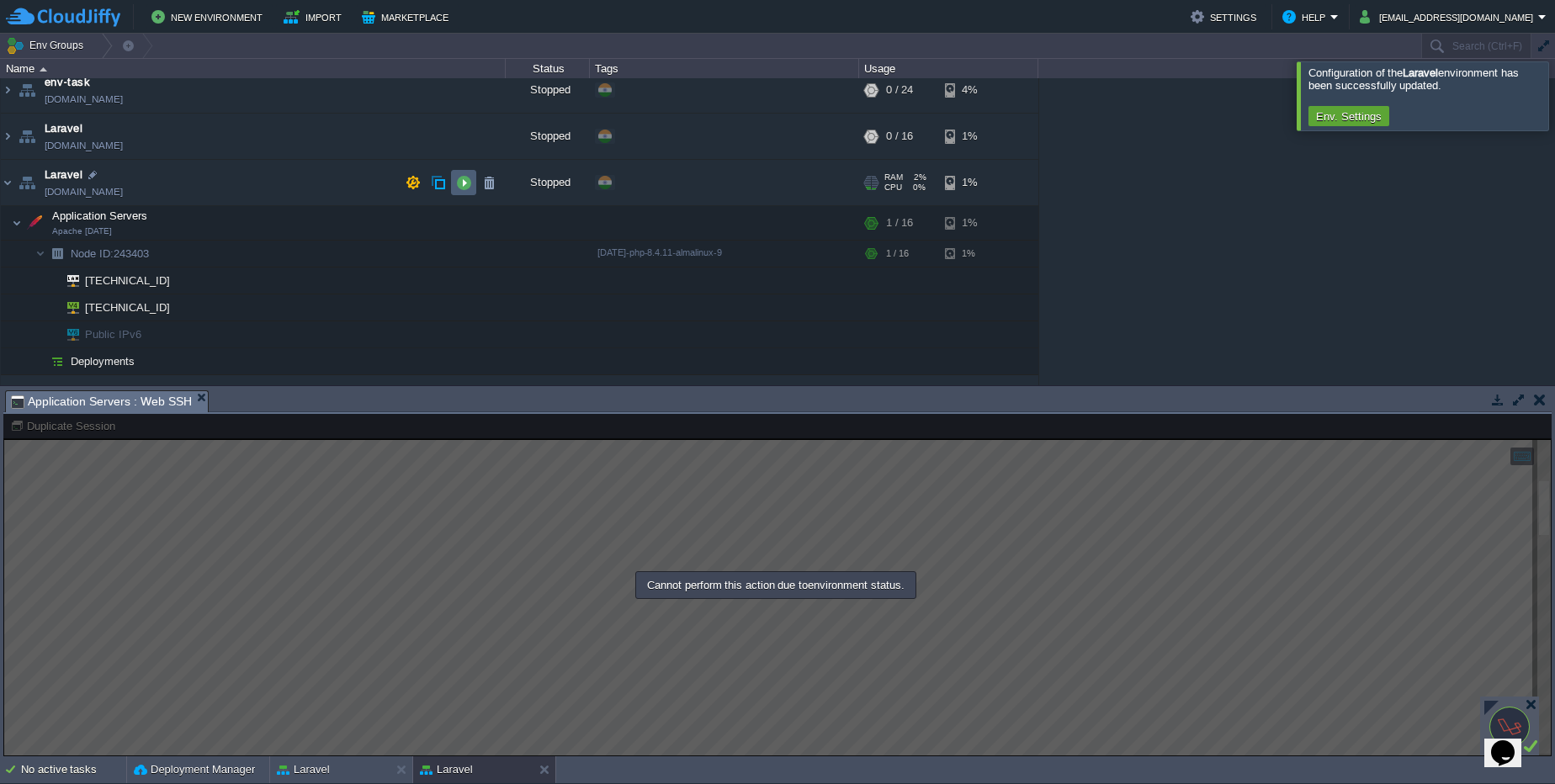
click at [474, 182] on td at bounding box center [464, 183] width 25 height 25
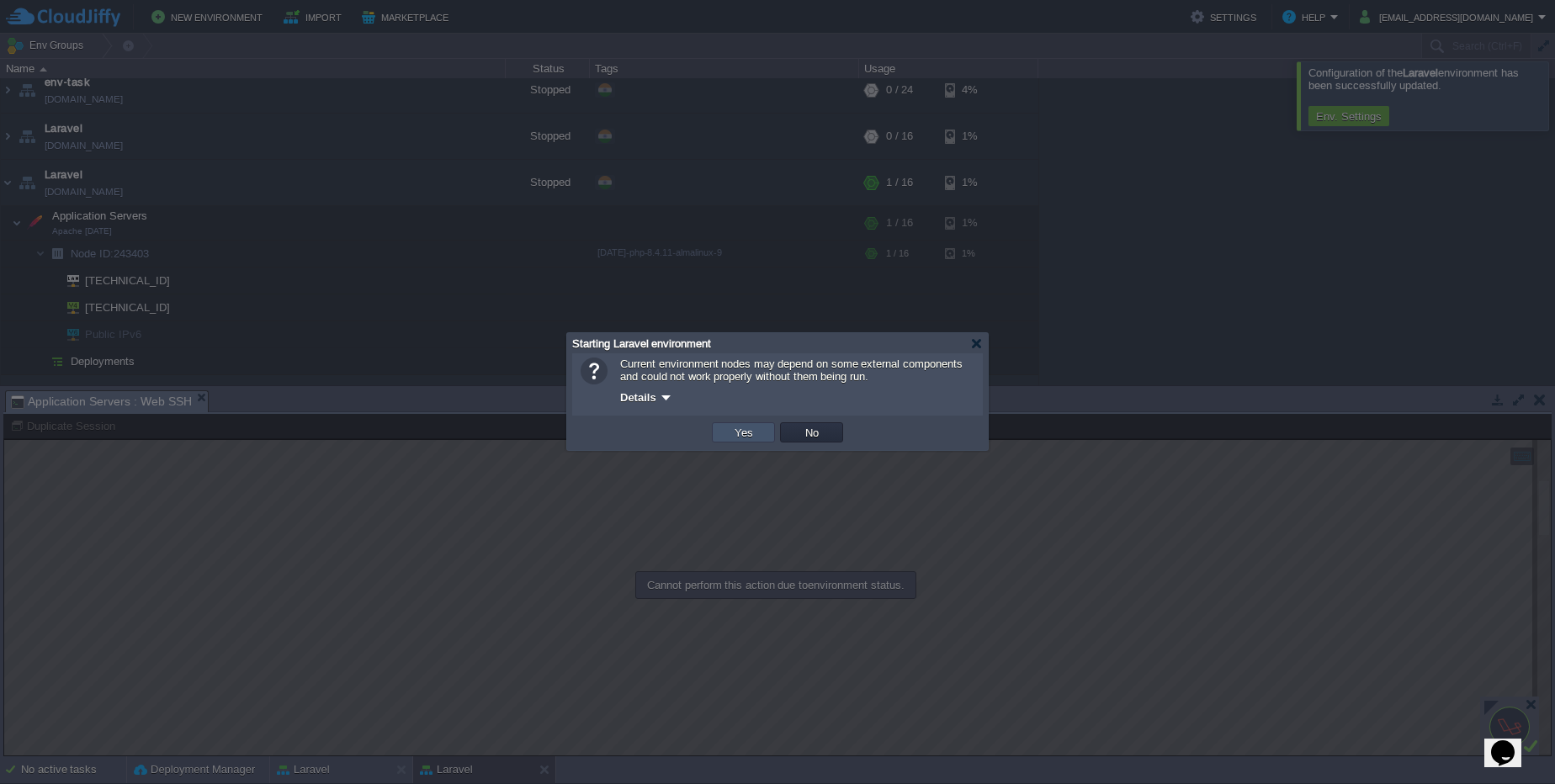
click at [755, 428] on button "Yes" at bounding box center [744, 432] width 29 height 15
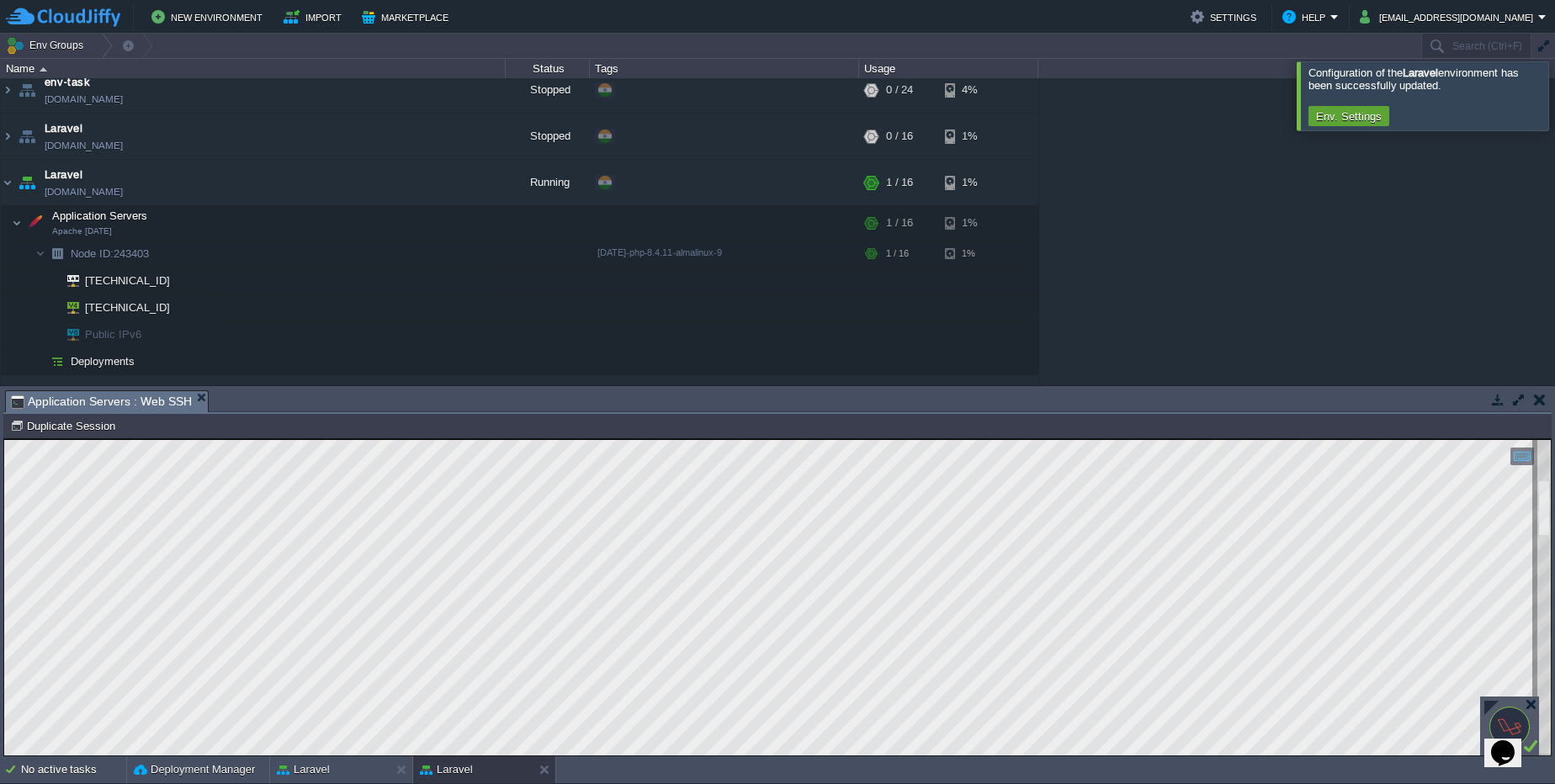
click at [1548, 405] on td at bounding box center [1539, 399] width 21 height 21
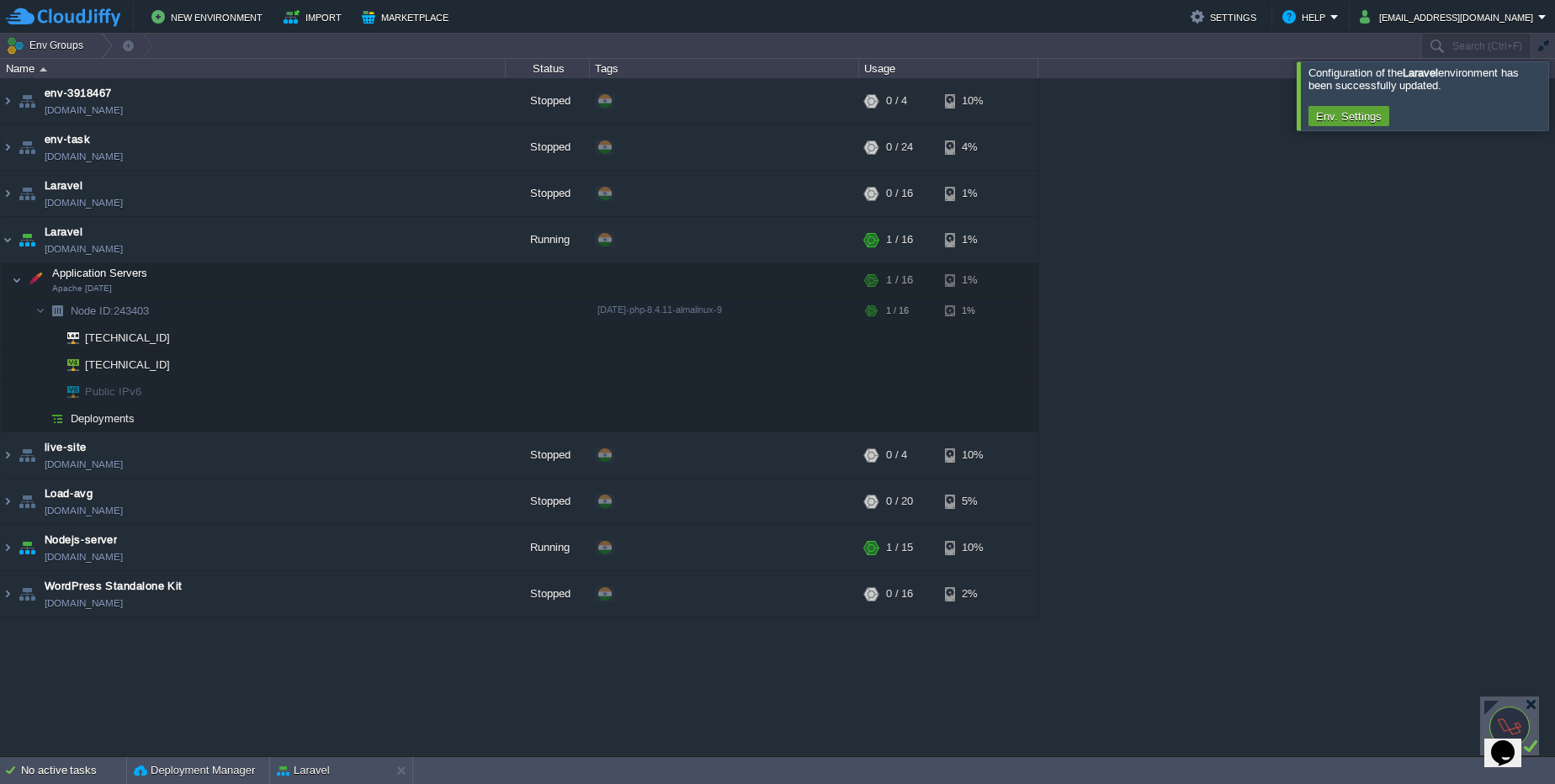
scroll to position [0, 0]
click at [123, 257] on link "[DOMAIN_NAME]" at bounding box center [83, 249] width 78 height 17
click at [278, 276] on button "button" at bounding box center [278, 280] width 15 height 15
click at [490, 244] on button "button" at bounding box center [489, 239] width 15 height 15
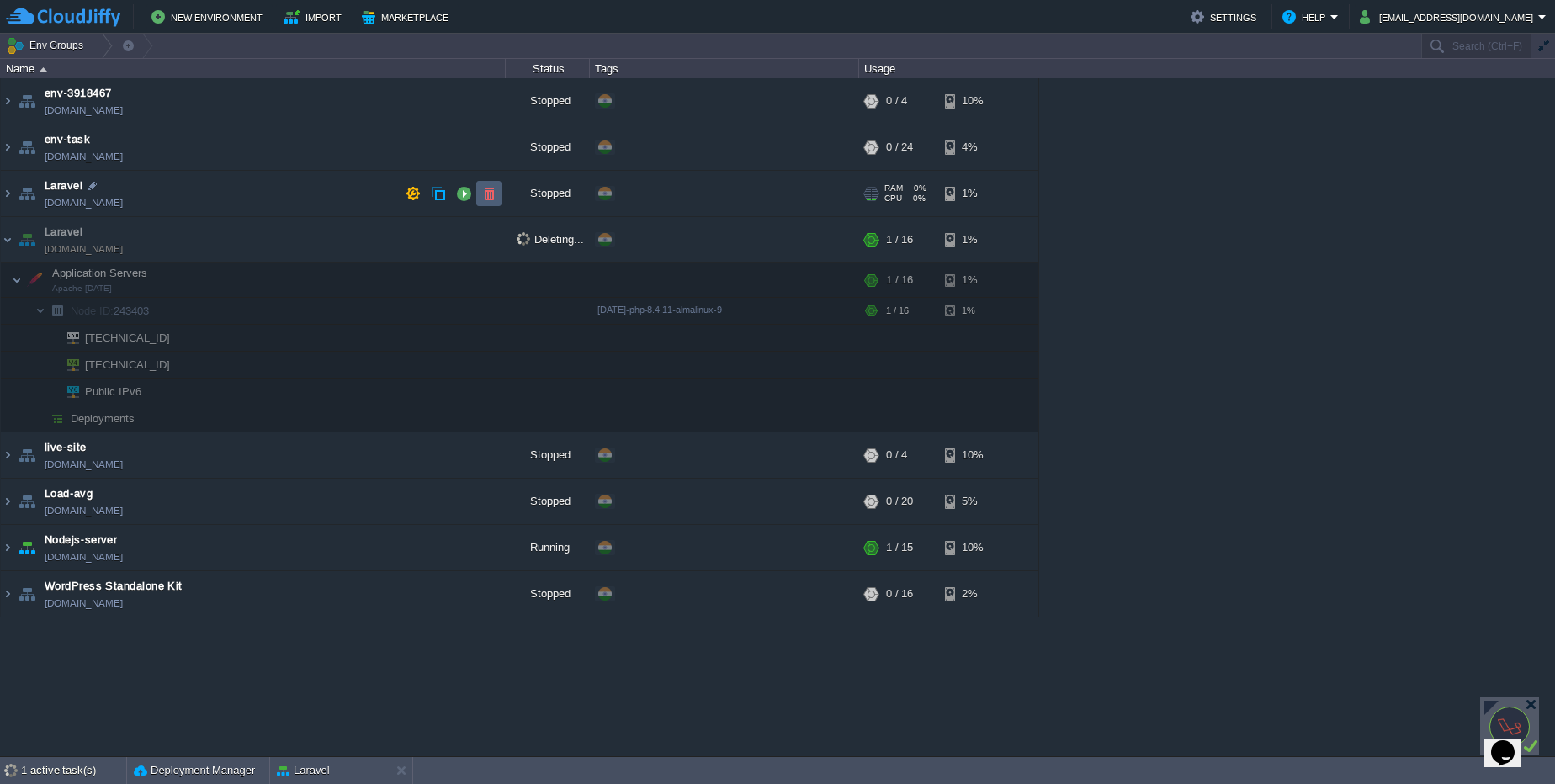
click at [490, 199] on button "button" at bounding box center [489, 193] width 15 height 15
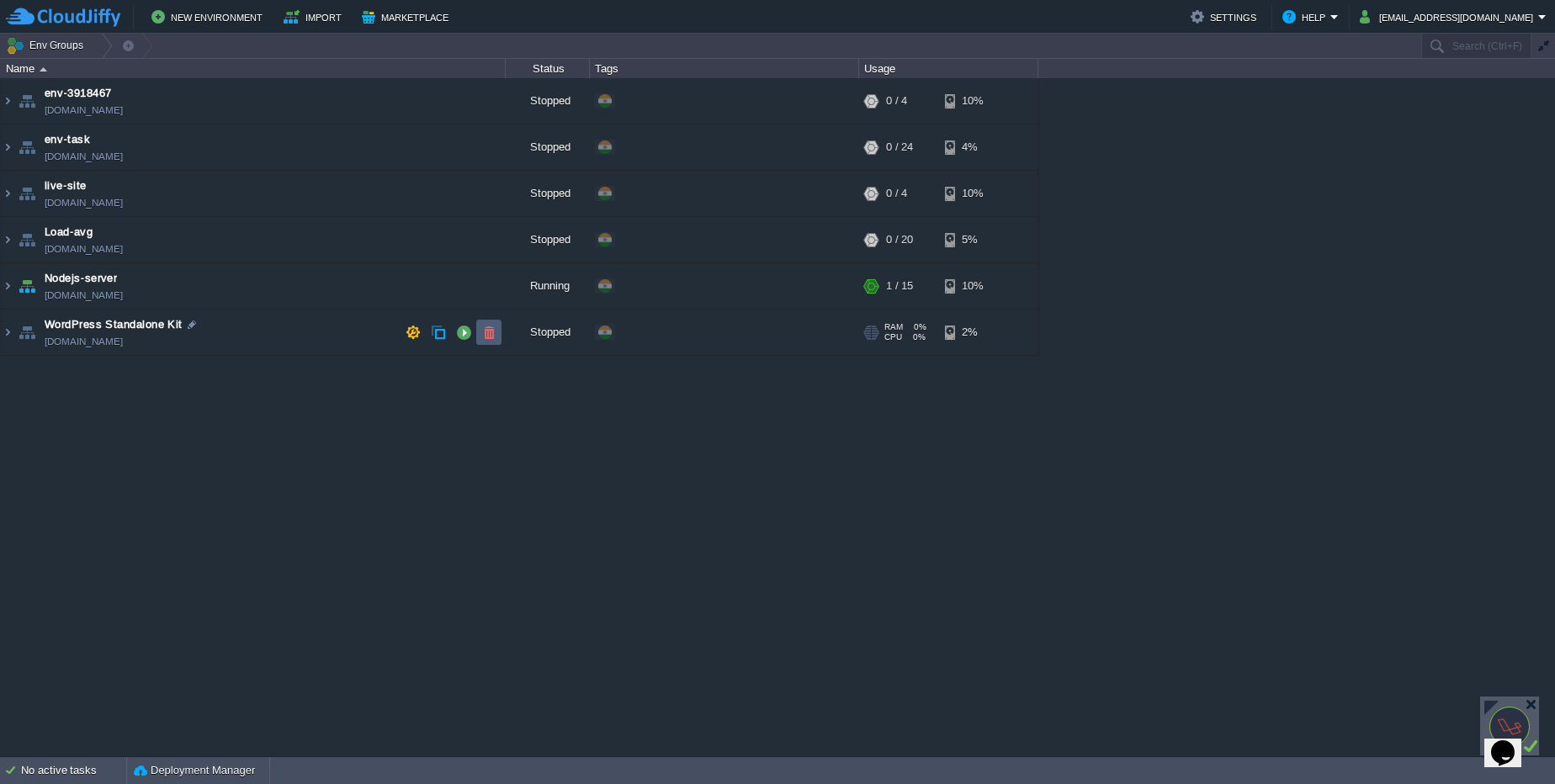
click at [498, 339] on td at bounding box center [489, 332] width 25 height 25
click at [12, 107] on img at bounding box center [7, 100] width 13 height 46
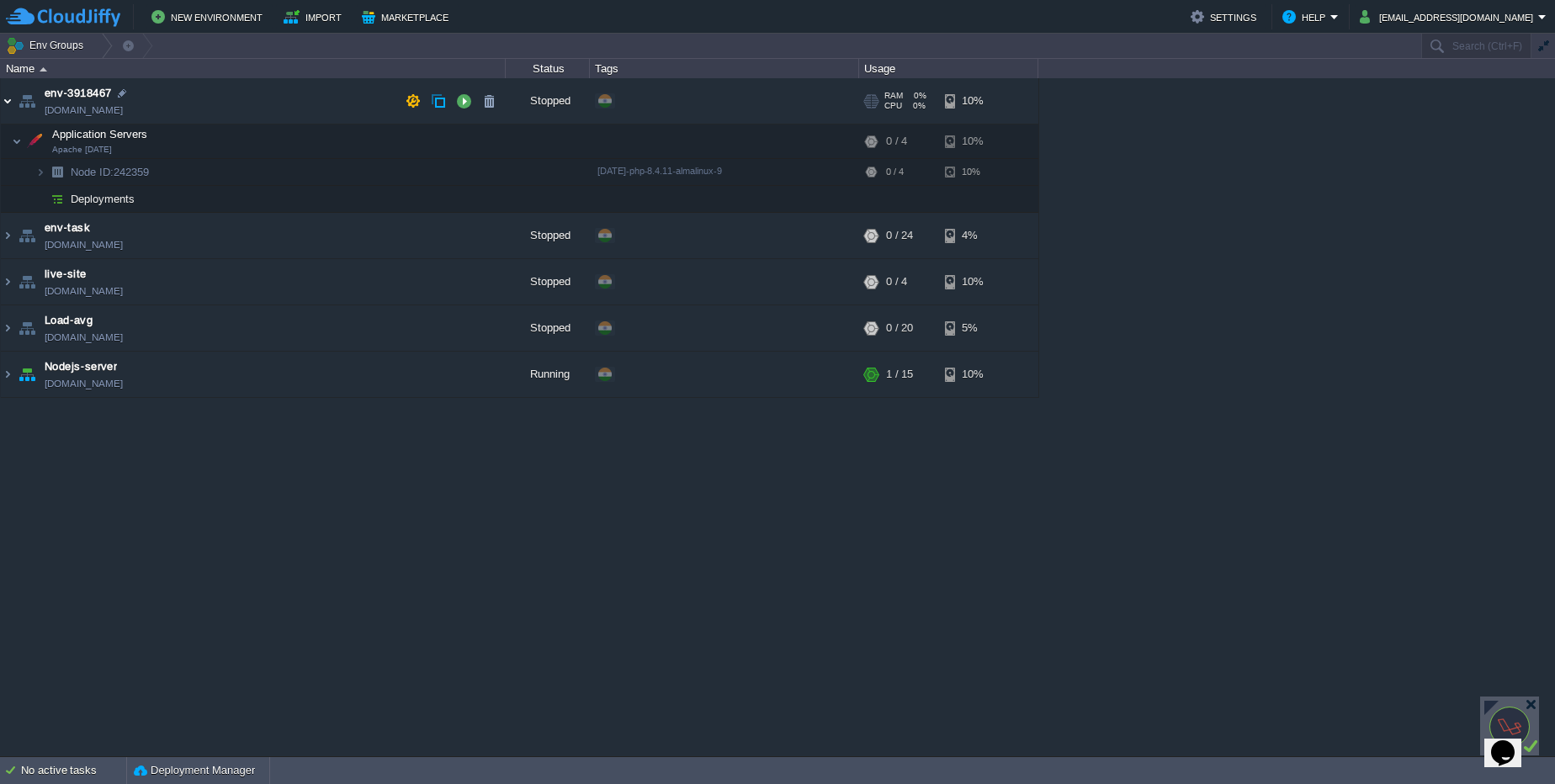
click at [9, 98] on img at bounding box center [7, 100] width 13 height 46
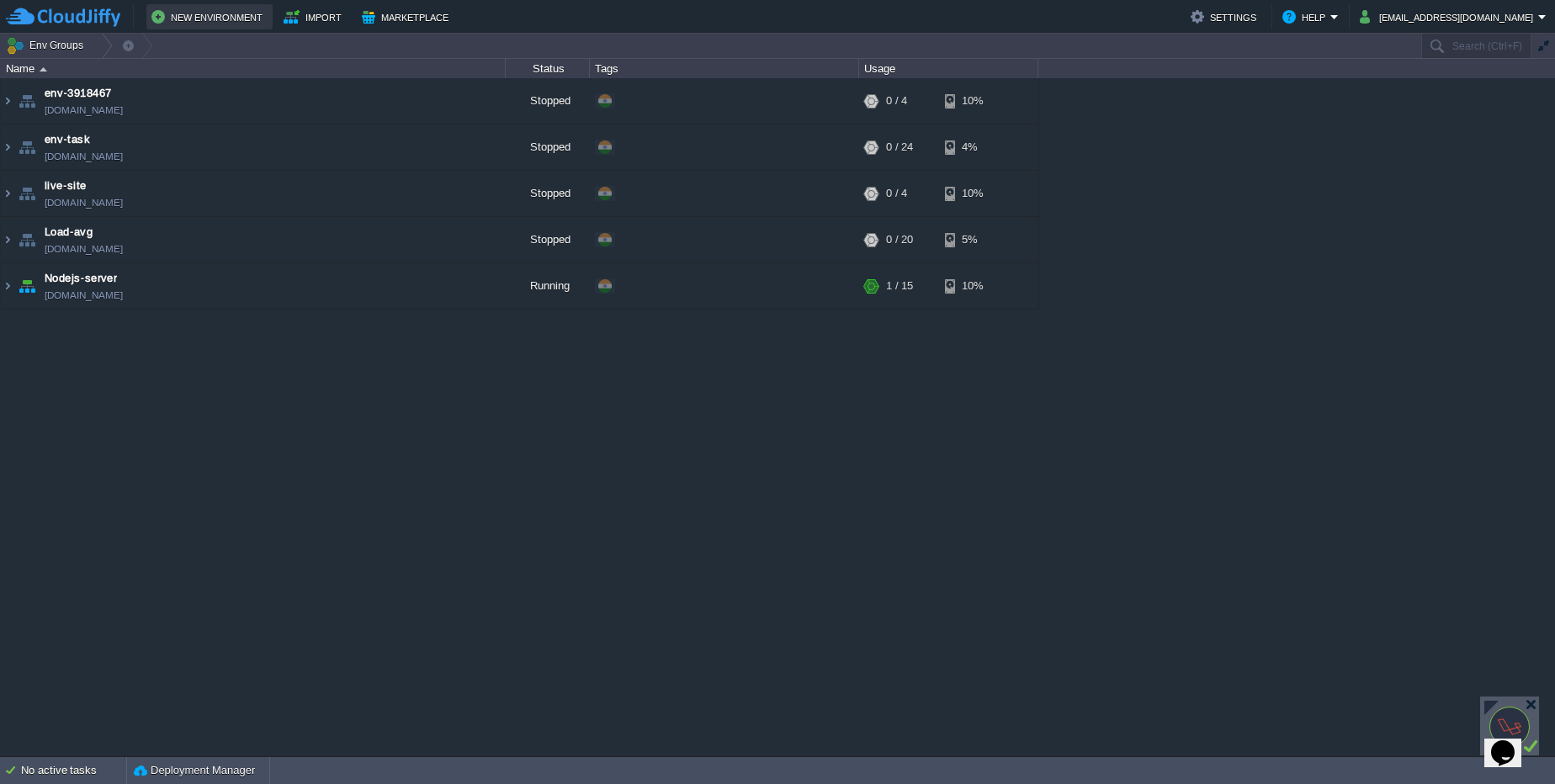
click at [175, 21] on button "New Environment" at bounding box center [209, 17] width 116 height 21
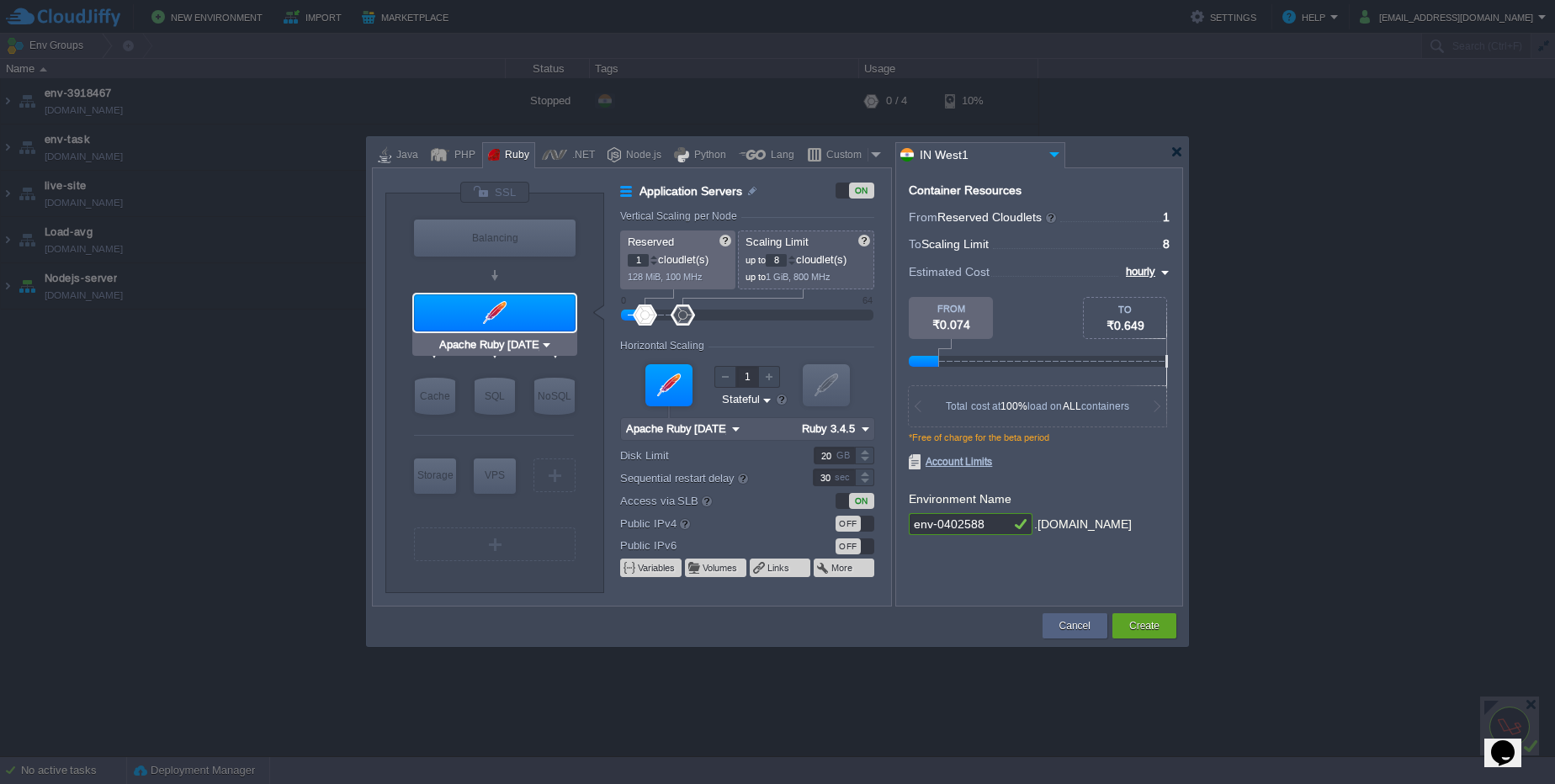
type input "NGINX 1.28.0"
click at [446, 154] on div at bounding box center [440, 155] width 19 height 25
type input "Application Servers"
type input "4"
type input "Apache [DATE]"
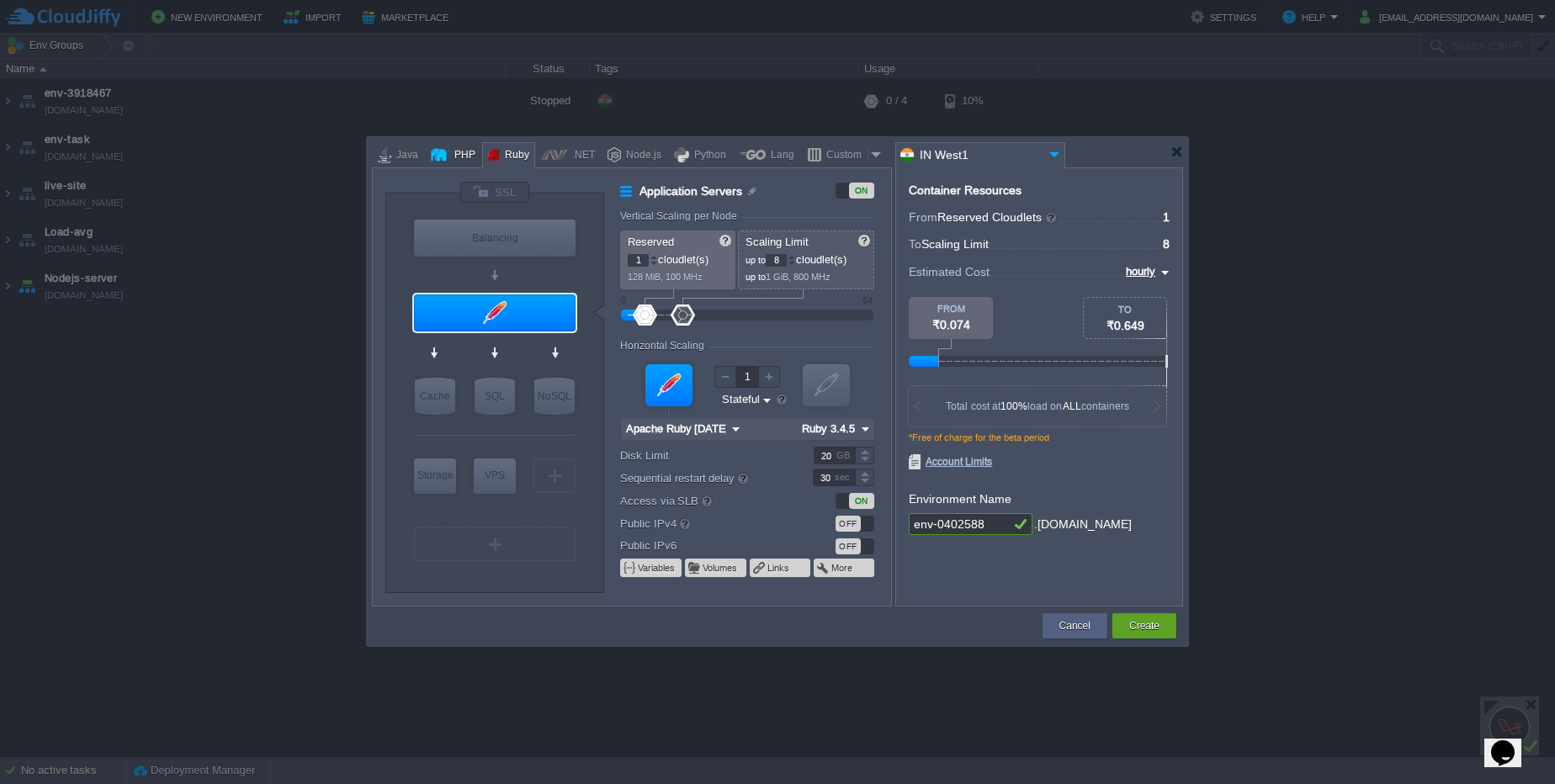
type input "PHP [DATE]"
type input "NGINX 1.28.0"
click at [514, 159] on div "Ruby" at bounding box center [514, 156] width 30 height 25
type input "Application Servers"
type input "8"
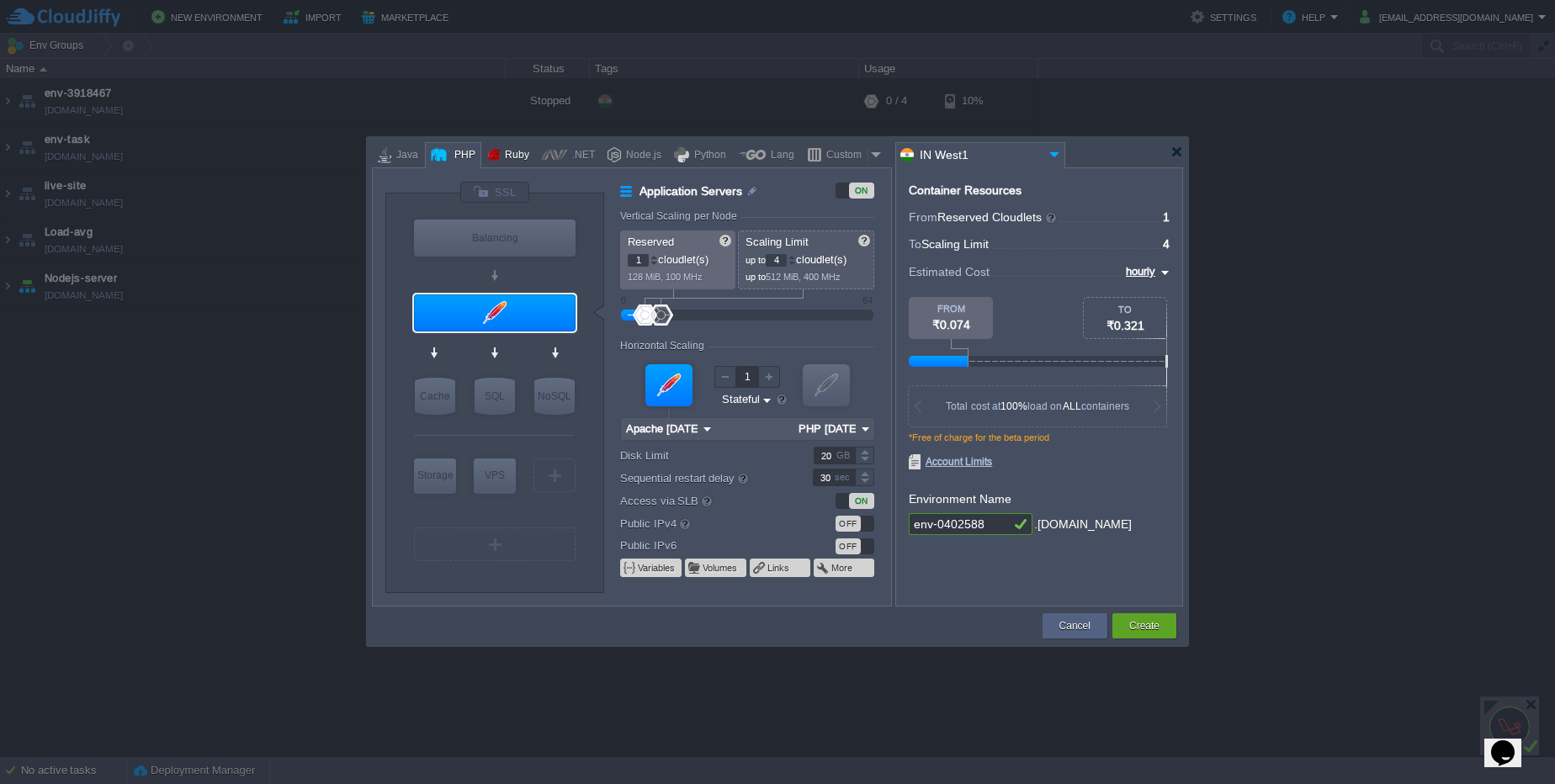
type input "Apache Ruby [DATE]"
type input "Ruby 3.4.5"
click at [623, 156] on div "Node.js" at bounding box center [641, 156] width 40 height 25
type input "Application Servers"
type input "4"
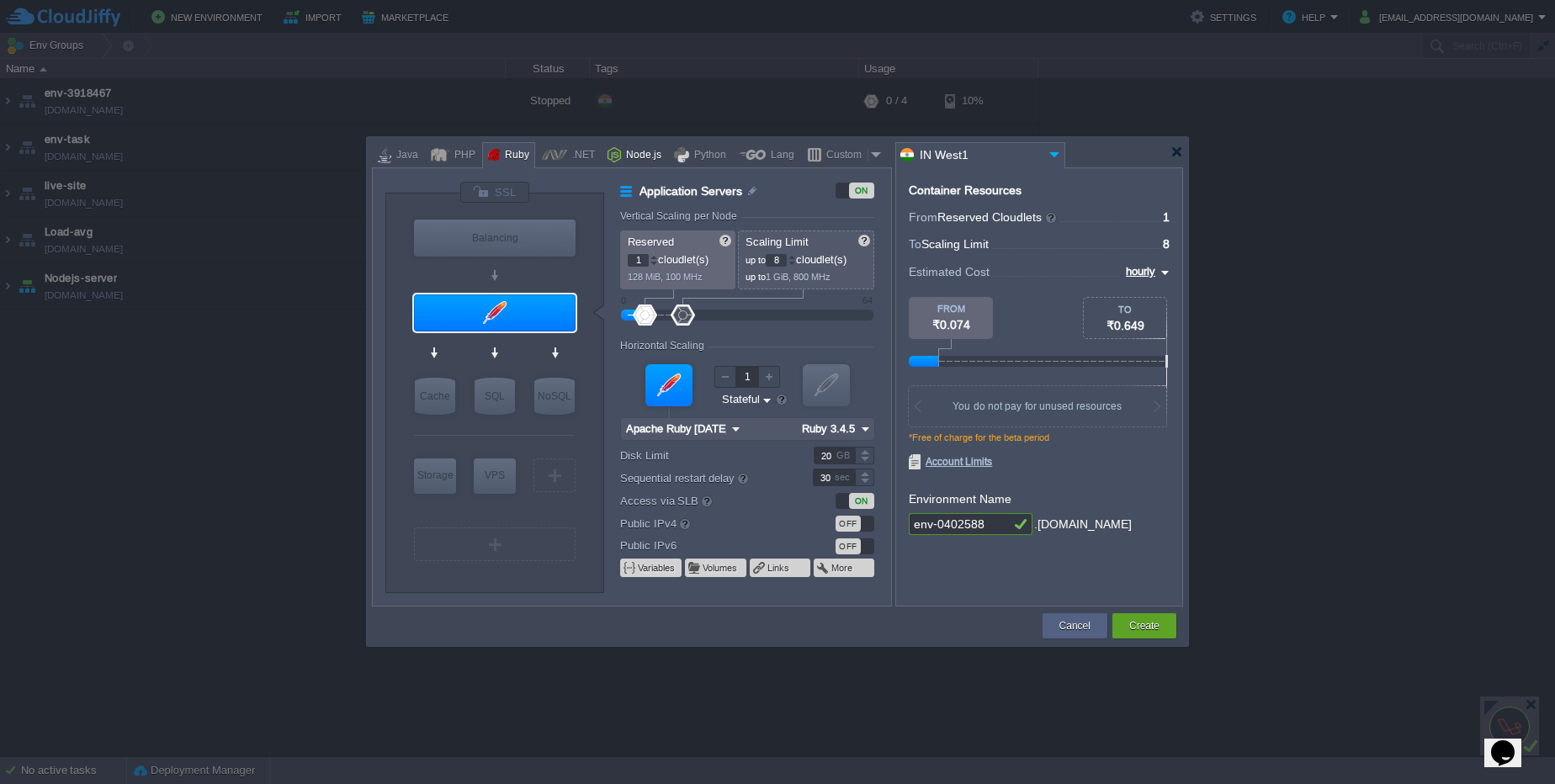
type input "Node.js 24.6.0 LTS"
type input "24.6.0-pm2"
click at [551, 351] on div "Node.js 24.6.0 LTS" at bounding box center [495, 345] width 165 height 21
click at [547, 345] on img at bounding box center [543, 345] width 13 height 17
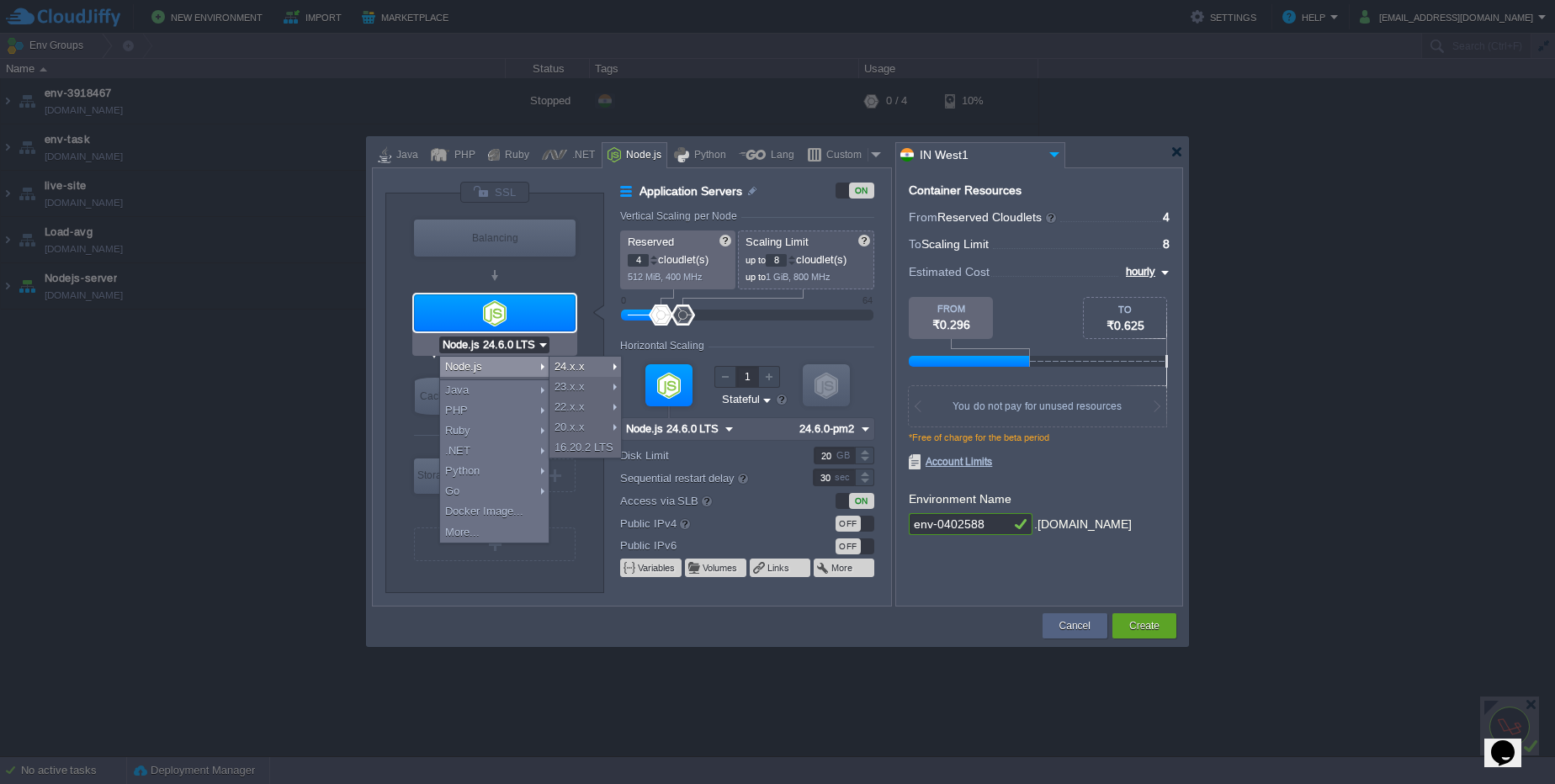
click at [448, 326] on div at bounding box center [494, 312] width 161 height 37
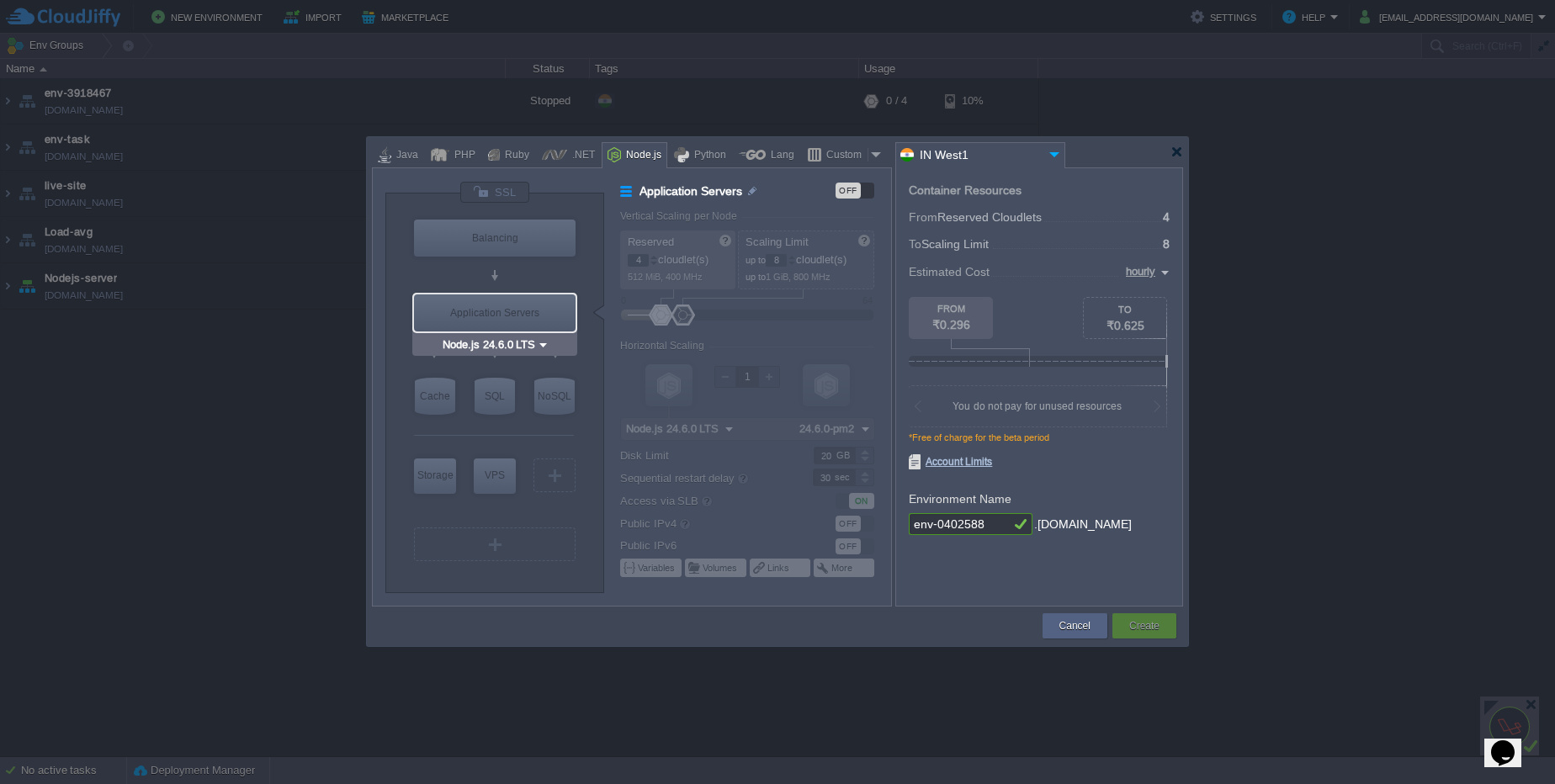
click at [531, 345] on input "Node.js 24.6.0 LTS" at bounding box center [488, 345] width 98 height 17
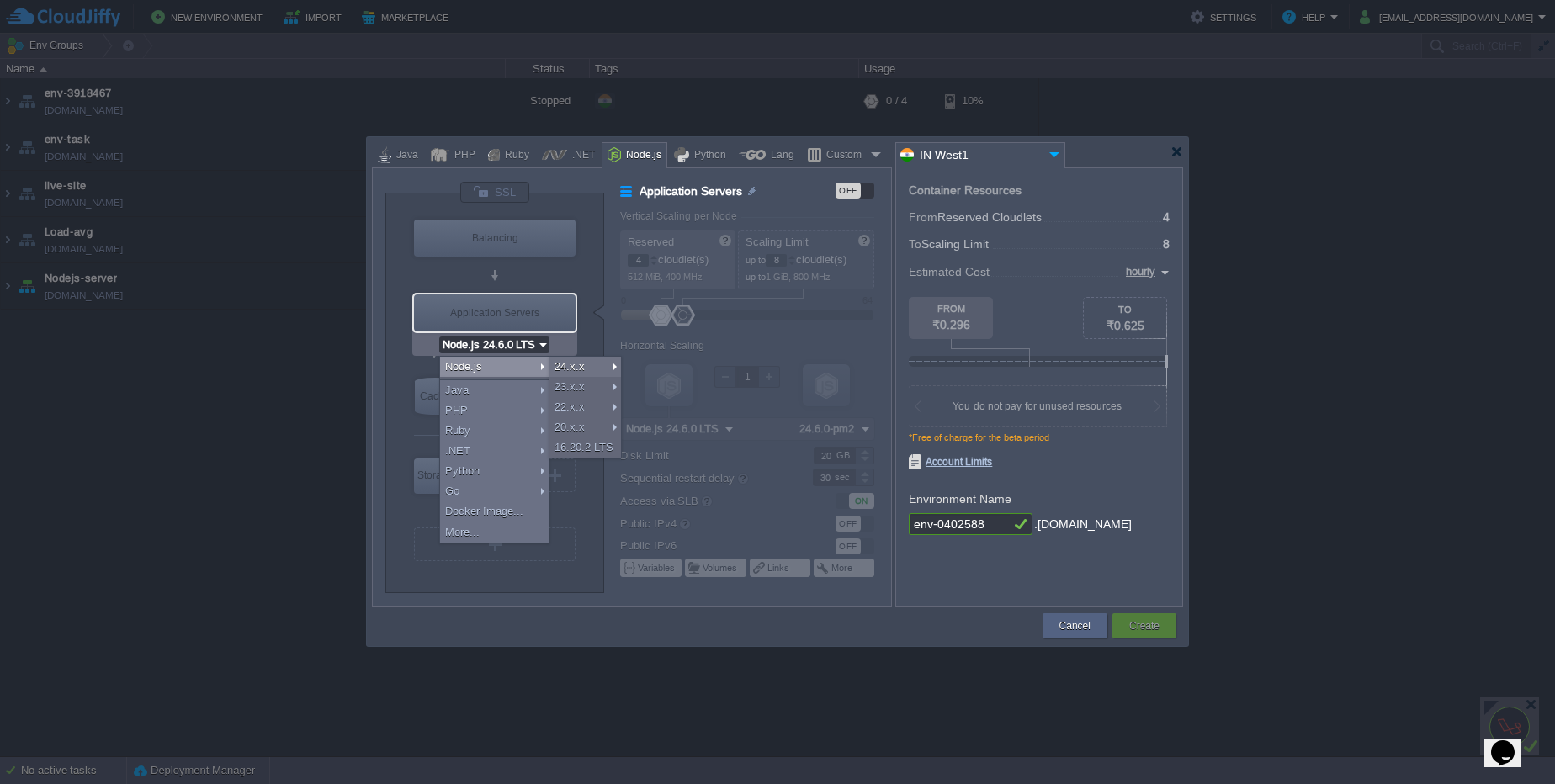
click at [521, 296] on div "Application Servers" at bounding box center [494, 312] width 161 height 37
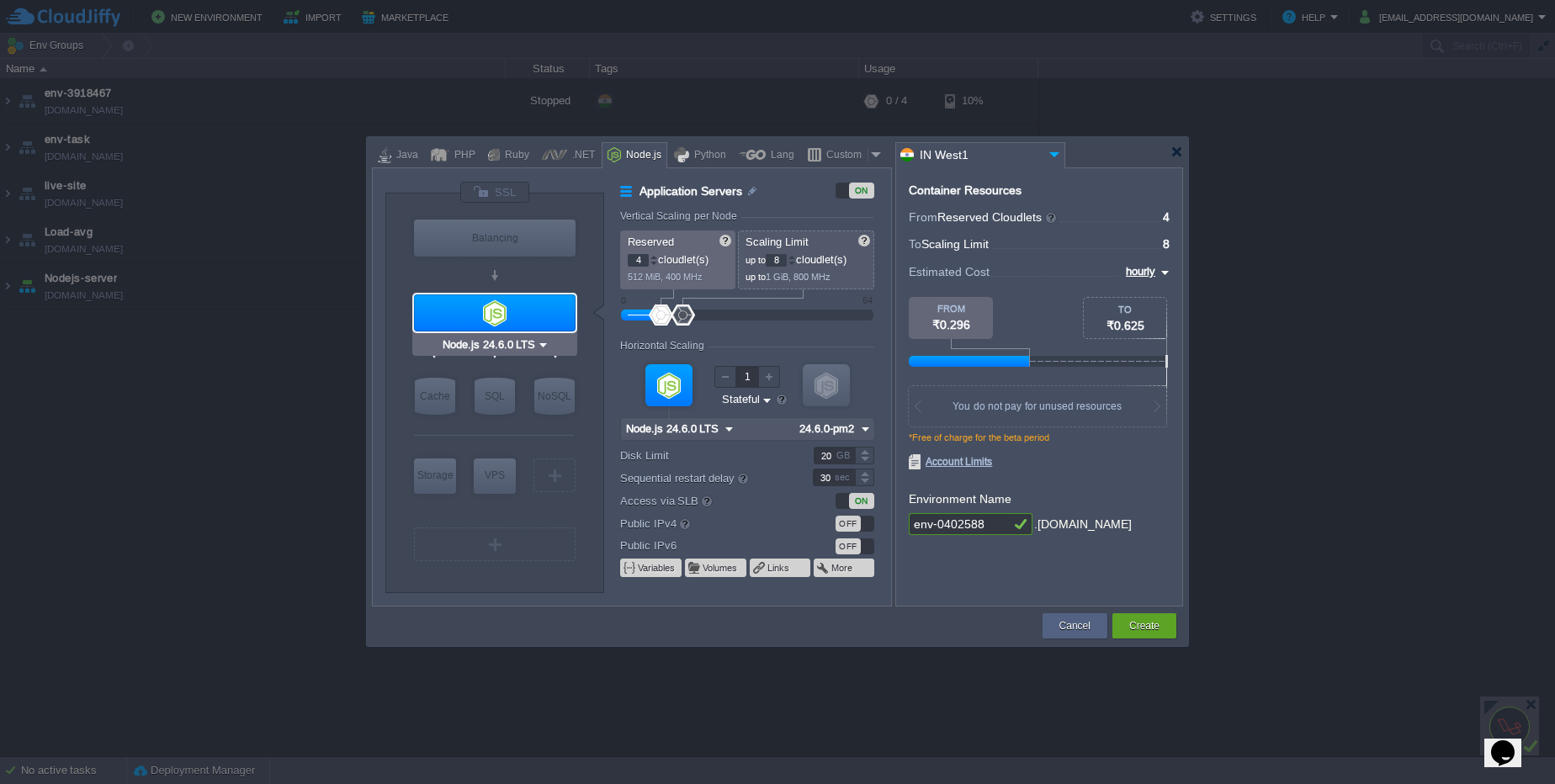
click at [525, 316] on div at bounding box center [494, 312] width 161 height 37
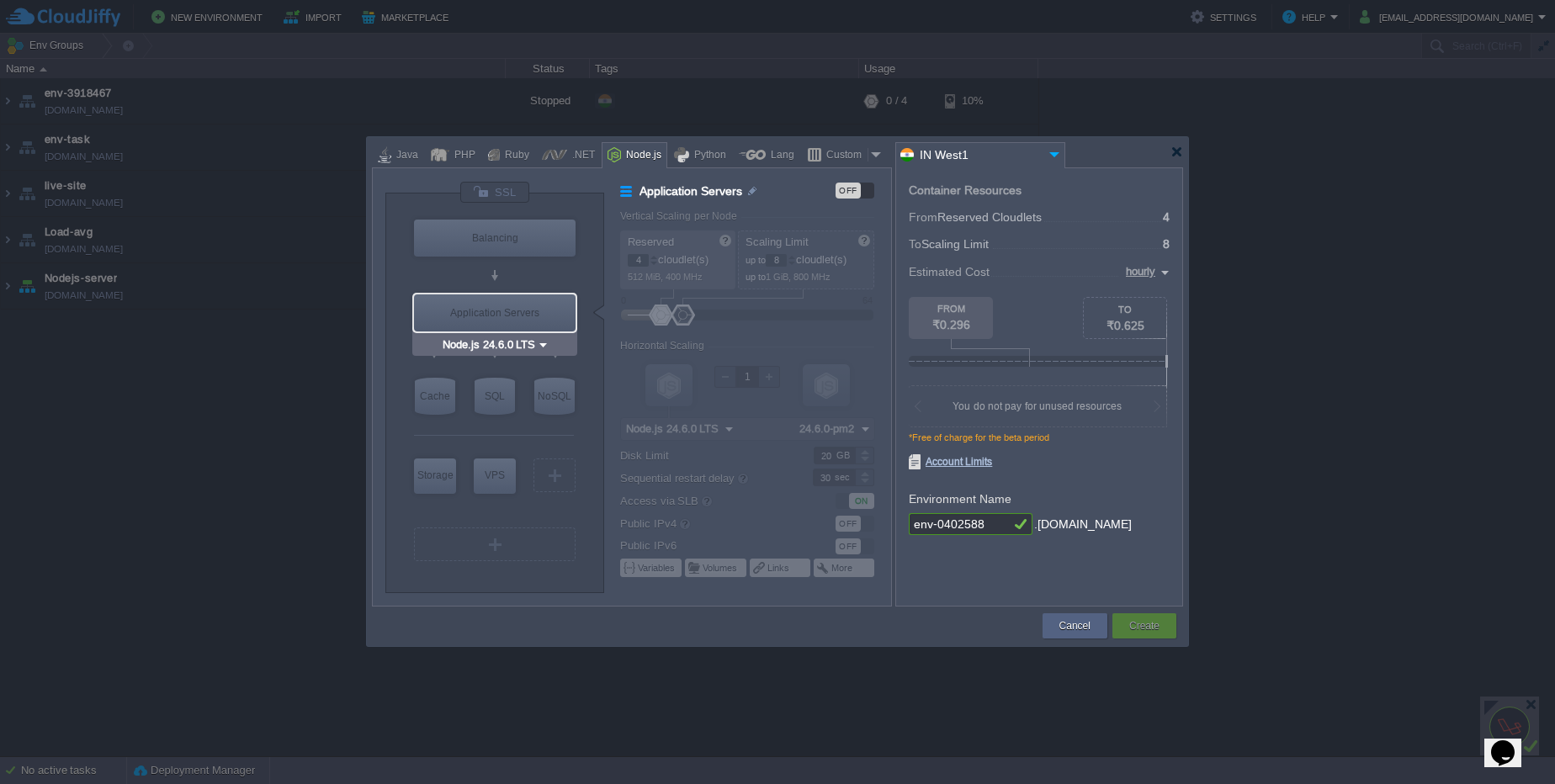
click at [525, 316] on div "Application Servers" at bounding box center [494, 312] width 161 height 37
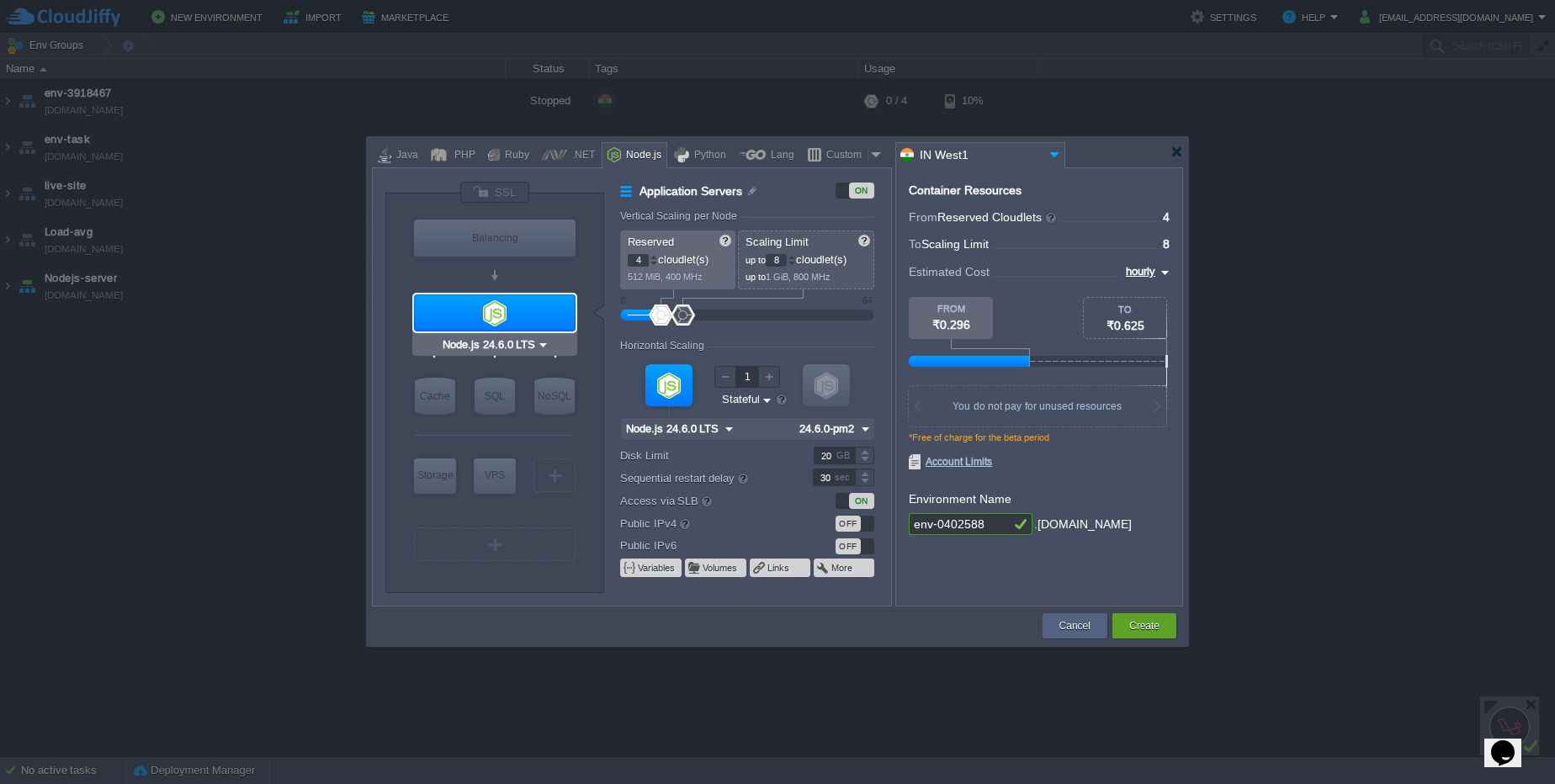
type input "NGINX 1.28.0"
click at [564, 152] on div at bounding box center [554, 155] width 25 height 25
type input "Application Servers"
type input "1"
type input "6"
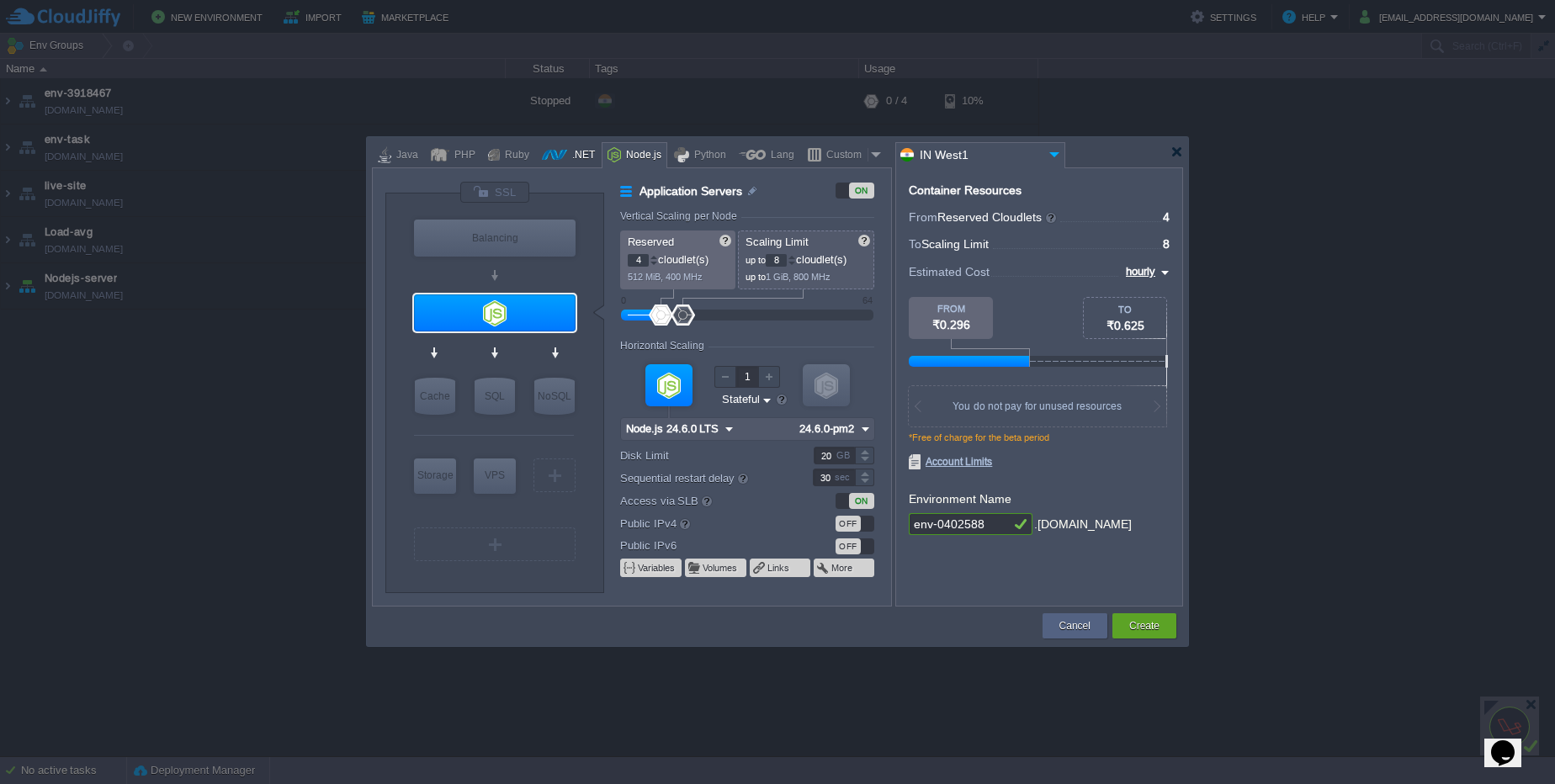
type input ".NET Core 9.0.301"
type input ".NET 9.0.301"
click at [464, 154] on div "PHP" at bounding box center [462, 156] width 26 height 25
type input "Application Servers"
type input "4"
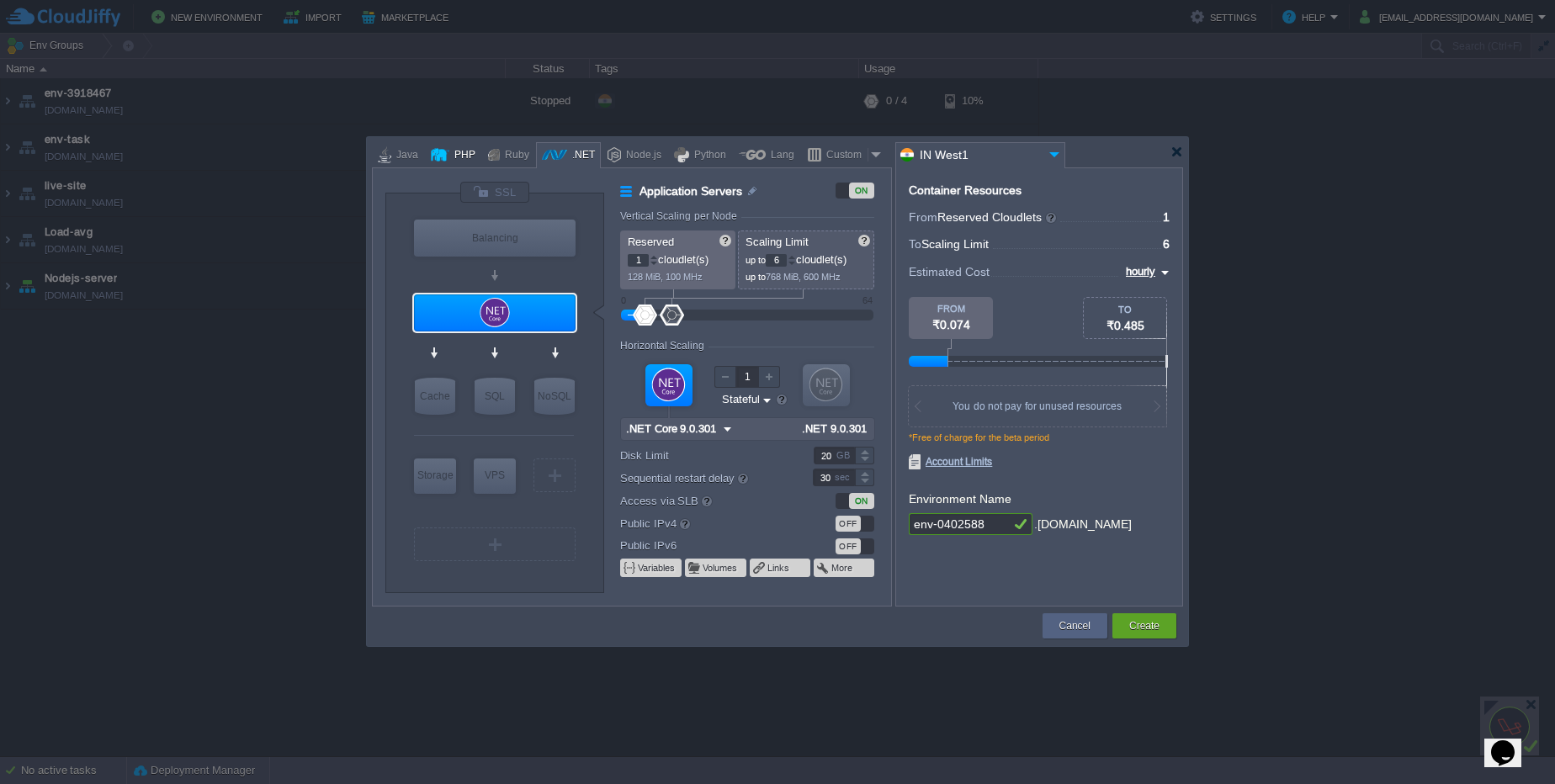
type input "Apache [DATE]"
type input "PHP [DATE]"
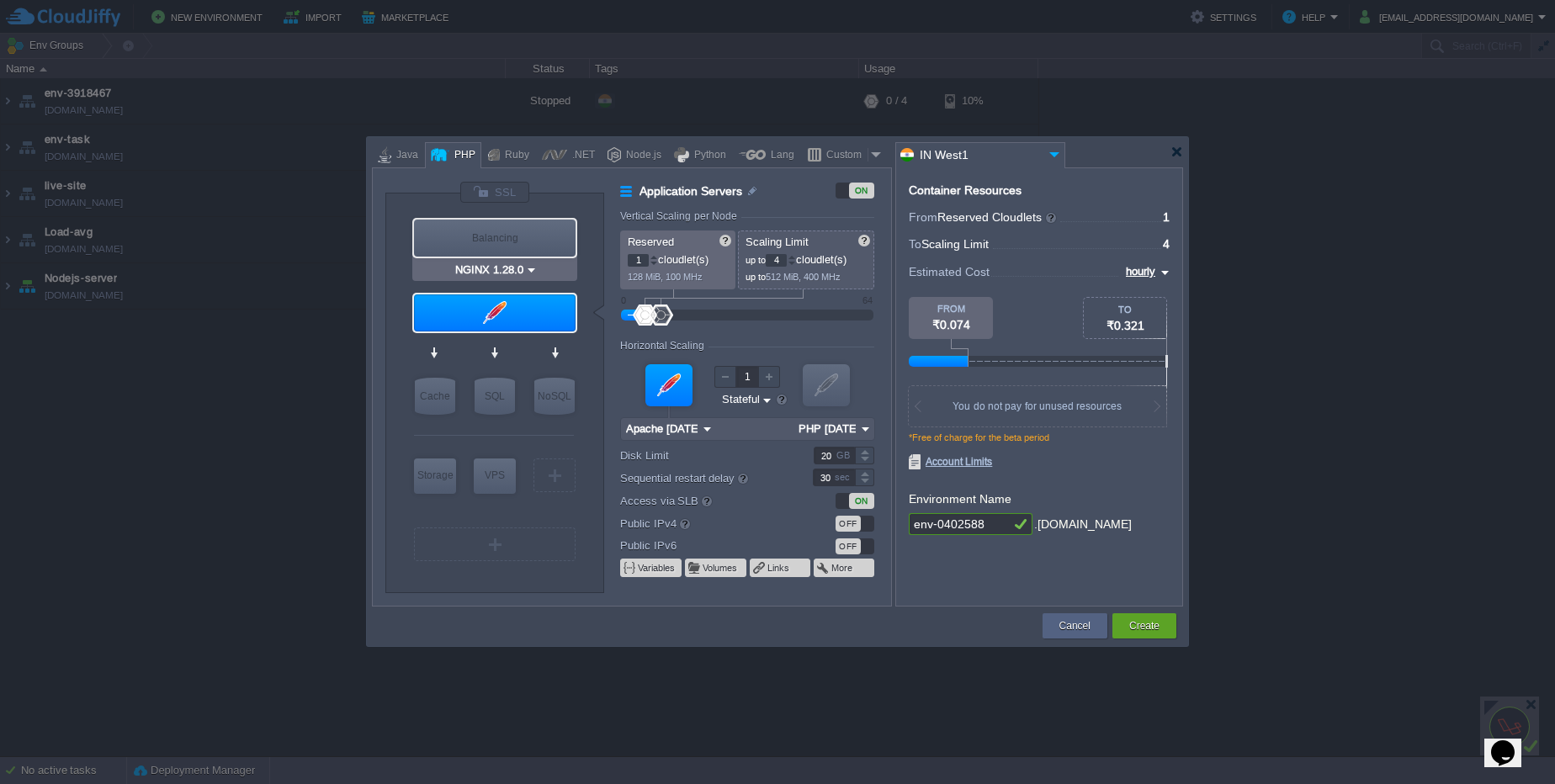
type input "Apache [DATE]"
click at [537, 339] on img at bounding box center [532, 345] width 13 height 17
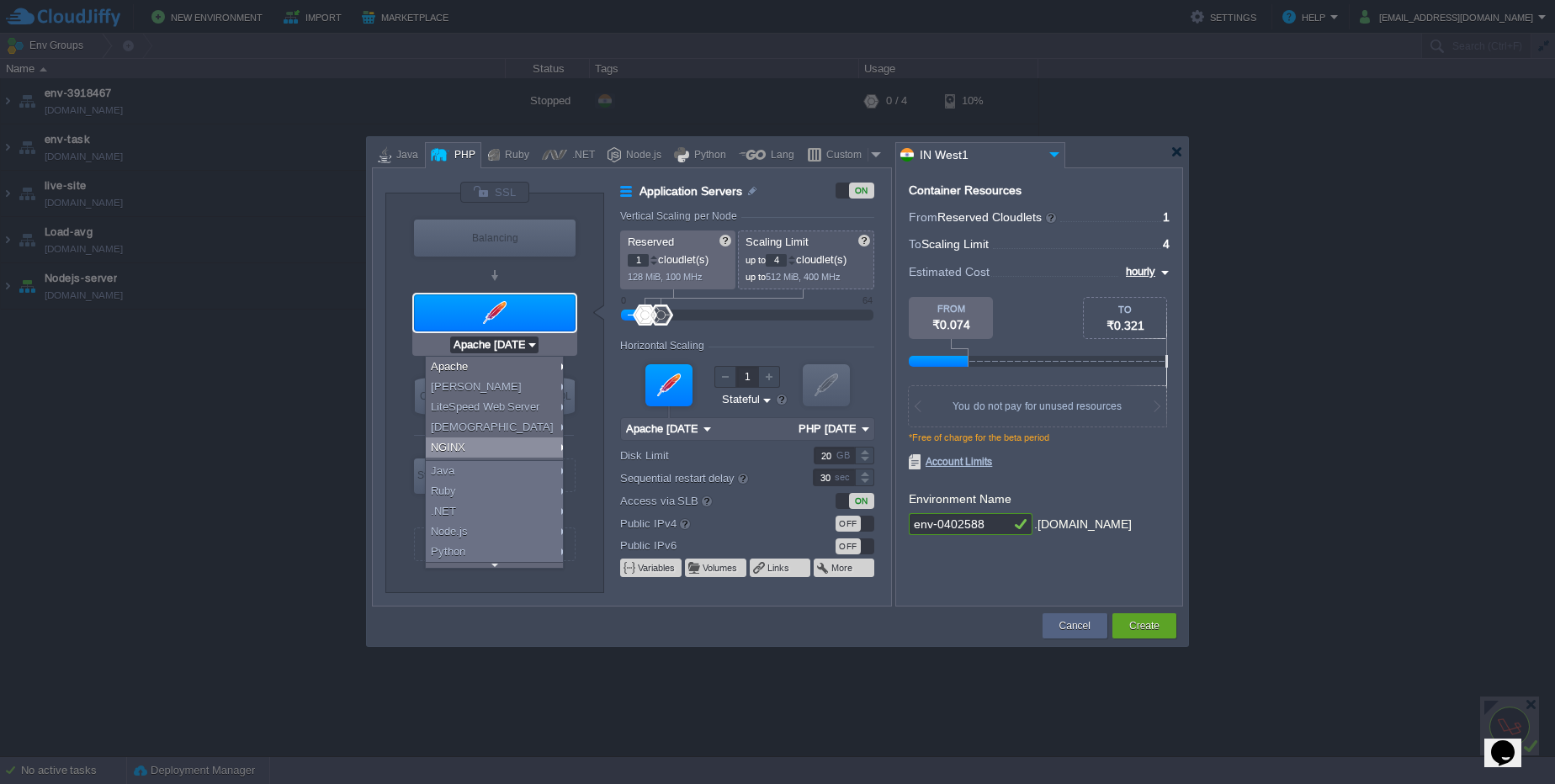
click at [533, 445] on div "NGINX" at bounding box center [498, 447] width 143 height 21
type input "NGINX 1.28.0"
type input "PHP [DATE]"
type input "NGINX 1.28.0"
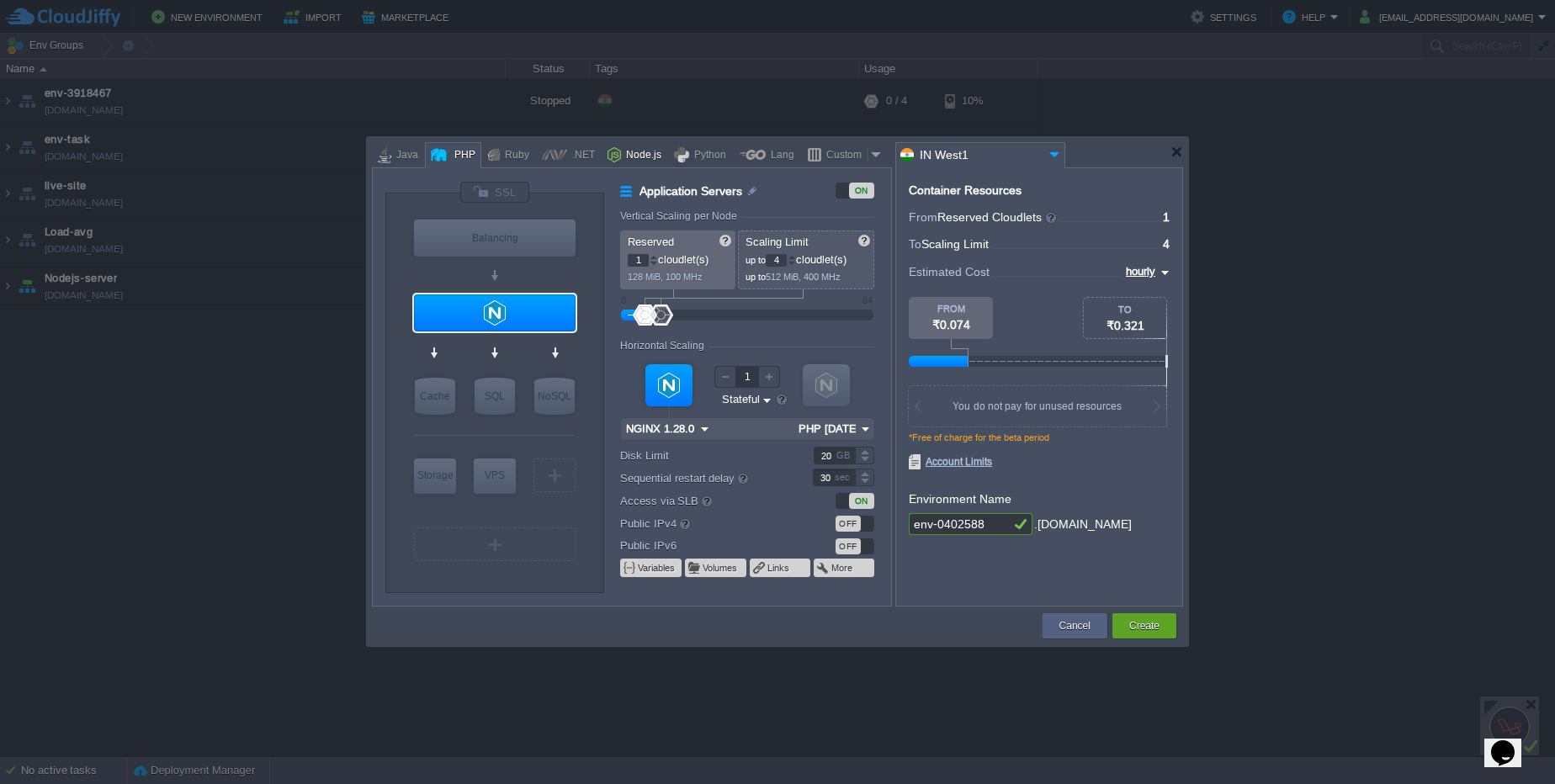
click at [645, 162] on div "Node.js" at bounding box center [641, 156] width 40 height 25
type input "Application Servers"
type input "4"
type input "8"
type input "Node.js 24.6.0 LTS"
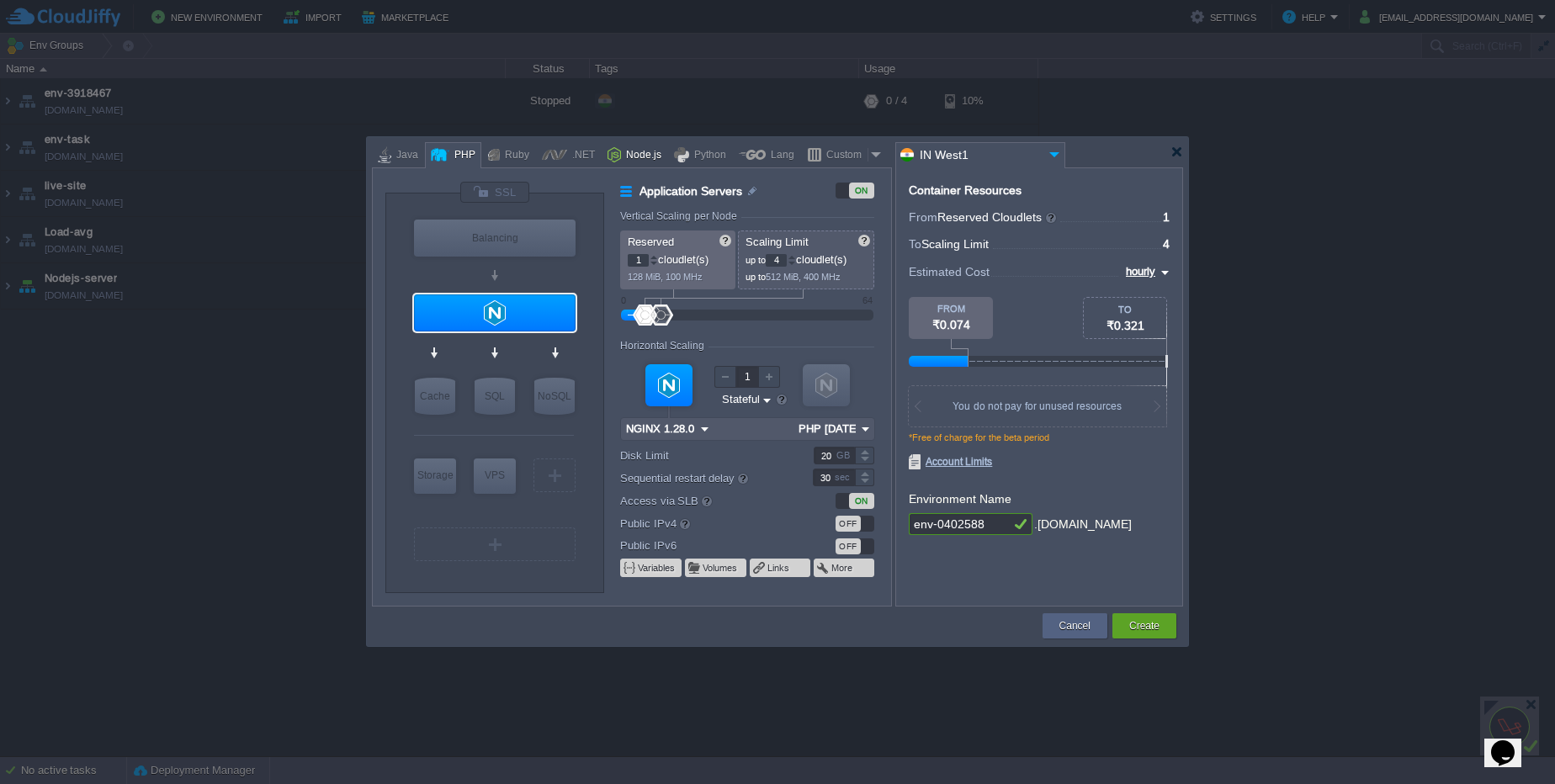
type input "24.6.0-pm2"
click at [1085, 627] on button "Cancel" at bounding box center [1074, 626] width 31 height 17
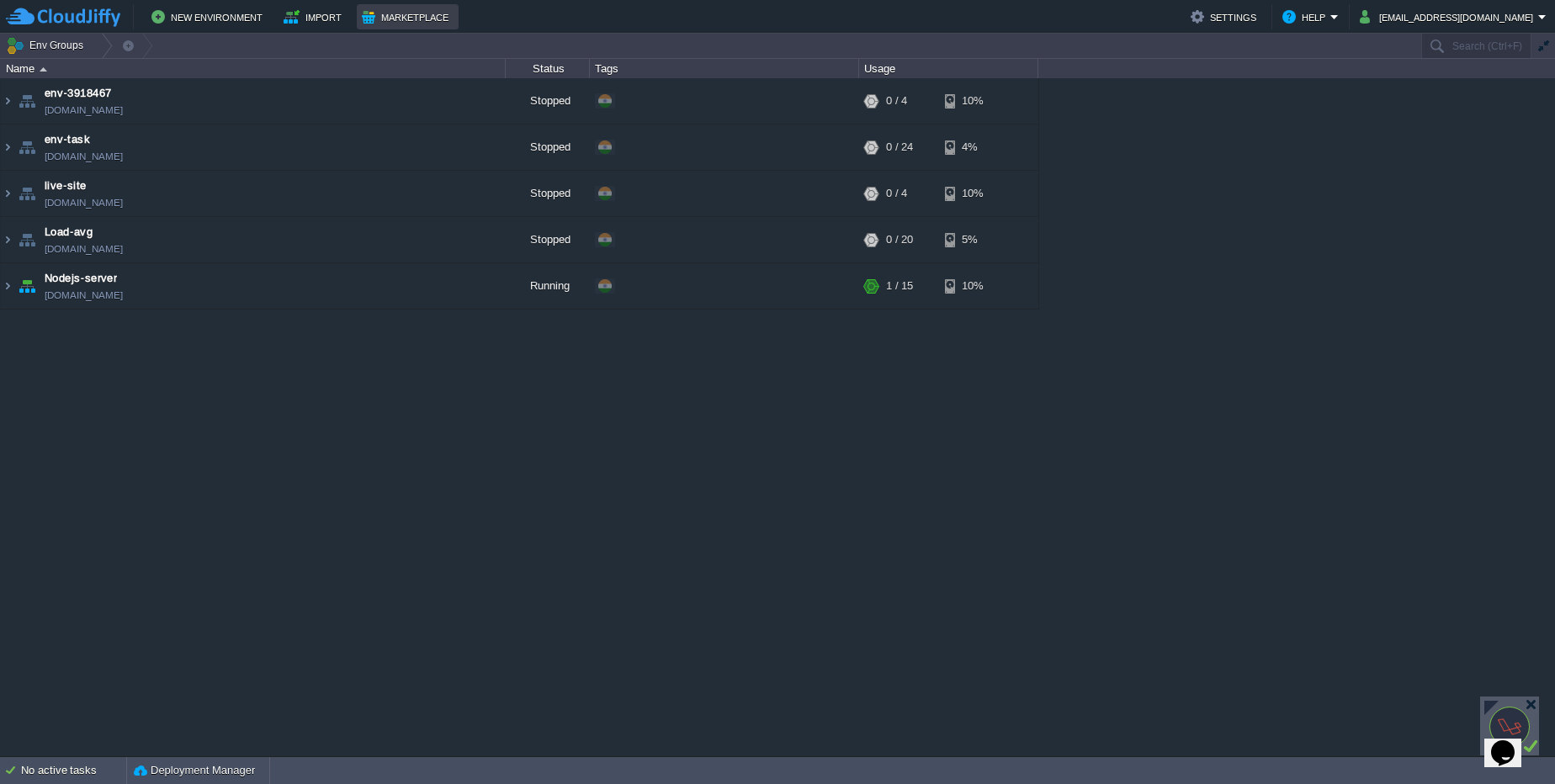
click at [392, 29] on td "Marketplace" at bounding box center [408, 17] width 102 height 25
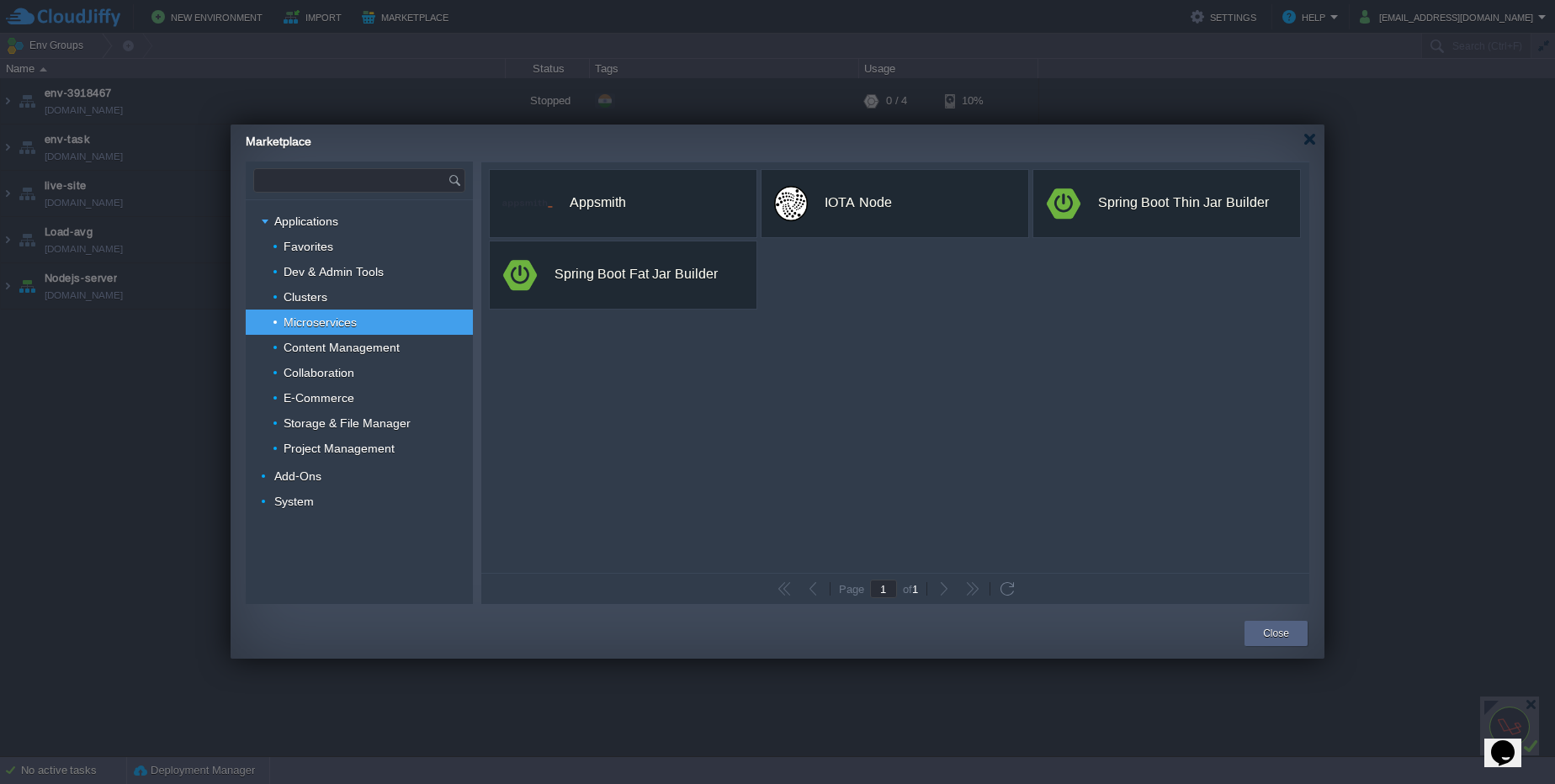
click at [381, 180] on input "text" at bounding box center [351, 180] width 193 height 22
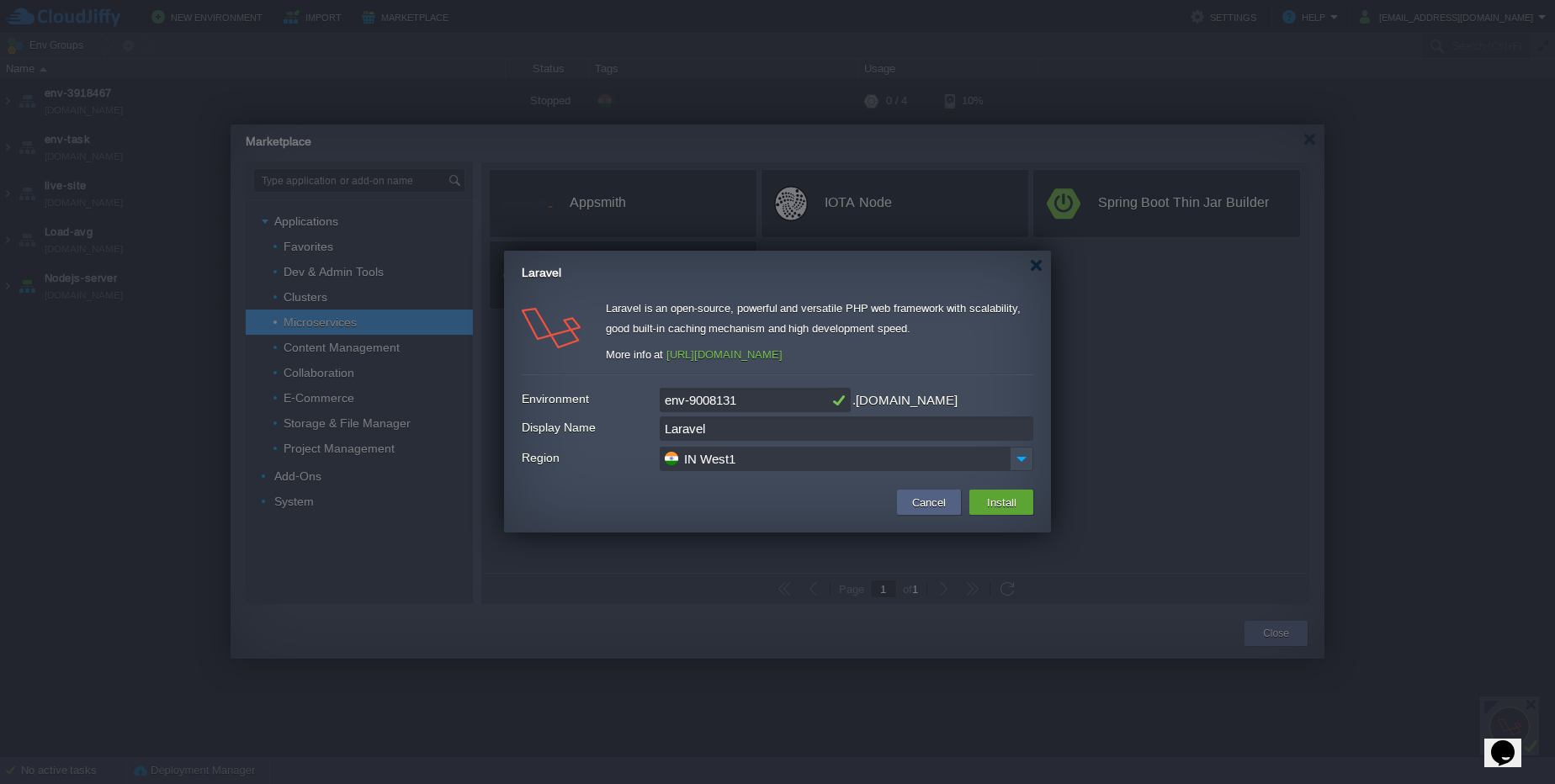
type input "Type application or add-on name"
click at [1016, 503] on button "Install" at bounding box center [1002, 502] width 39 height 21
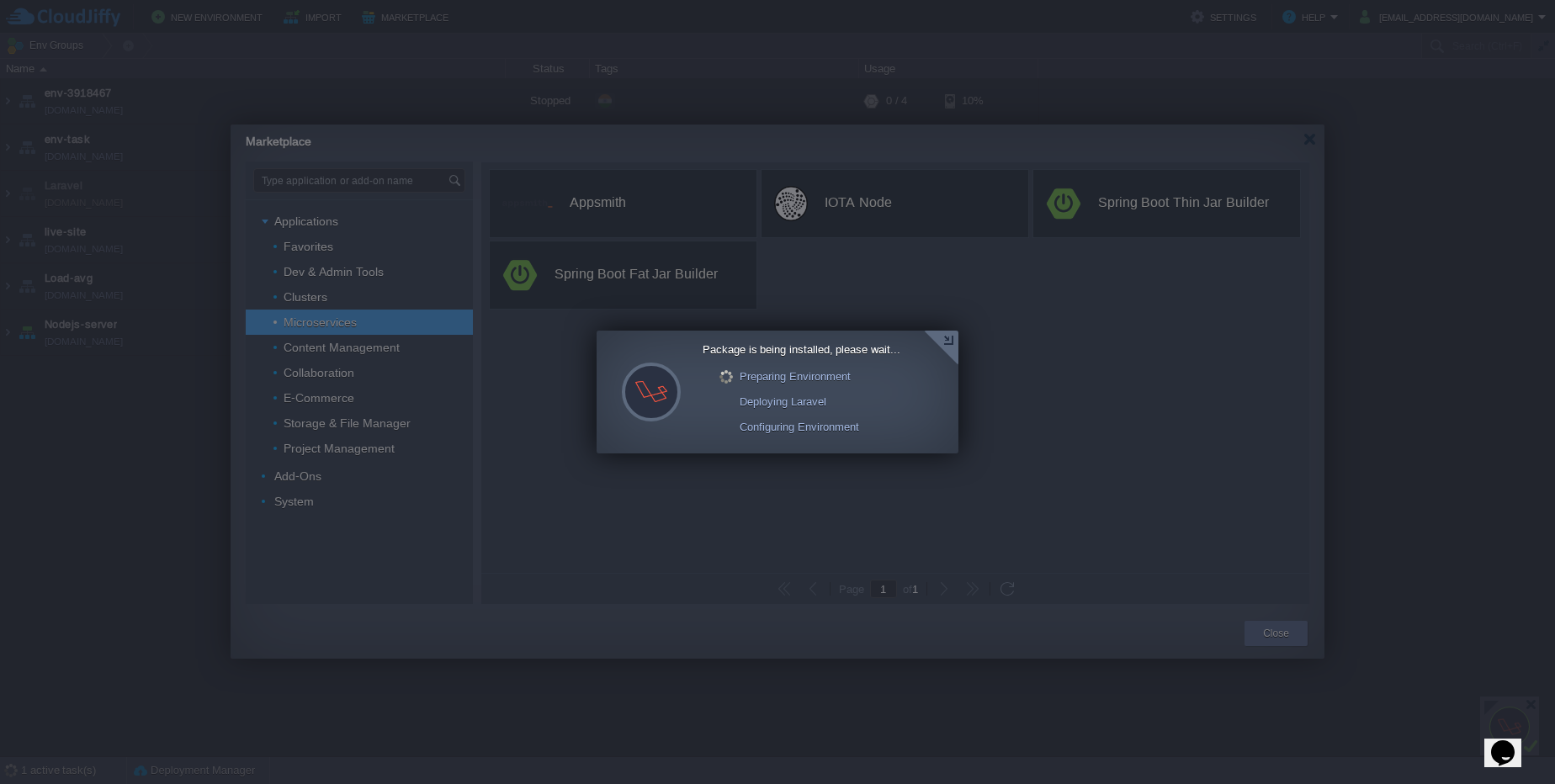
click at [934, 338] on div at bounding box center [941, 347] width 35 height 35
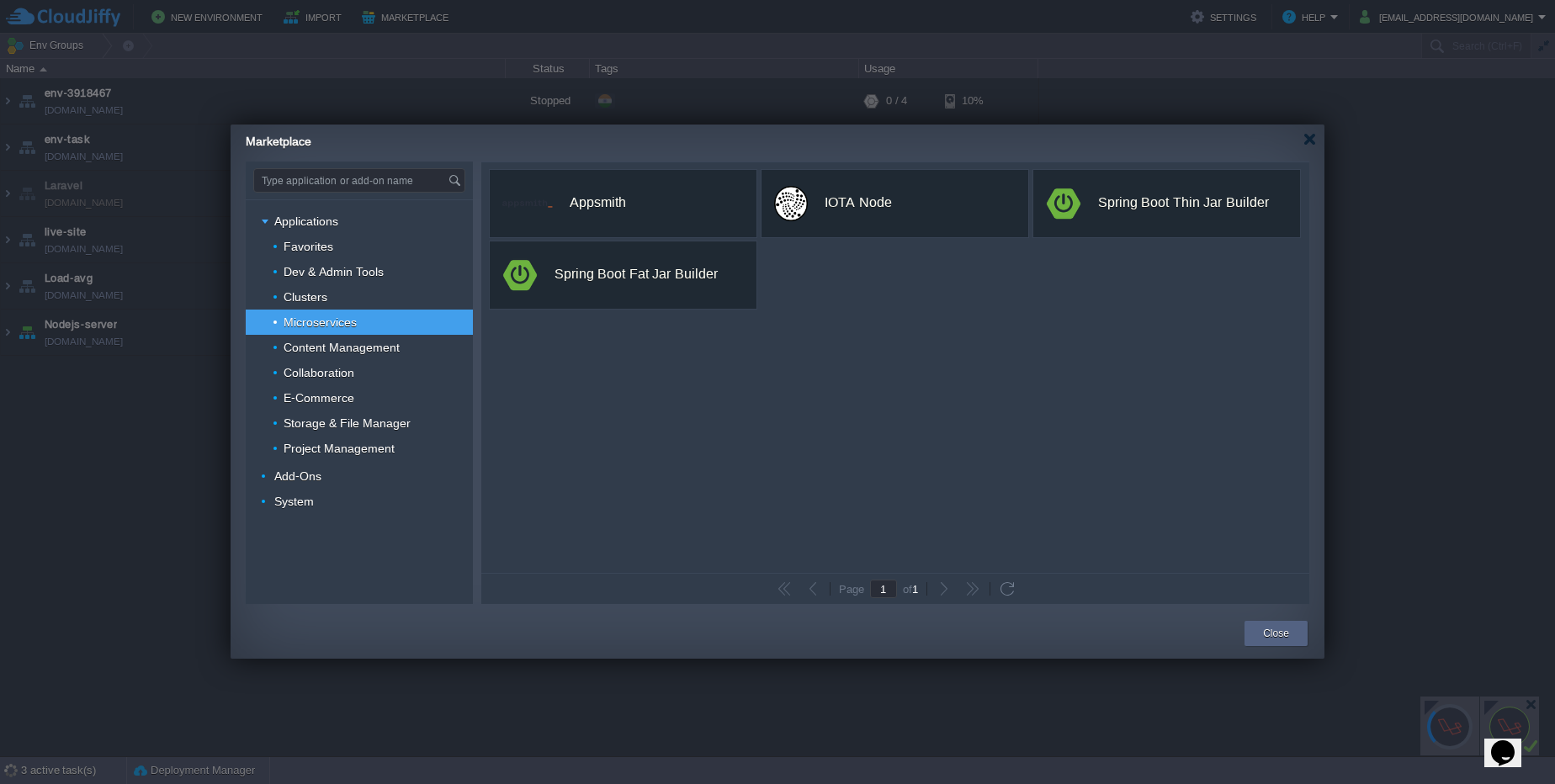
click at [1487, 703] on div at bounding box center [777, 392] width 1555 height 784
click at [1491, 702] on div at bounding box center [777, 392] width 1555 height 784
click at [1511, 702] on div at bounding box center [777, 392] width 1555 height 784
click at [1423, 701] on div at bounding box center [777, 392] width 1555 height 784
click at [1437, 708] on div at bounding box center [777, 392] width 1555 height 784
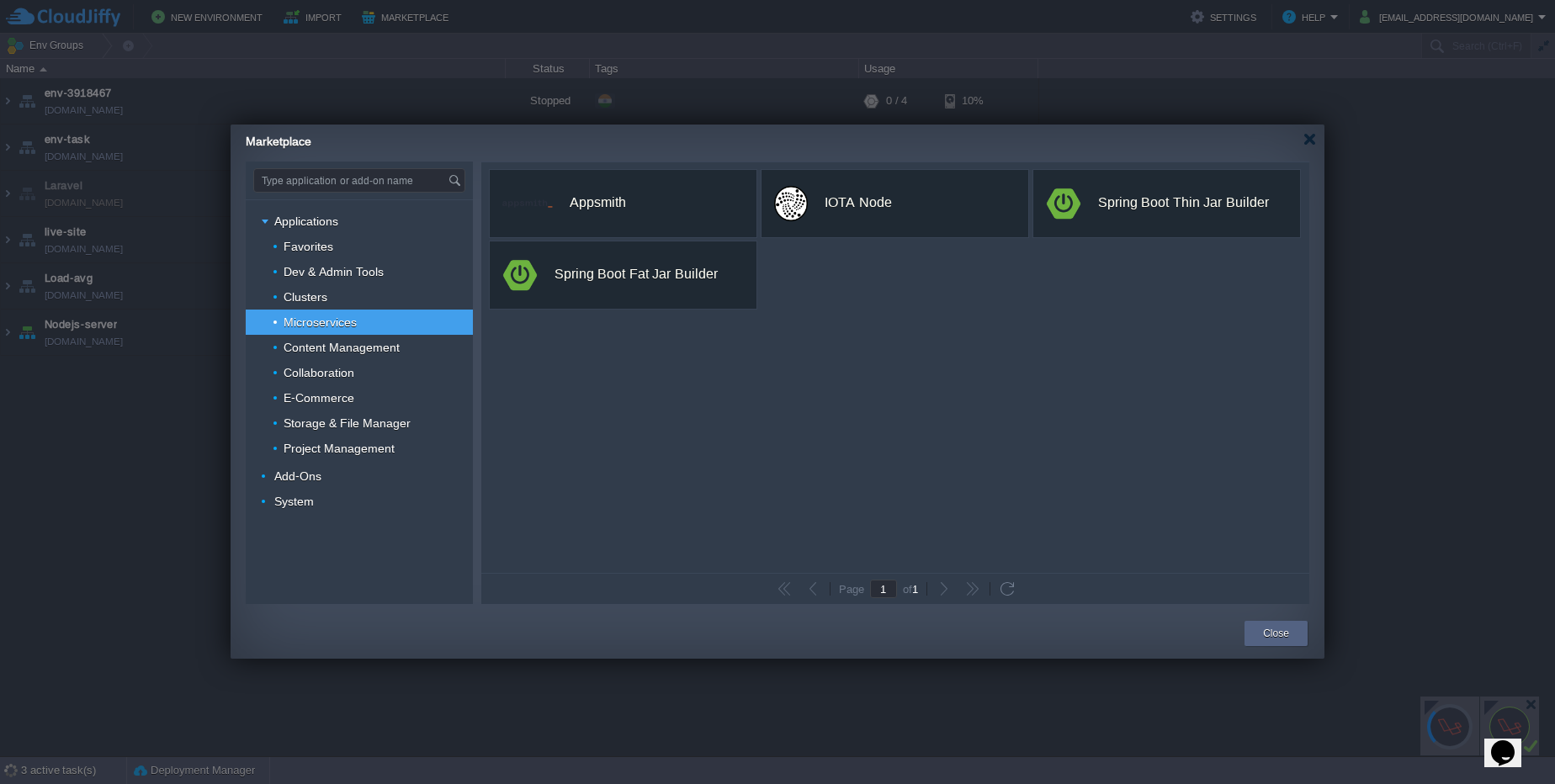
click at [1428, 705] on div at bounding box center [777, 392] width 1555 height 784
click at [1450, 724] on div at bounding box center [777, 392] width 1555 height 784
click at [1297, 634] on div "Close" at bounding box center [1276, 634] width 63 height 25
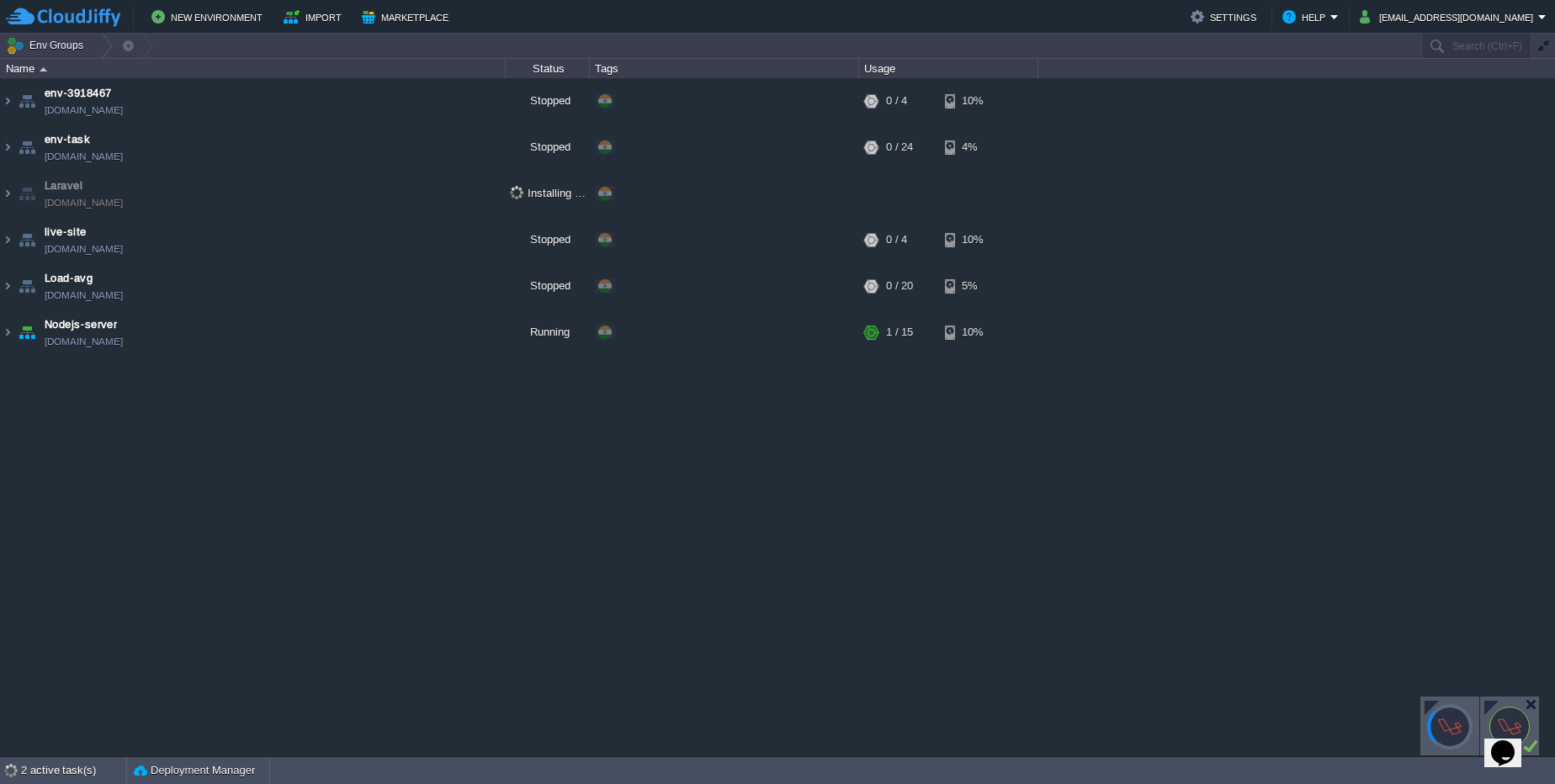
click at [1431, 705] on div at bounding box center [1431, 708] width 14 height 14
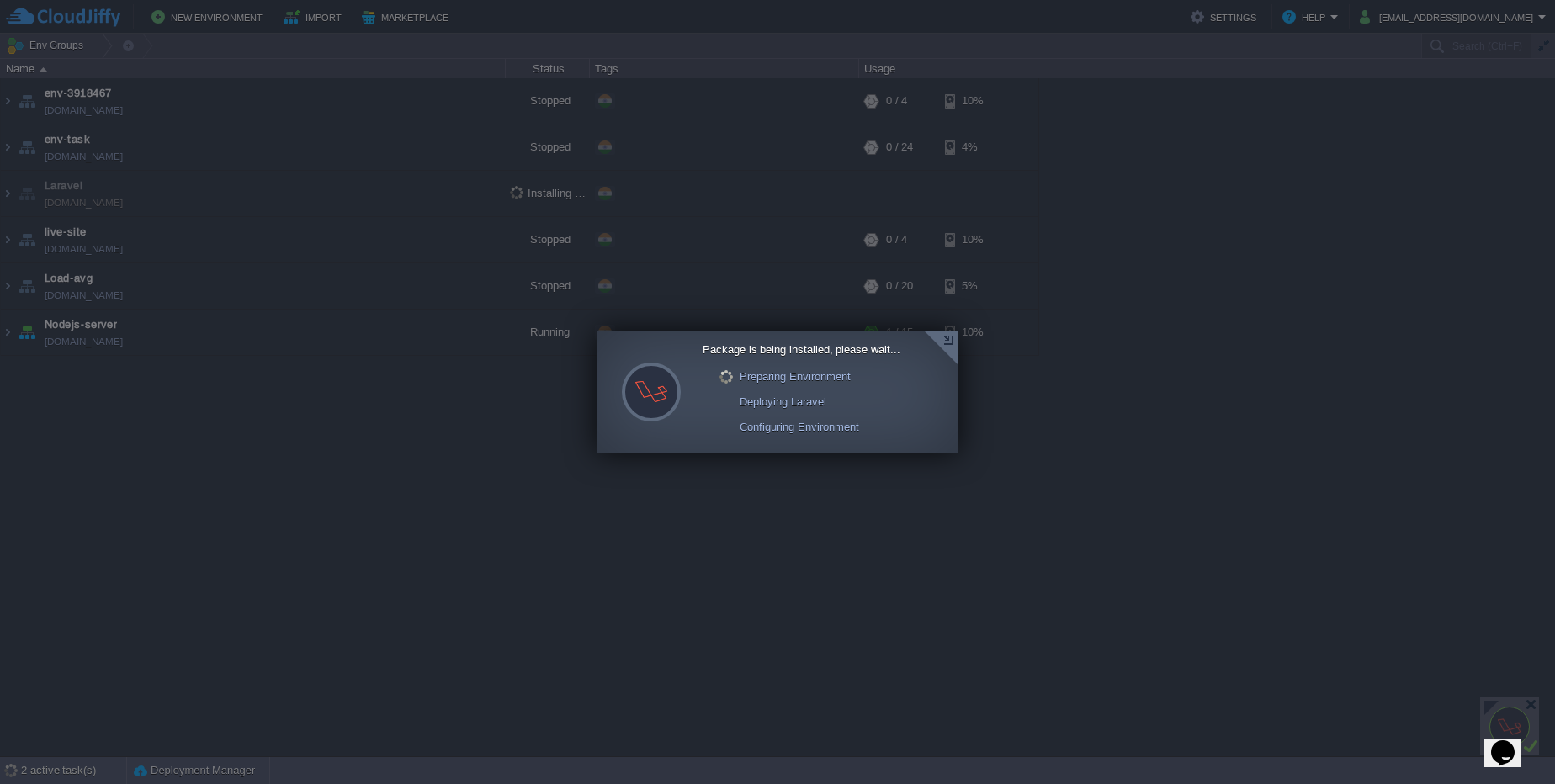
drag, startPoint x: 945, startPoint y: 339, endPoint x: 955, endPoint y: 347, distance: 12.8
click at [946, 343] on div at bounding box center [941, 347] width 35 height 35
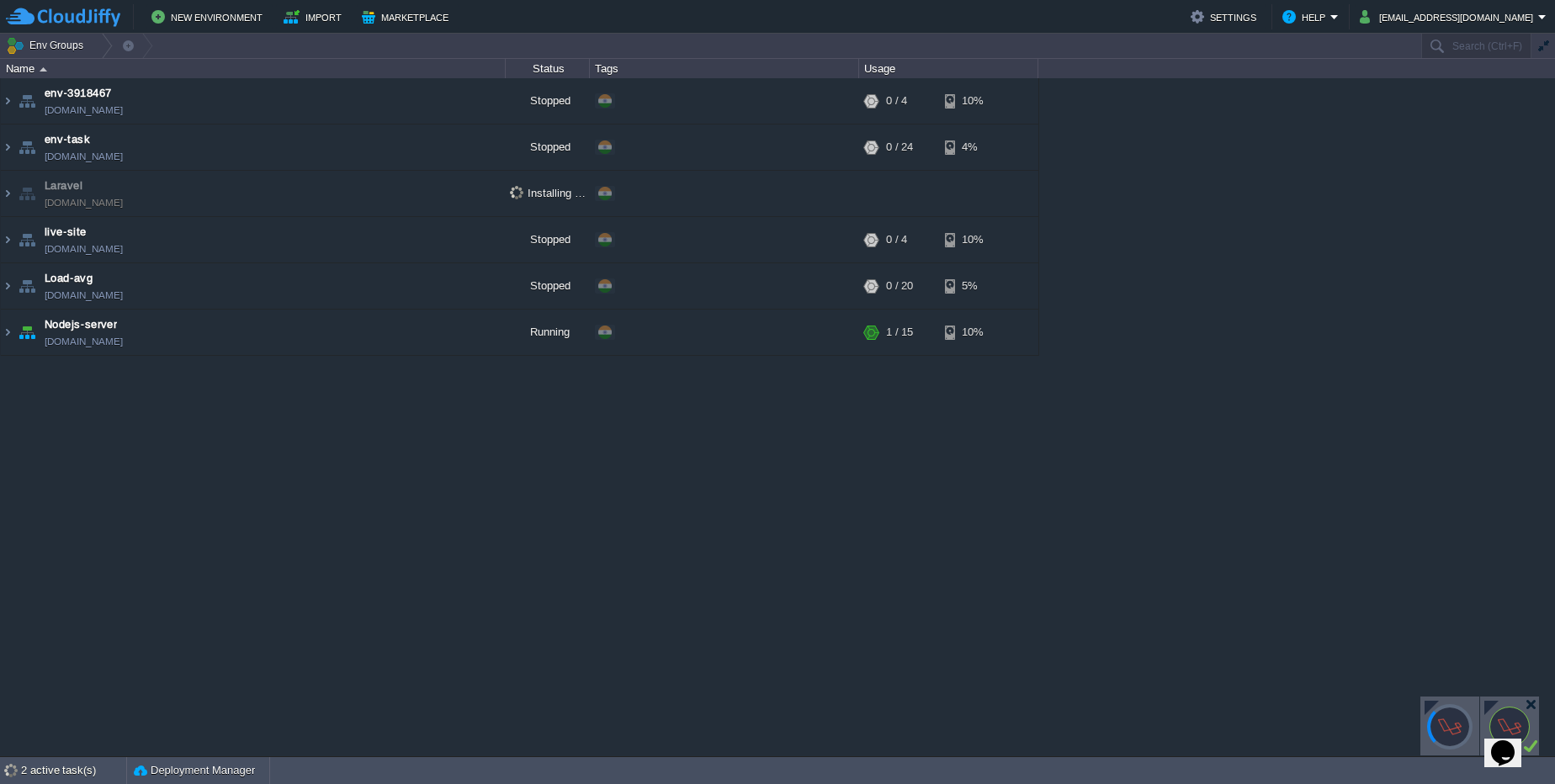
click at [1480, 702] on div at bounding box center [1480, 727] width 119 height 61
click at [1491, 702] on div at bounding box center [1491, 708] width 14 height 14
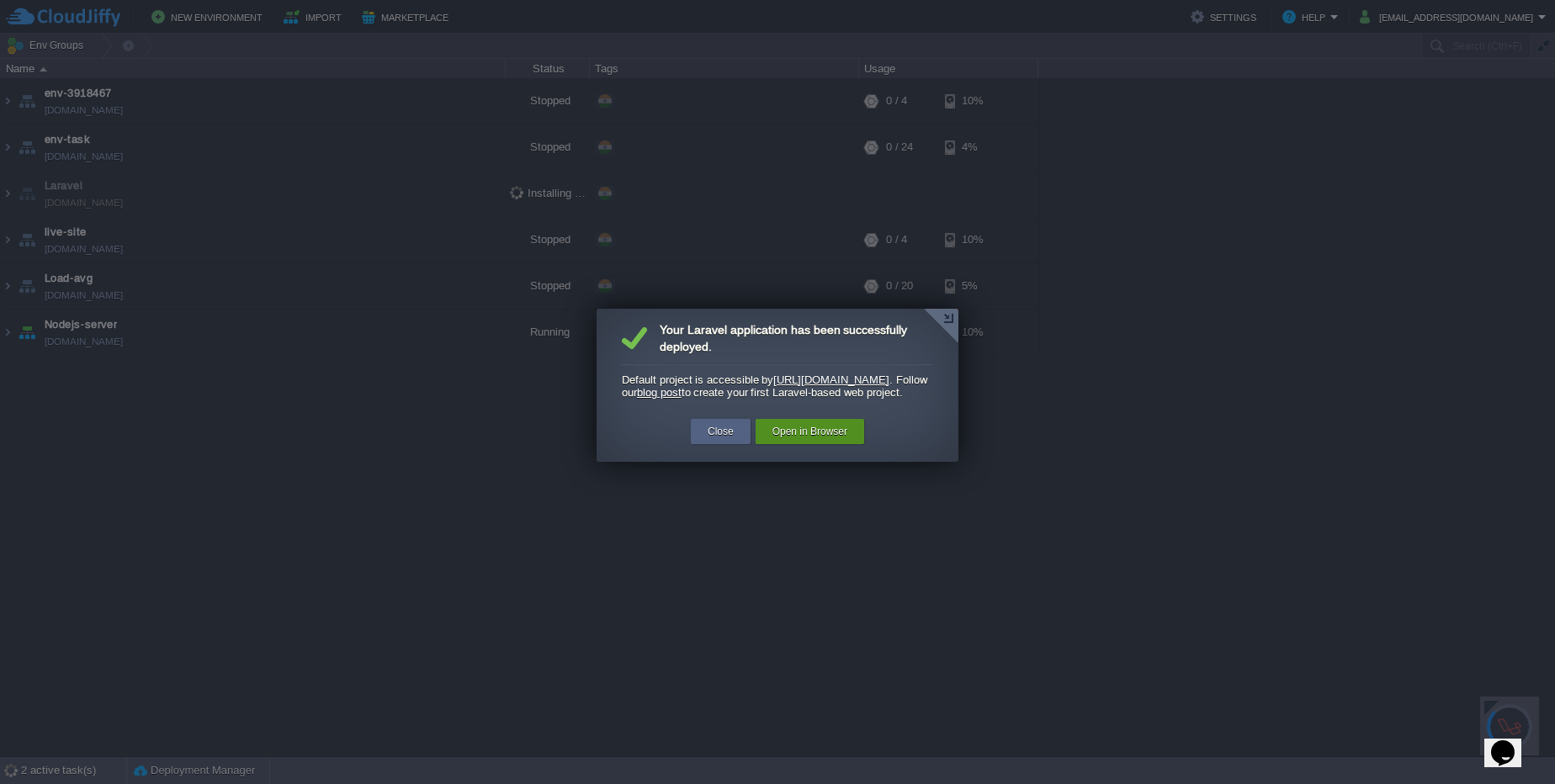
click at [809, 440] on button "Open in Browser" at bounding box center [810, 431] width 75 height 17
click at [721, 439] on button "Close" at bounding box center [720, 431] width 26 height 17
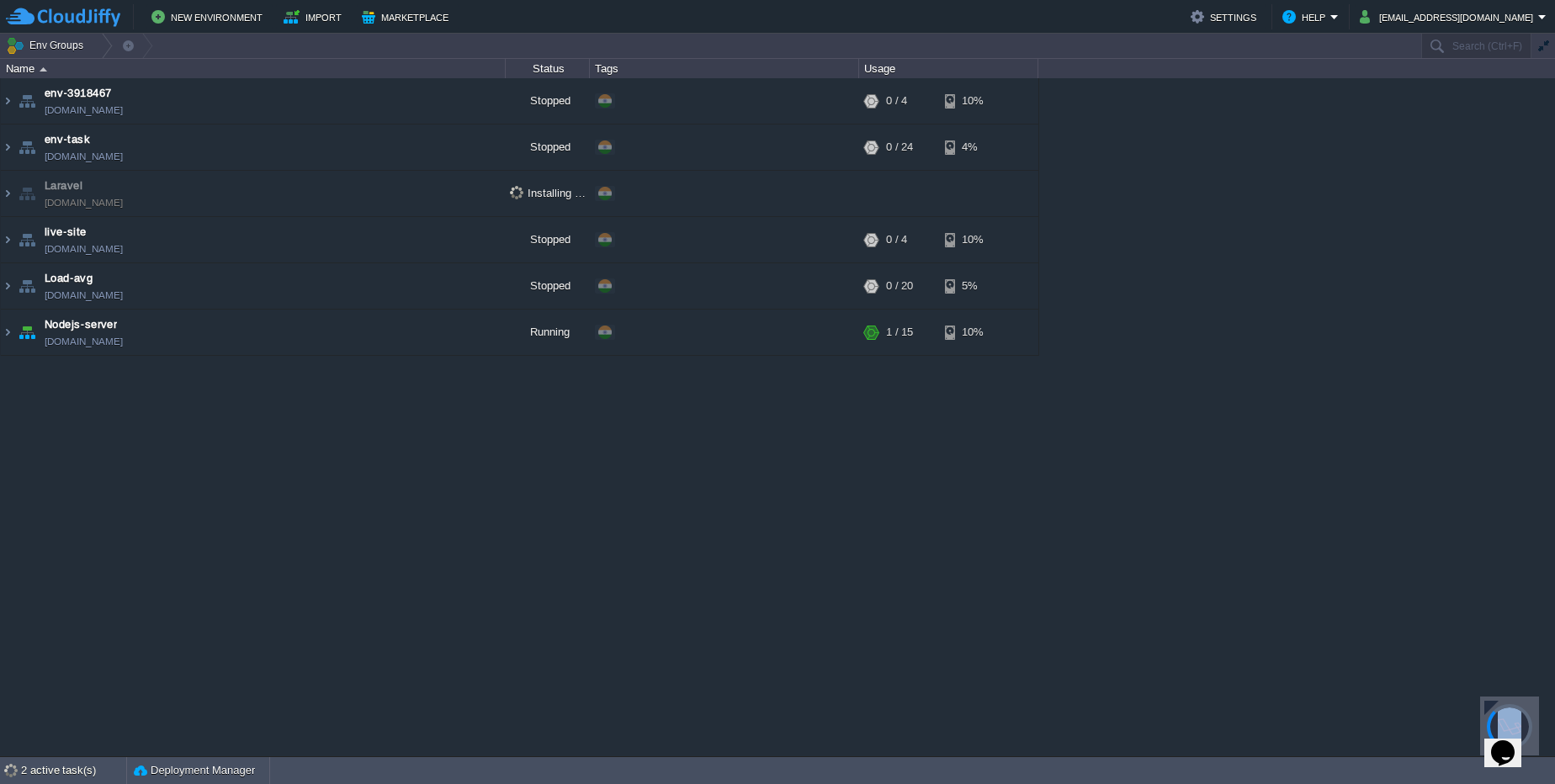
click at [1488, 700] on div at bounding box center [1509, 726] width 59 height 59
click at [1491, 702] on div at bounding box center [1509, 726] width 59 height 59
click at [1490, 702] on div at bounding box center [1491, 708] width 14 height 14
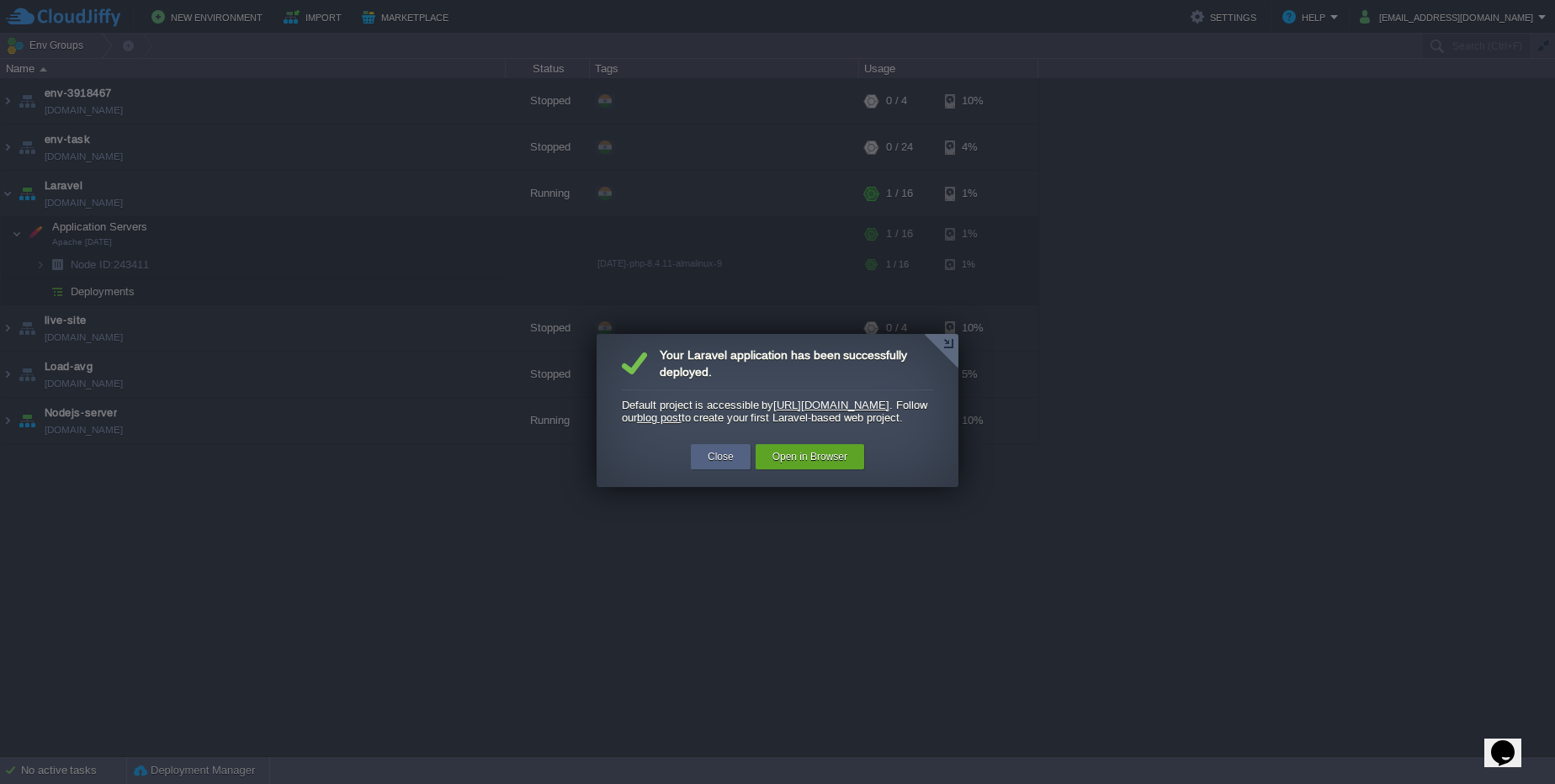
click at [794, 405] on link "[URL][DOMAIN_NAME]" at bounding box center [832, 405] width 116 height 13
click at [726, 465] on button "Close" at bounding box center [720, 456] width 26 height 17
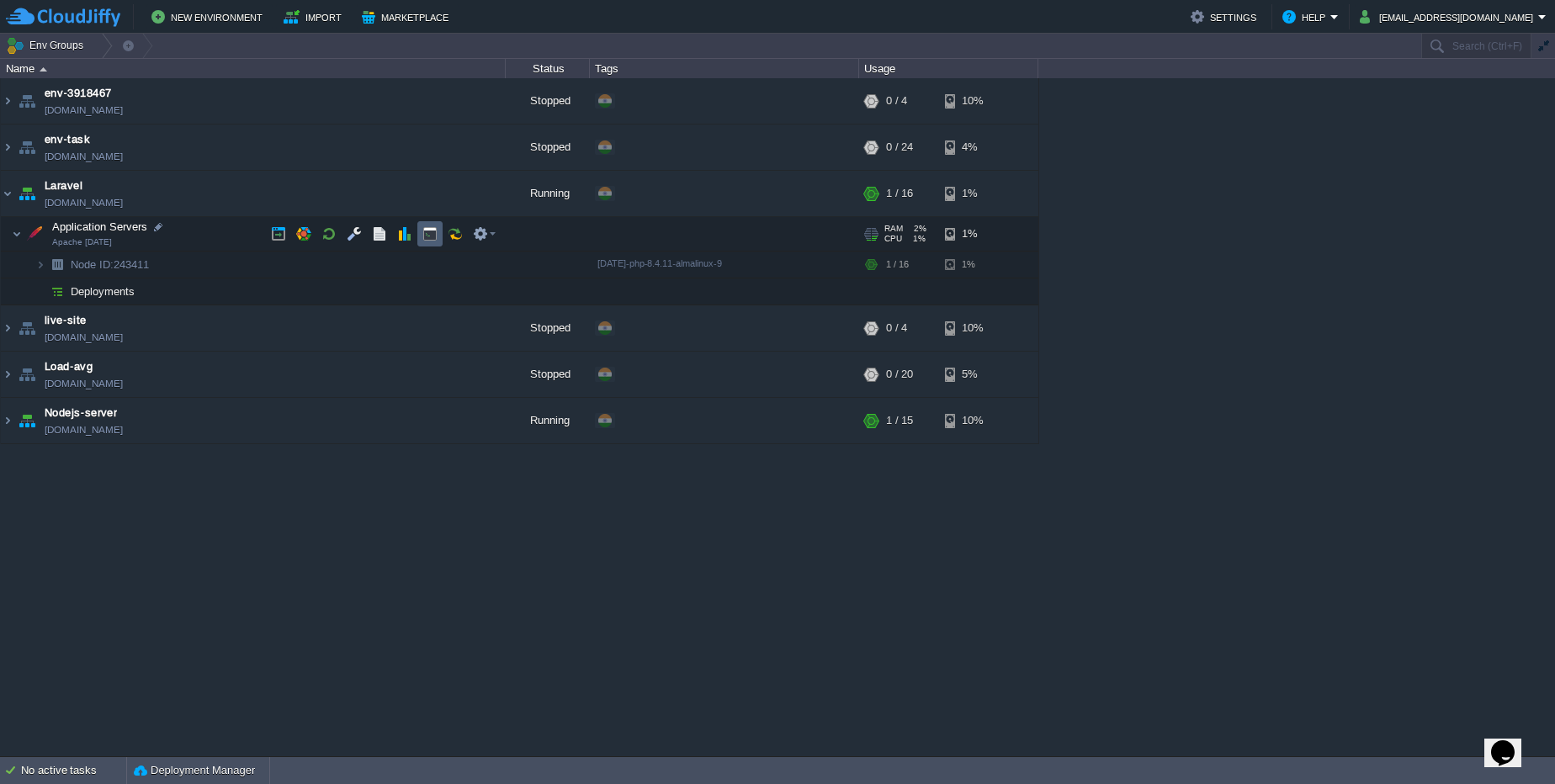
click at [427, 239] on button "button" at bounding box center [430, 234] width 15 height 15
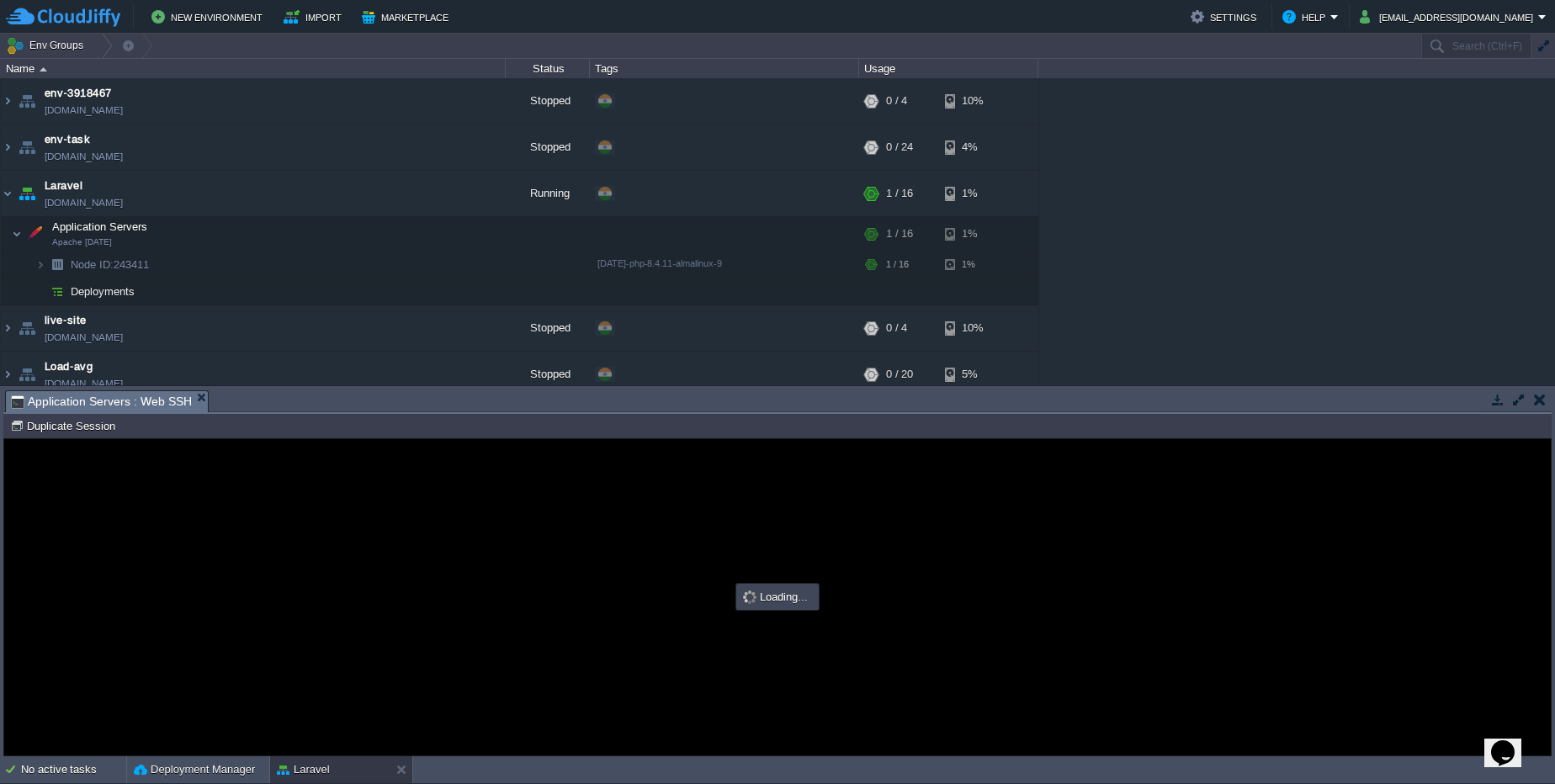
type input "#000000"
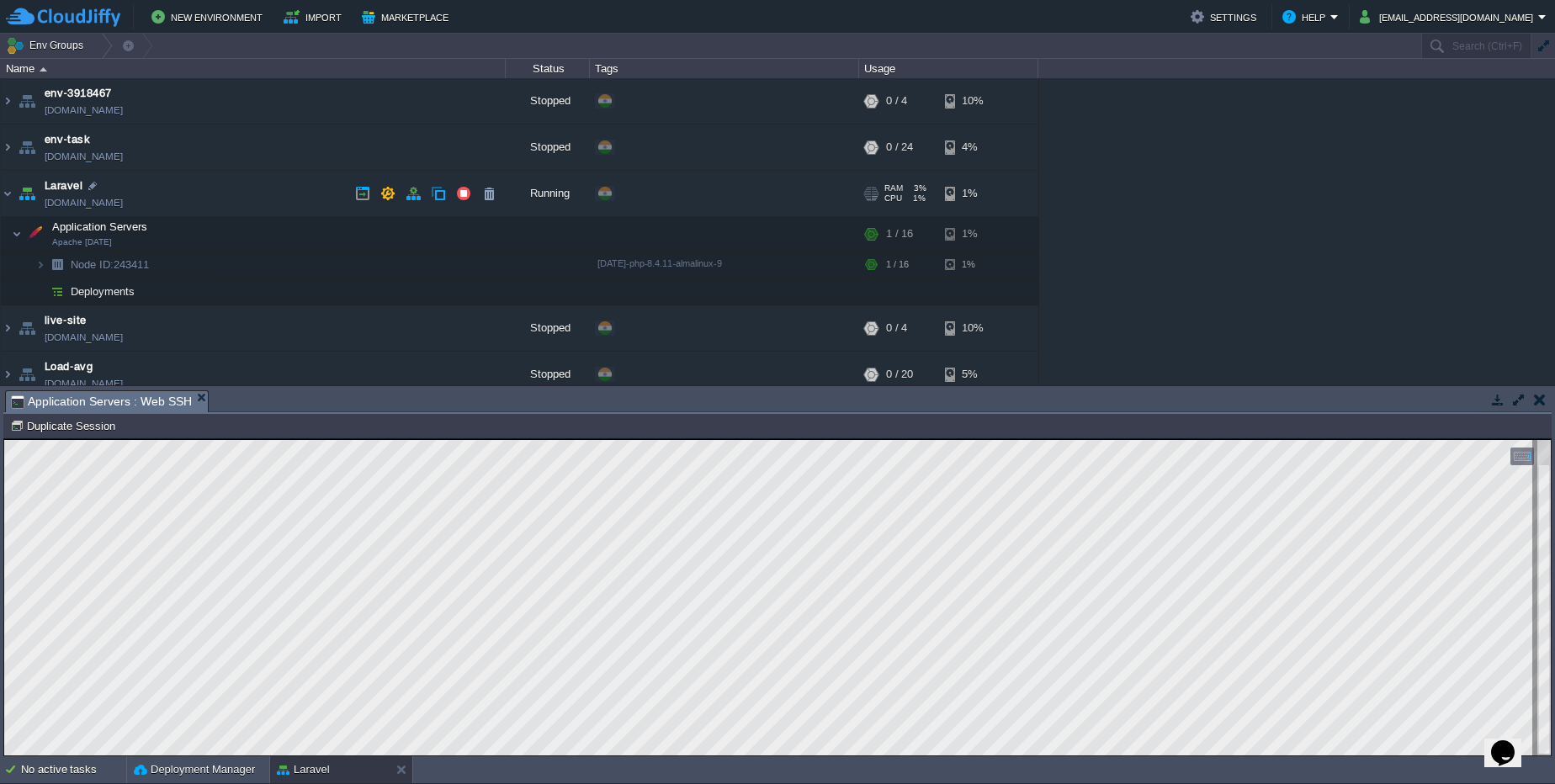
click at [119, 210] on link "[DOMAIN_NAME]" at bounding box center [83, 202] width 78 height 17
click at [1517, 402] on button "button" at bounding box center [1518, 399] width 15 height 15
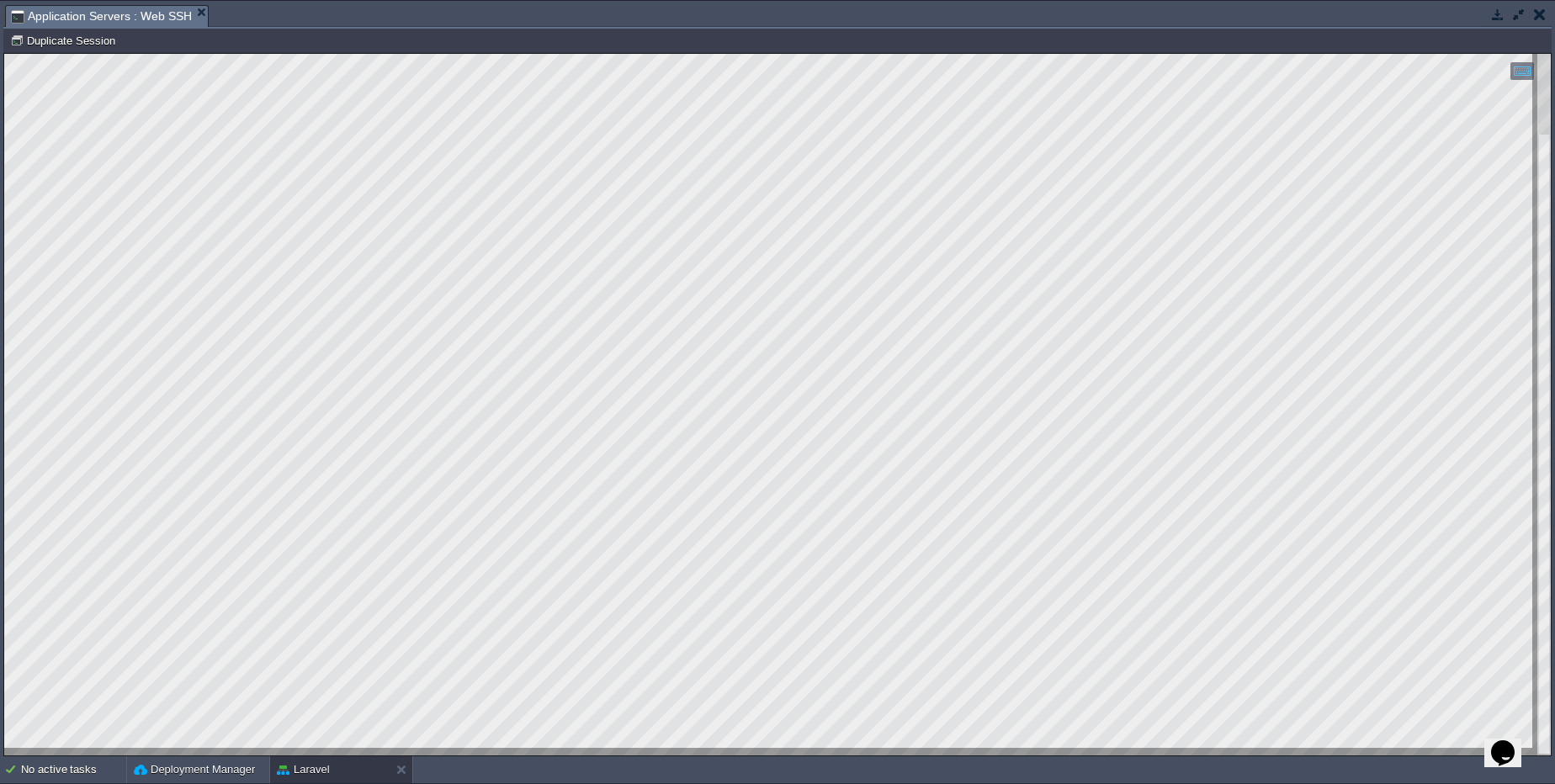
click at [1537, 15] on button "button" at bounding box center [1540, 14] width 12 height 15
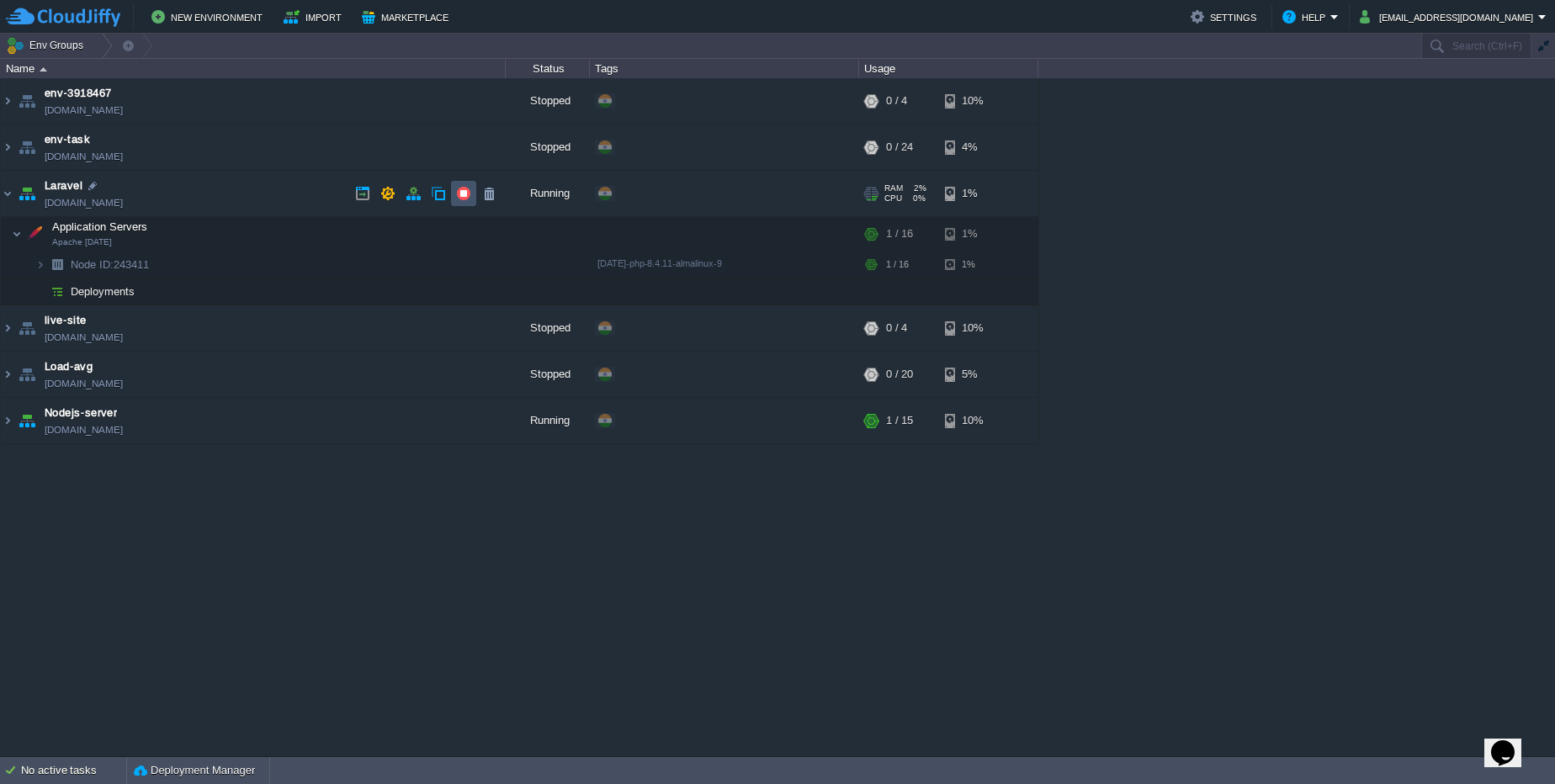
click at [465, 197] on button "button" at bounding box center [463, 193] width 15 height 15
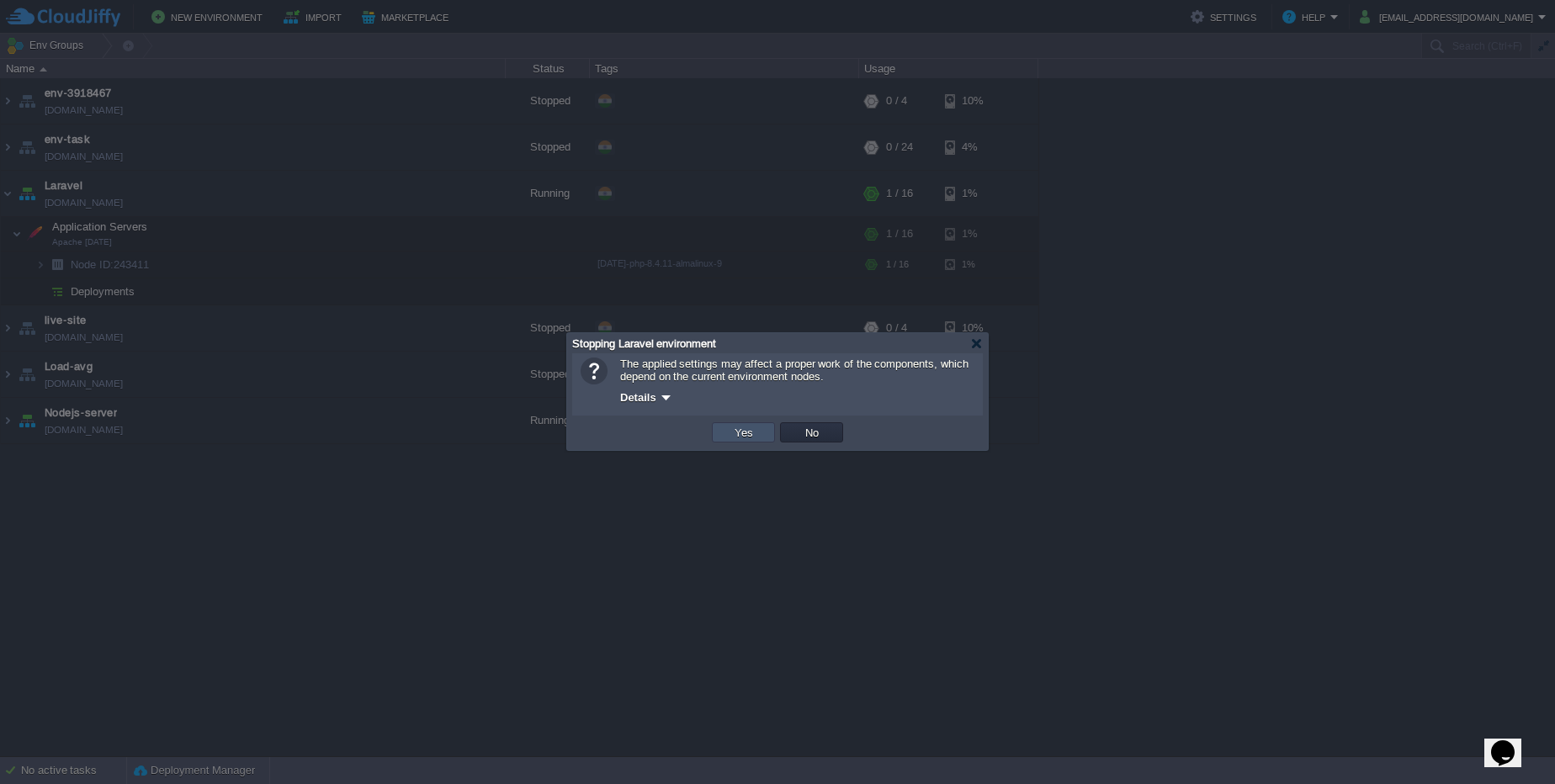
click at [733, 435] on button "Yes" at bounding box center [744, 432] width 29 height 15
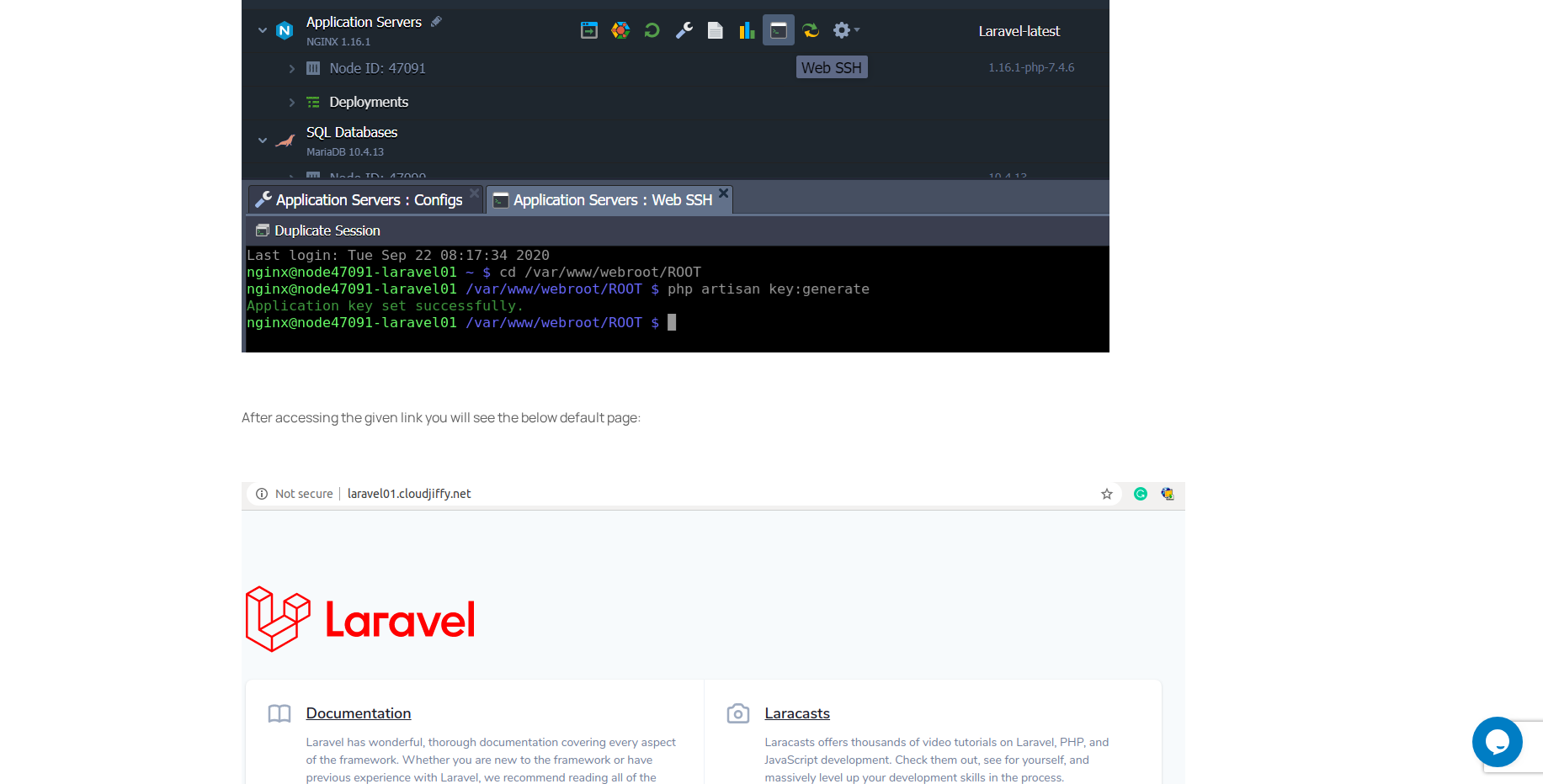
scroll to position [3258, 0]
